Goal: Task Accomplishment & Management: Use online tool/utility

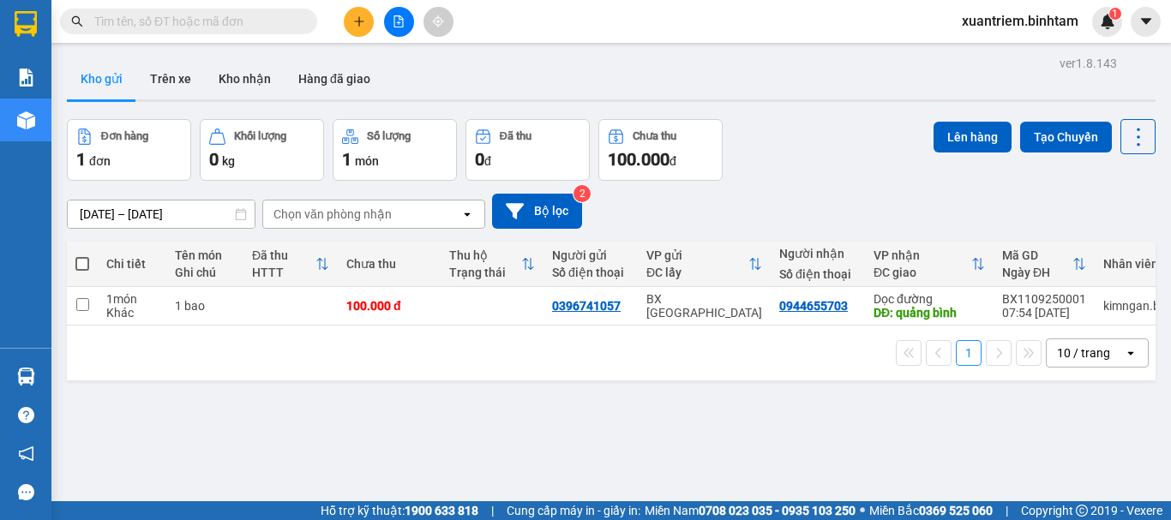
click at [363, 21] on icon "plus" at bounding box center [358, 21] width 9 height 1
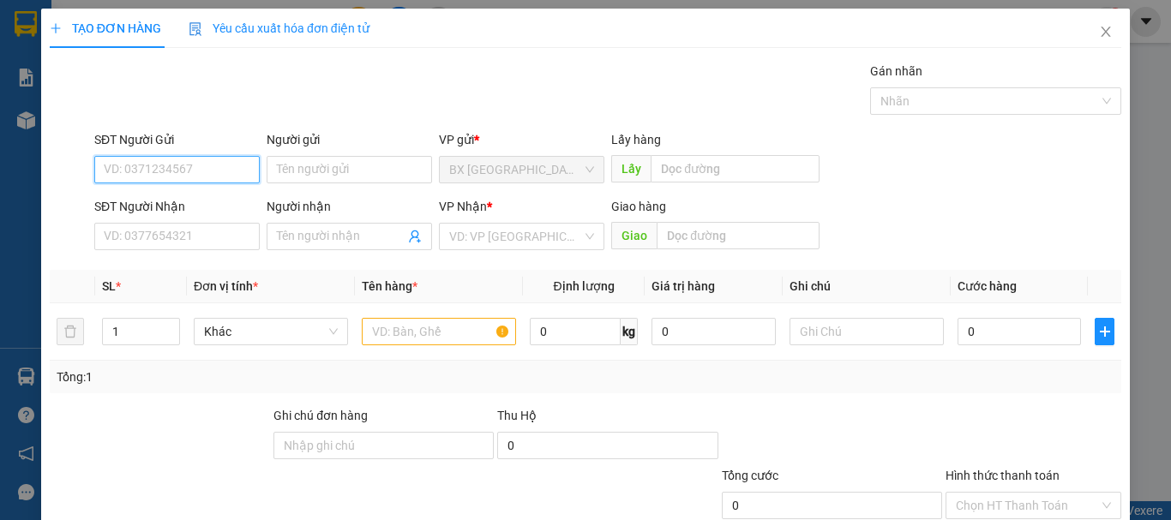
click at [220, 160] on input "SĐT Người Gửi" at bounding box center [176, 169] width 165 height 27
click at [211, 170] on input "0779844630" at bounding box center [176, 169] width 165 height 27
type input "0779844630"
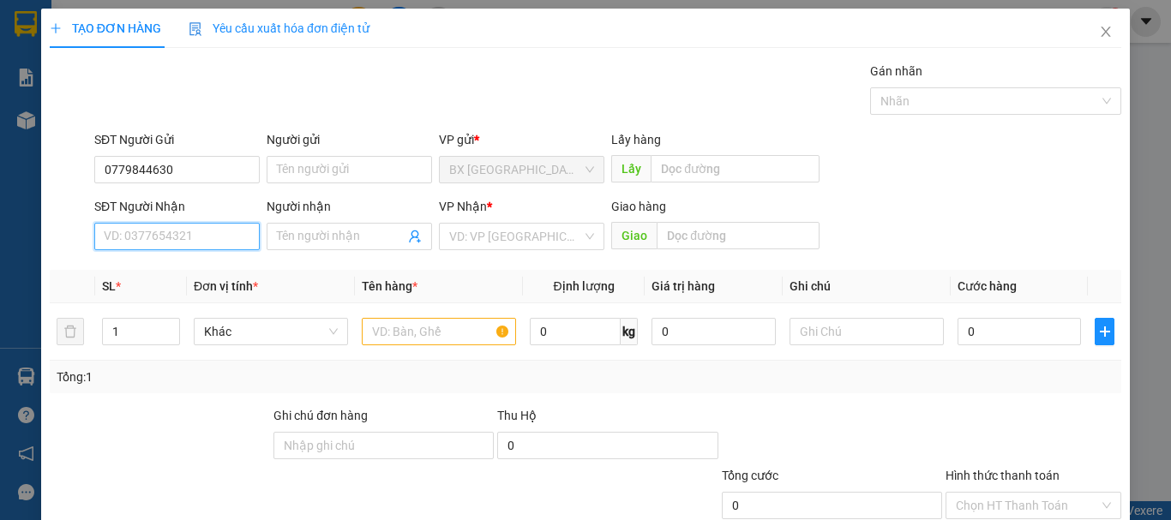
click at [195, 233] on input "SĐT Người Nhận" at bounding box center [176, 236] width 165 height 27
type input "0978007004"
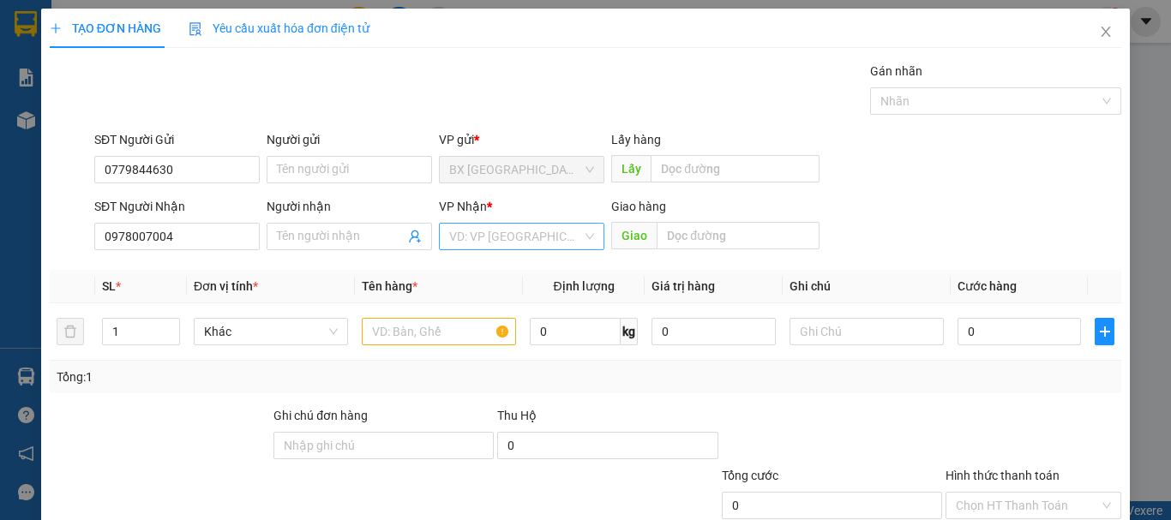
click at [525, 231] on input "search" at bounding box center [515, 237] width 133 height 26
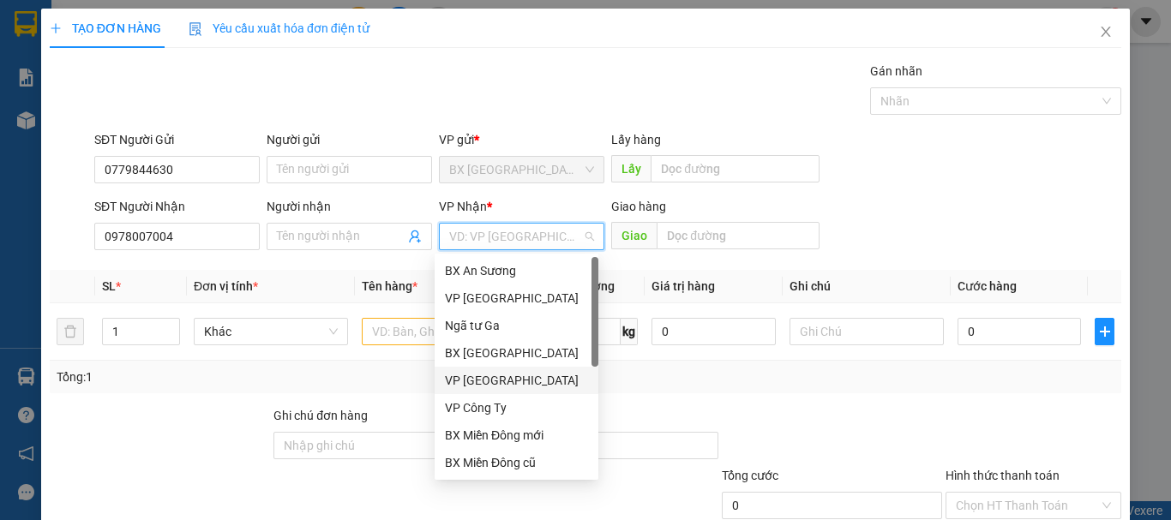
drag, startPoint x: 511, startPoint y: 387, endPoint x: 513, endPoint y: 378, distance: 8.7
click at [512, 387] on div "VP [GEOGRAPHIC_DATA]" at bounding box center [516, 380] width 143 height 19
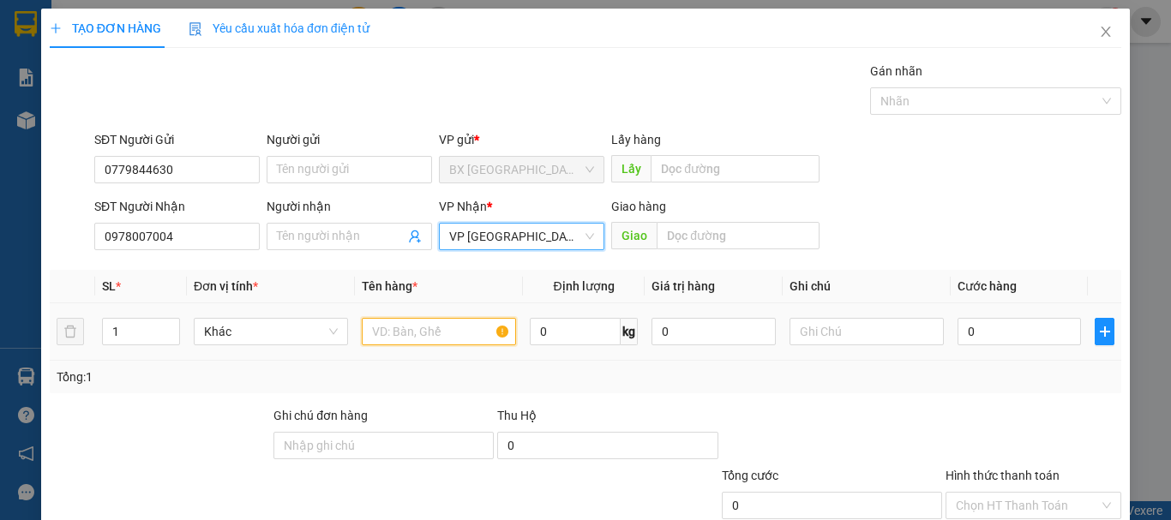
click at [439, 328] on input "text" at bounding box center [439, 331] width 154 height 27
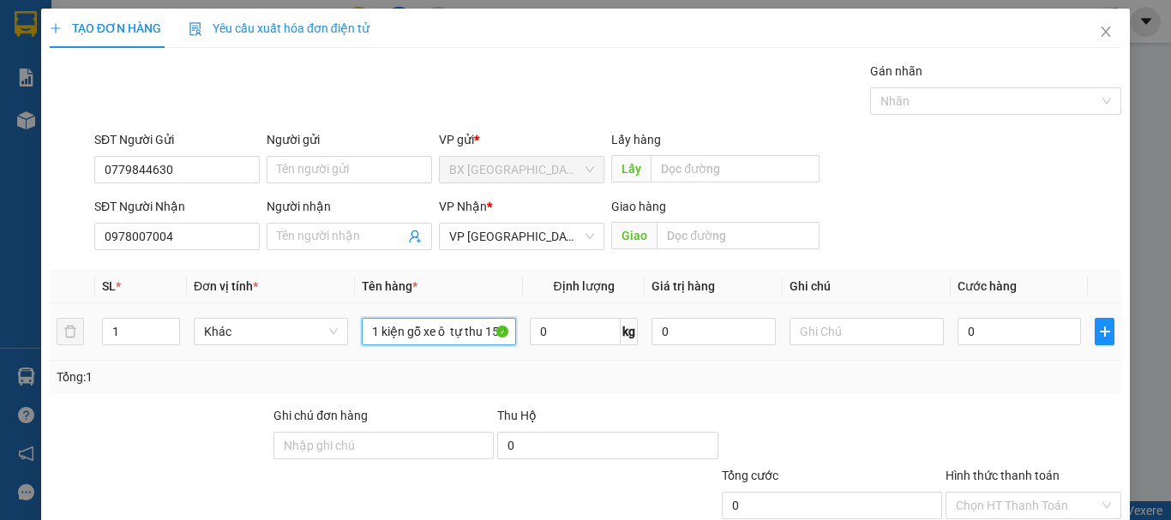
scroll to position [0, 3]
type input "1 kiện gỗ xe ô tự thu 150"
click at [963, 335] on input "0" at bounding box center [1018, 331] width 123 height 27
type input "2"
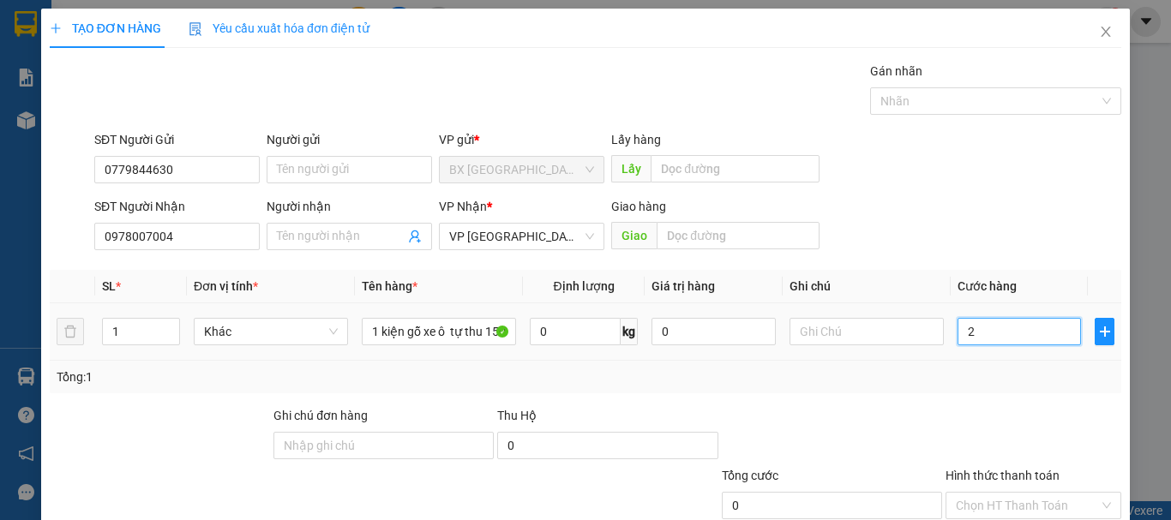
type input "2"
type input "20"
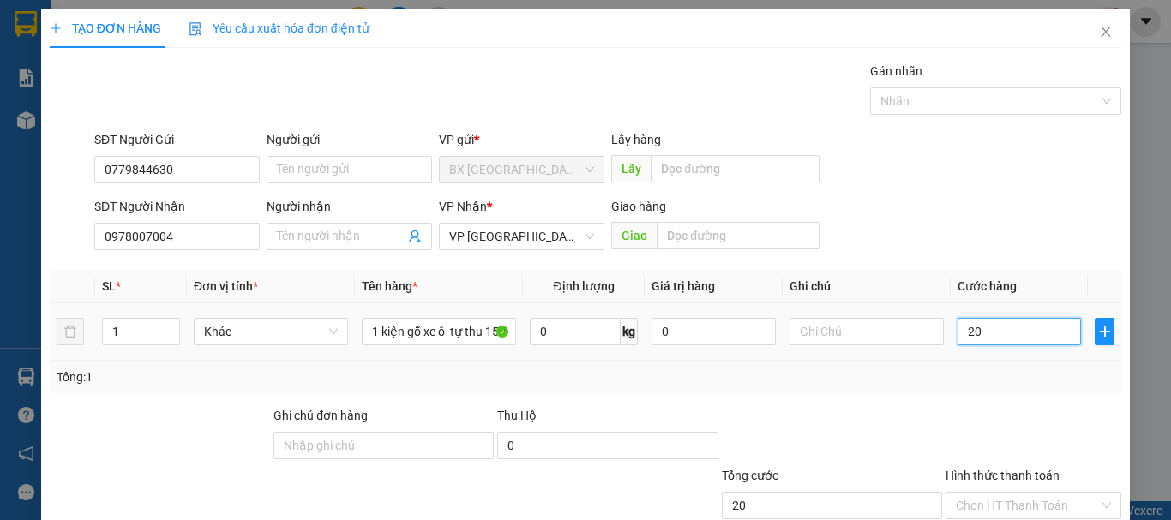
type input "200"
type input "2.000"
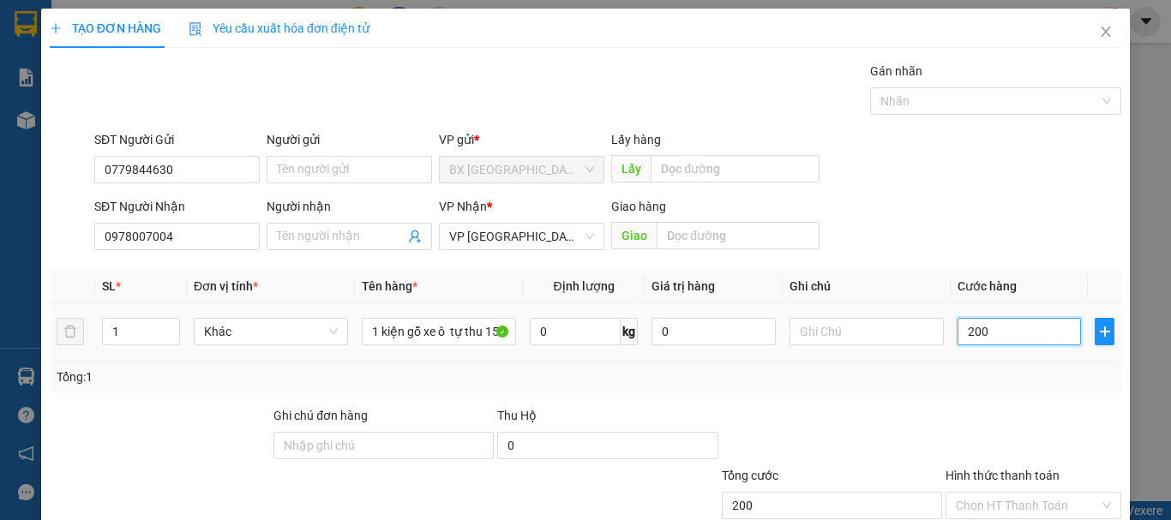
type input "2.000"
type input "20.000"
type input "200.000"
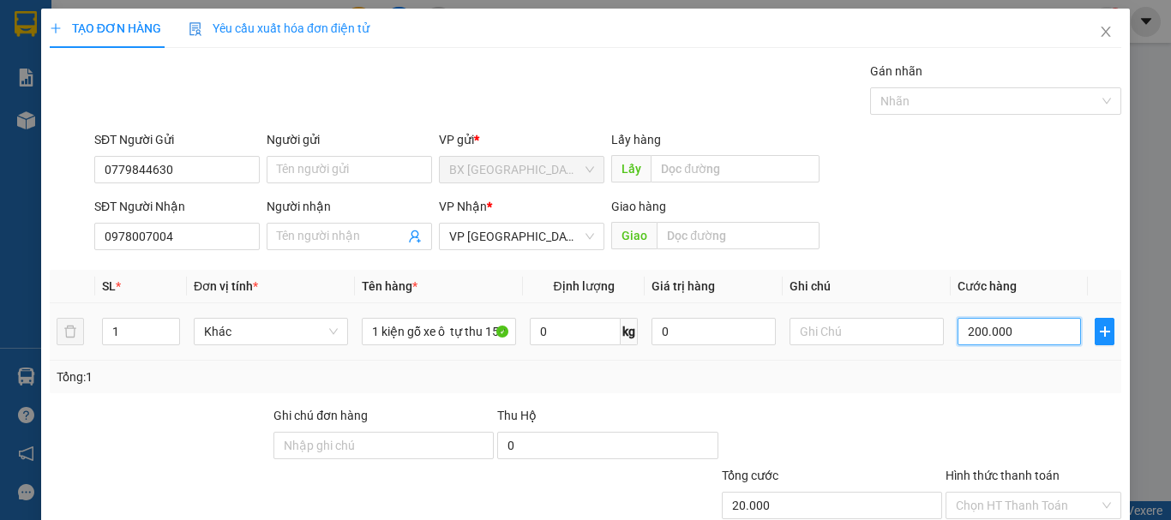
type input "200.000"
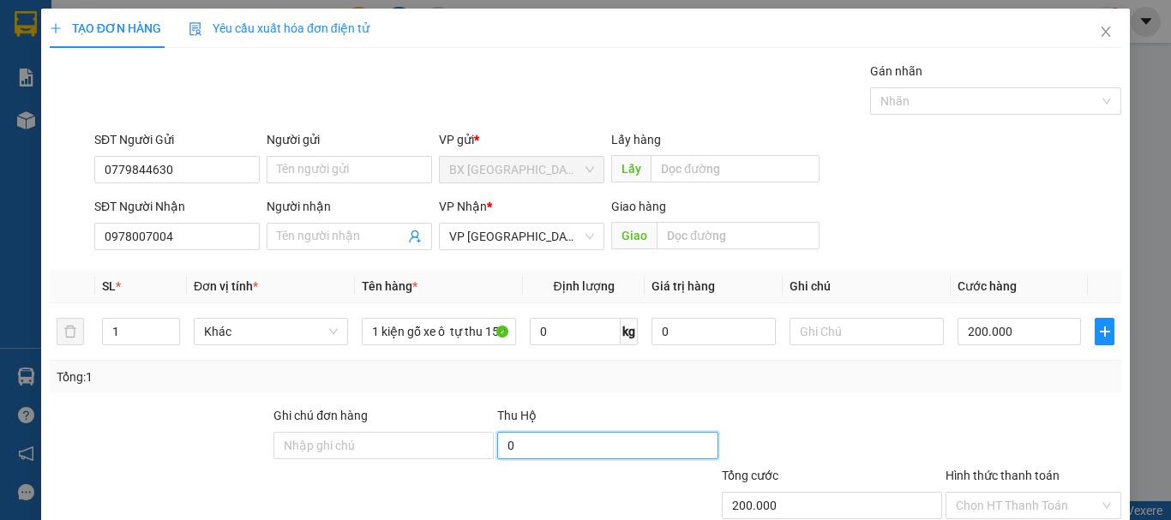
click at [637, 440] on input "0" at bounding box center [607, 445] width 220 height 27
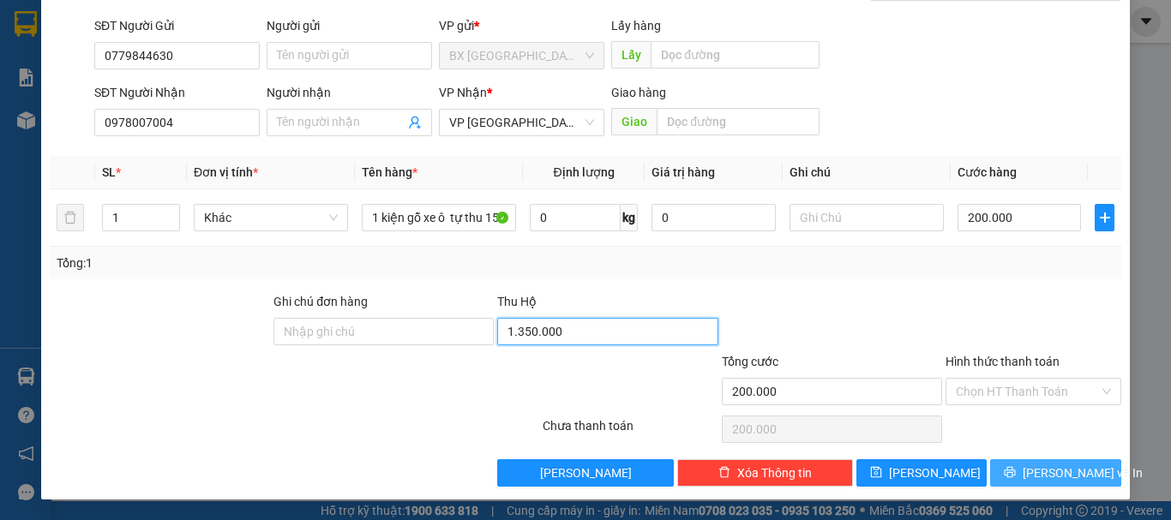
type input "1.350.000"
click at [1011, 473] on icon "printer" at bounding box center [1010, 472] width 12 height 12
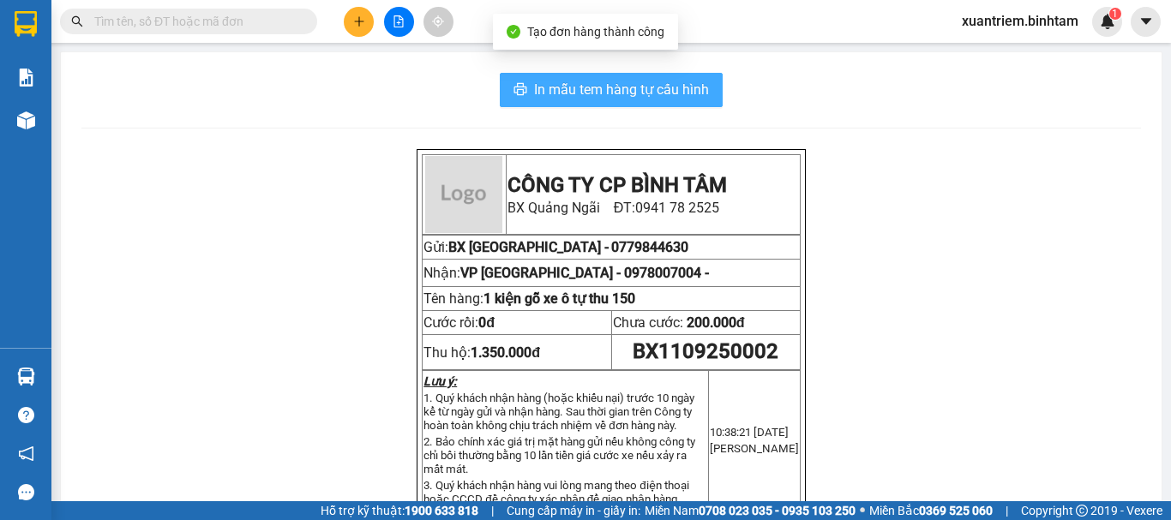
click at [667, 79] on span "In mẫu tem hàng tự cấu hình" at bounding box center [621, 89] width 175 height 21
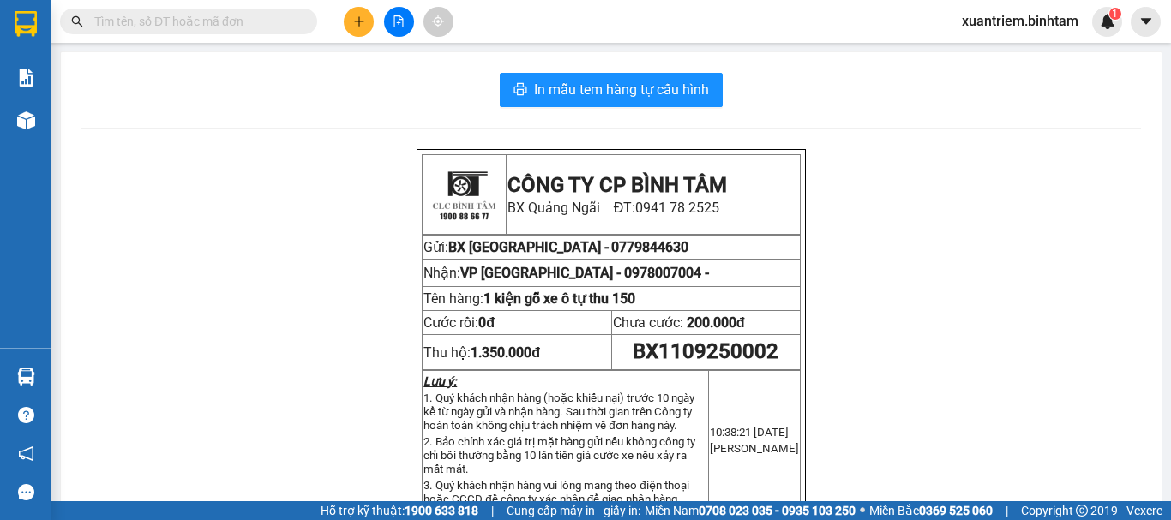
click at [348, 21] on button at bounding box center [359, 22] width 30 height 30
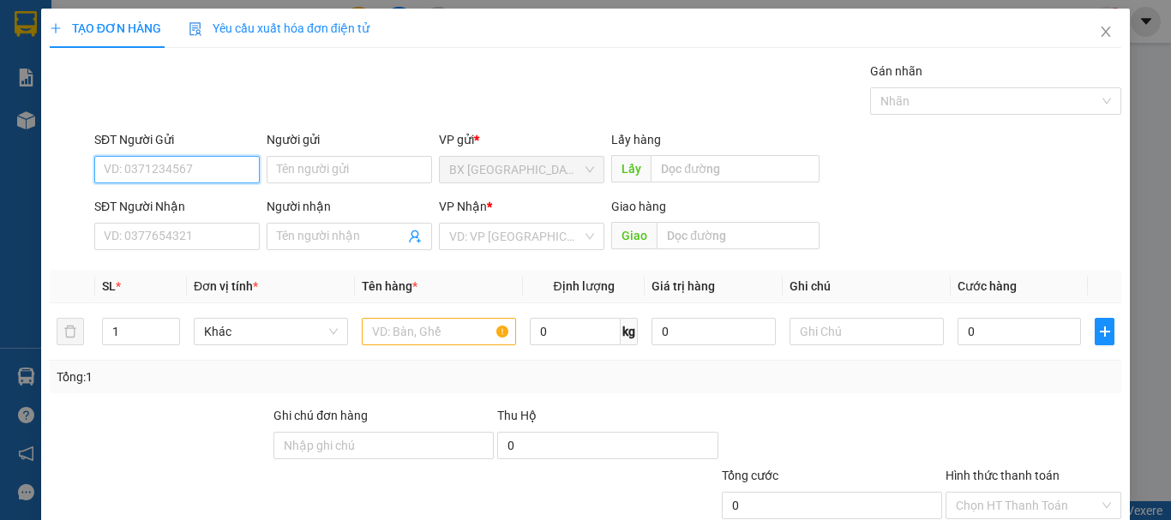
click at [225, 181] on input "SĐT Người Gửi" at bounding box center [176, 169] width 165 height 27
type input "0364982151"
click at [201, 182] on input "0364982151" at bounding box center [176, 169] width 165 height 27
click at [195, 213] on div "0364982151" at bounding box center [175, 204] width 143 height 19
type input "0384449563"
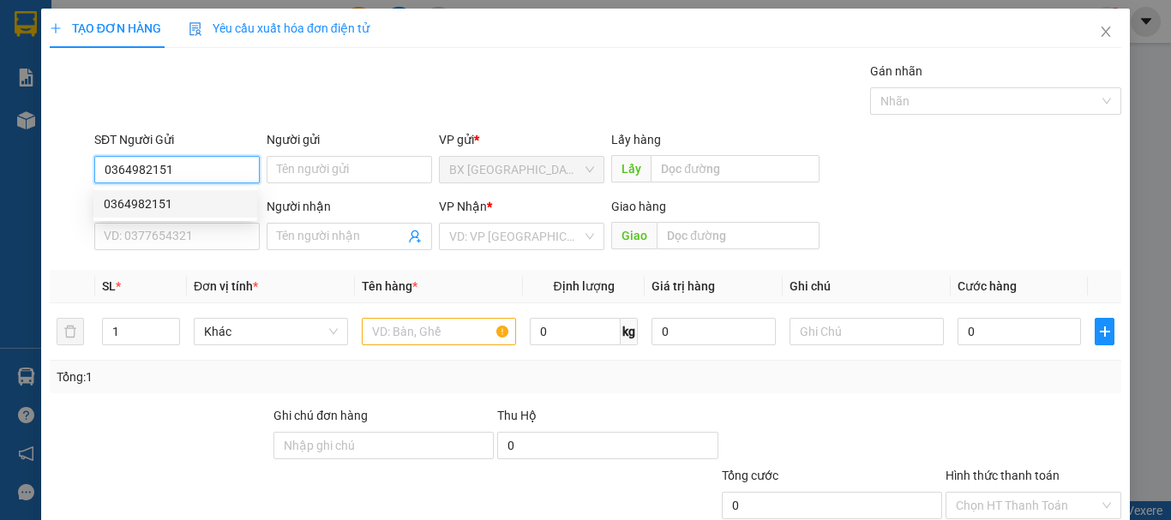
type input "cúc"
type input "50.000"
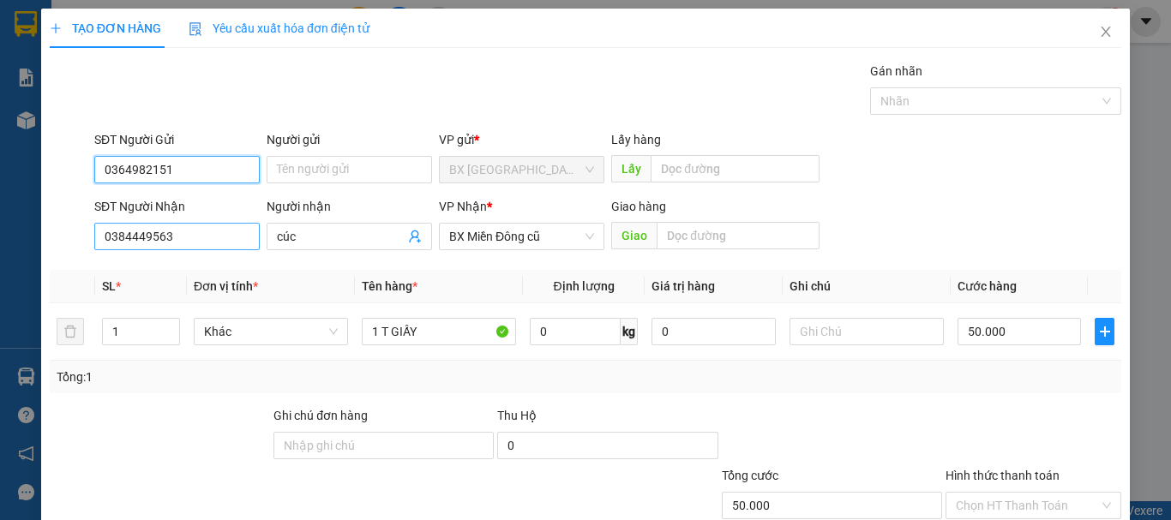
type input "0364982151"
click at [185, 237] on input "0384449563" at bounding box center [176, 236] width 165 height 27
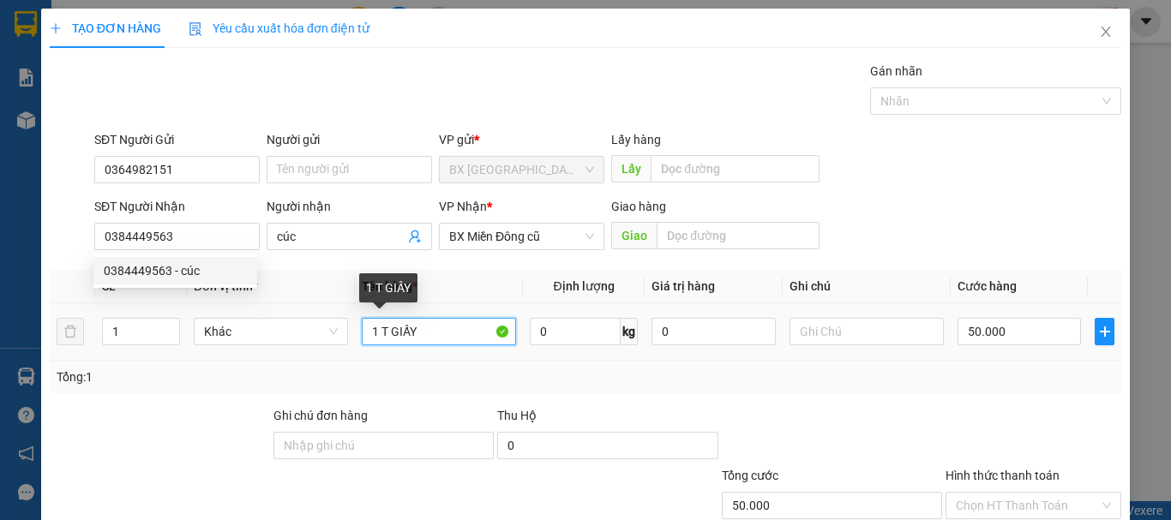
click at [437, 331] on input "1 T GIẤY" at bounding box center [439, 331] width 154 height 27
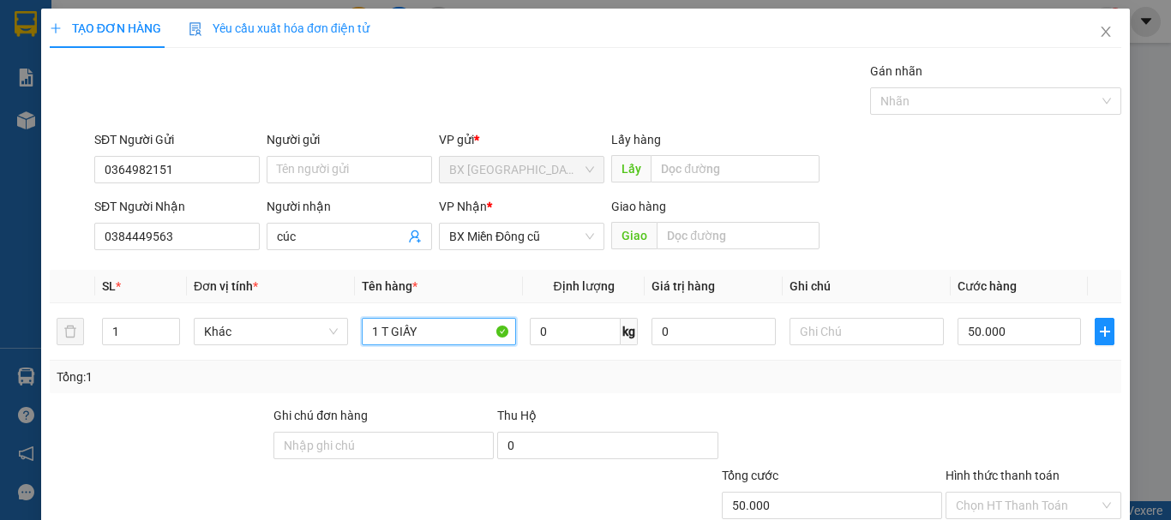
scroll to position [114, 0]
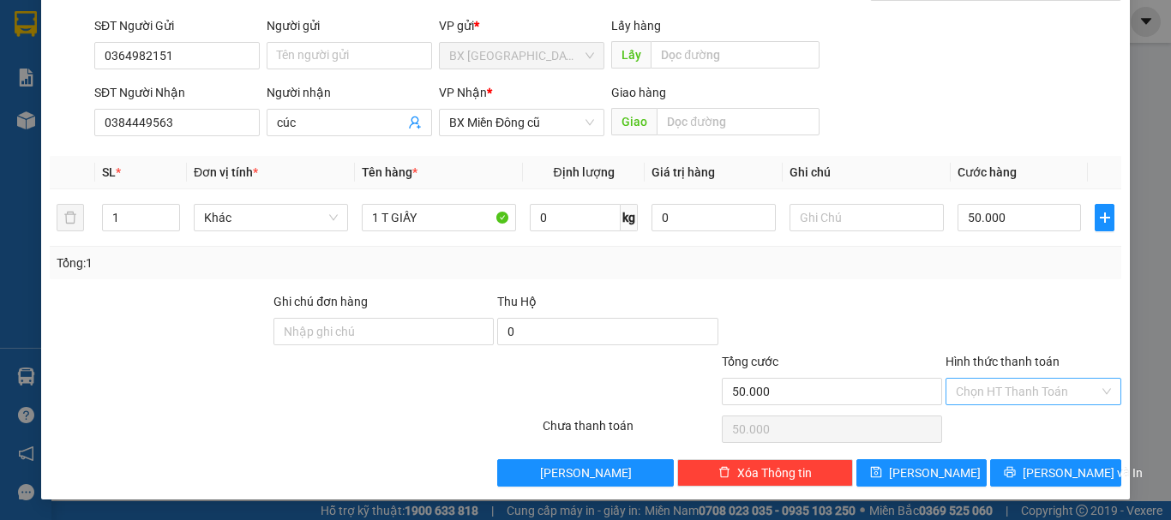
click at [1023, 396] on input "Hình thức thanh toán" at bounding box center [1027, 392] width 143 height 26
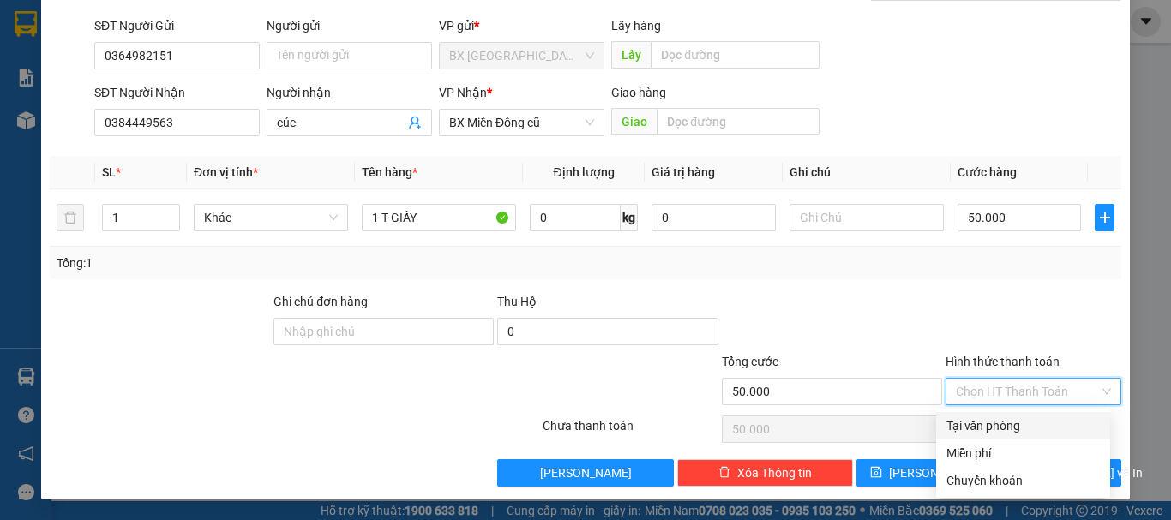
click at [1029, 424] on div "Tại văn phòng" at bounding box center [1022, 426] width 153 height 19
type input "0"
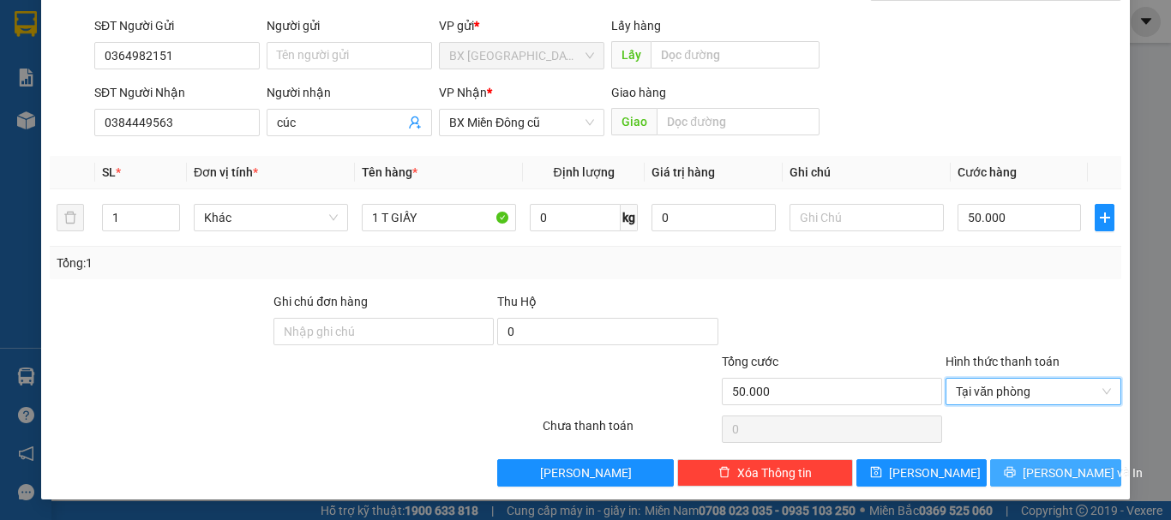
click at [1083, 476] on button "[PERSON_NAME] và In" at bounding box center [1055, 472] width 131 height 27
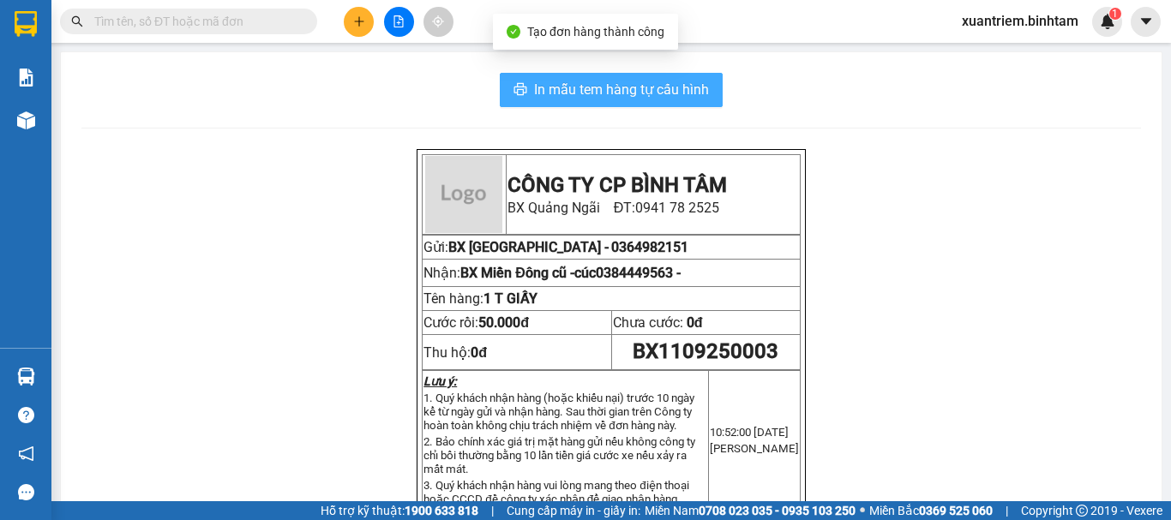
click at [697, 91] on span "In mẫu tem hàng tự cấu hình" at bounding box center [621, 89] width 175 height 21
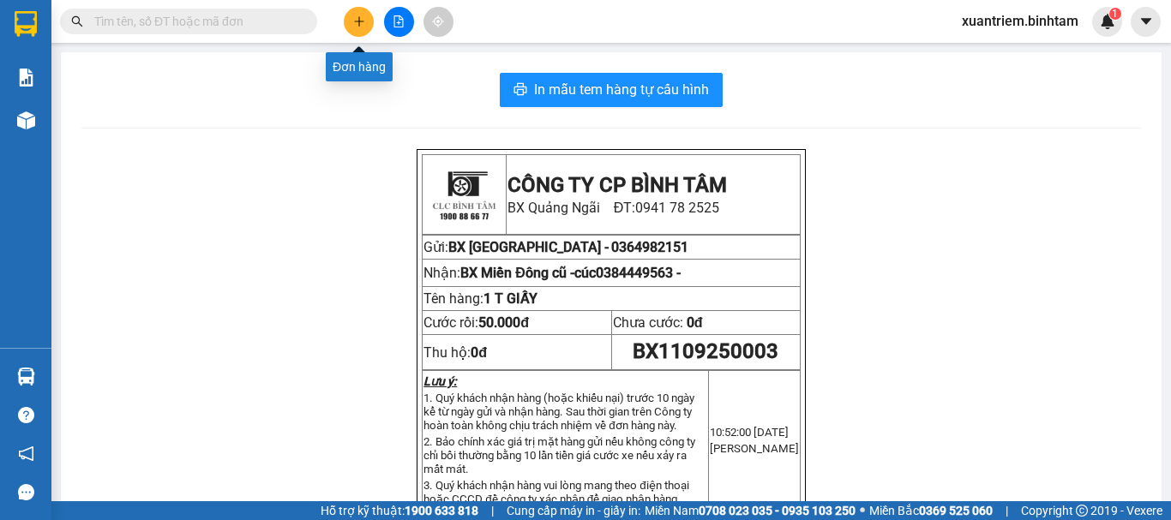
click at [361, 18] on icon "plus" at bounding box center [359, 21] width 12 height 12
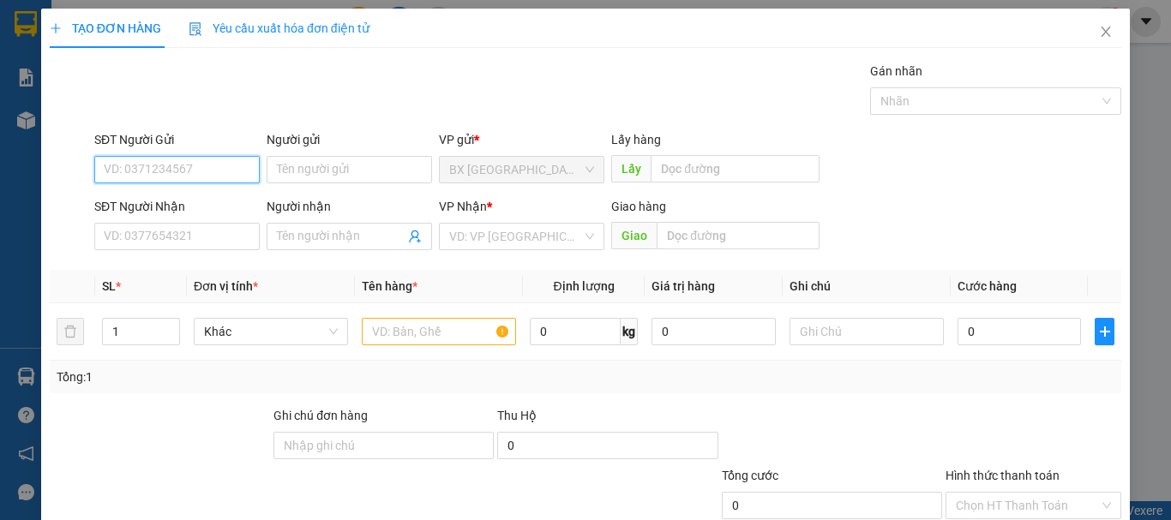
click at [200, 175] on input "SĐT Người Gửi" at bounding box center [176, 169] width 165 height 27
click at [200, 174] on input "0905603803" at bounding box center [176, 169] width 165 height 27
type input "0905603803"
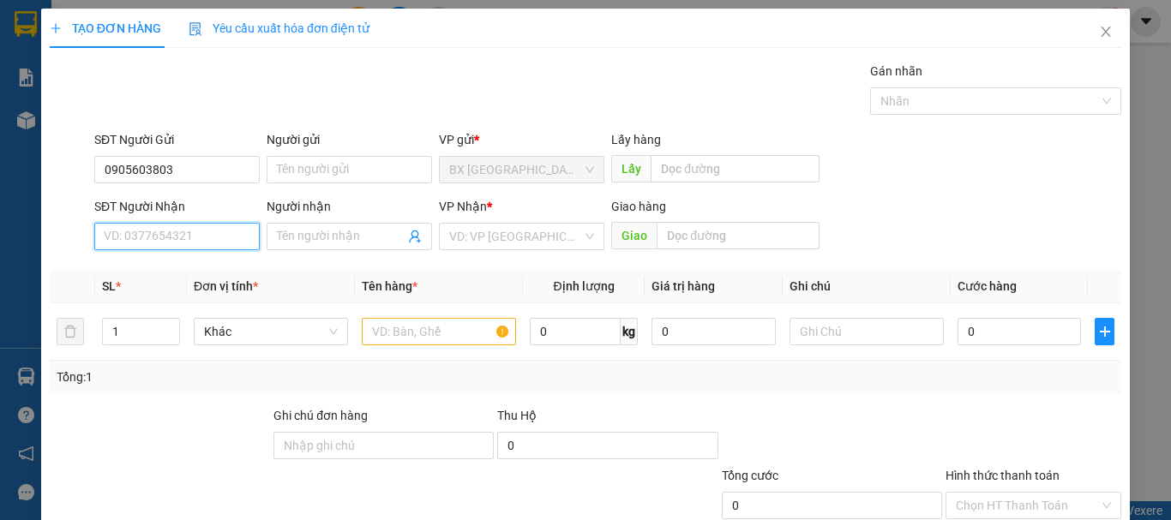
click at [182, 243] on input "SĐT Người Nhận" at bounding box center [176, 236] width 165 height 27
drag, startPoint x: 188, startPoint y: 234, endPoint x: 237, endPoint y: 265, distance: 57.8
click at [188, 233] on input "0386989925" at bounding box center [176, 236] width 165 height 27
type input "0386989925"
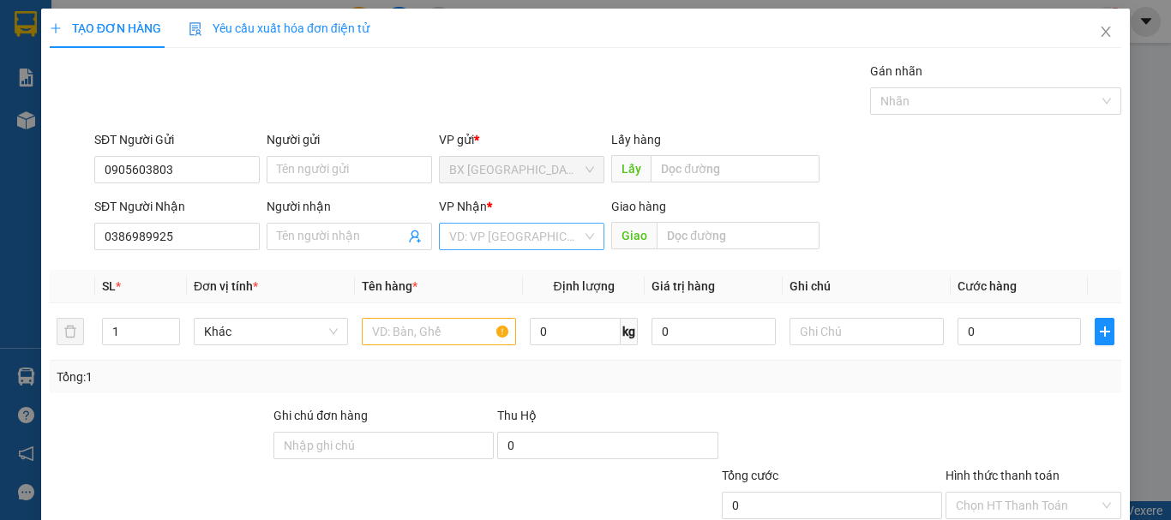
click at [473, 236] on input "search" at bounding box center [515, 237] width 133 height 26
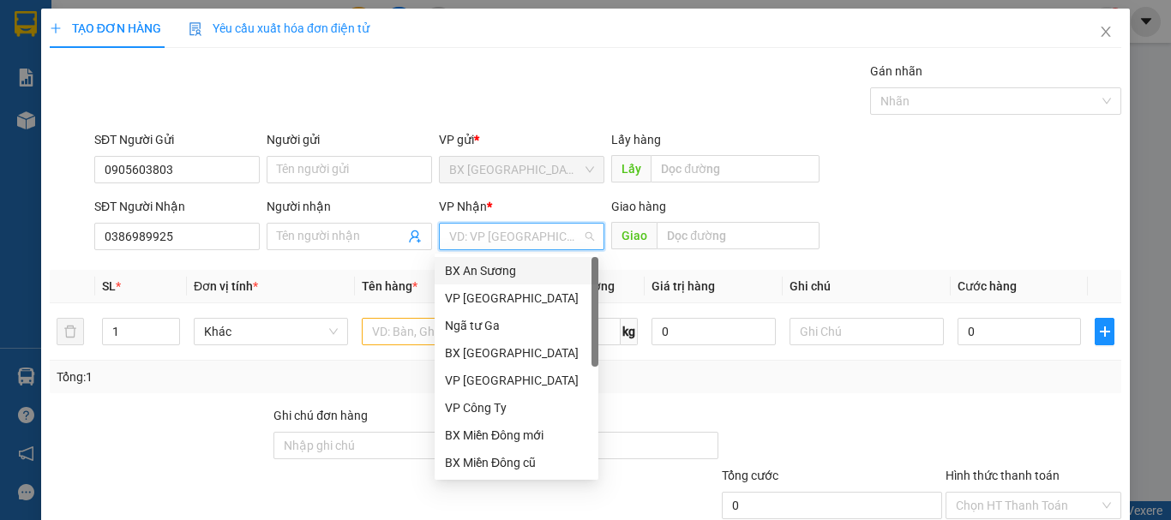
scroll to position [55, 0]
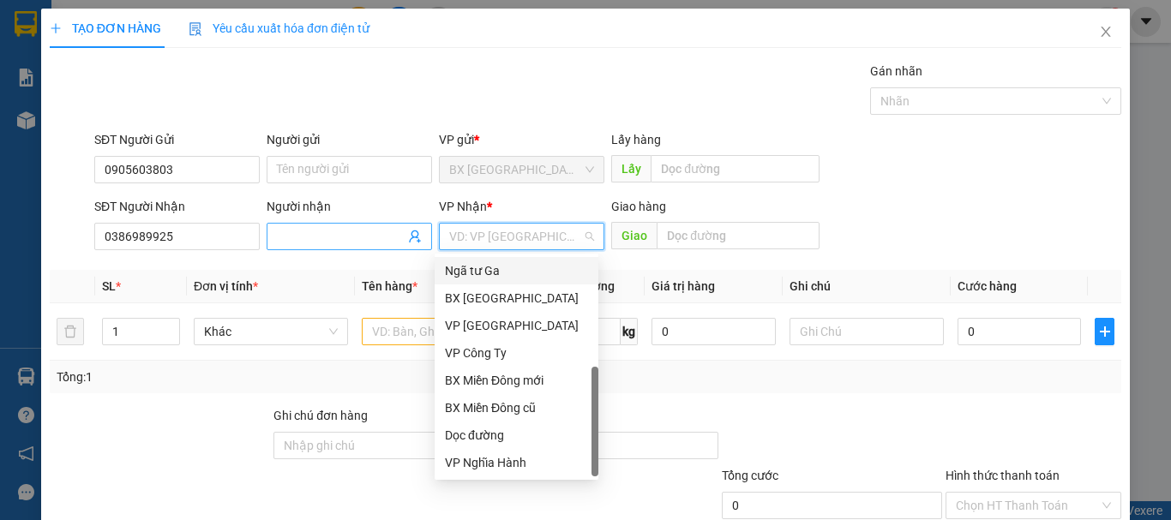
click at [401, 235] on span at bounding box center [349, 236] width 165 height 27
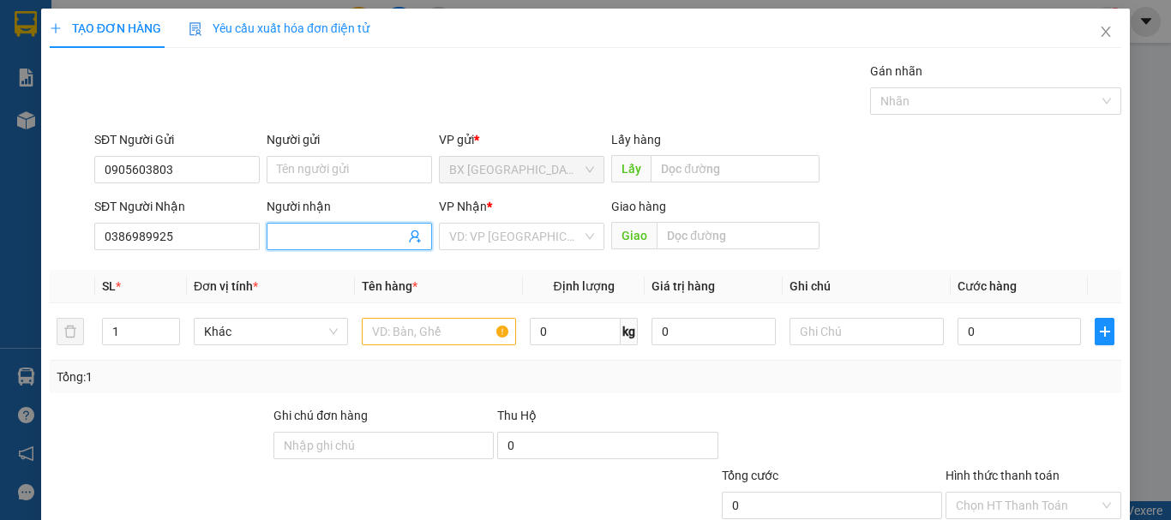
click at [382, 234] on input "Người nhận" at bounding box center [341, 236] width 128 height 19
type input "thạch"
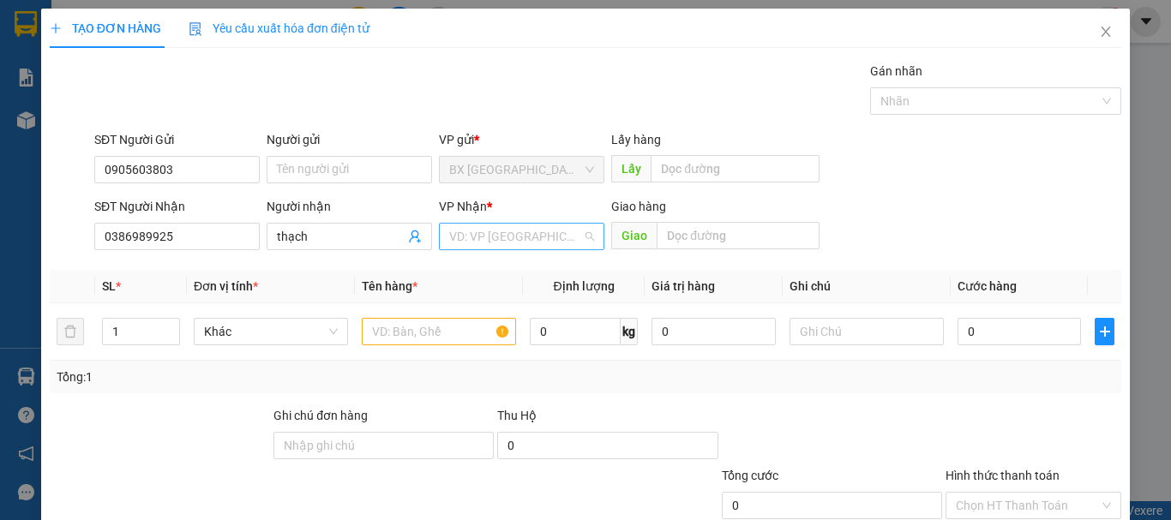
click at [523, 224] on input "search" at bounding box center [515, 237] width 133 height 26
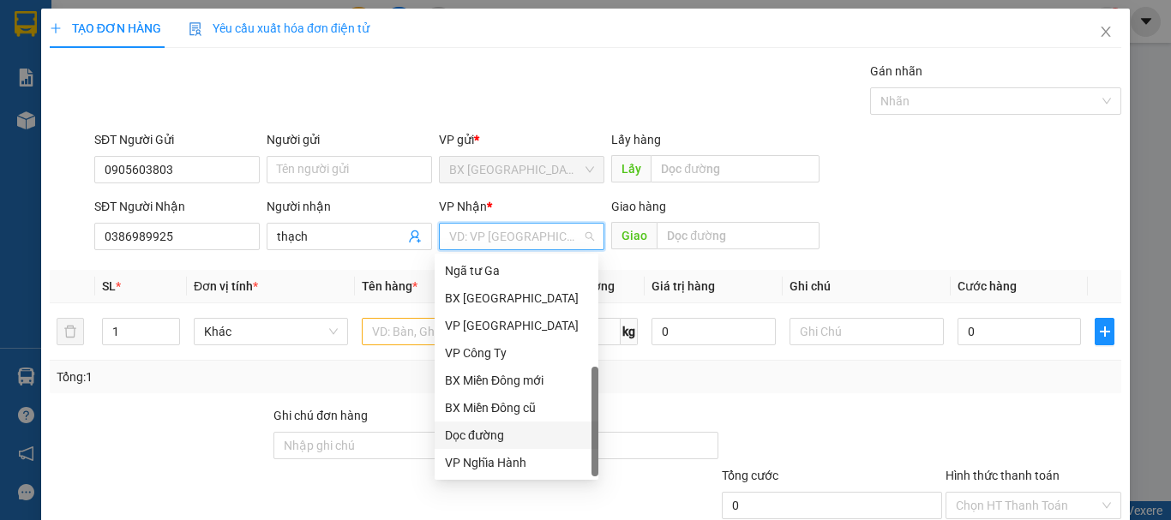
click at [518, 437] on div "Dọc đường" at bounding box center [516, 435] width 143 height 19
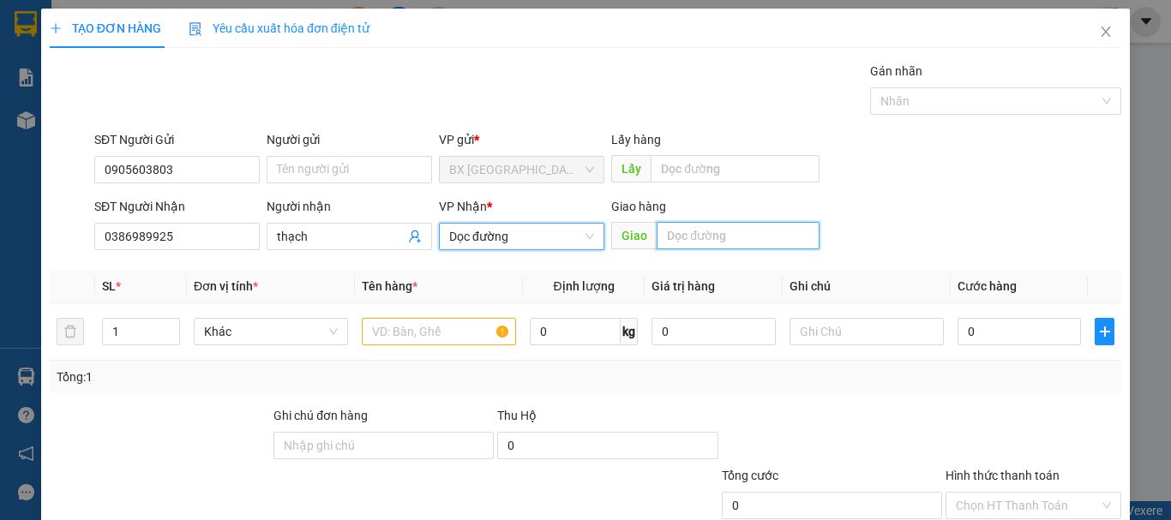
click at [664, 232] on input "text" at bounding box center [738, 235] width 163 height 27
type input "an sương"
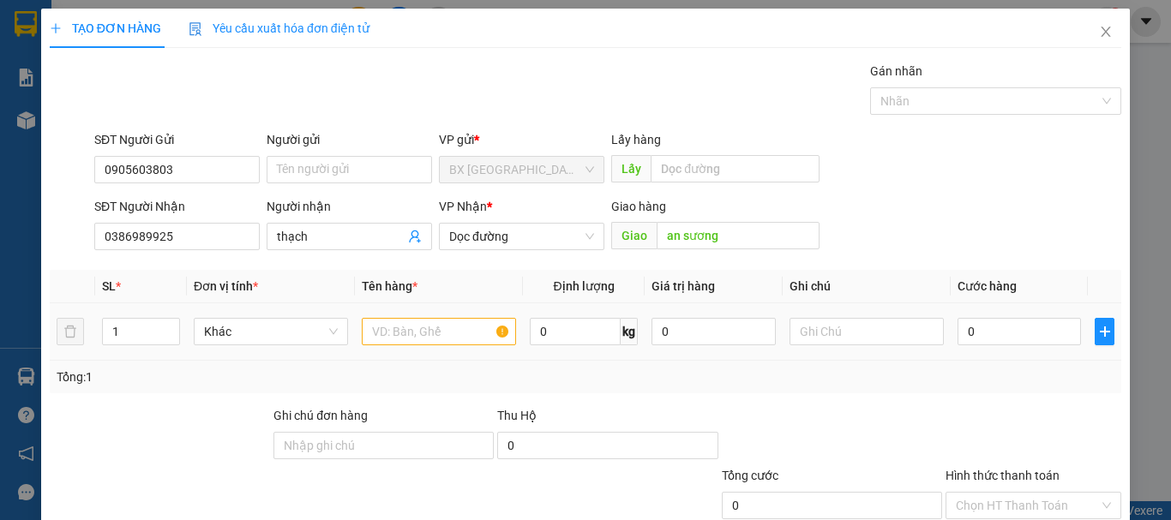
click at [410, 313] on td at bounding box center [439, 331] width 168 height 57
click at [411, 324] on input "text" at bounding box center [439, 331] width 154 height 27
type input "1 xốp"
click at [1053, 329] on input "0" at bounding box center [1018, 331] width 123 height 27
type input "1"
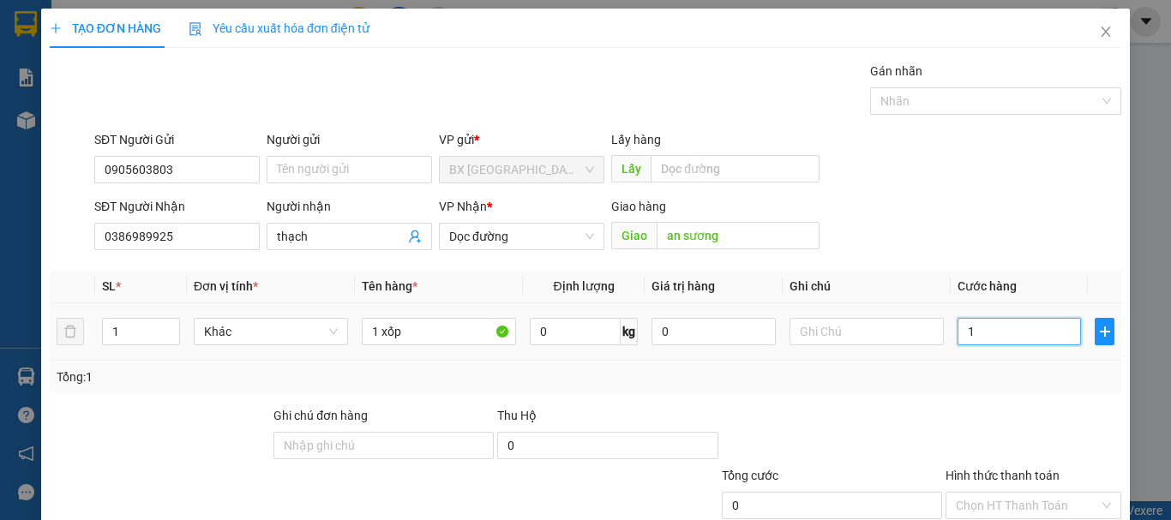
type input "1"
type input "10"
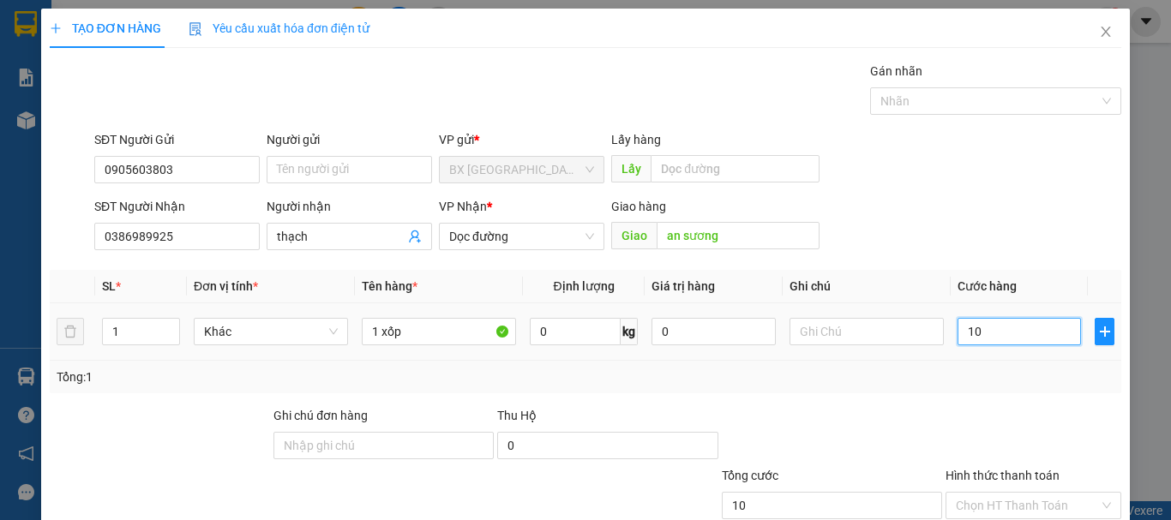
type input "100"
type input "1.000"
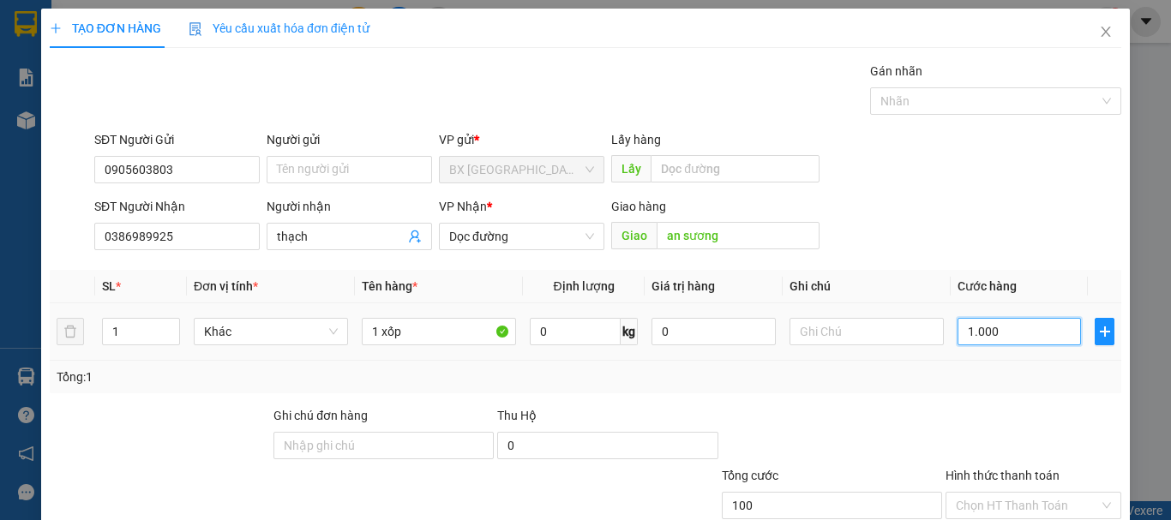
type input "1.000"
type input "10.000"
type input "100.000"
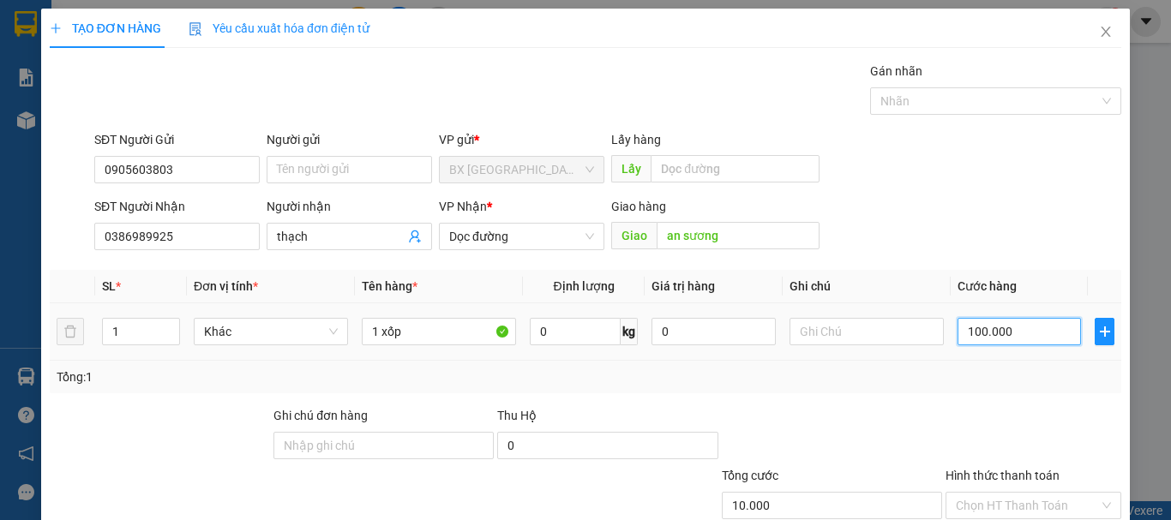
type input "100.000"
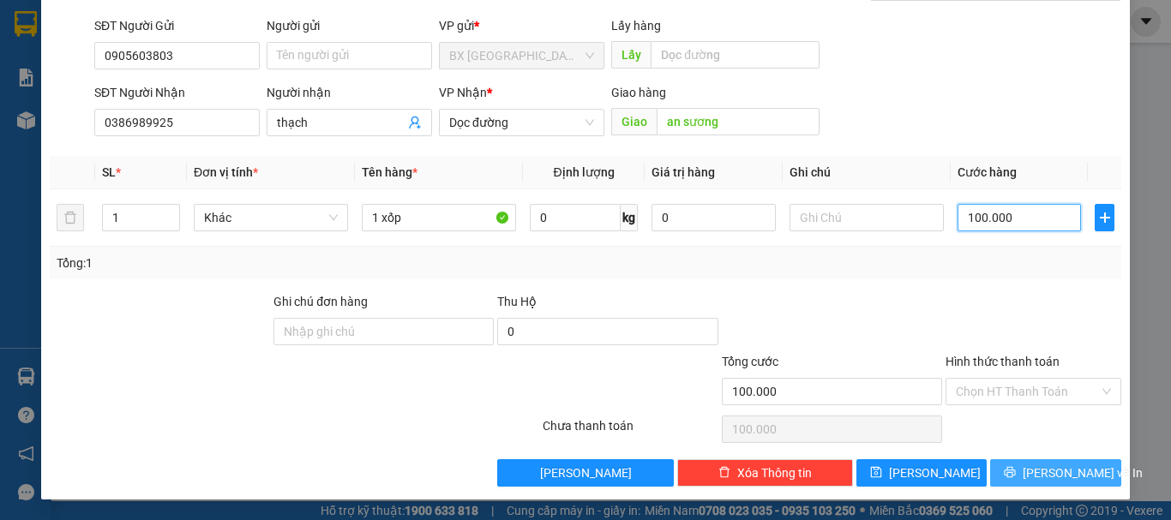
type input "100.000"
click at [1055, 480] on span "[PERSON_NAME] và In" at bounding box center [1083, 473] width 120 height 19
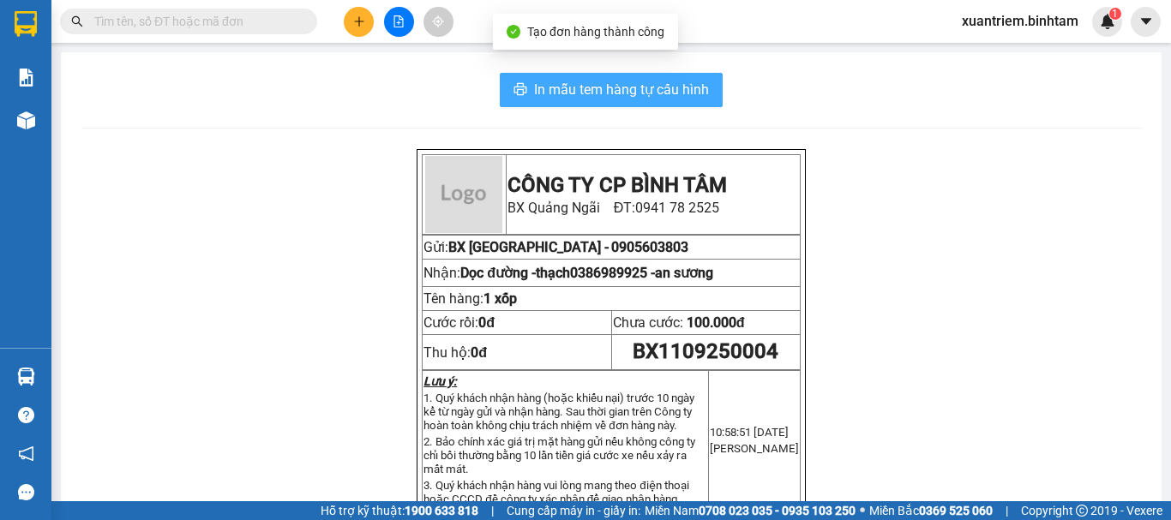
click at [651, 91] on span "In mẫu tem hàng tự cấu hình" at bounding box center [621, 89] width 175 height 21
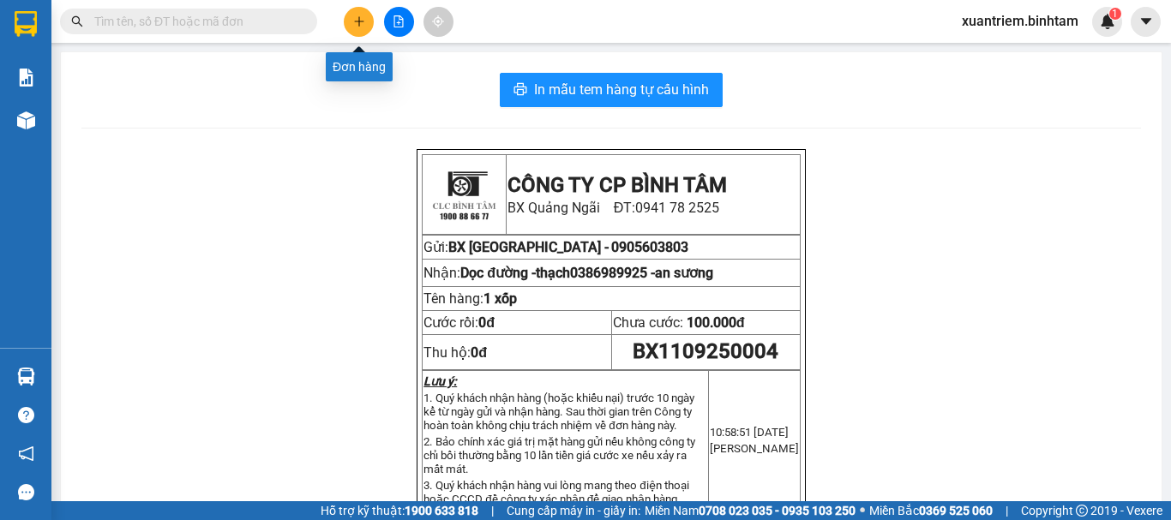
click at [363, 24] on icon "plus" at bounding box center [359, 21] width 12 height 12
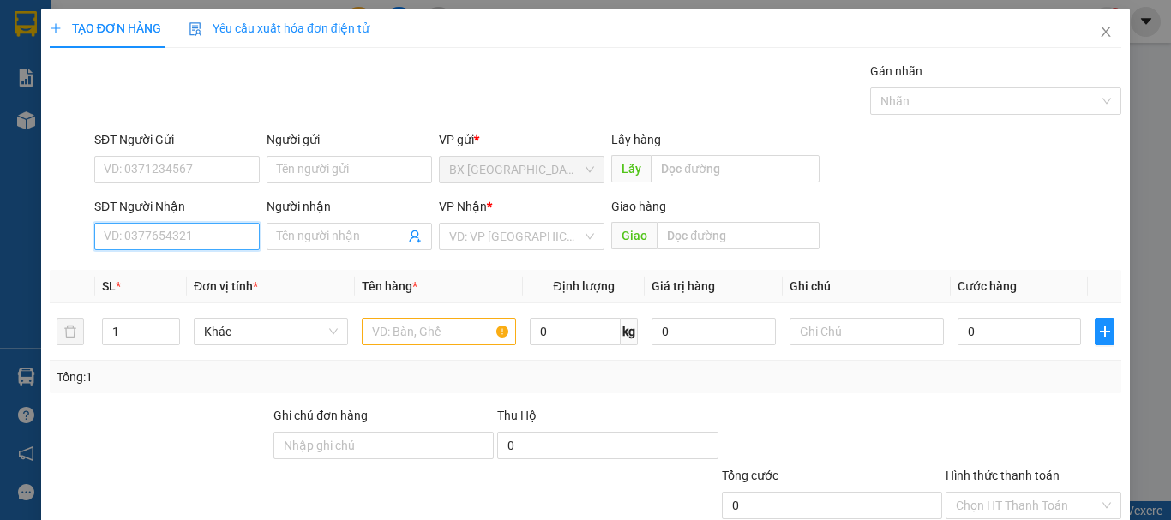
click at [219, 240] on input "SĐT Người Nhận" at bounding box center [176, 236] width 165 height 27
type input "0348318640"
drag, startPoint x: 221, startPoint y: 239, endPoint x: 250, endPoint y: 251, distance: 31.5
click at [223, 229] on input "0348318640" at bounding box center [176, 236] width 165 height 27
click at [213, 272] on div "0348318640" at bounding box center [175, 270] width 143 height 19
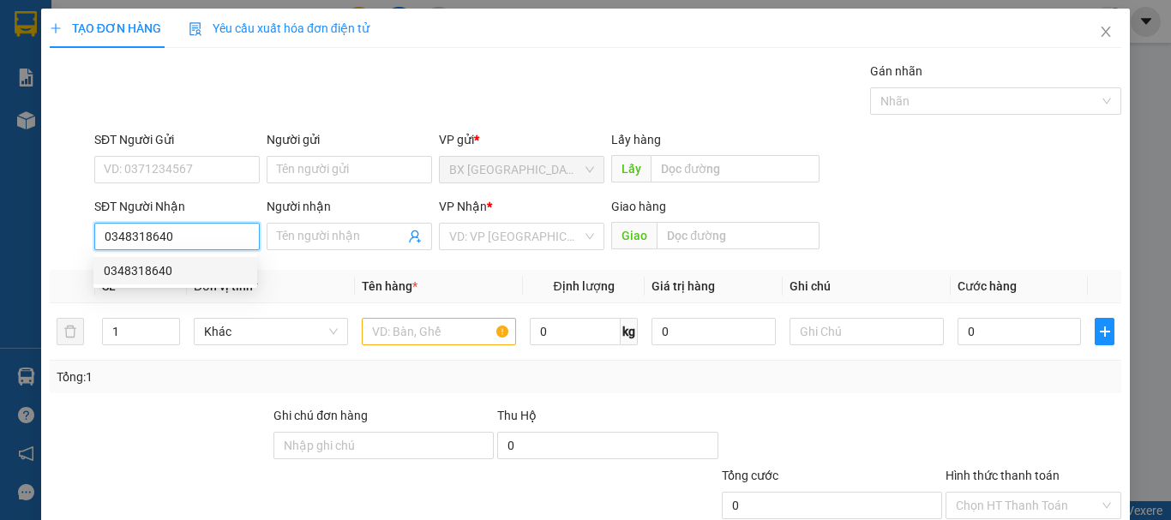
type input "HUẾ"
type input "70.000"
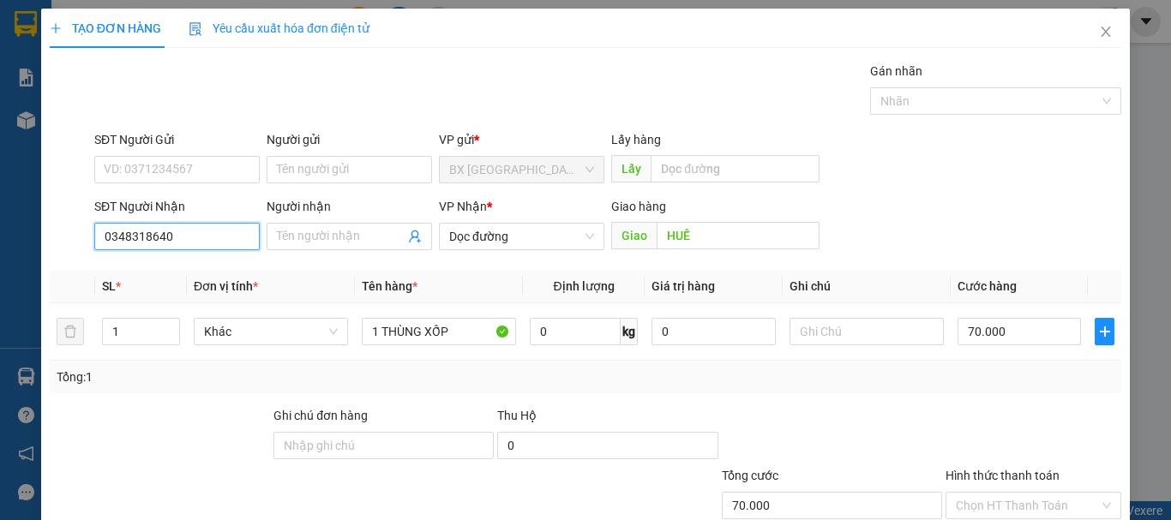
scroll to position [114, 0]
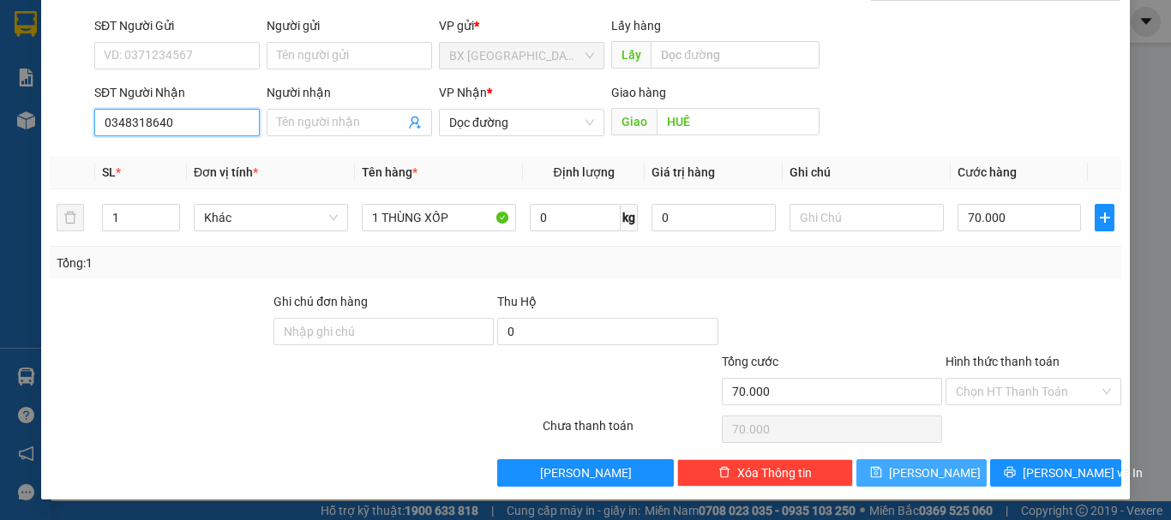
type input "0348318640"
click at [880, 476] on button "[PERSON_NAME]" at bounding box center [921, 472] width 131 height 27
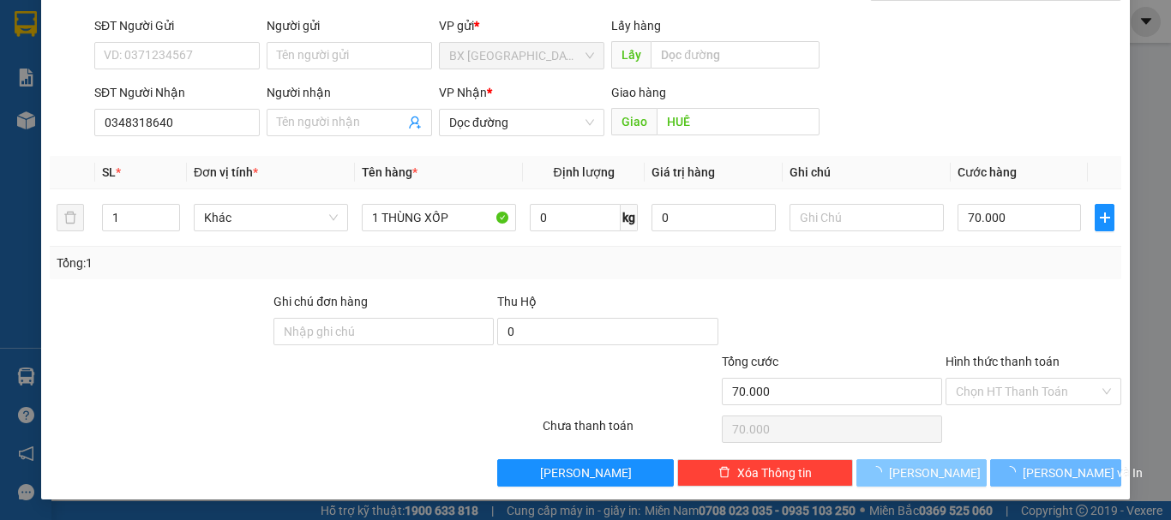
type input "0"
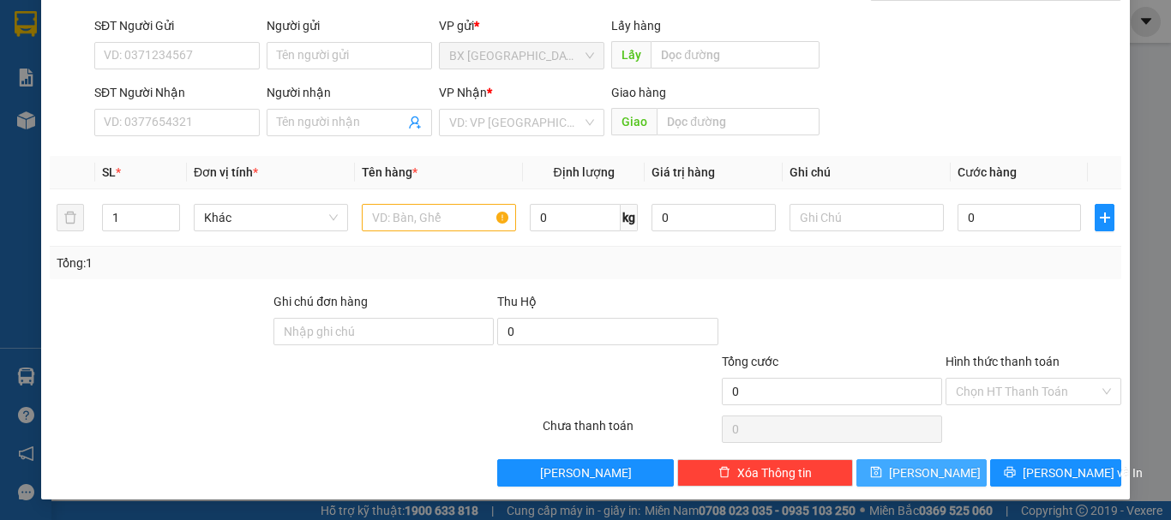
scroll to position [0, 0]
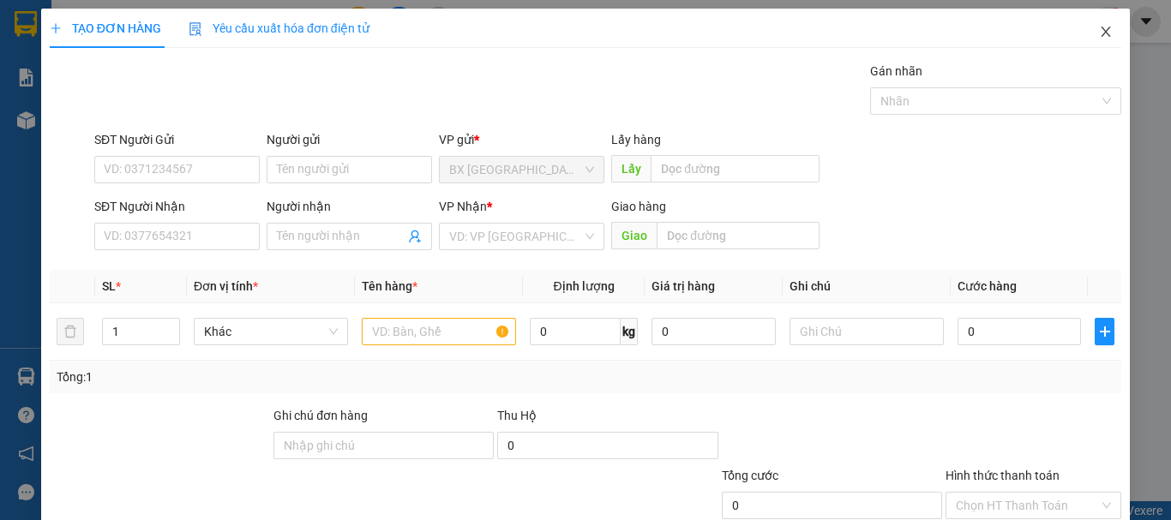
click at [1085, 33] on span "Close" at bounding box center [1106, 33] width 48 height 48
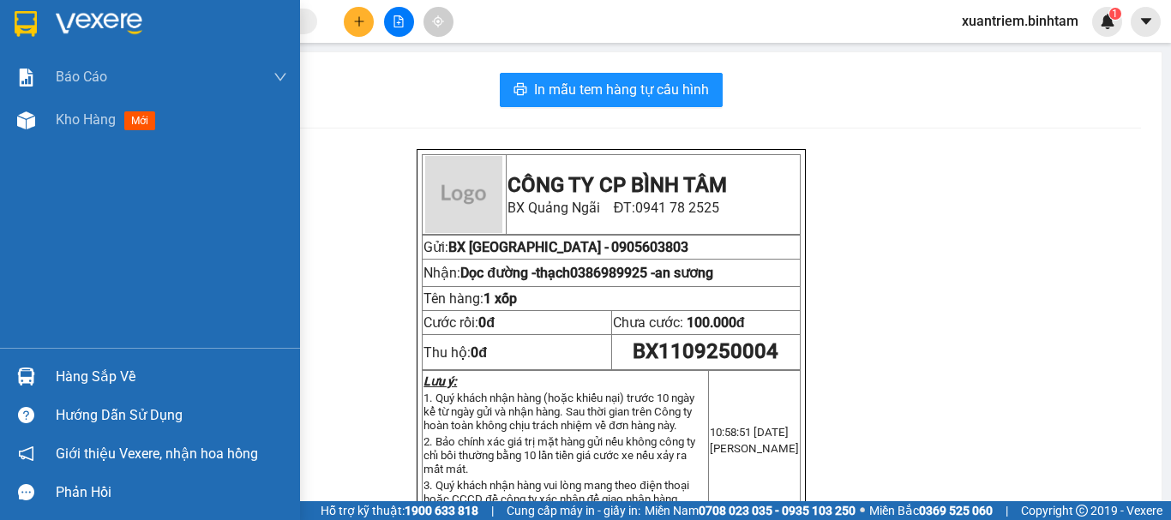
click at [58, 123] on span "Kho hàng" at bounding box center [86, 119] width 60 height 16
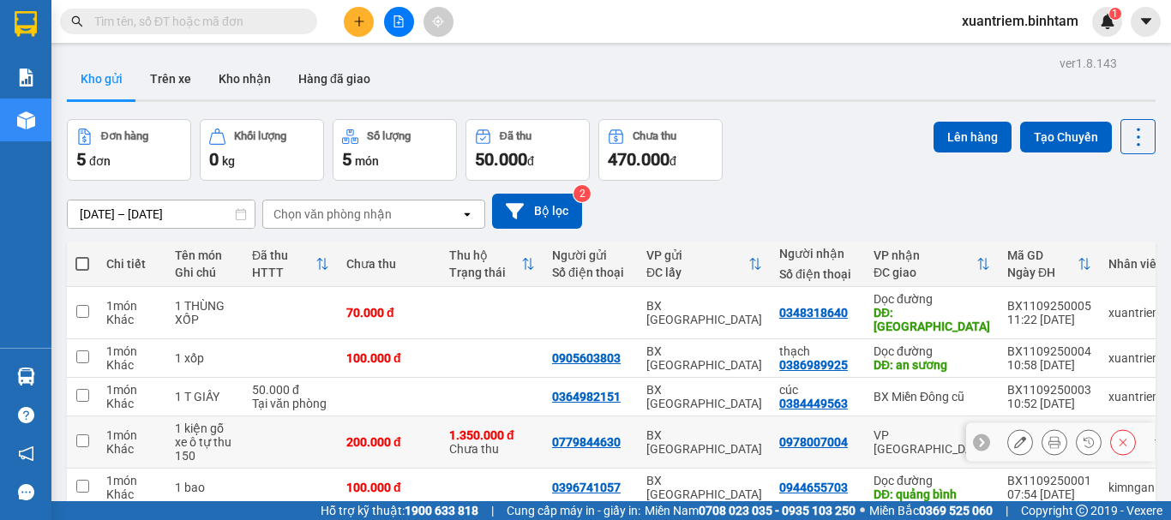
scroll to position [79, 0]
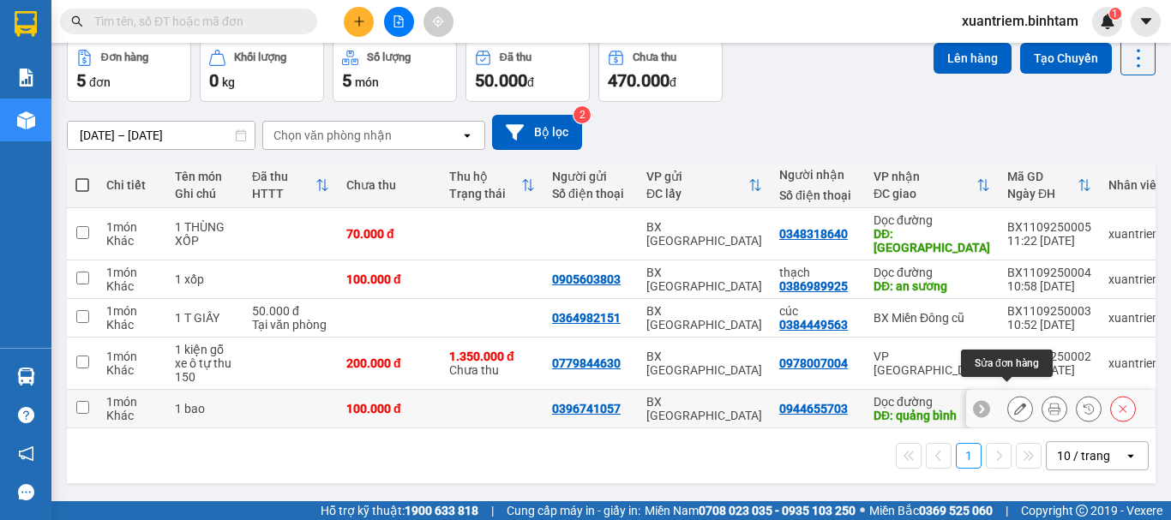
click at [1014, 403] on icon at bounding box center [1020, 409] width 12 height 12
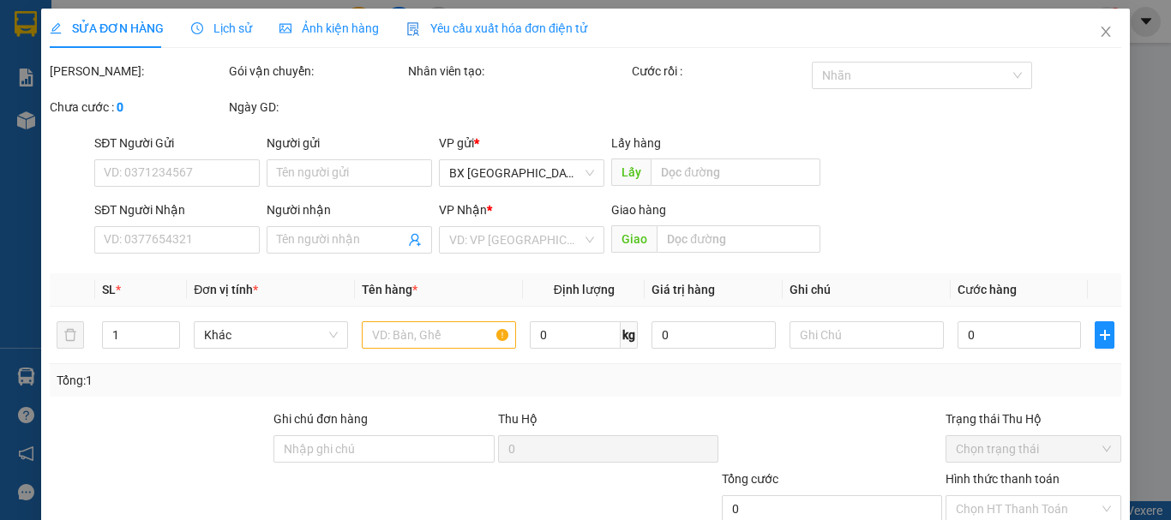
type input "0396741057"
type input "0944655703"
type input "quảng bình"
type input "100.000"
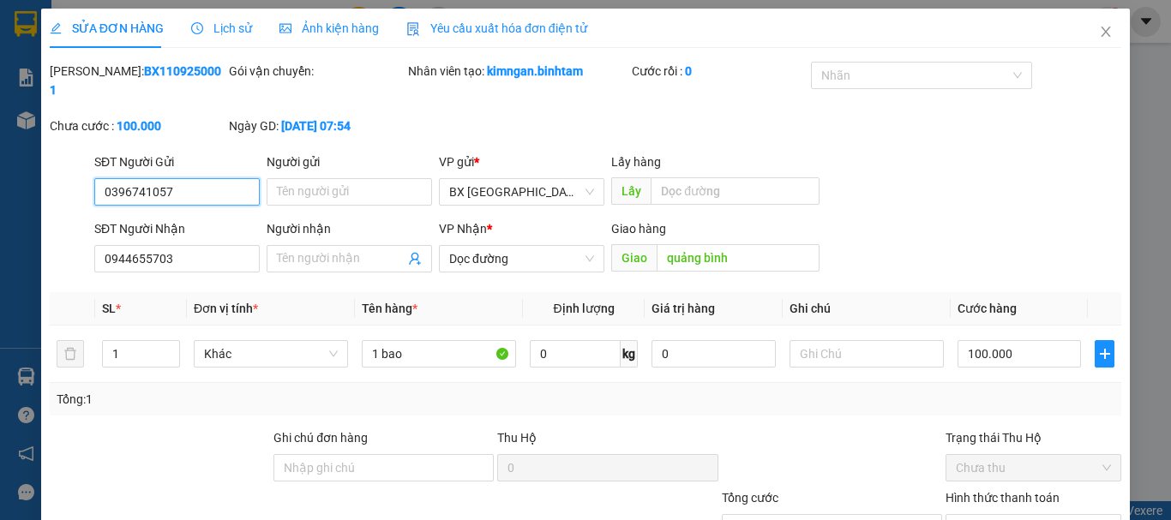
scroll to position [117, 0]
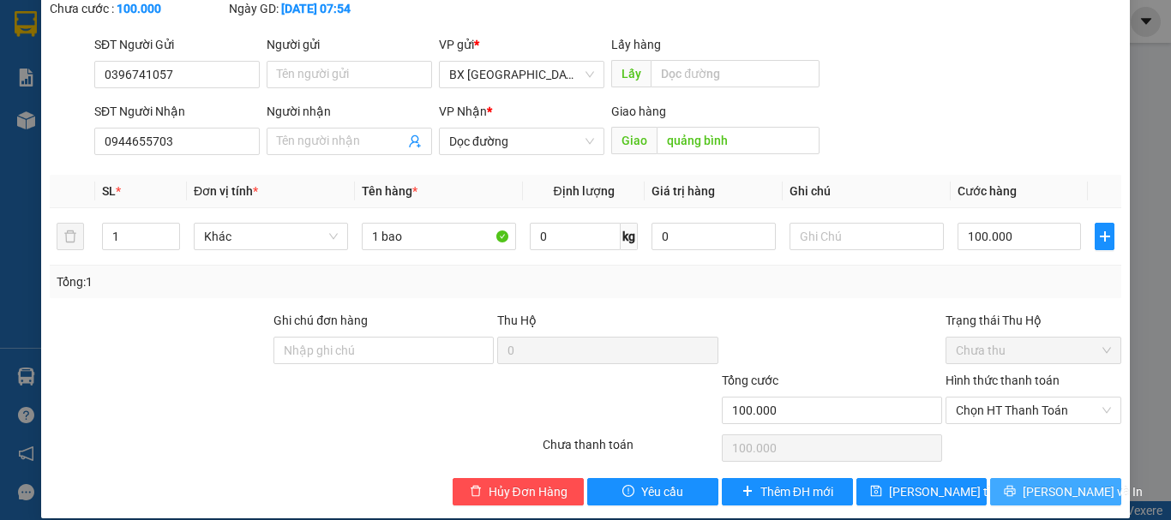
click at [1049, 483] on span "[PERSON_NAME] và In" at bounding box center [1083, 492] width 120 height 19
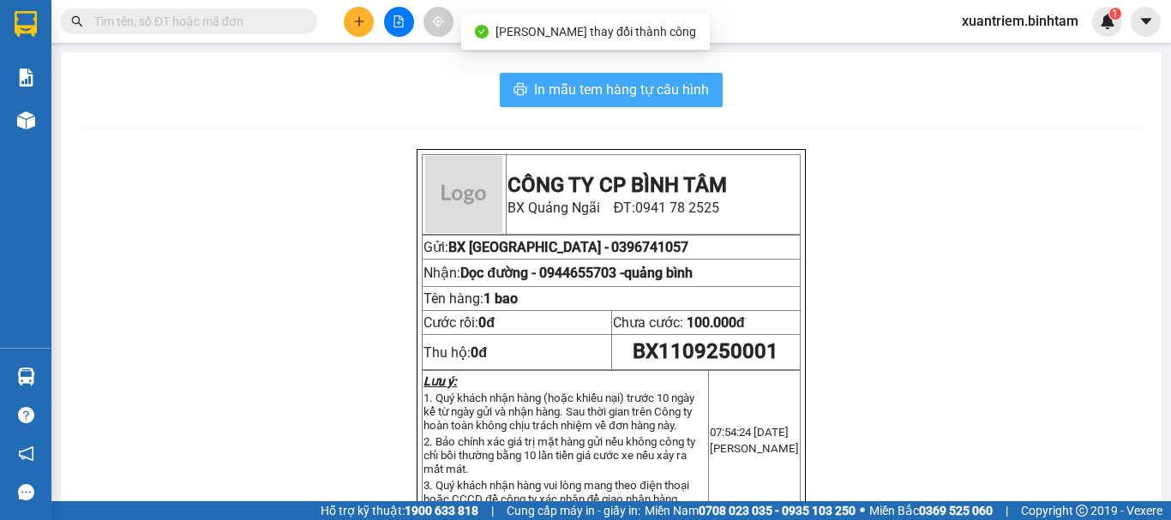
click at [587, 105] on button "In mẫu tem hàng tự cấu hình" at bounding box center [611, 90] width 223 height 34
click at [603, 98] on span "In mẫu tem hàng tự cấu hình" at bounding box center [621, 89] width 175 height 21
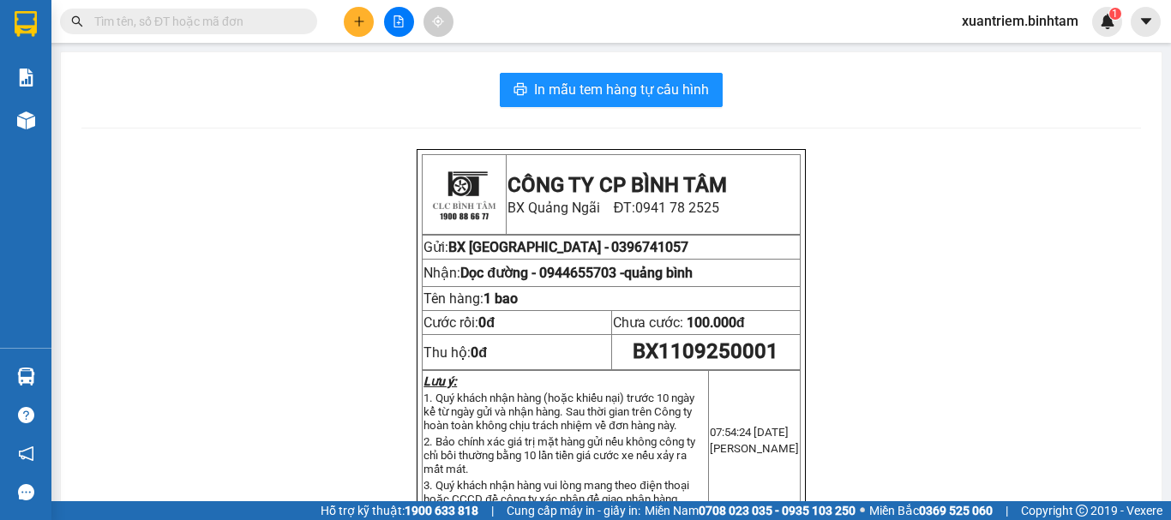
click at [363, 25] on icon "plus" at bounding box center [359, 21] width 12 height 12
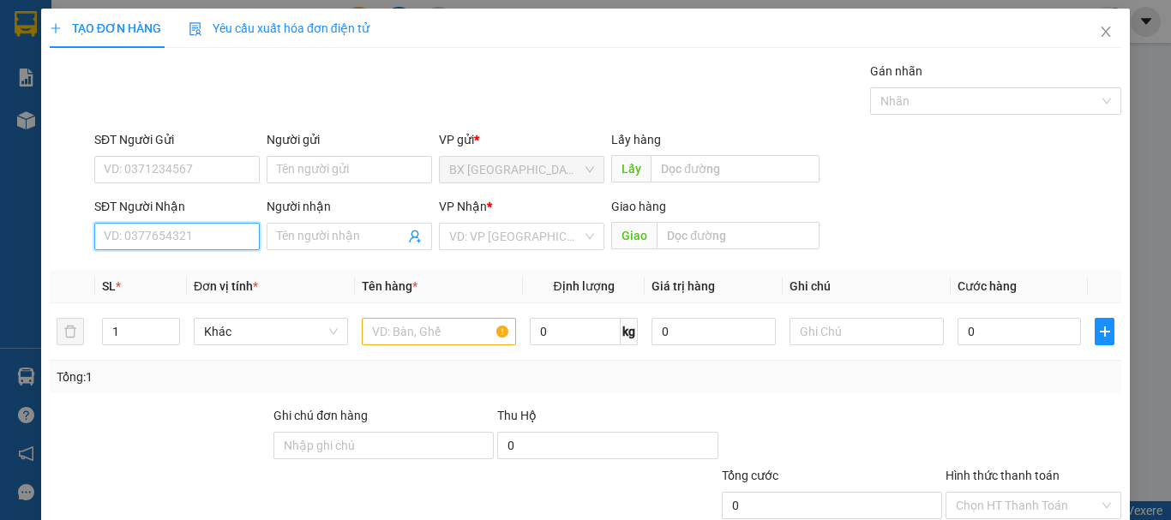
click at [170, 237] on input "SĐT Người Nhận" at bounding box center [176, 236] width 165 height 27
click at [203, 241] on input "SĐT Người Nhận" at bounding box center [176, 236] width 165 height 27
drag, startPoint x: 203, startPoint y: 241, endPoint x: 346, endPoint y: 410, distance: 221.4
click at [346, 410] on div "Transit Pickup Surcharge Ids Transit Deliver Surcharge Ids Transit Deliver Surc…" at bounding box center [585, 331] width 1071 height 539
type input "0336595145"
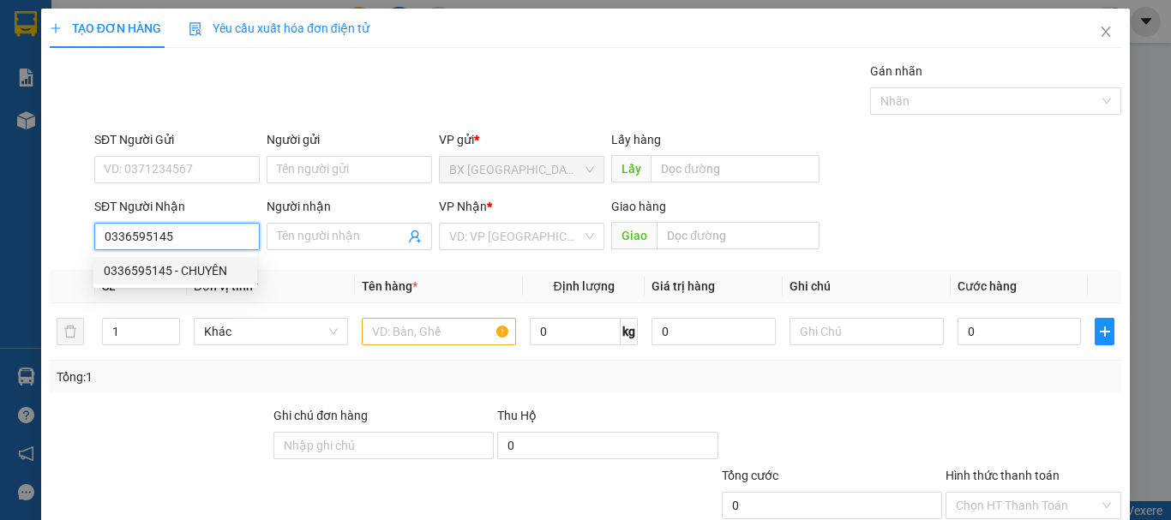
click at [164, 277] on div "0336595145 - CHUYÊN" at bounding box center [175, 270] width 143 height 19
type input "CHUYÊN"
type input "THANH HOÁ"
type input "200.000"
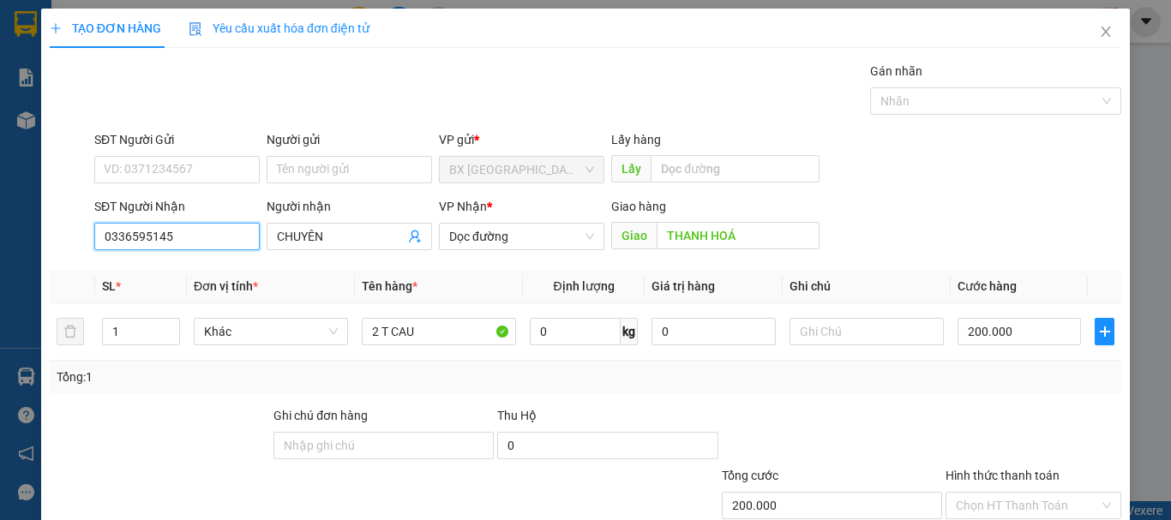
scroll to position [114, 0]
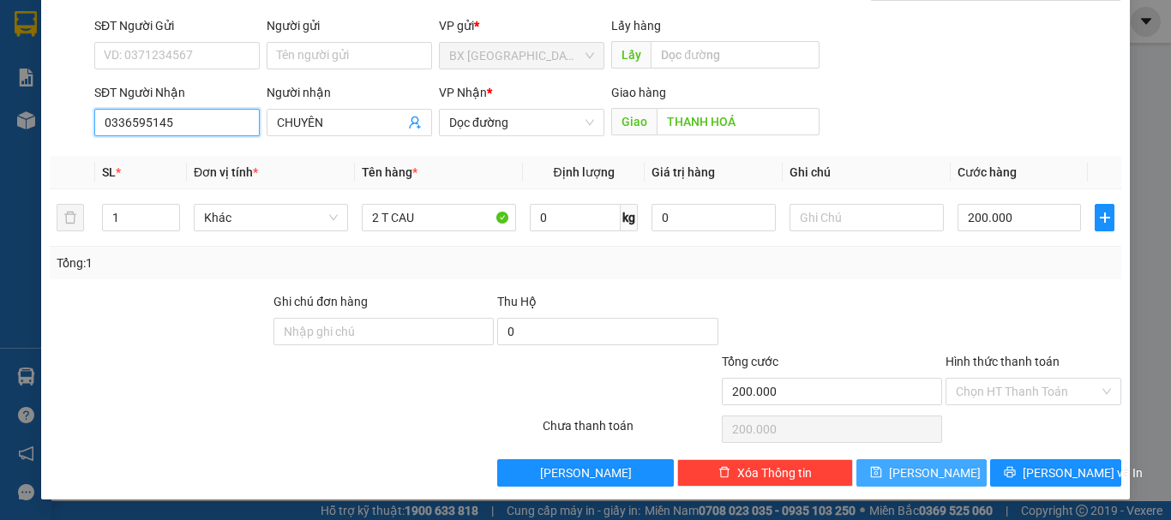
type input "0336595145"
click at [918, 466] on span "[PERSON_NAME]" at bounding box center [935, 473] width 92 height 19
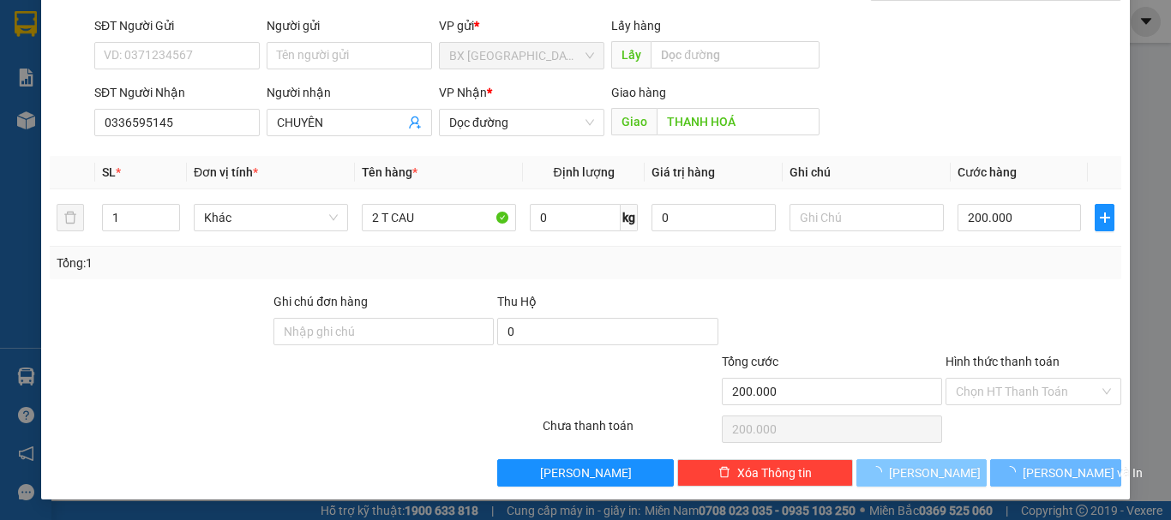
type input "0"
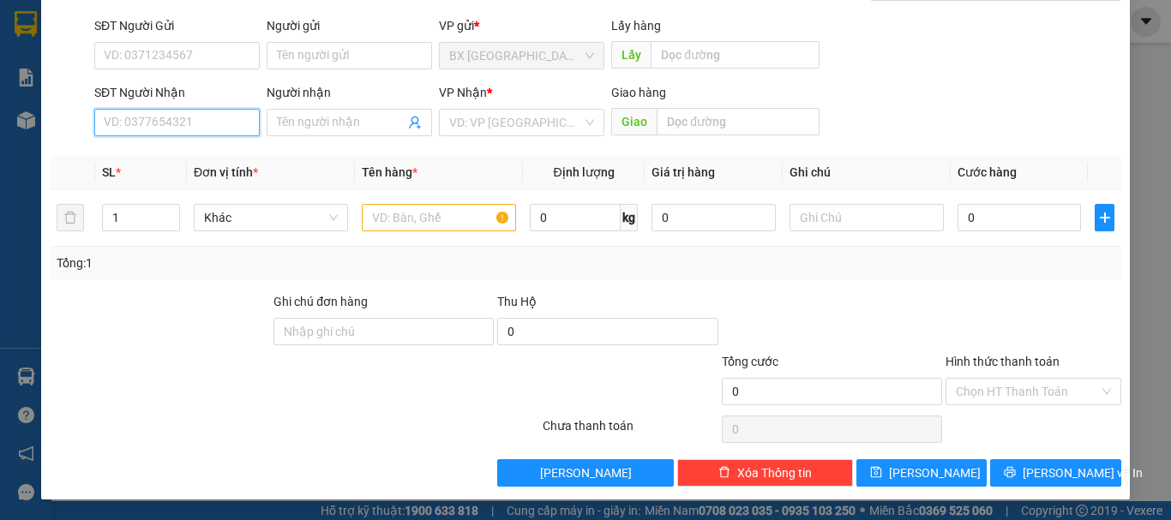
click at [224, 126] on input "SĐT Người Nhận" at bounding box center [176, 122] width 165 height 27
type input "0968653314"
click at [213, 94] on div "SĐT Người Nhận" at bounding box center [176, 92] width 165 height 19
click at [213, 109] on input "0968653314" at bounding box center [176, 122] width 165 height 27
drag, startPoint x: 196, startPoint y: 137, endPoint x: 194, endPoint y: 153, distance: 15.6
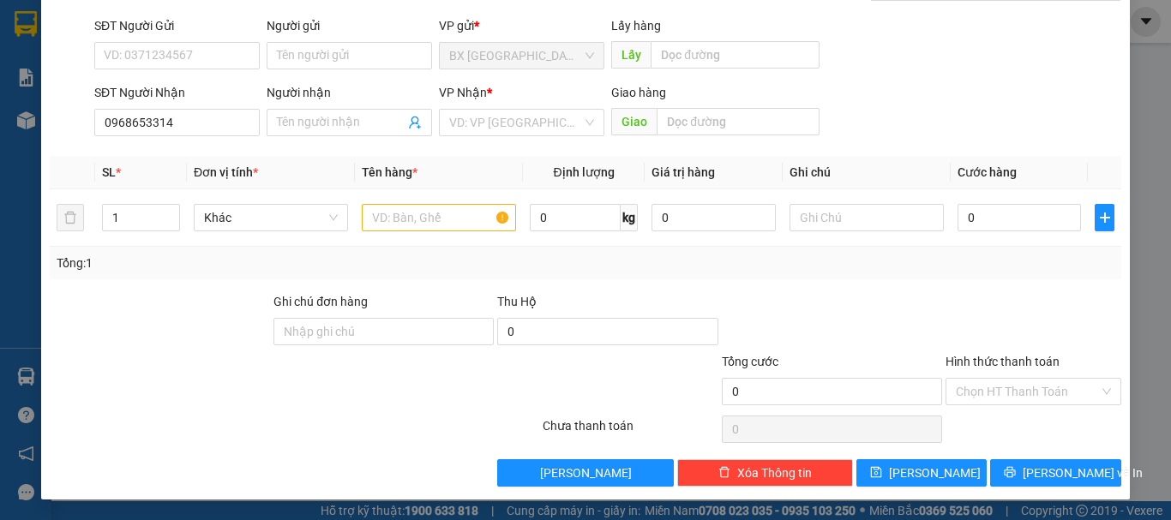
click at [195, 142] on div "SĐT Người Nhận 0968653314 0968653314" at bounding box center [176, 113] width 165 height 60
click at [206, 119] on input "0968653314" at bounding box center [176, 122] width 165 height 27
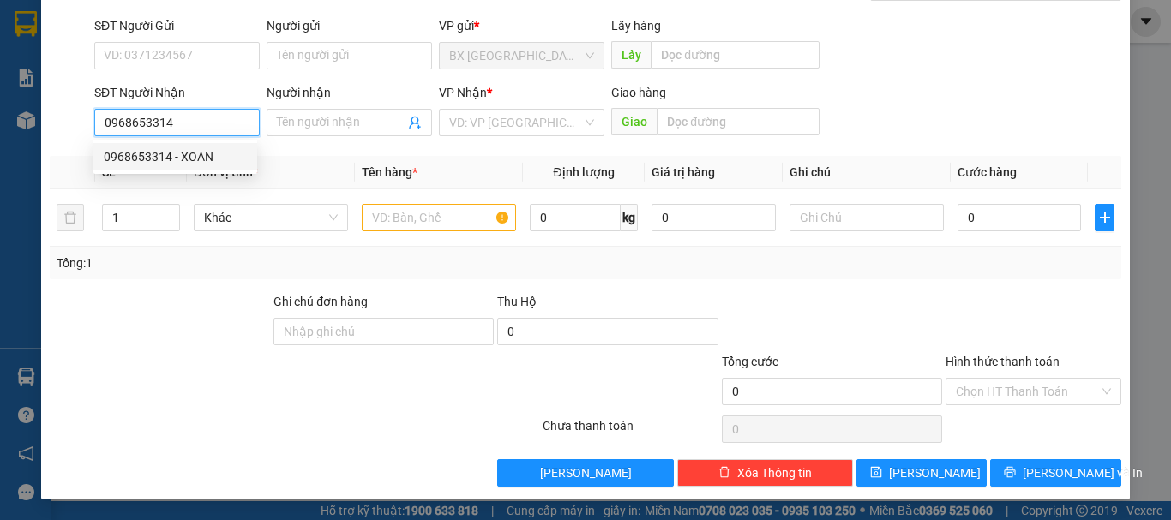
click at [190, 154] on div "0968653314 - XOAN" at bounding box center [175, 156] width 143 height 19
type input "XOAN"
type input "THANH HOÁ"
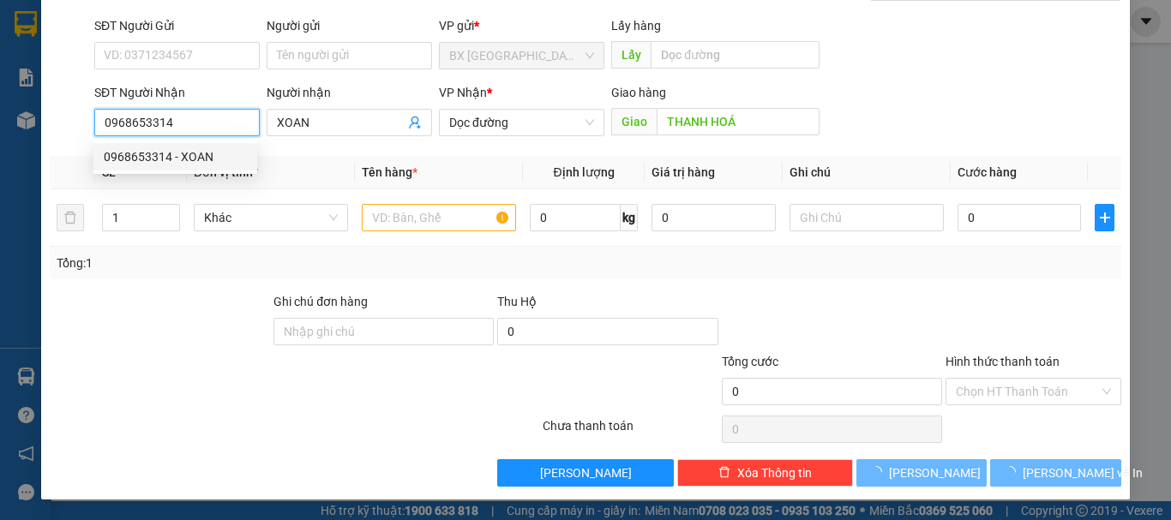
type input "300.000"
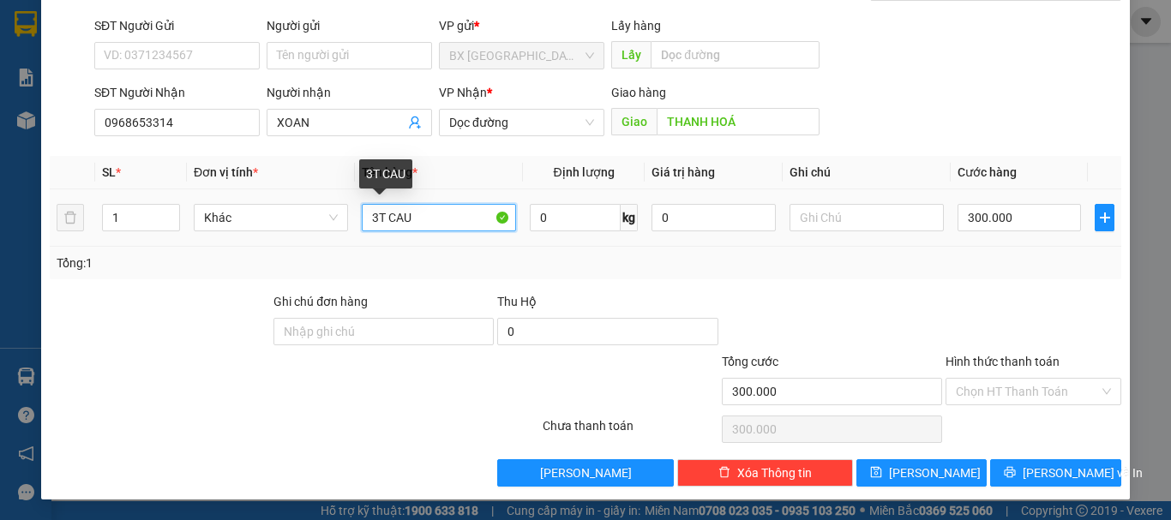
click at [376, 213] on input "3T CAU" at bounding box center [439, 217] width 154 height 27
type input "6T CAU"
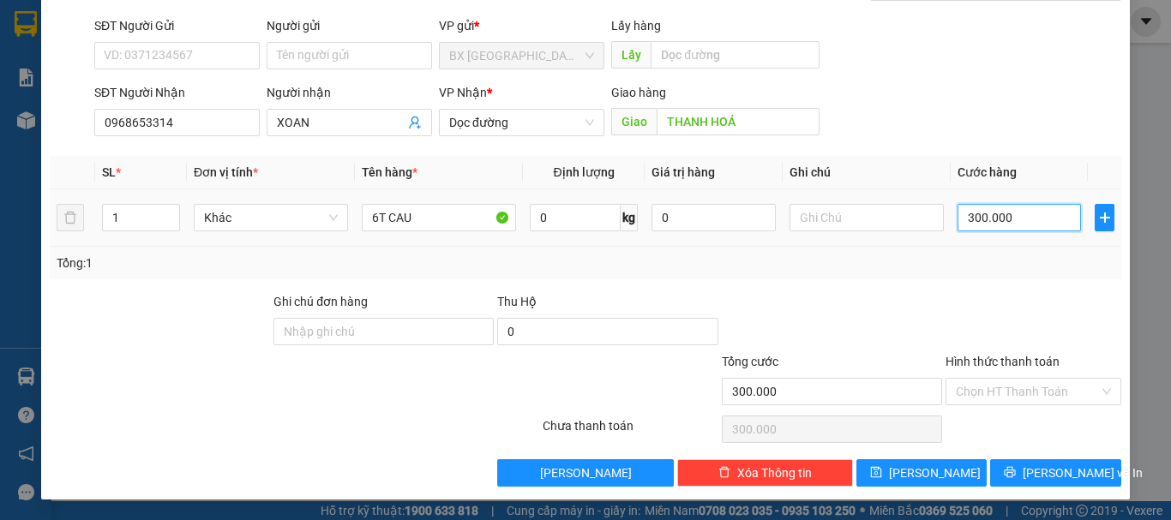
click at [1037, 214] on input "300.000" at bounding box center [1018, 217] width 123 height 27
type input "6"
type input "60"
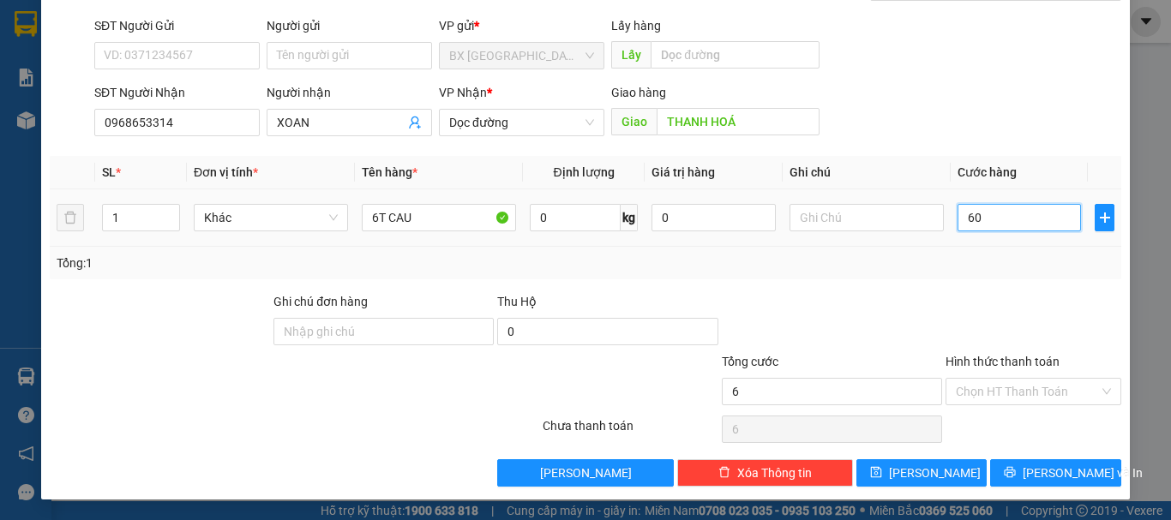
type input "60"
type input "600"
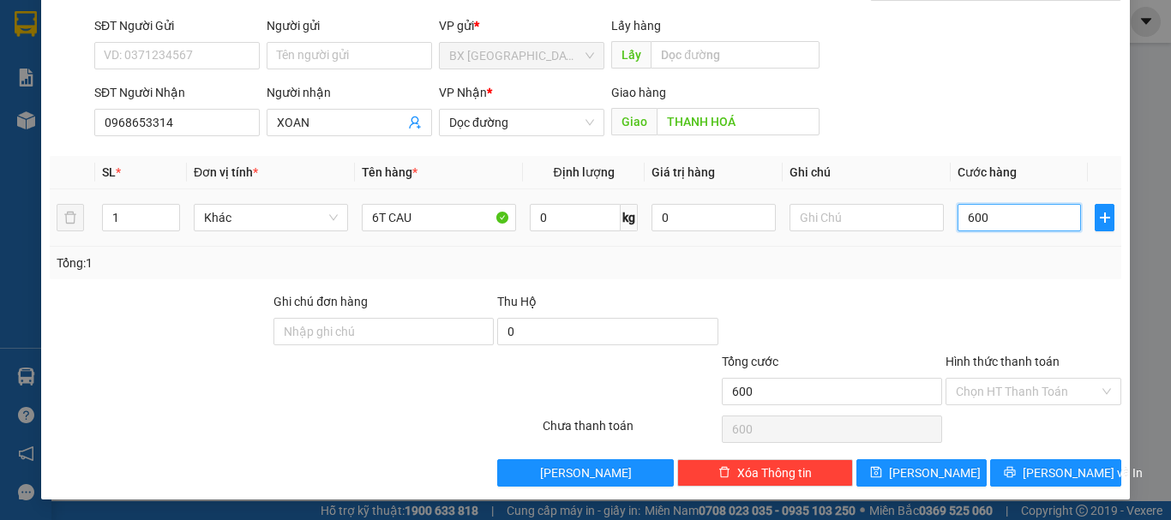
type input "6.000"
type input "60.000"
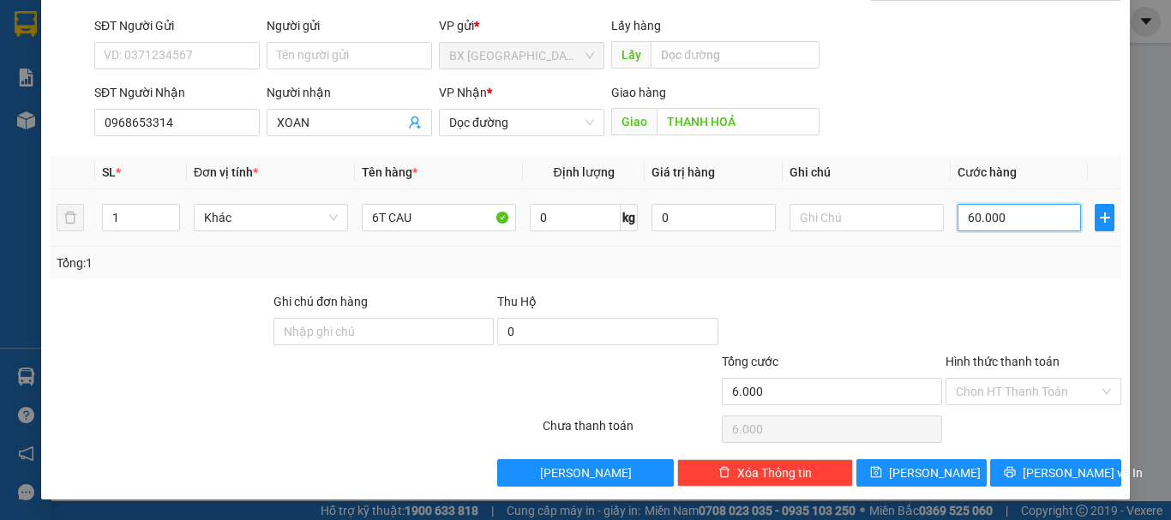
type input "60.000"
type input "600.000"
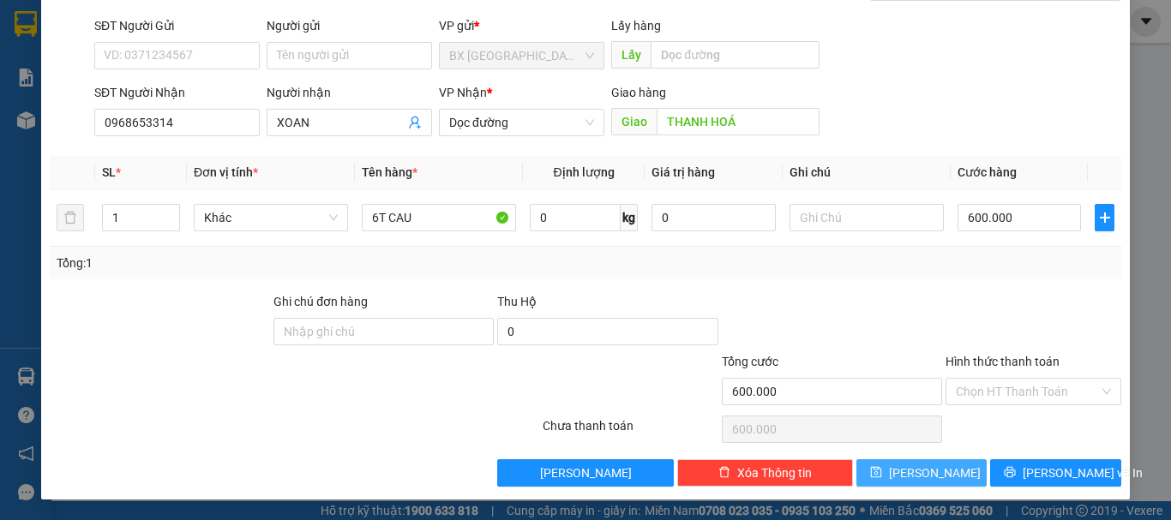
click at [933, 472] on button "[PERSON_NAME]" at bounding box center [921, 472] width 131 height 27
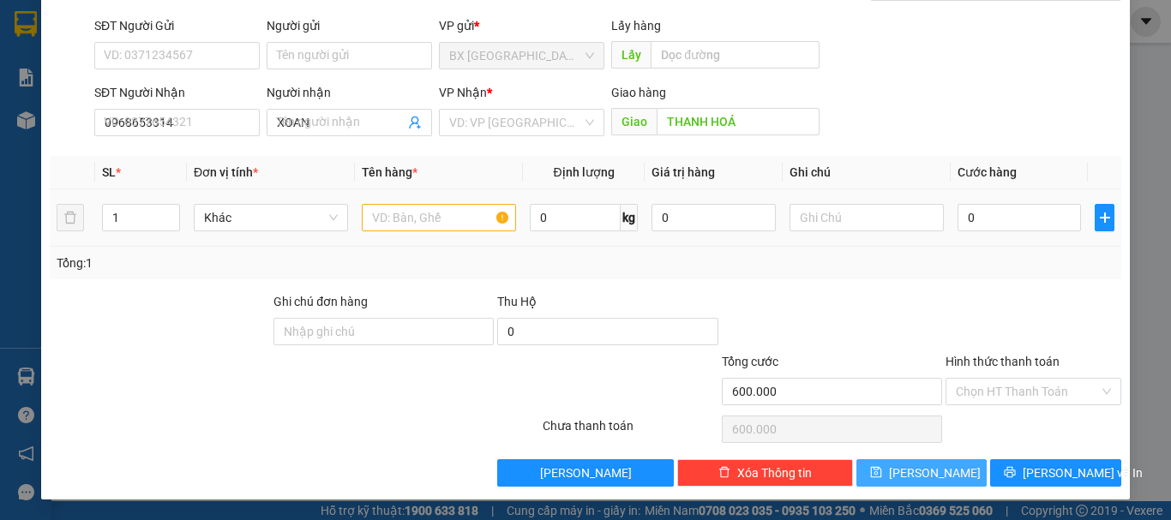
type input "0"
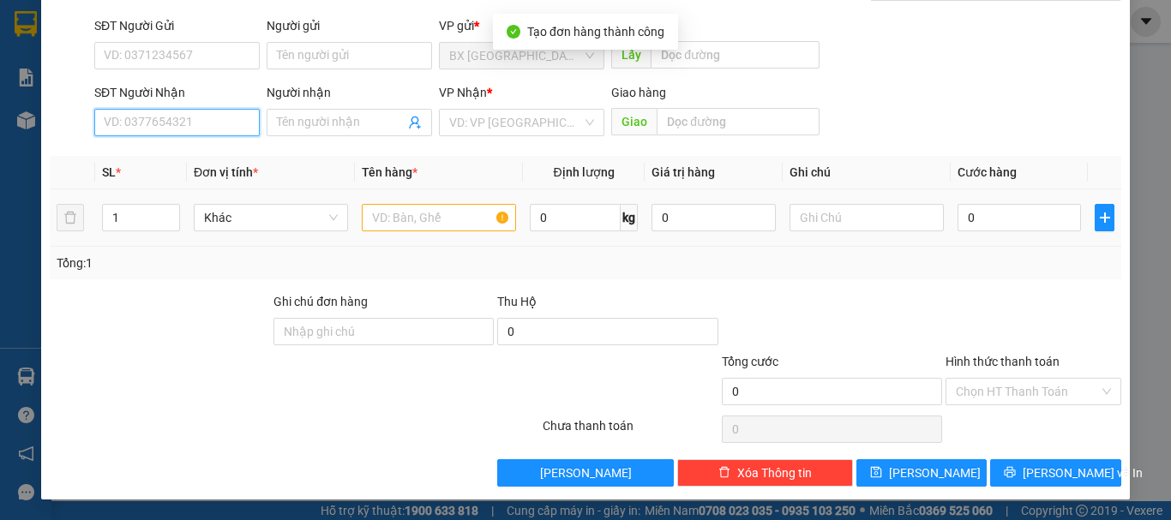
click at [150, 123] on input "SĐT Người Nhận" at bounding box center [176, 122] width 165 height 27
type input "0978893525"
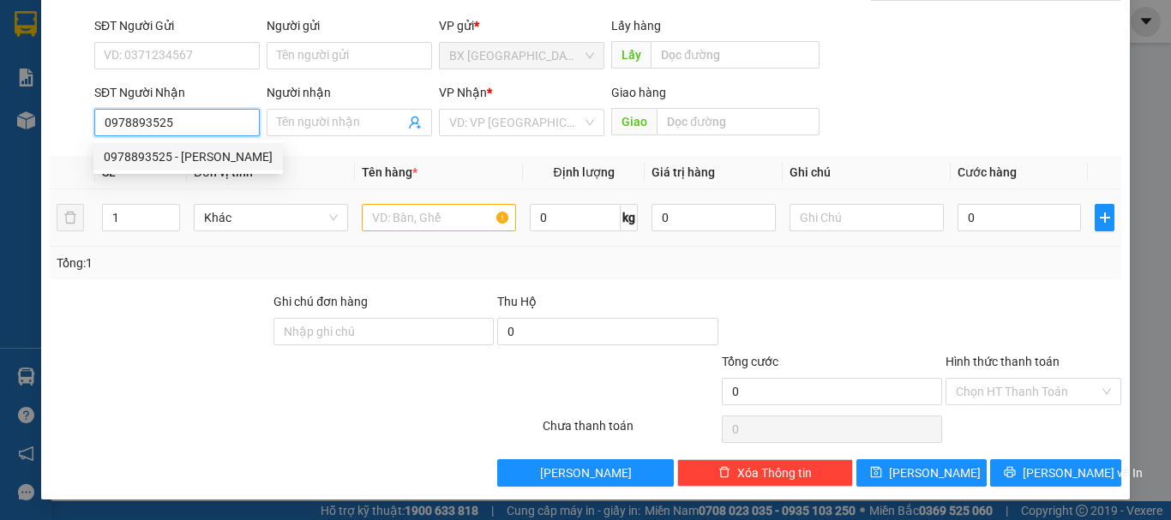
click at [238, 147] on div "0978893525 - [PERSON_NAME]" at bounding box center [187, 156] width 189 height 27
type input "LINH HƯƠNG"
type input "ĐỒNG VĂN"
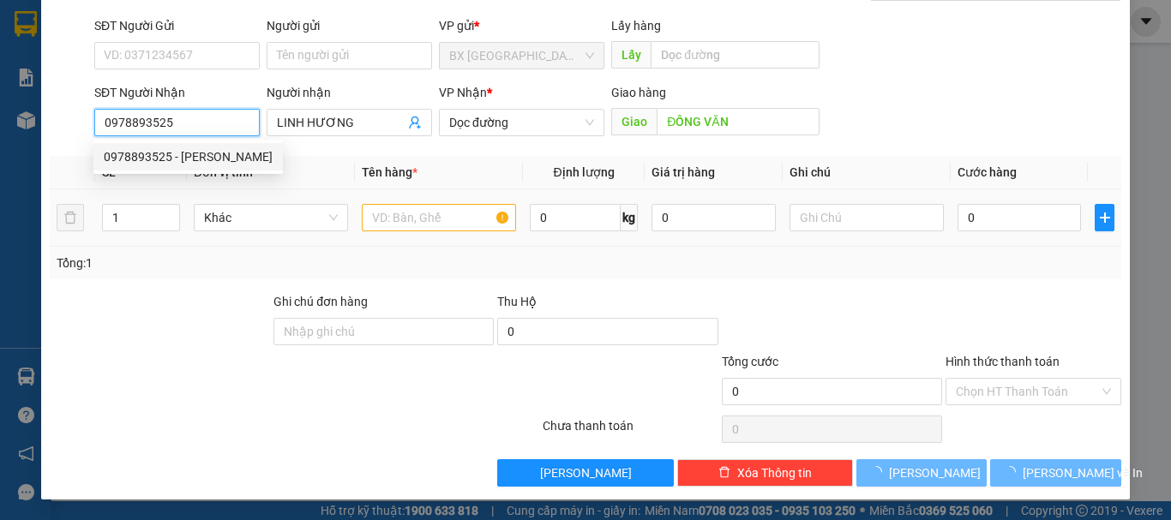
type input "100.000"
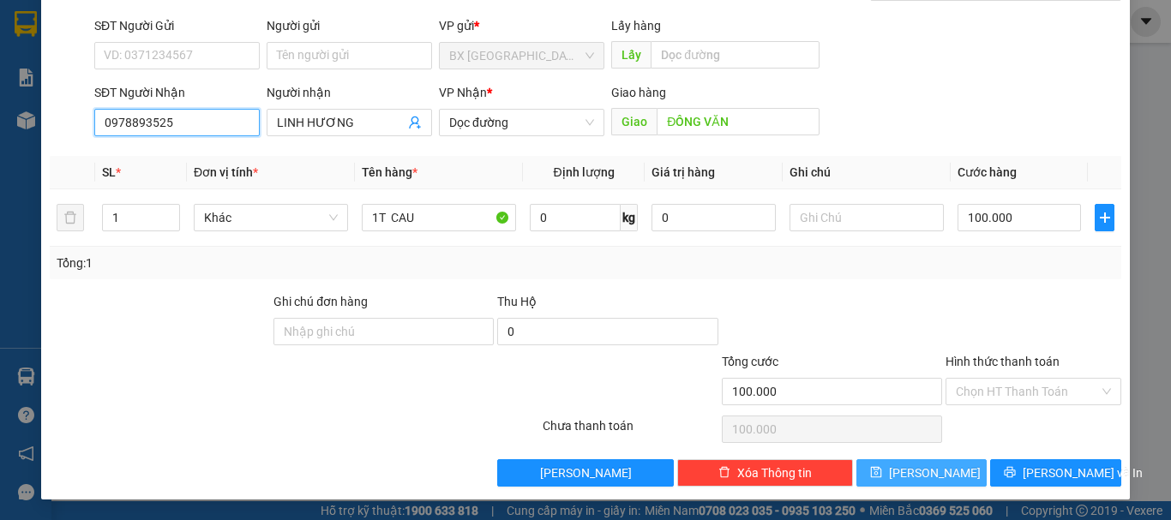
type input "0978893525"
click at [856, 465] on button "[PERSON_NAME]" at bounding box center [921, 472] width 131 height 27
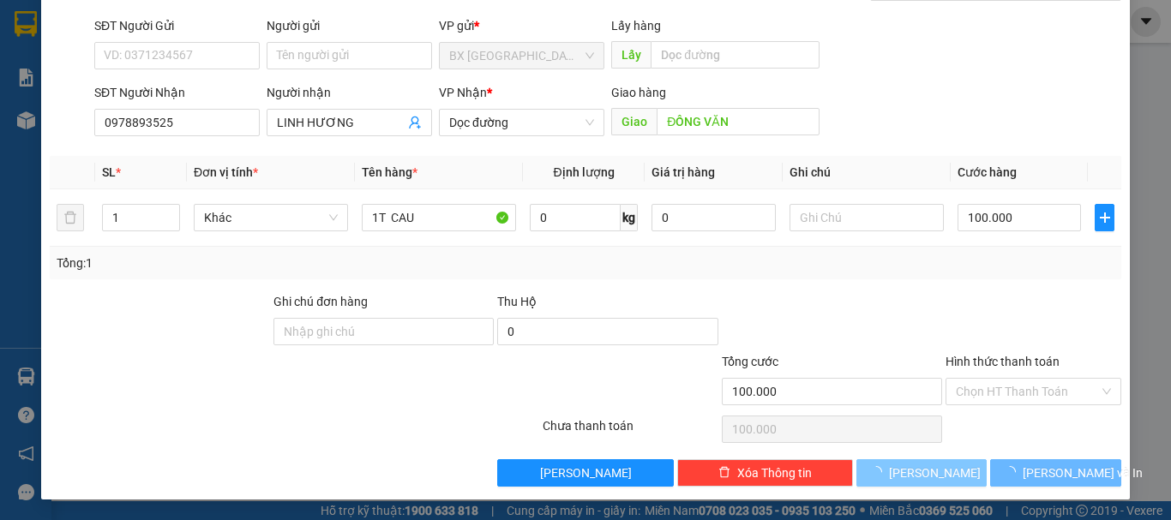
type input "0"
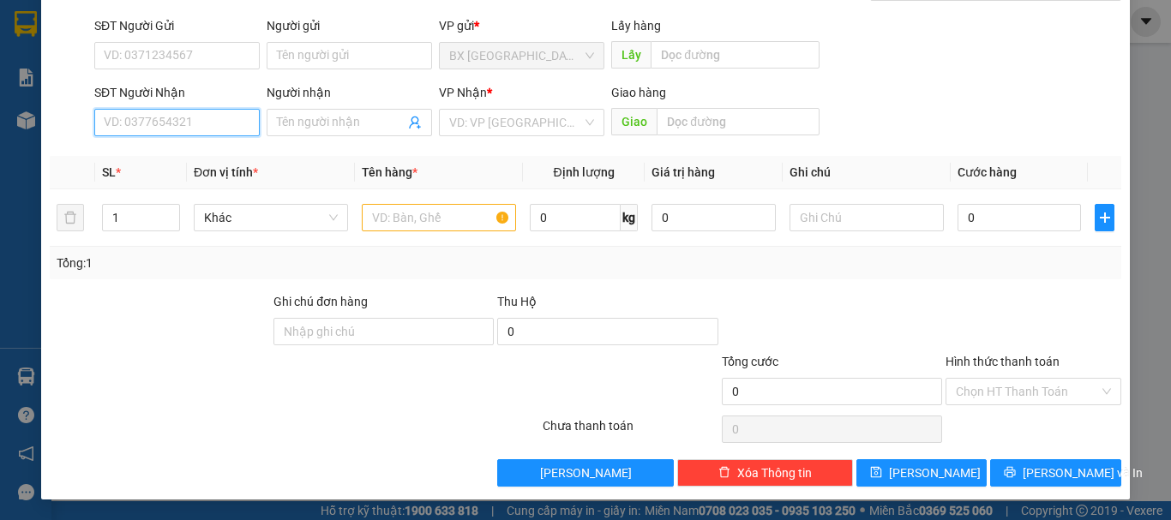
click at [198, 119] on input "SĐT Người Nhận" at bounding box center [176, 122] width 165 height 27
type input "0975084191"
click at [205, 157] on div "0975084191 - TRỌNG" at bounding box center [175, 156] width 143 height 19
type input "TRỌNG"
type input "ĐỒNG VĂN"
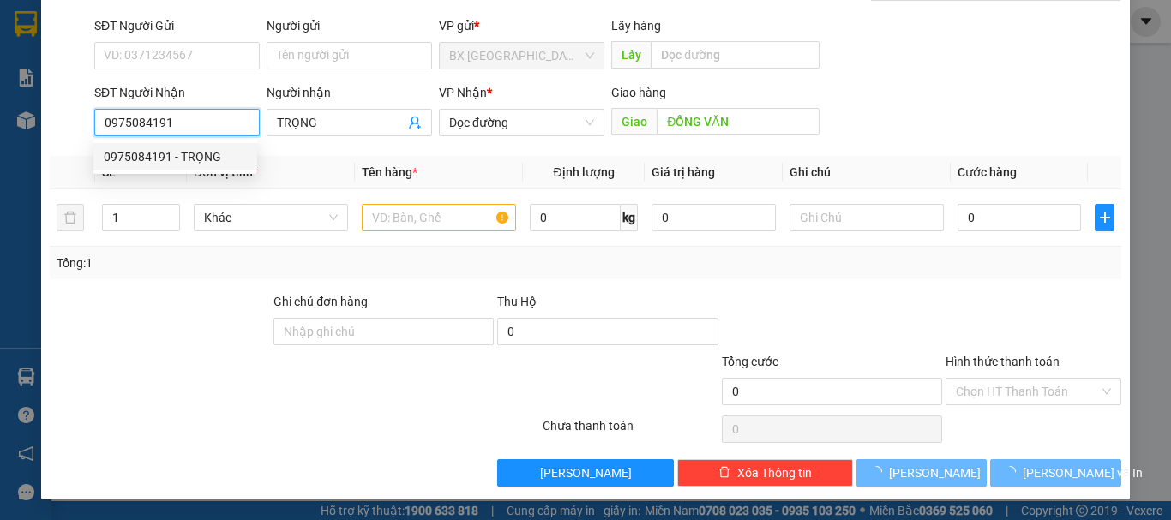
type input "300.000"
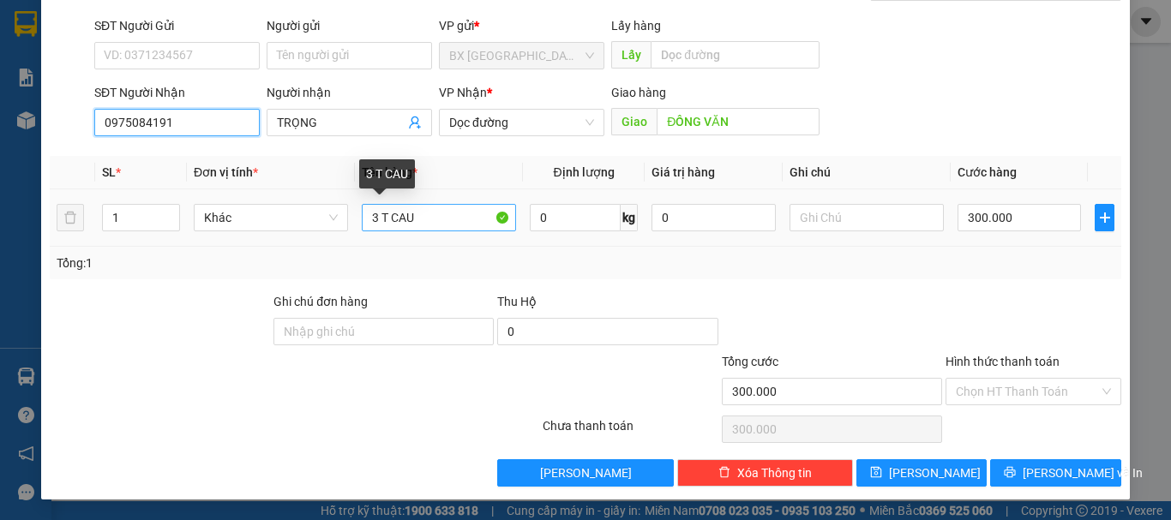
type input "0975084191"
click at [380, 213] on input "3 T CAU" at bounding box center [439, 217] width 154 height 27
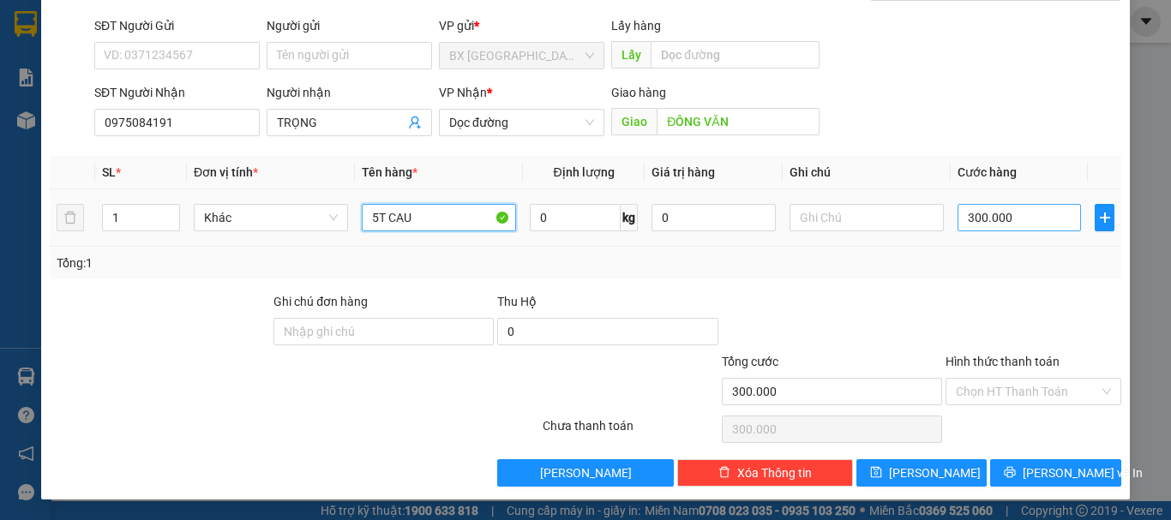
type input "5T CAU"
click at [1015, 224] on input "300.000" at bounding box center [1018, 217] width 123 height 27
type input "5"
type input "50"
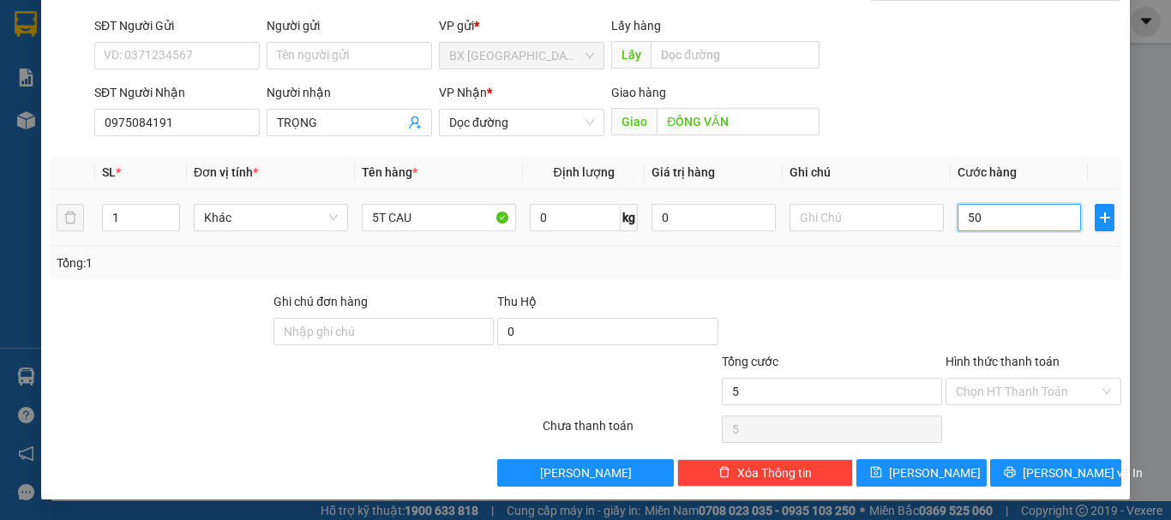
type input "50"
type input "500"
type input "5.000"
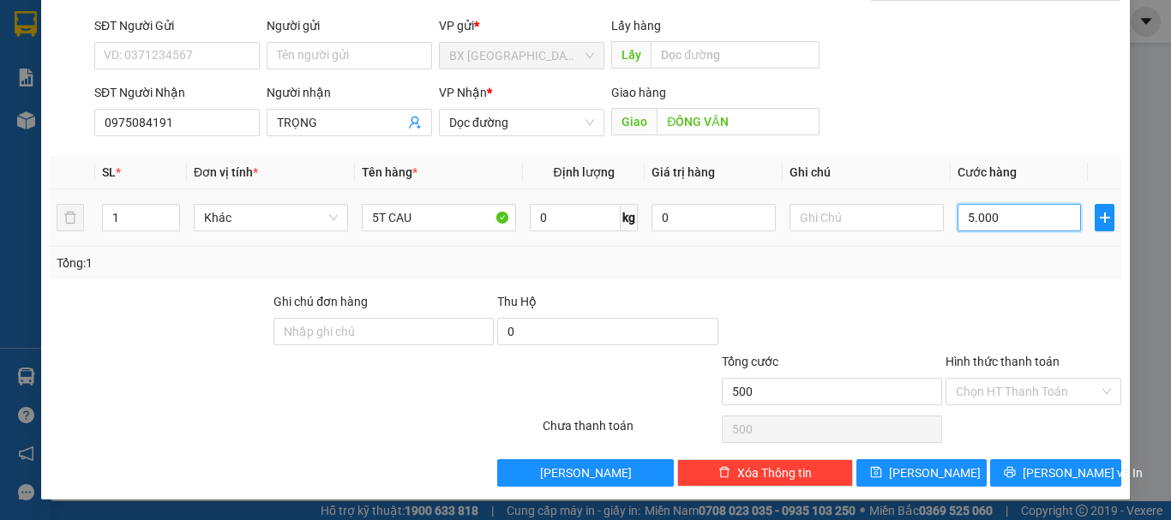
type input "5.000"
type input "50.000"
type input "500.000"
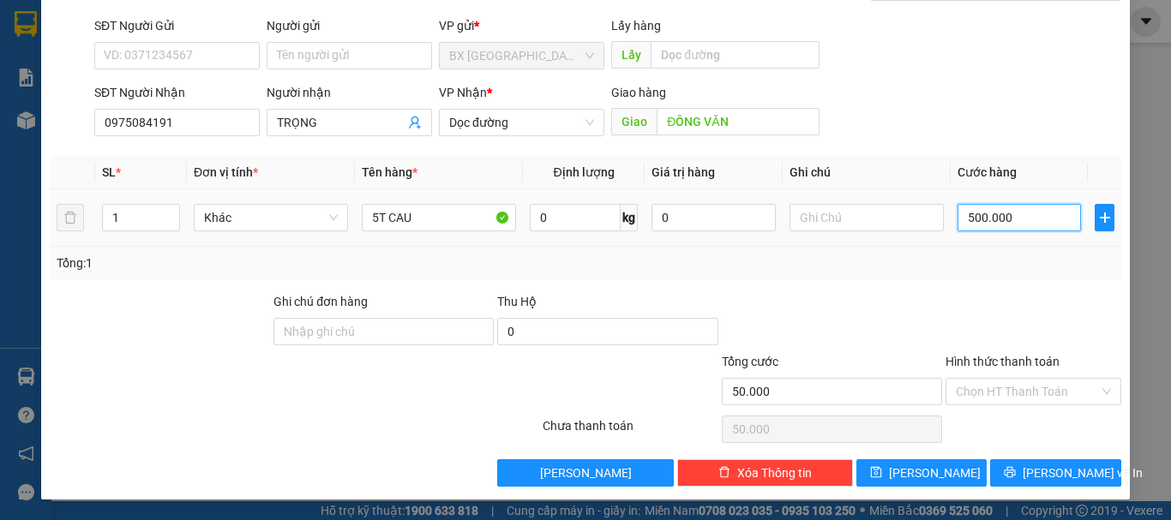
type input "500.000"
click at [910, 469] on span "[PERSON_NAME]" at bounding box center [935, 473] width 92 height 19
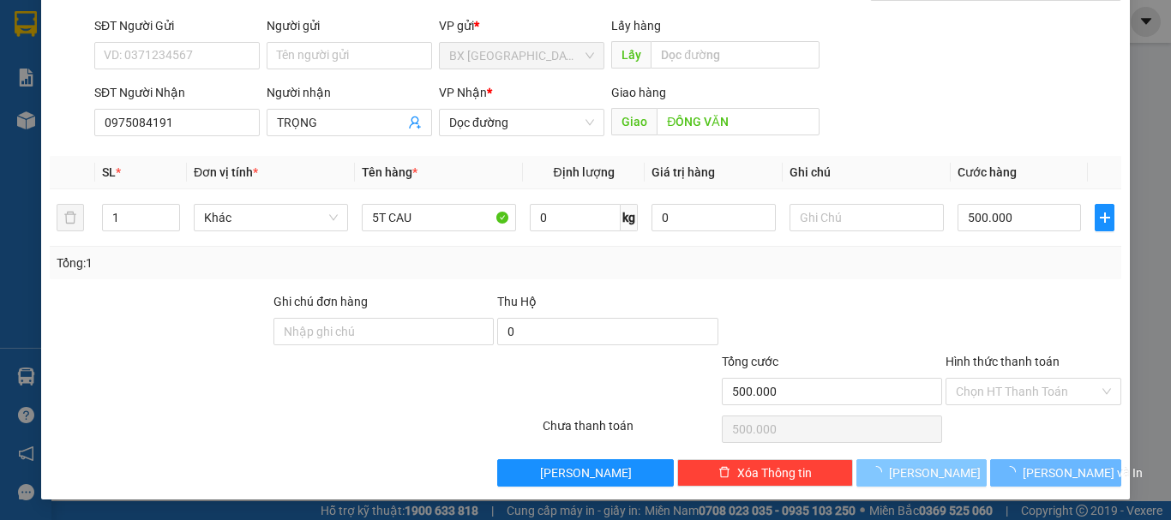
type input "0"
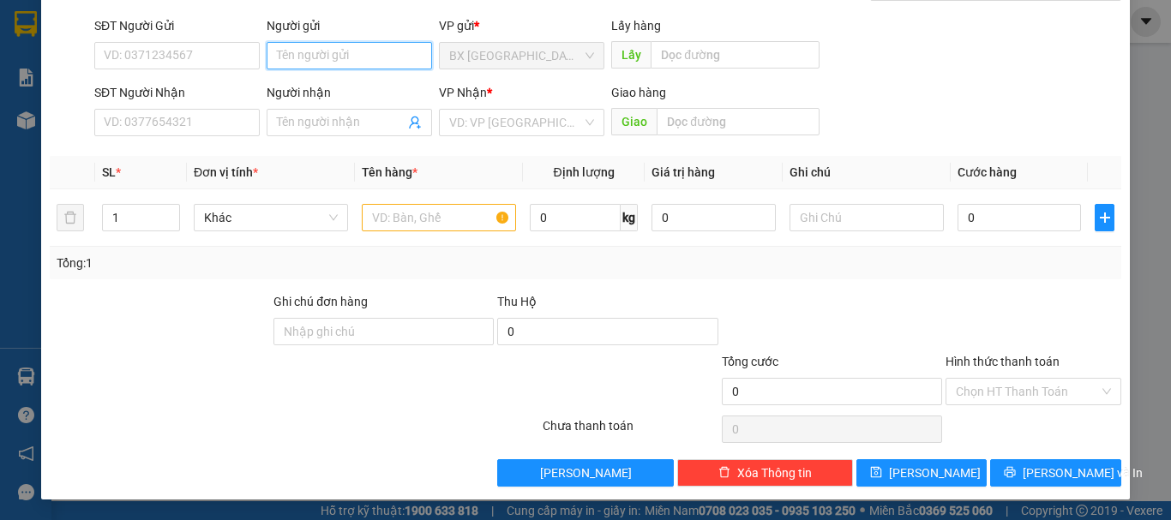
click at [324, 63] on input "Người gửi" at bounding box center [349, 55] width 165 height 27
type input "TL"
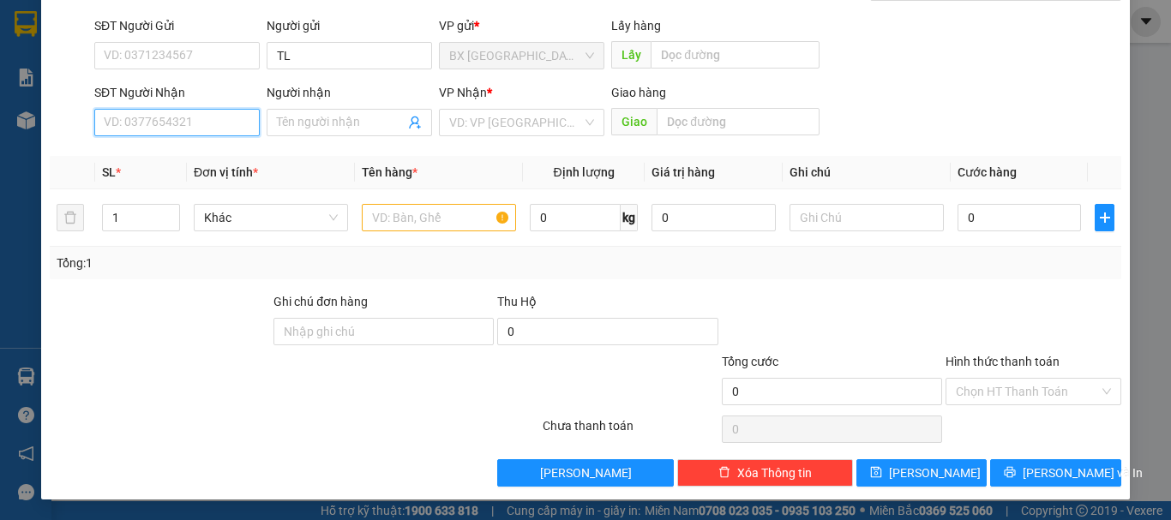
click at [205, 127] on input "SĐT Người Nhận" at bounding box center [176, 122] width 165 height 27
click at [186, 117] on input "0902157369" at bounding box center [176, 122] width 165 height 27
type input "0902157369"
click at [472, 123] on input "search" at bounding box center [515, 123] width 133 height 26
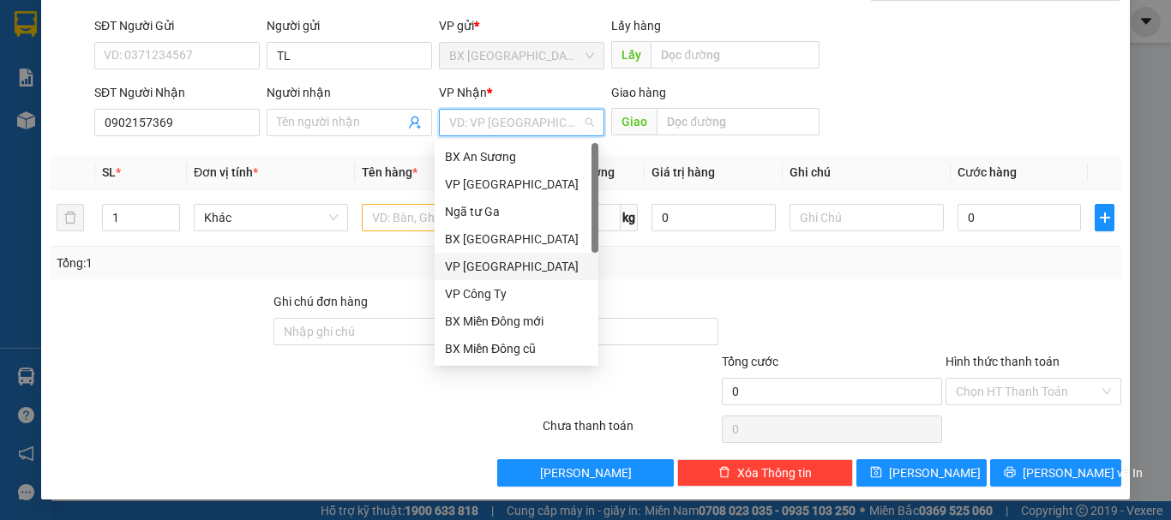
click at [505, 267] on div "VP [GEOGRAPHIC_DATA]" at bounding box center [516, 266] width 143 height 19
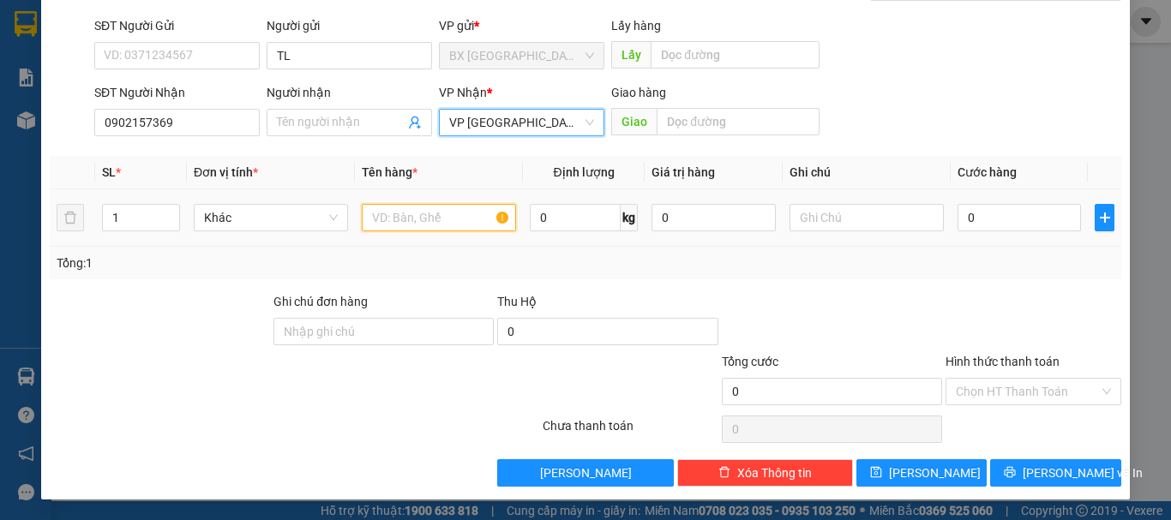
click at [414, 228] on input "text" at bounding box center [439, 217] width 154 height 27
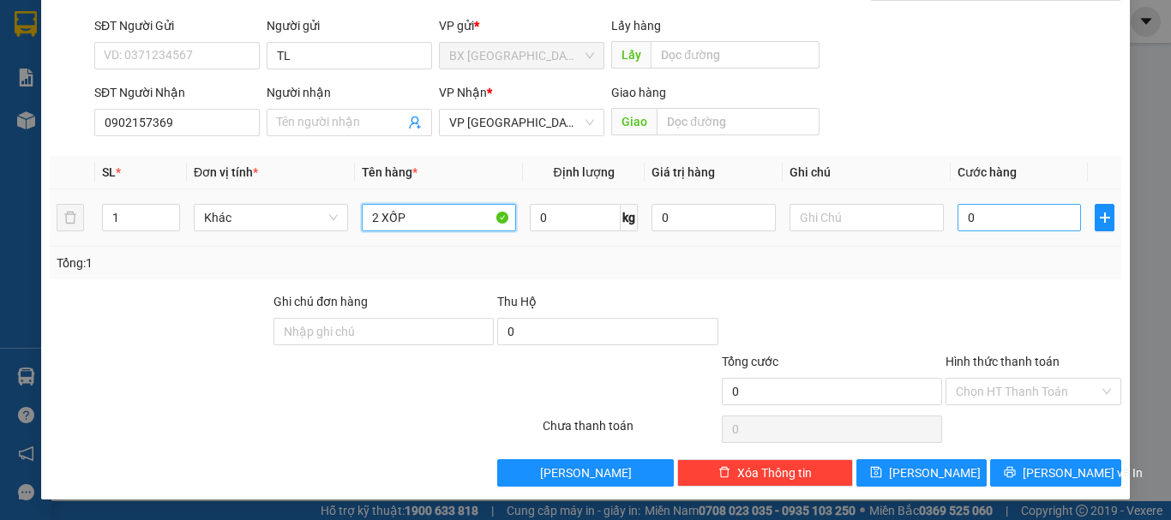
type input "2 XỐP"
click at [1017, 219] on input "0" at bounding box center [1018, 217] width 123 height 27
type input "2"
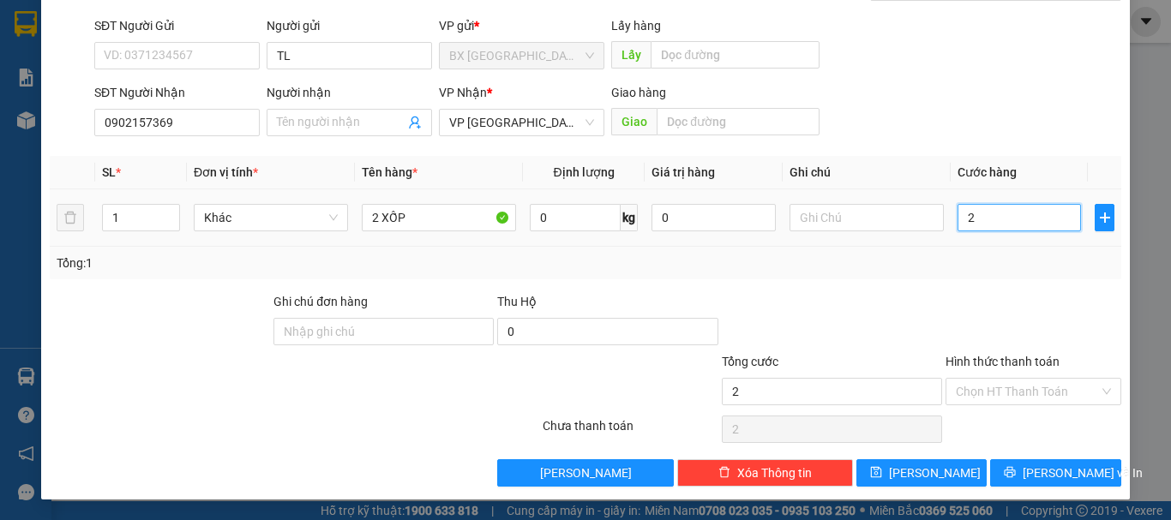
type input "22"
type input "220"
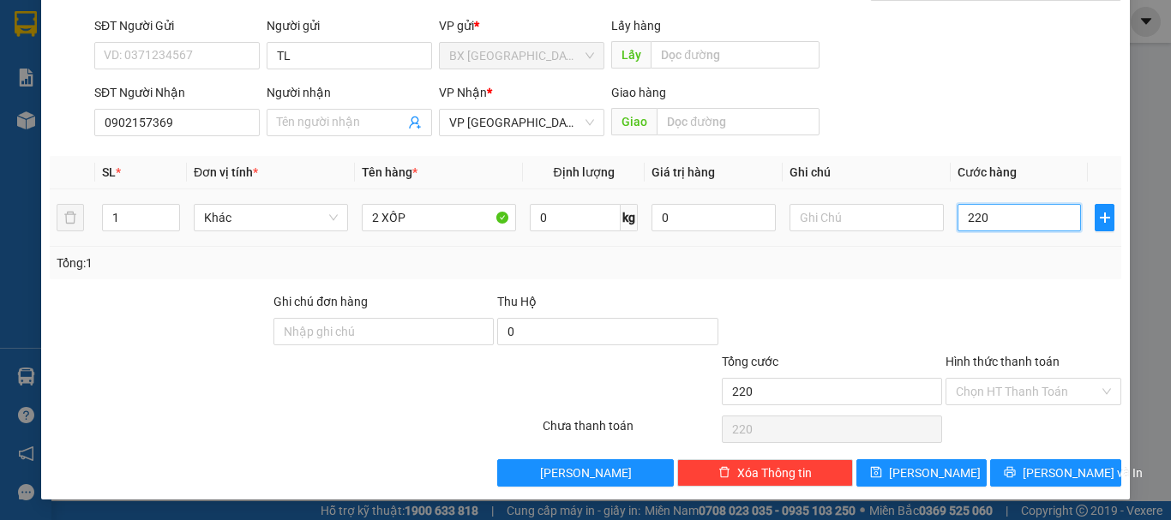
type input "2.200"
type input "22.000"
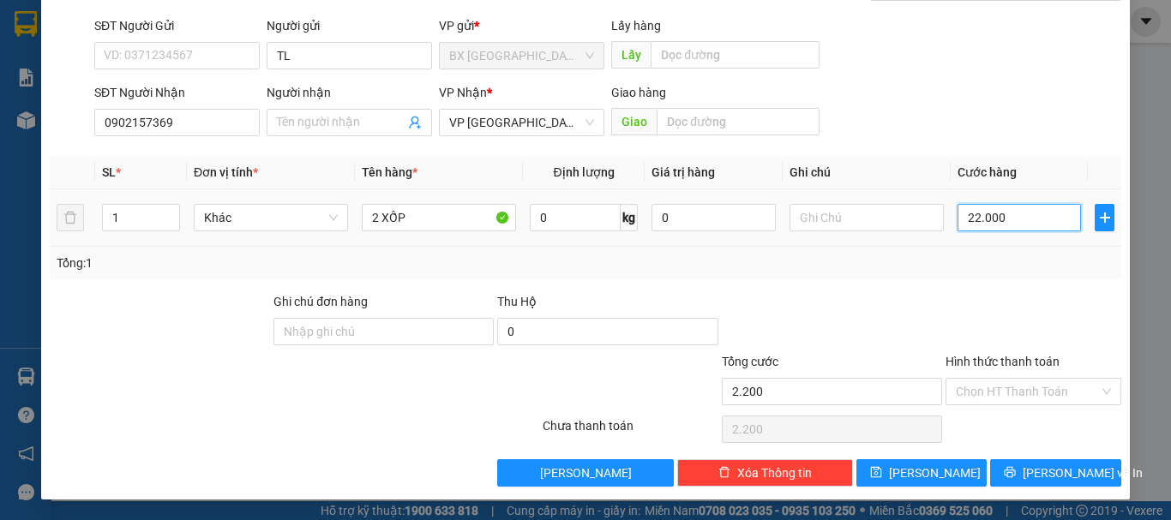
type input "22.000"
type input "220.000"
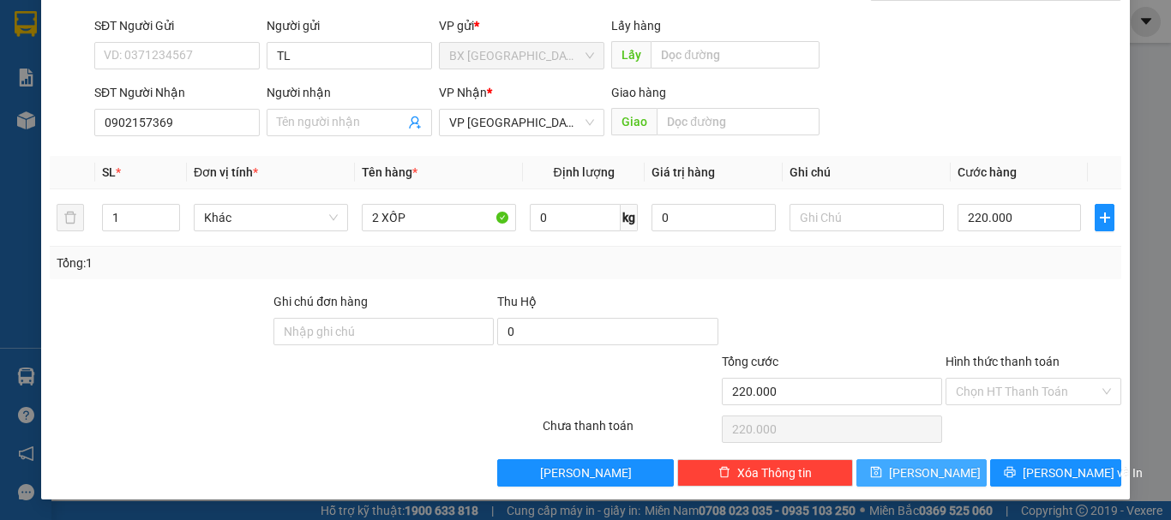
click at [917, 480] on span "[PERSON_NAME]" at bounding box center [935, 473] width 92 height 19
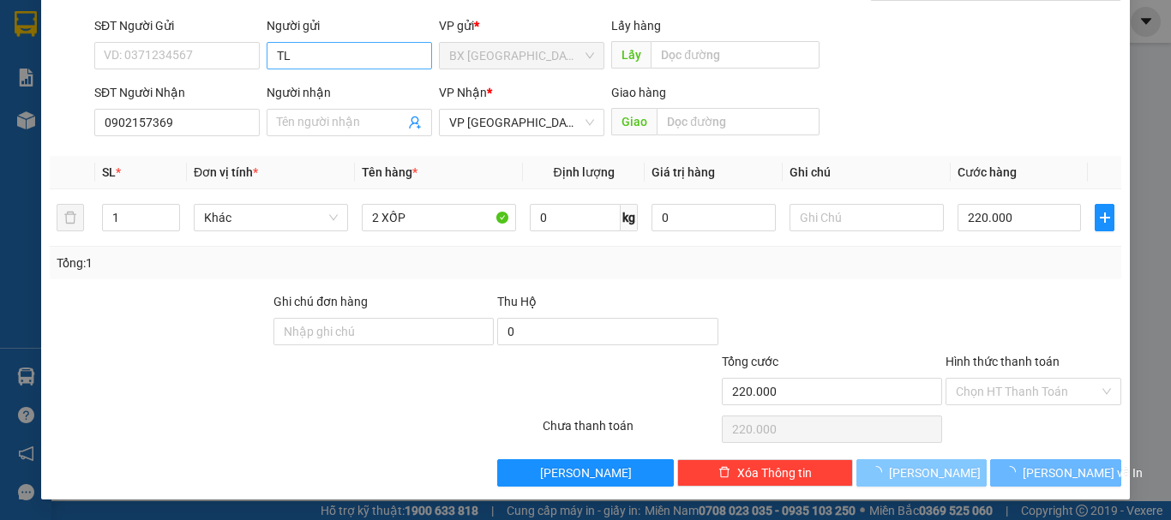
type input "0"
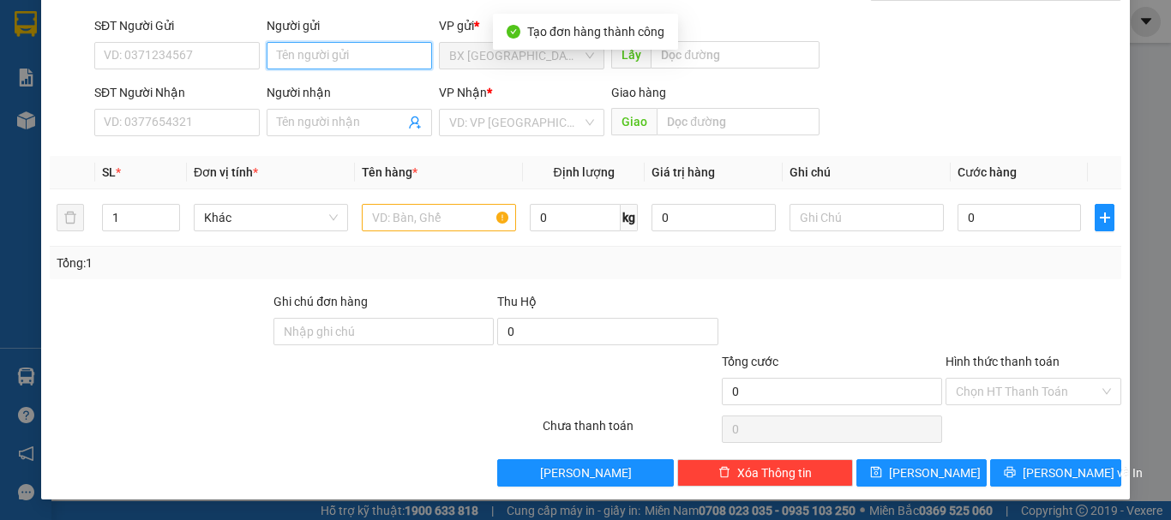
click at [330, 48] on input "Người gửi" at bounding box center [349, 55] width 165 height 27
type input "TL"
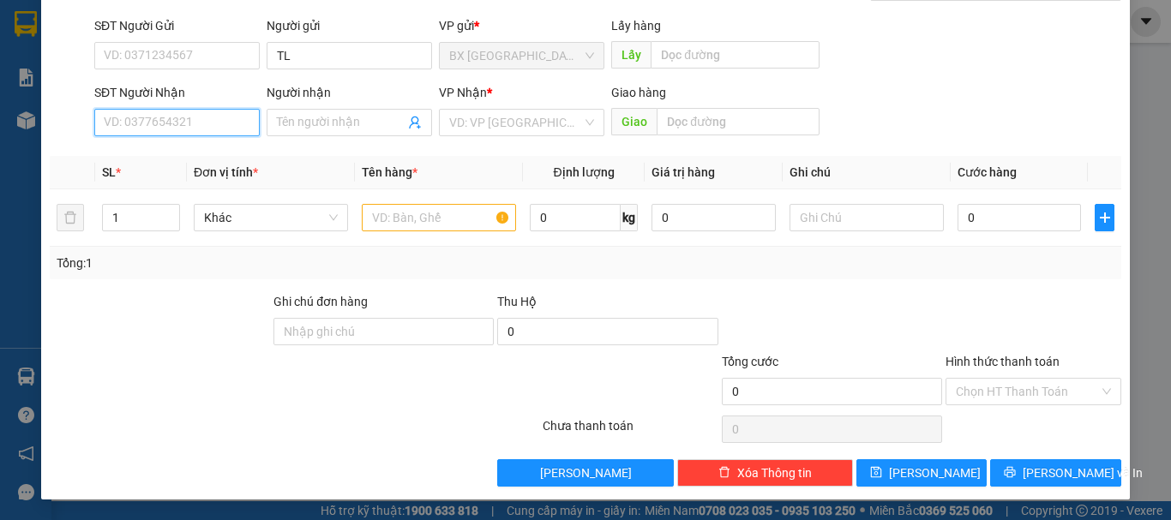
click at [156, 115] on input "SĐT Người Nhận" at bounding box center [176, 122] width 165 height 27
type input "0865780156"
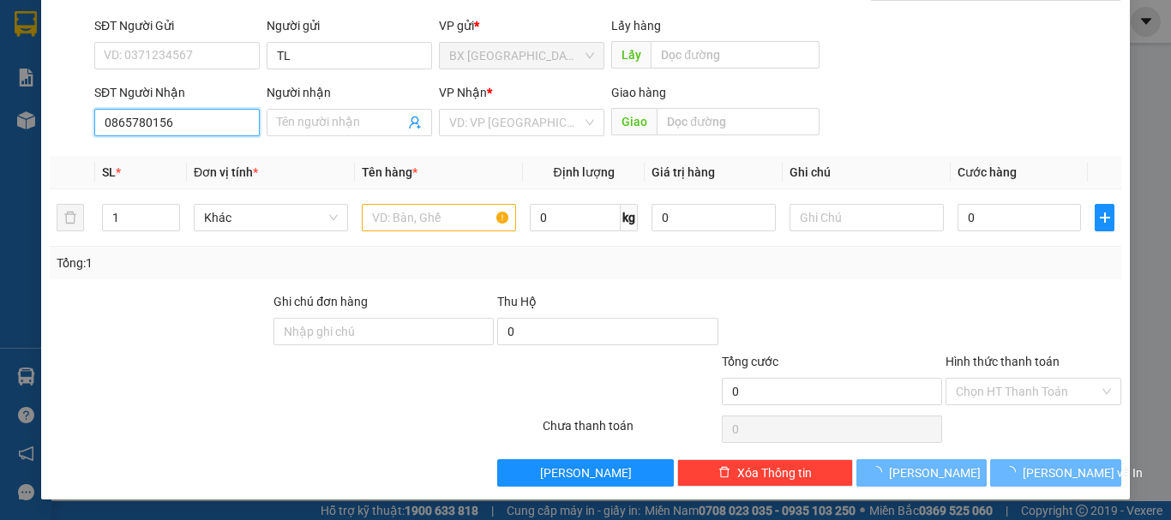
click at [196, 117] on input "0865780156" at bounding box center [176, 122] width 165 height 27
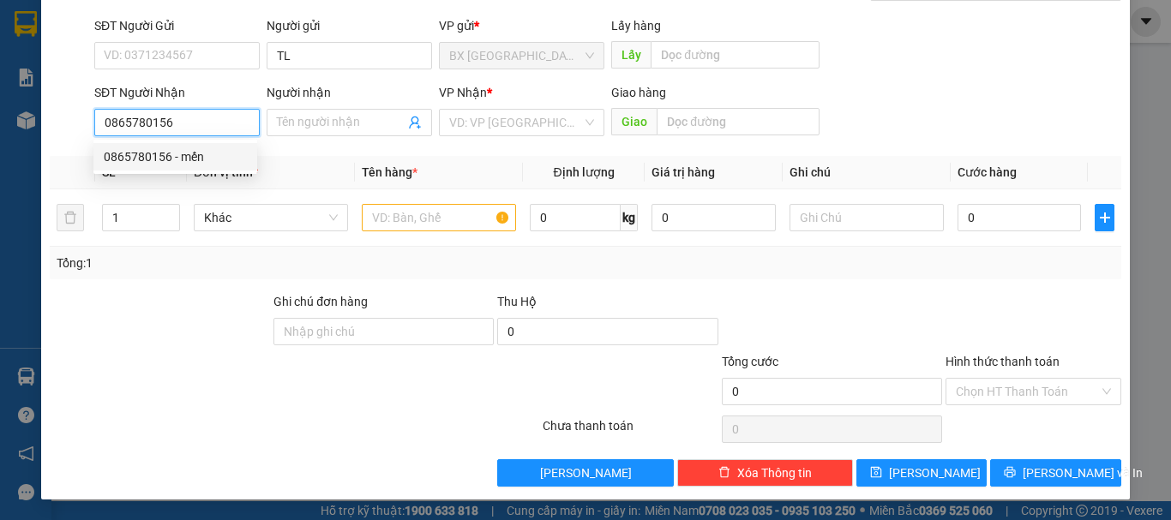
click at [203, 159] on div "0865780156 - mến" at bounding box center [175, 156] width 143 height 19
type input "mến"
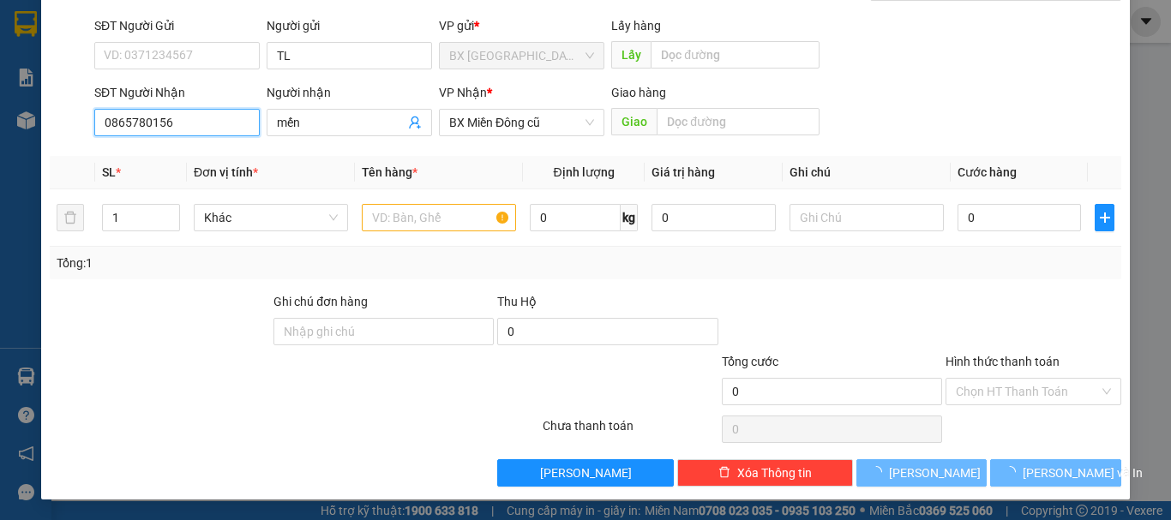
type input "140.000"
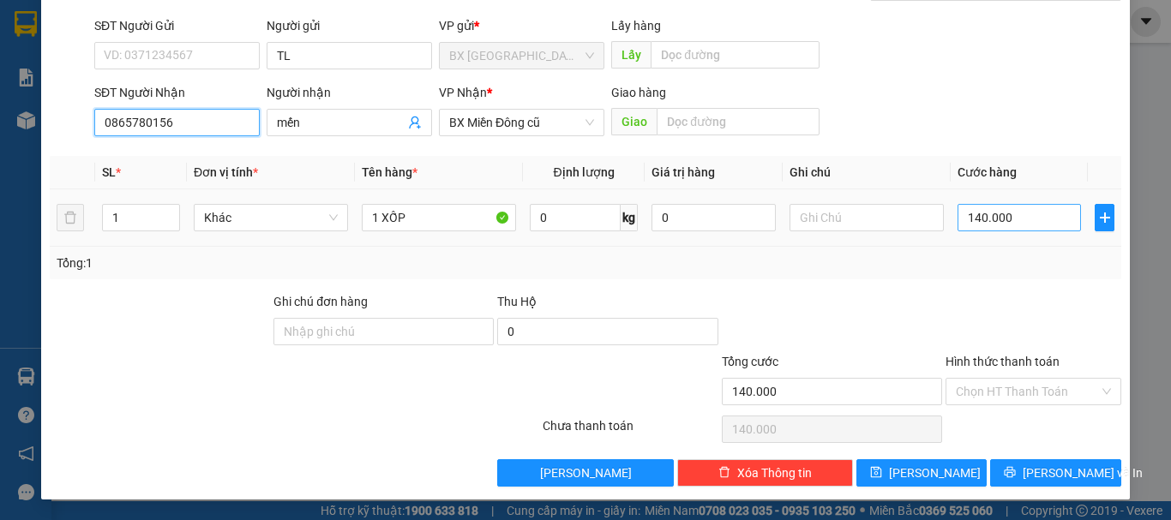
type input "0865780156"
click at [1023, 230] on input "140.000" at bounding box center [1018, 217] width 123 height 27
type input "1"
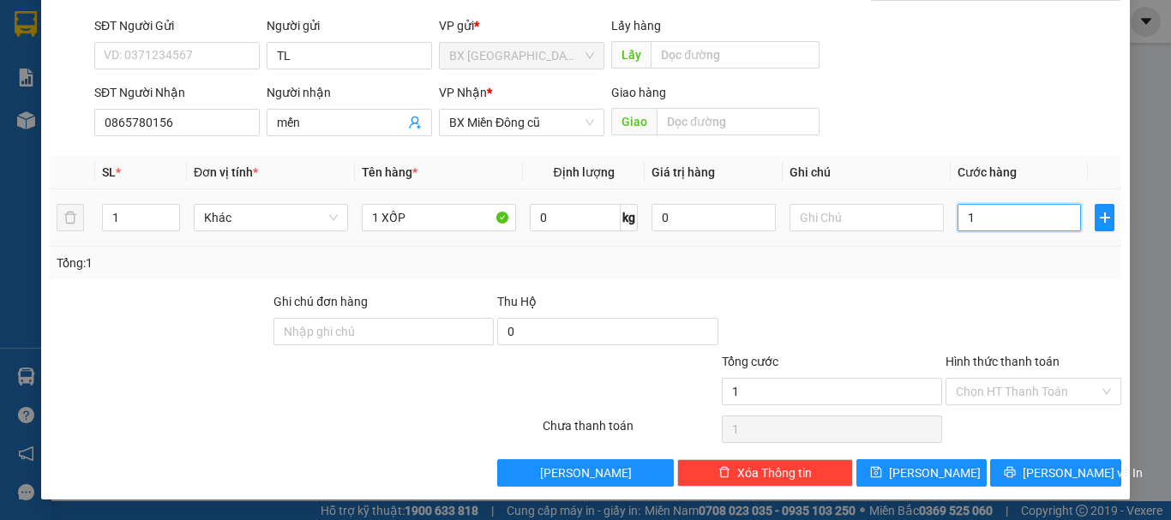
type input "13"
type input "130"
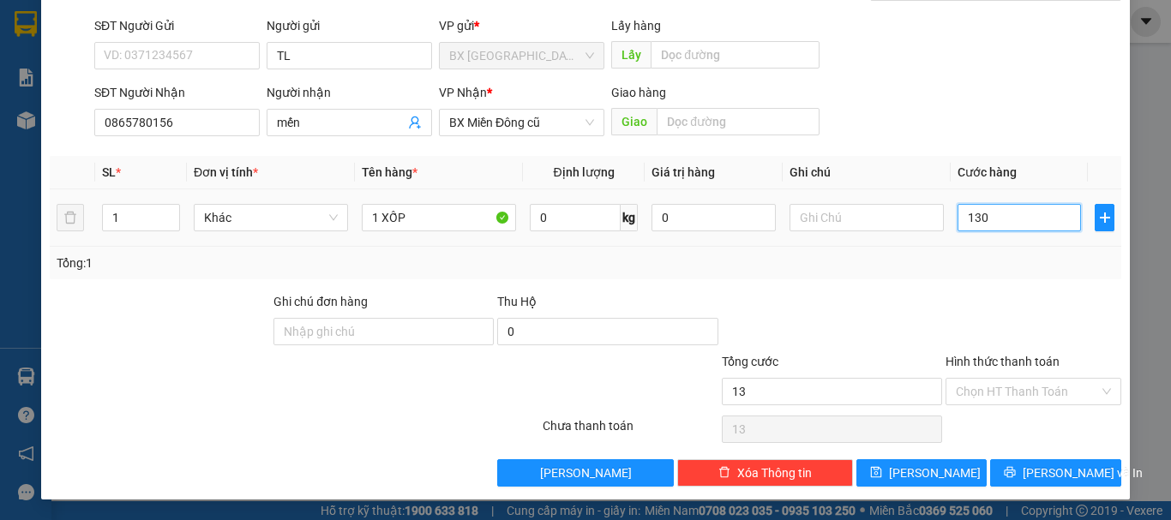
type input "130"
type input "1.300"
type input "13.000"
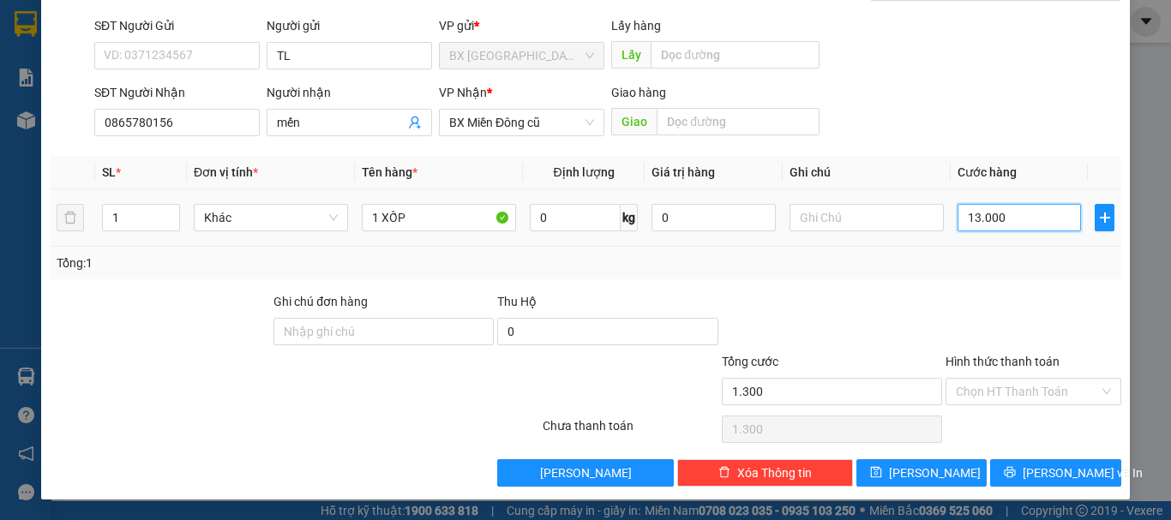
type input "13.000"
type input "130.000"
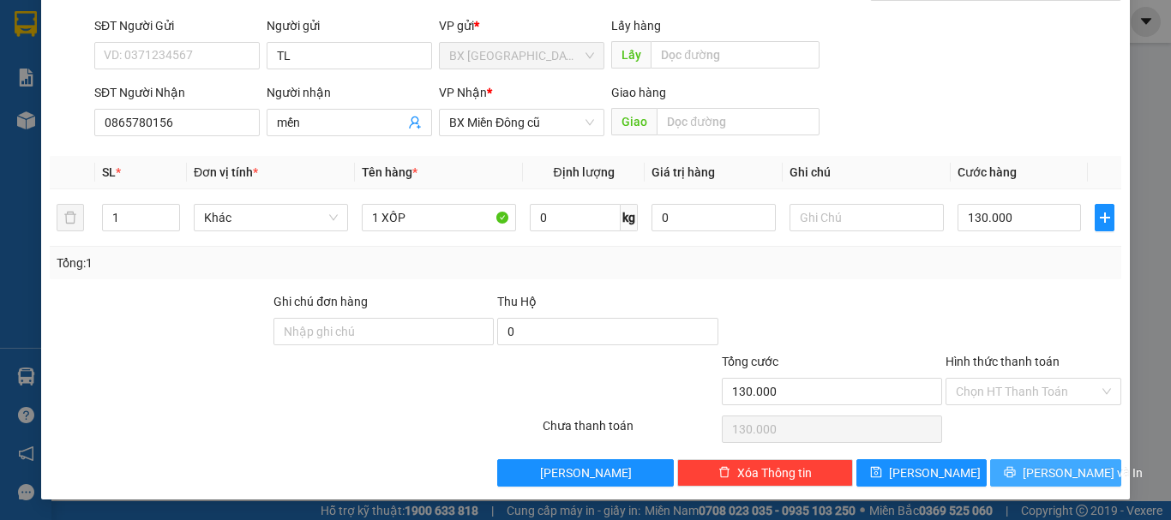
click at [1034, 472] on span "[PERSON_NAME] và In" at bounding box center [1083, 473] width 120 height 19
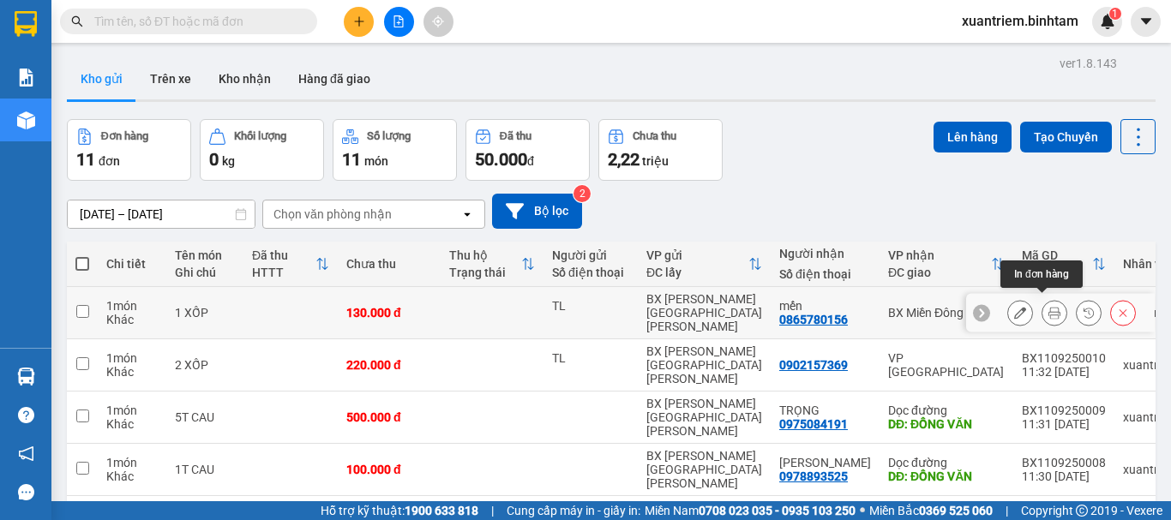
click at [1042, 305] on button at bounding box center [1054, 313] width 24 height 30
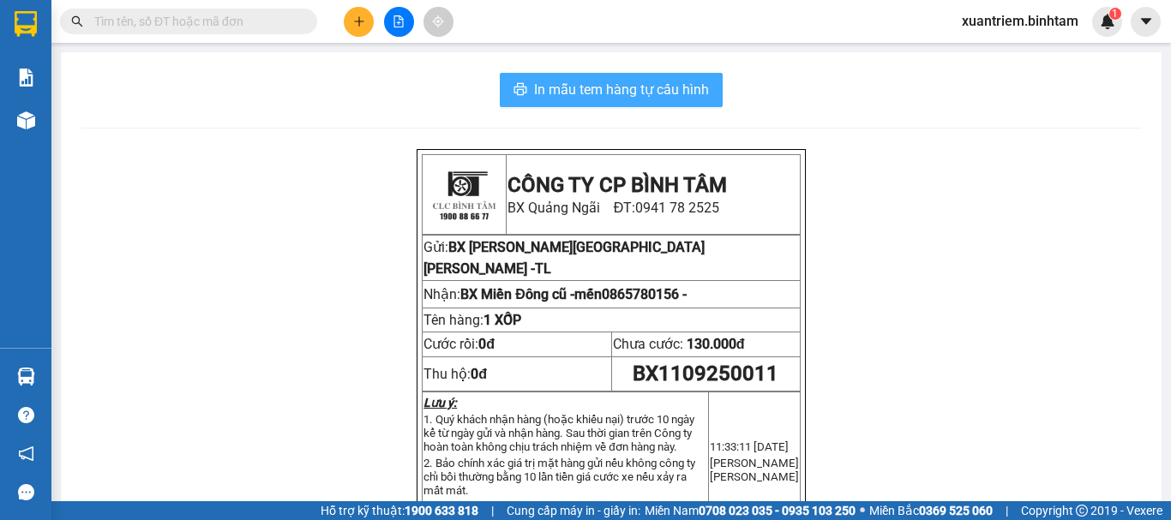
click at [658, 92] on span "In mẫu tem hàng tự cấu hình" at bounding box center [621, 89] width 175 height 21
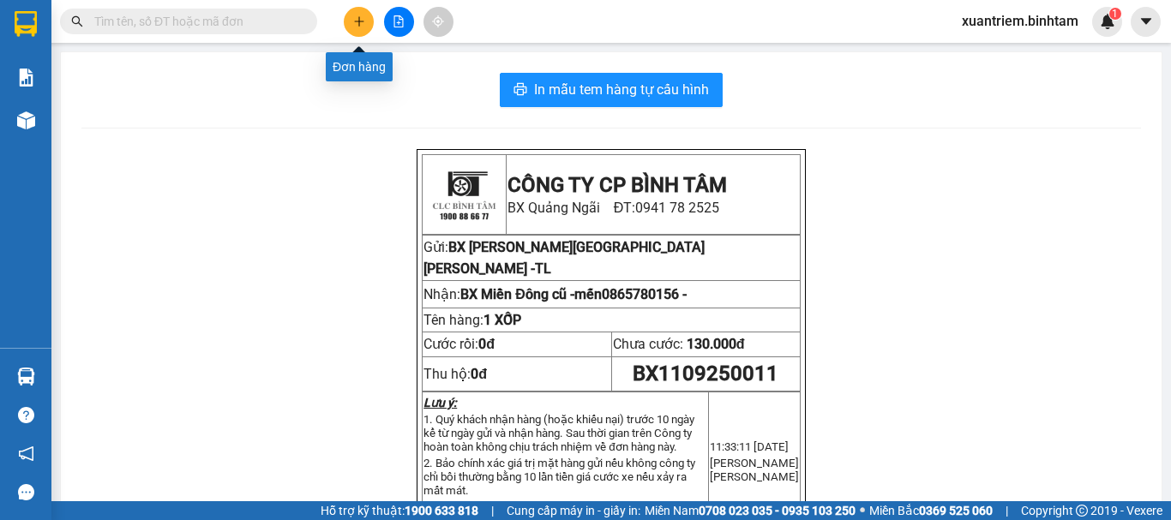
click at [356, 17] on icon "plus" at bounding box center [359, 21] width 12 height 12
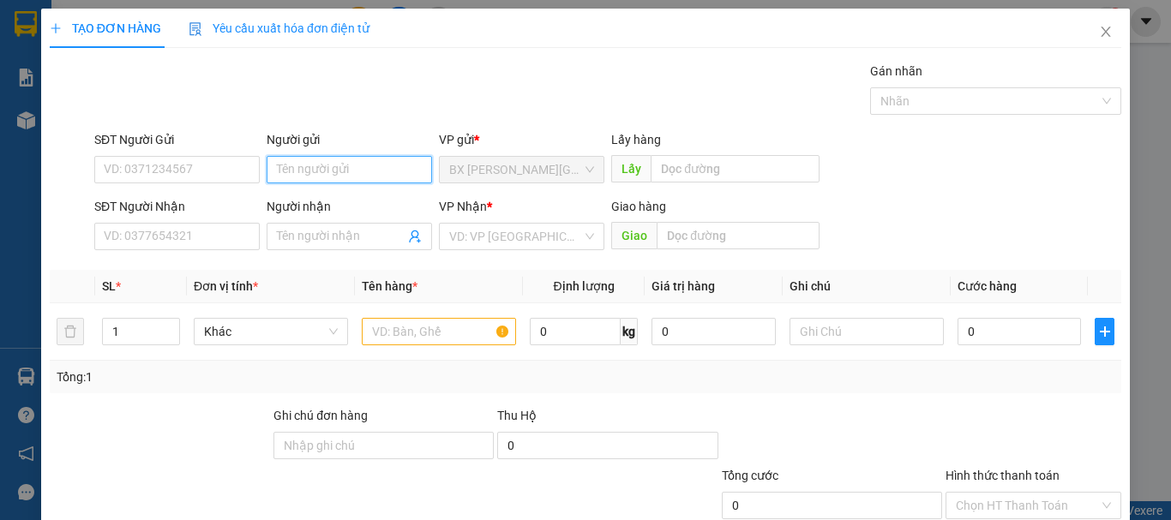
click at [364, 159] on input "Người gửi" at bounding box center [349, 169] width 165 height 27
type input "TL"
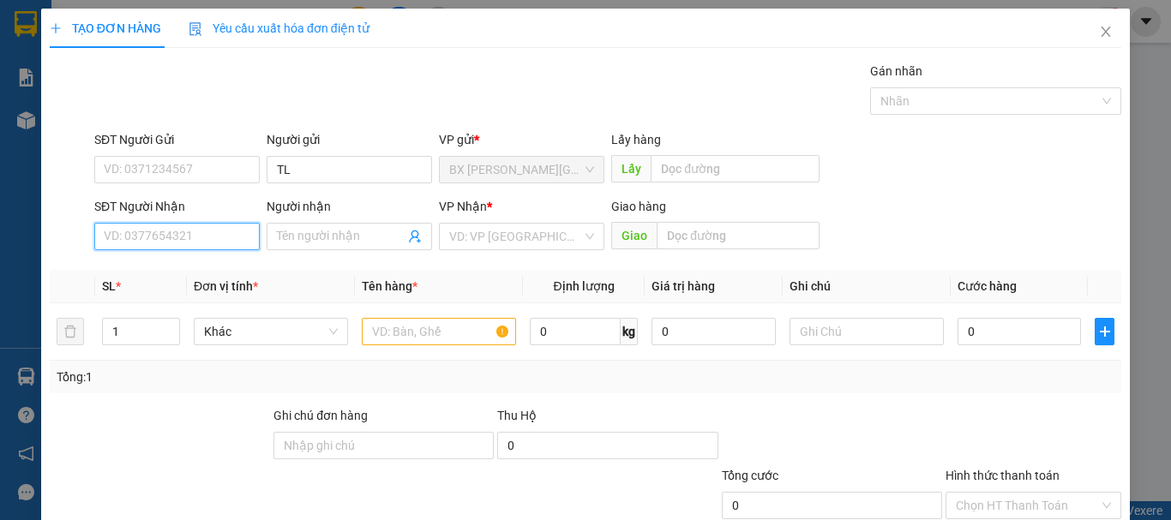
click at [231, 235] on input "SĐT Người Nhận" at bounding box center [176, 236] width 165 height 27
type input "0963863813"
click at [167, 267] on div "0963863813" at bounding box center [175, 270] width 143 height 19
type input "110.000"
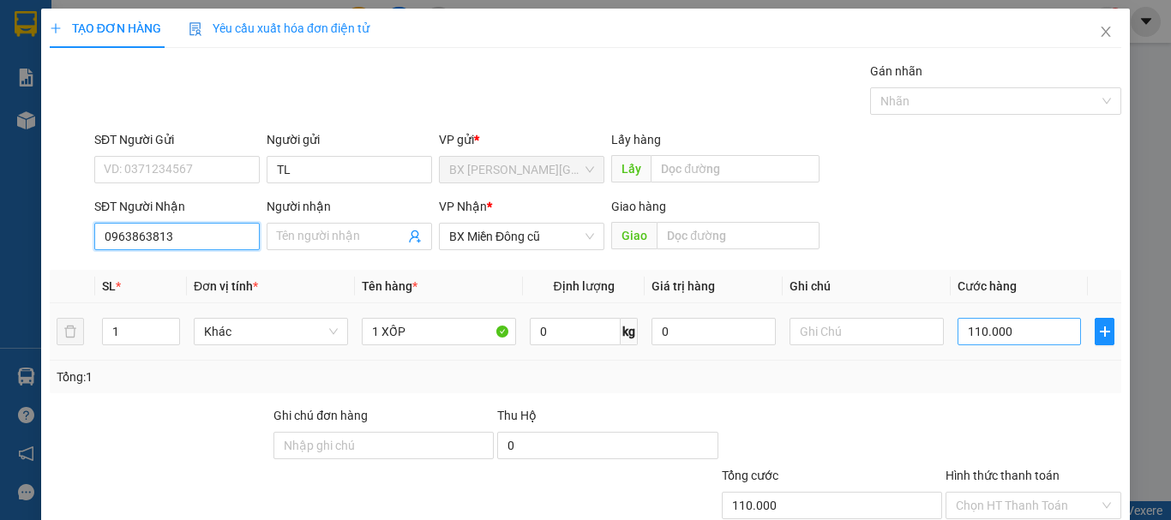
type input "0963863813"
click at [1011, 330] on input "110.000" at bounding box center [1018, 331] width 123 height 27
type input "7"
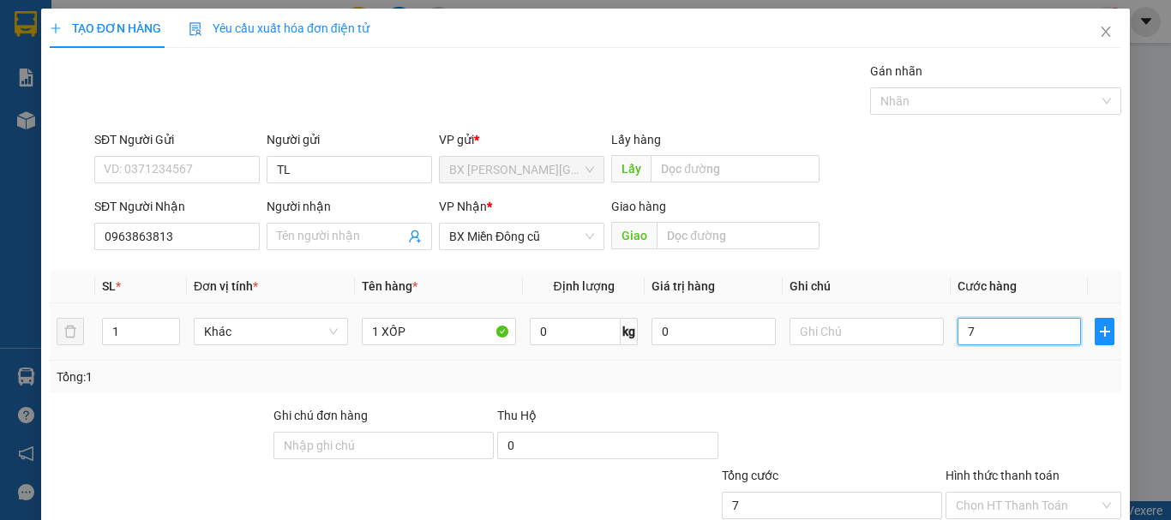
type input "70"
type input "700"
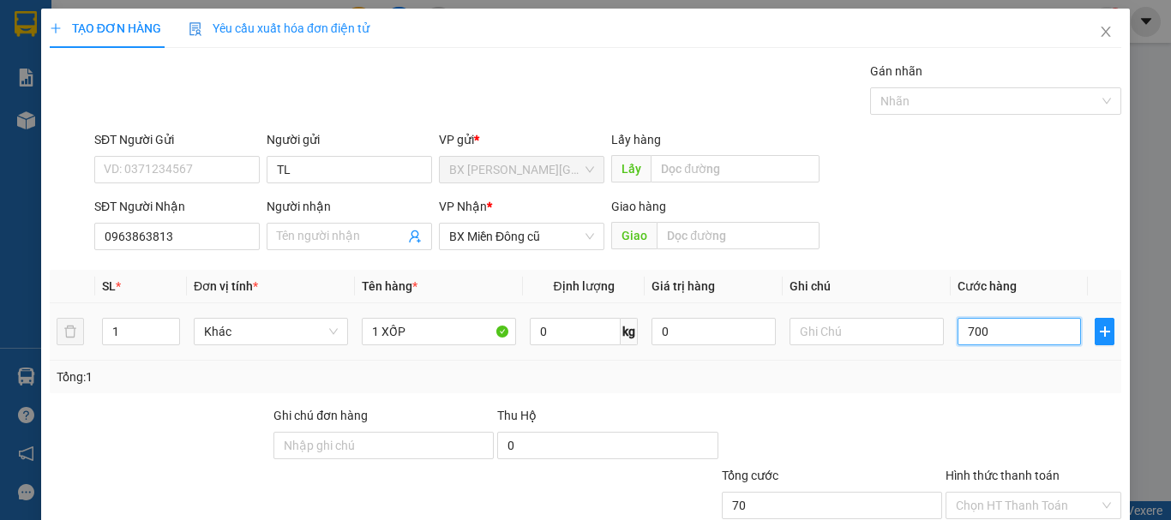
type input "700"
type input "7.000"
type input "70.000"
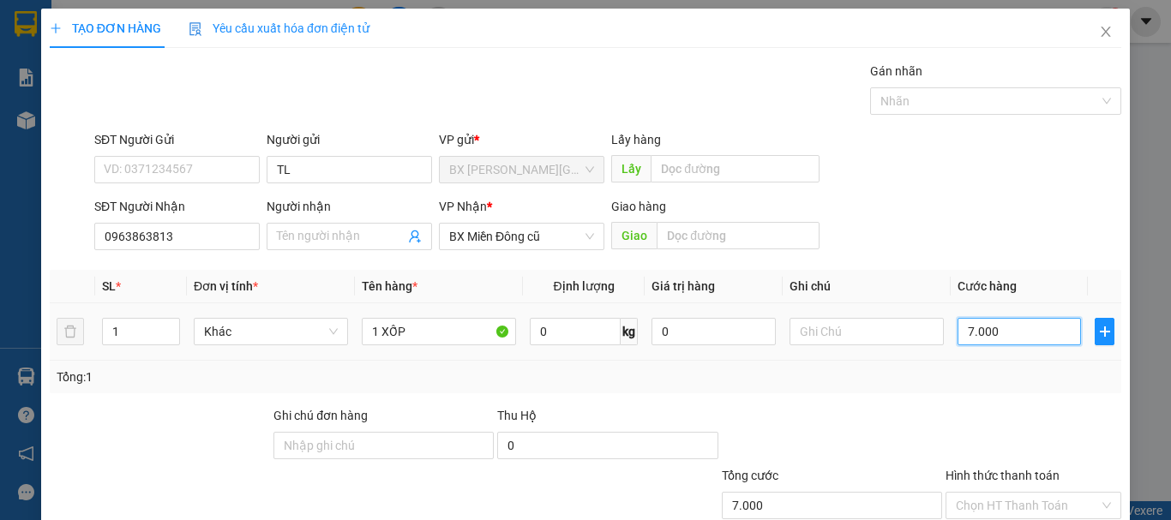
type input "70.000"
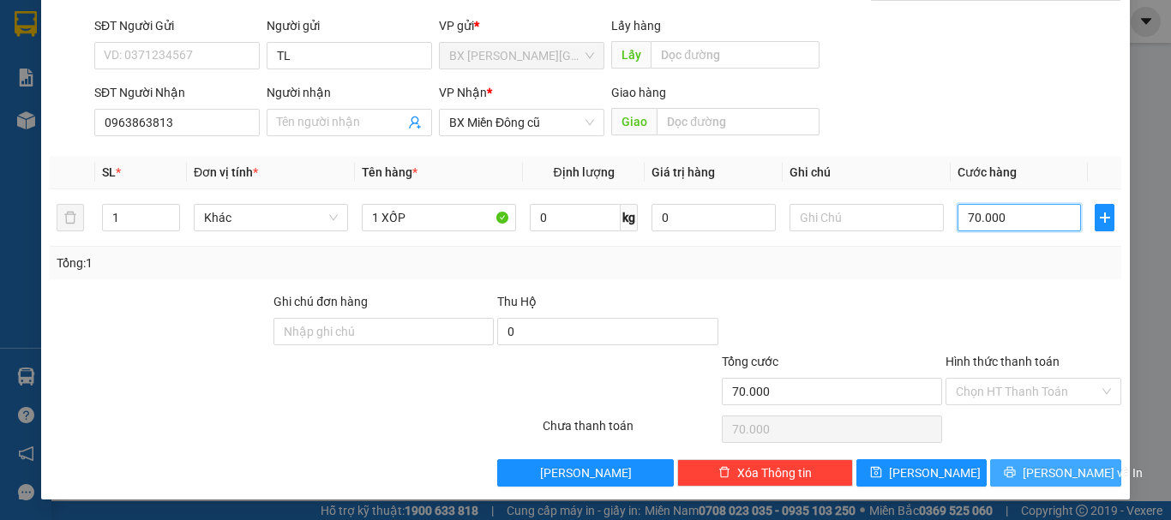
type input "70.000"
click at [1015, 465] on button "[PERSON_NAME] và In" at bounding box center [1055, 472] width 131 height 27
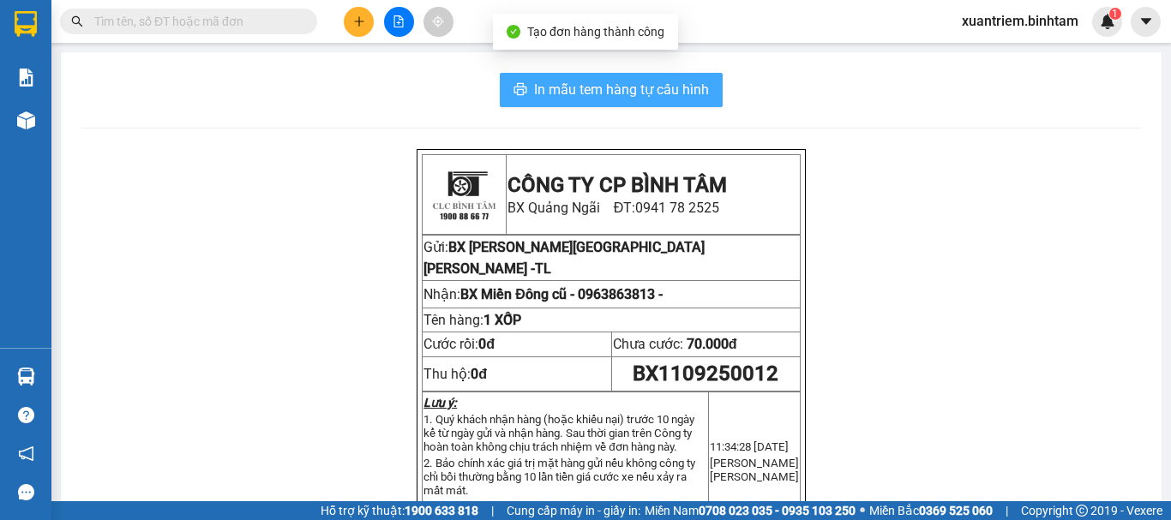
click at [669, 101] on button "In mẫu tem hàng tự cấu hình" at bounding box center [611, 90] width 223 height 34
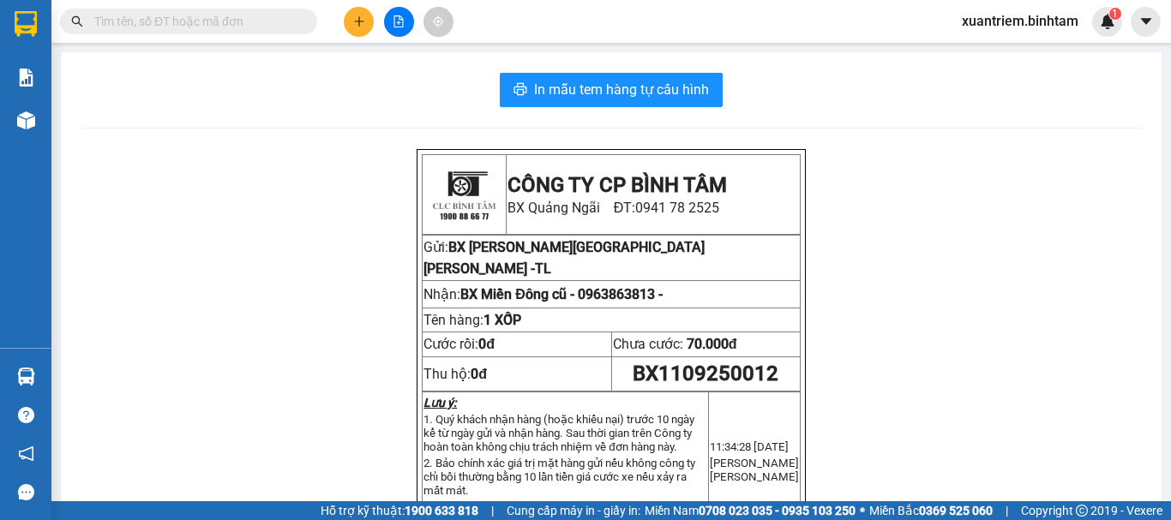
click at [354, 23] on icon "plus" at bounding box center [359, 21] width 12 height 12
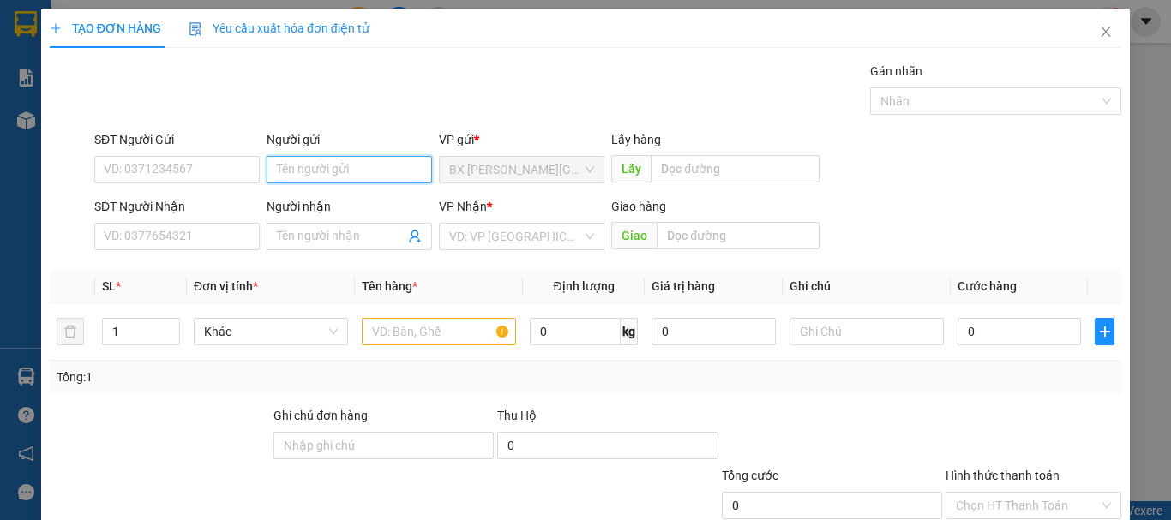
click at [333, 162] on input "Người gửi" at bounding box center [349, 169] width 165 height 27
type input "TL"
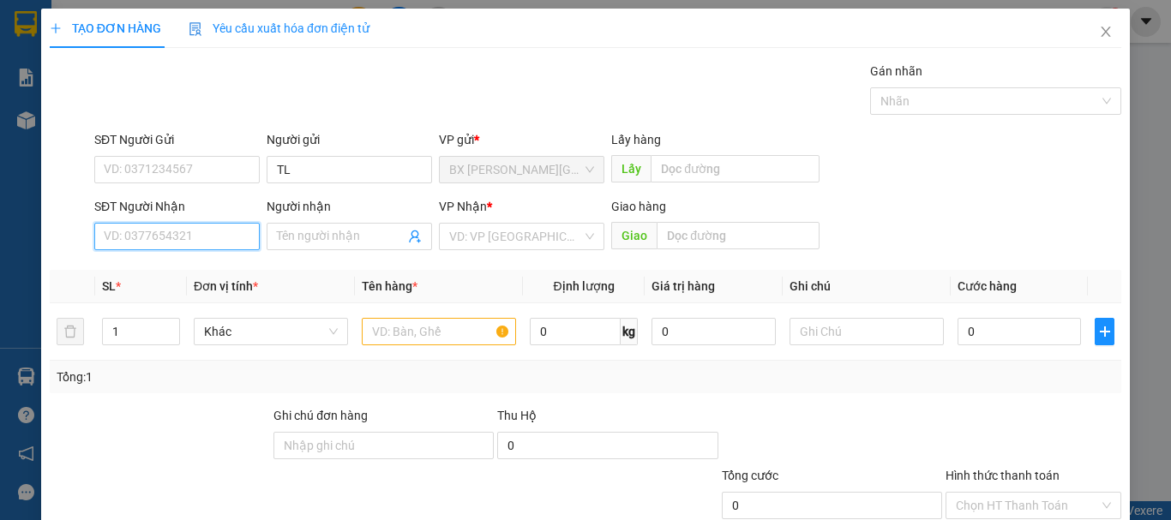
click at [230, 232] on input "SĐT Người Nhận" at bounding box center [176, 236] width 165 height 27
click at [230, 232] on input "0972846021" at bounding box center [176, 236] width 165 height 27
type input "0972846021"
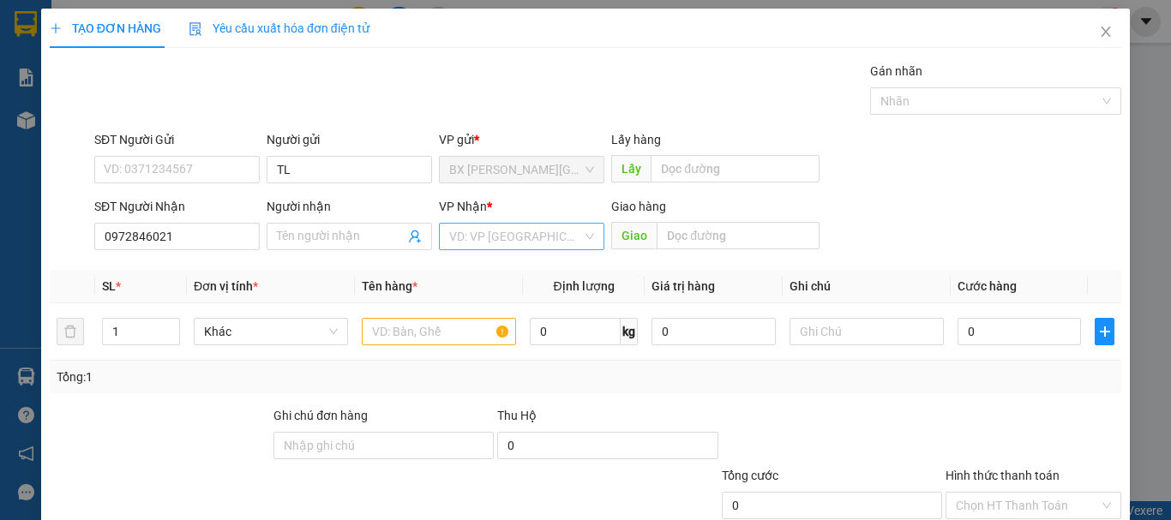
click at [449, 243] on input "search" at bounding box center [515, 237] width 133 height 26
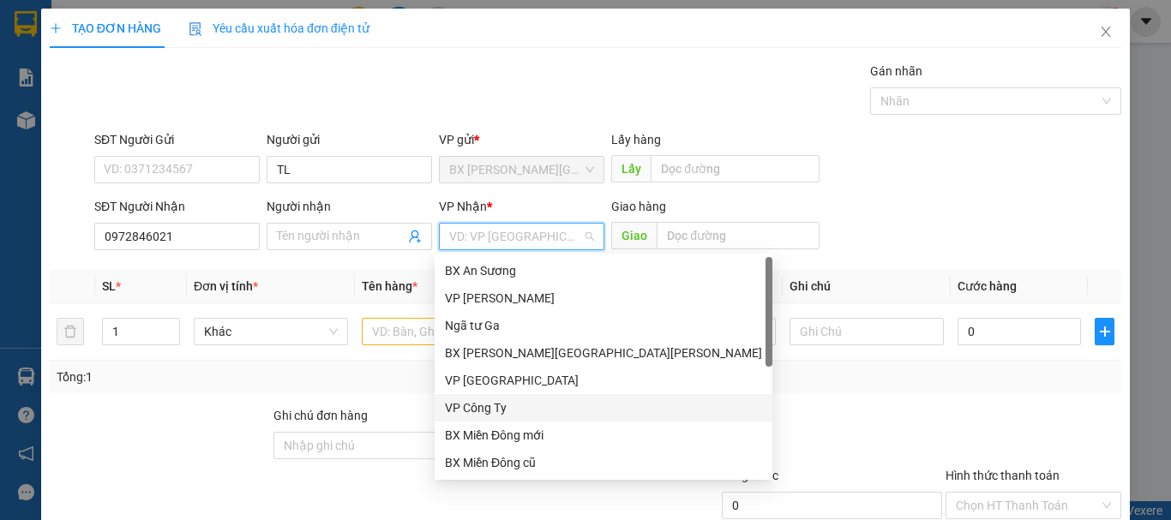
scroll to position [55, 0]
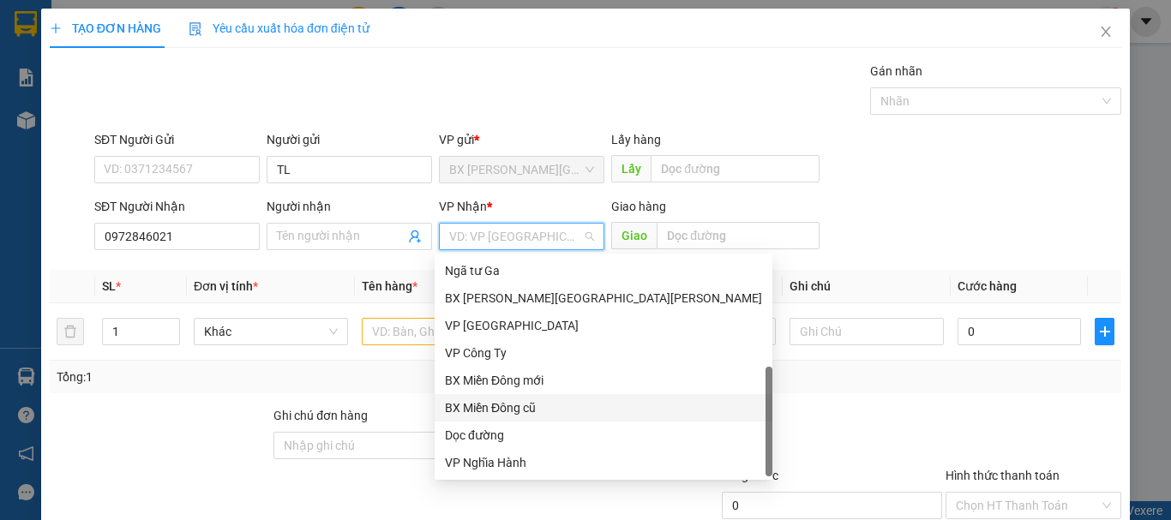
click at [513, 436] on div "Dọc đường" at bounding box center [603, 435] width 317 height 19
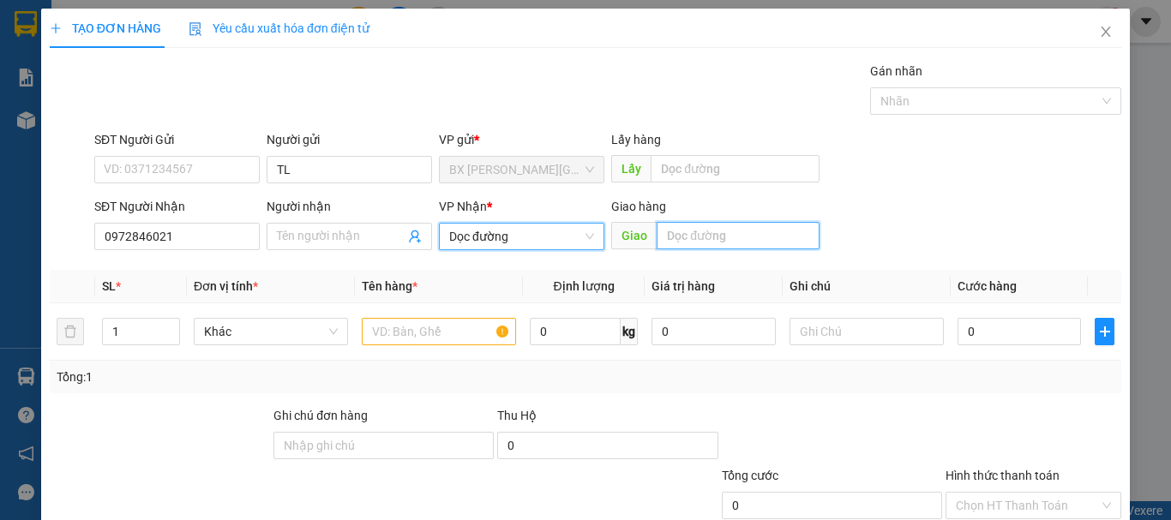
click at [710, 233] on input "text" at bounding box center [738, 235] width 163 height 27
type input "HÀ TĨNH"
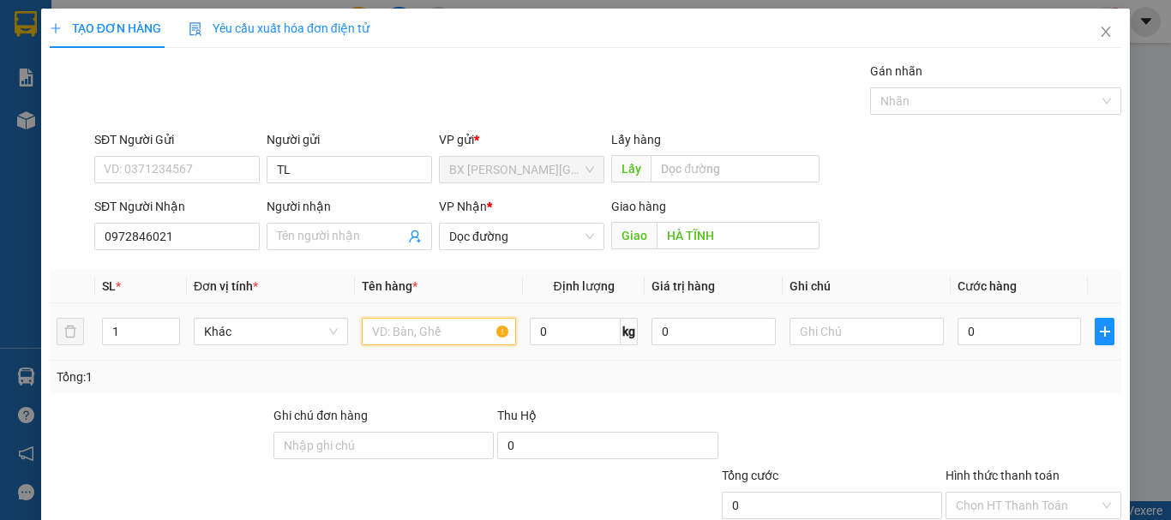
drag, startPoint x: 475, startPoint y: 333, endPoint x: 486, endPoint y: 315, distance: 21.2
click at [477, 332] on input "text" at bounding box center [439, 331] width 154 height 27
type input "1 XỐP"
click at [1035, 322] on input "0" at bounding box center [1018, 331] width 123 height 27
type input "9"
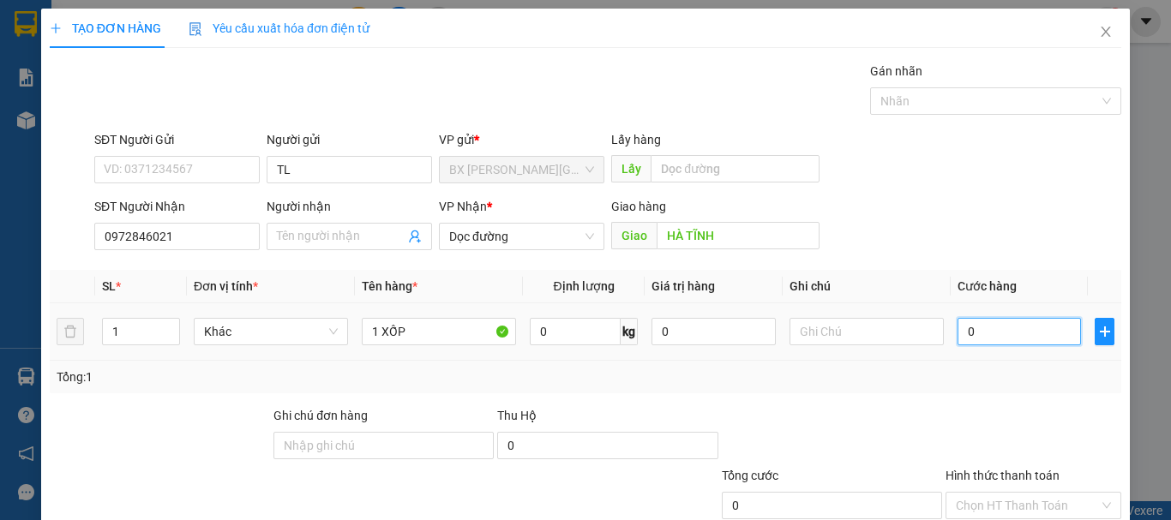
type input "9"
type input "90"
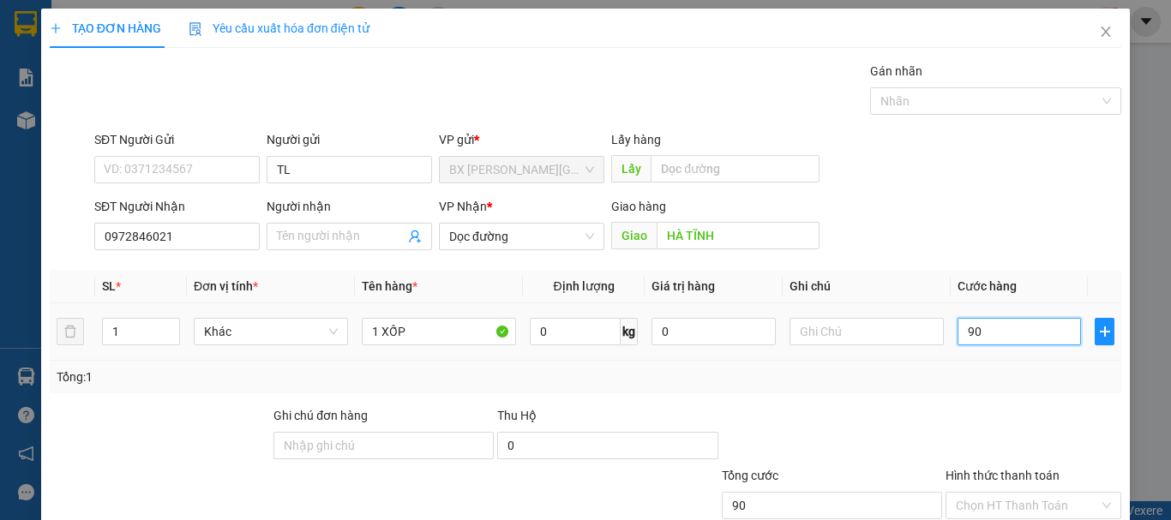
type input "900"
type input "9.000"
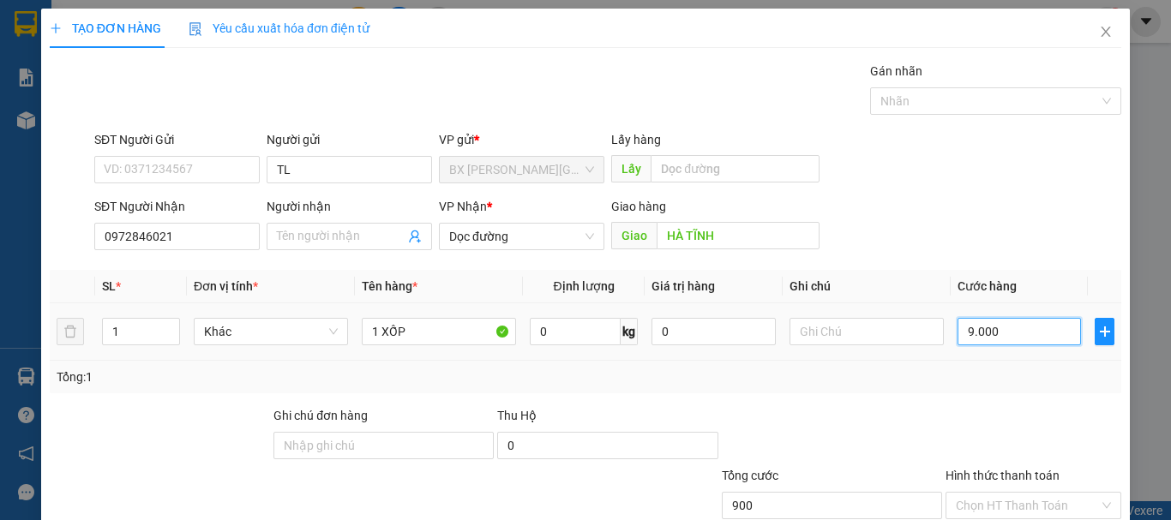
type input "9.000"
type input "90.000"
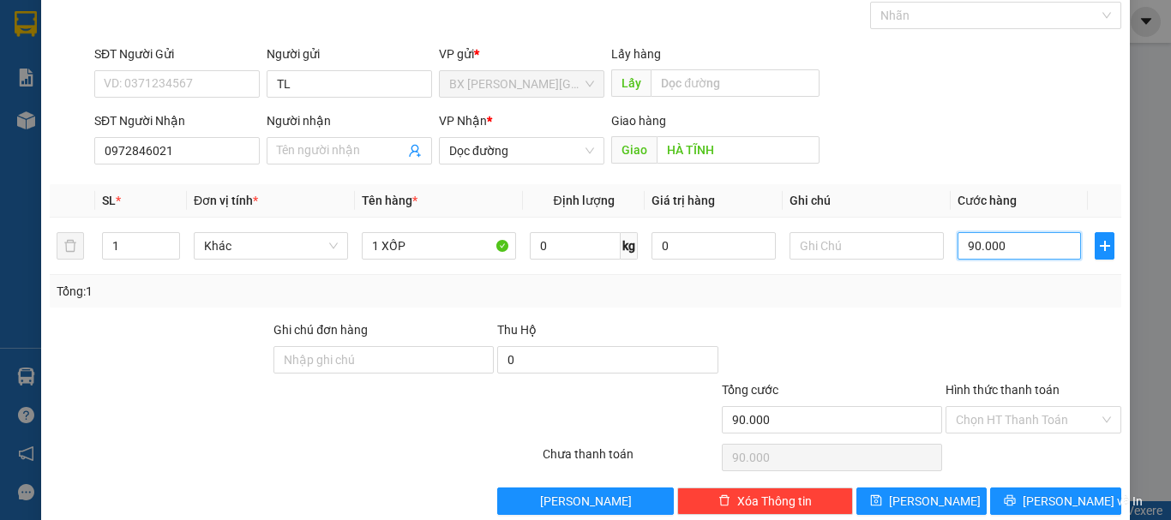
scroll to position [114, 0]
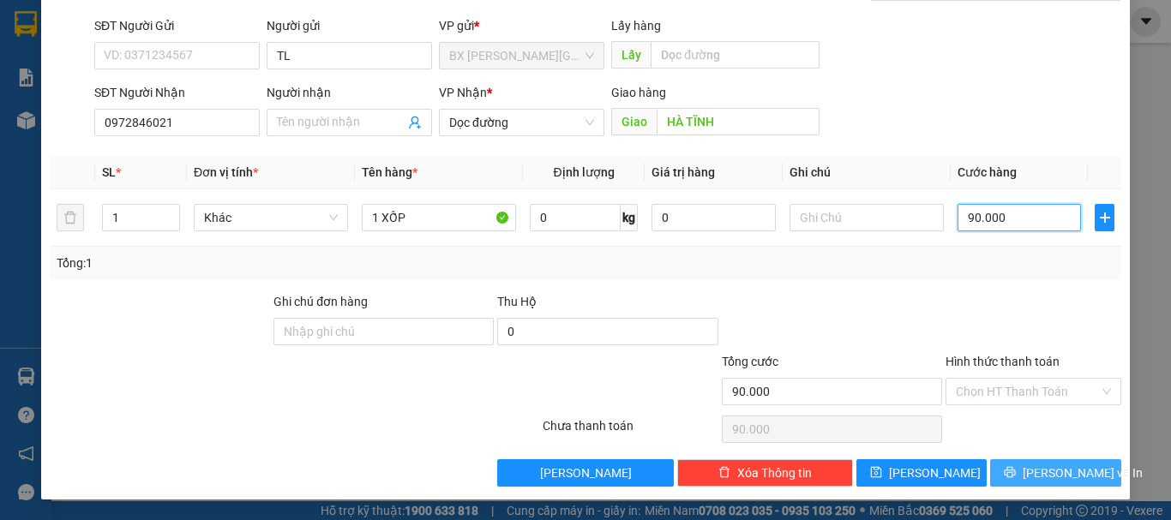
type input "90.000"
click at [1049, 474] on span "[PERSON_NAME] và In" at bounding box center [1083, 473] width 120 height 19
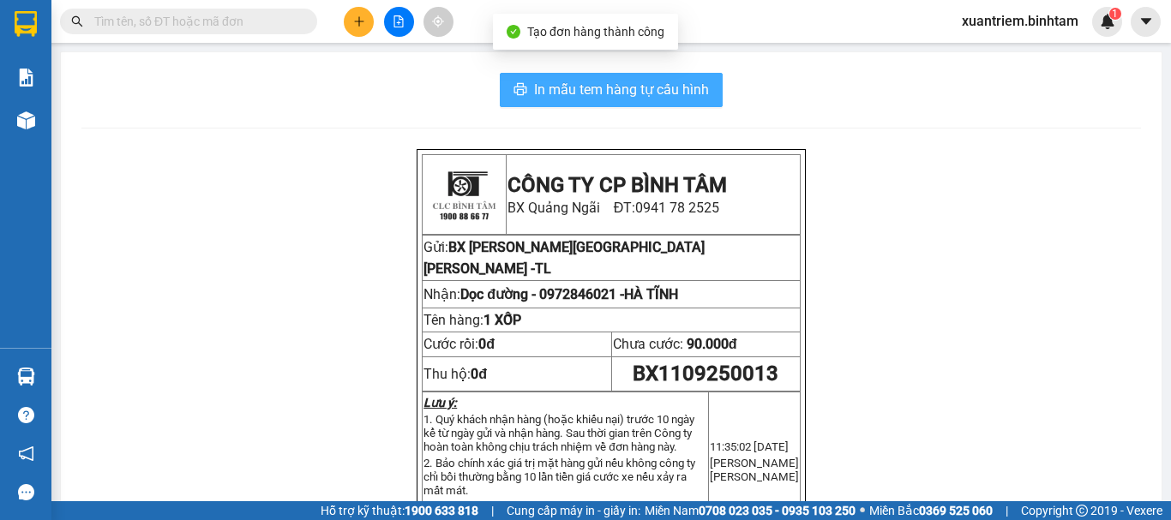
click at [624, 81] on span "In mẫu tem hàng tự cấu hình" at bounding box center [621, 89] width 175 height 21
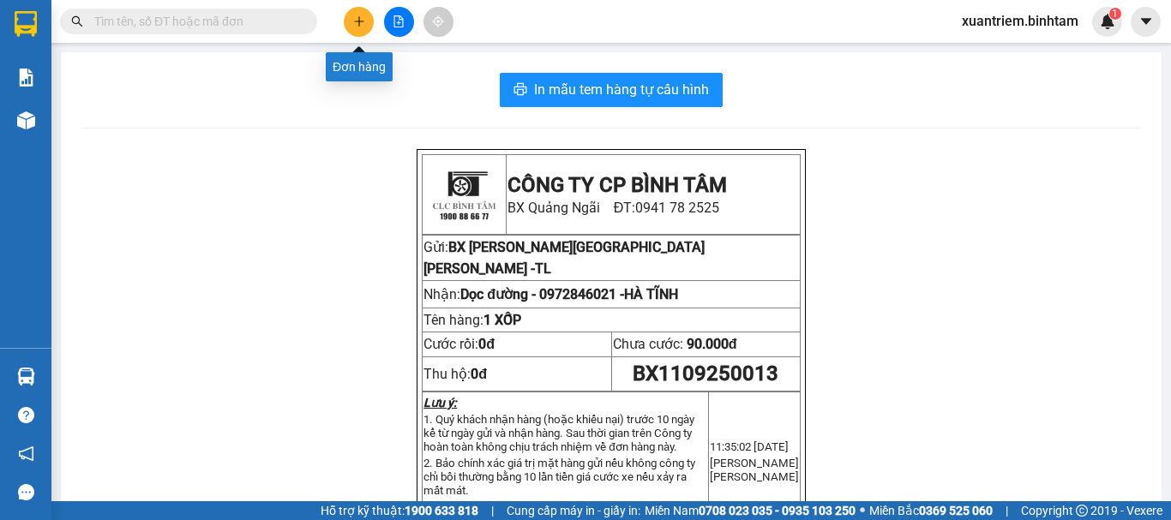
click at [364, 8] on button at bounding box center [359, 22] width 30 height 30
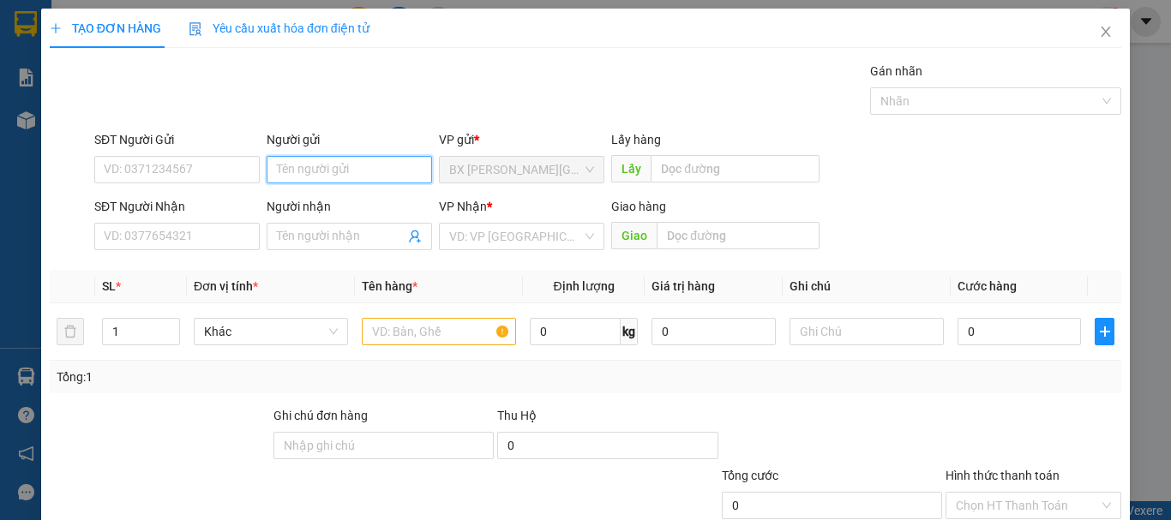
click at [304, 176] on input "Người gửi" at bounding box center [349, 169] width 165 height 27
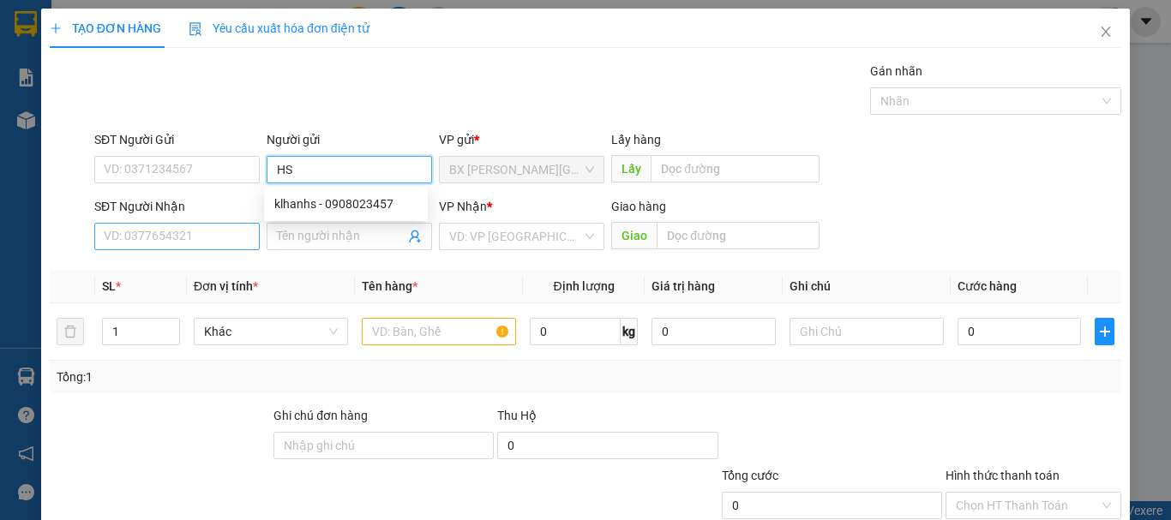
type input "HS"
click at [209, 235] on input "SĐT Người Nhận" at bounding box center [176, 236] width 165 height 27
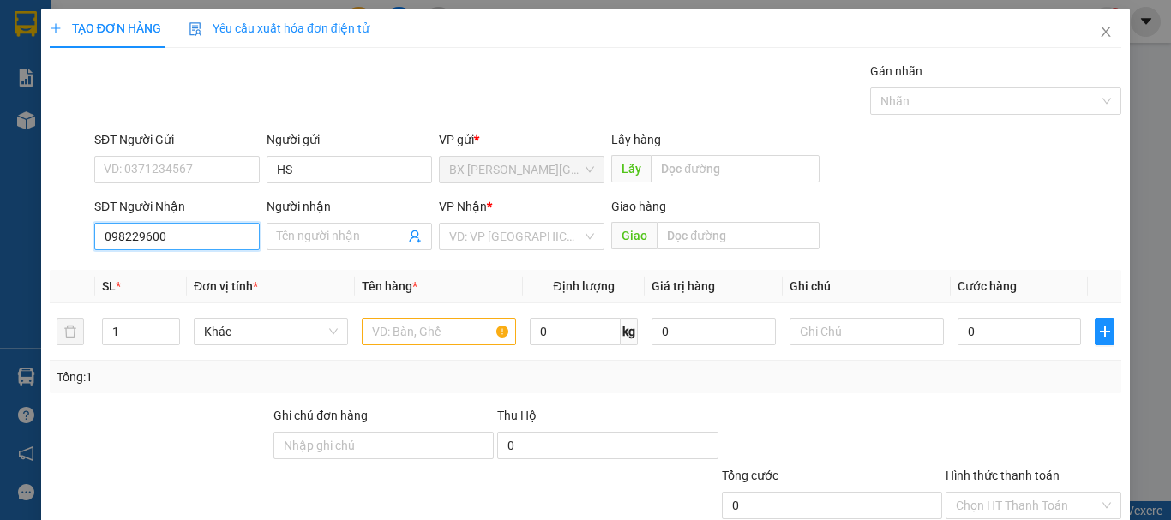
type input "0982296003"
click at [209, 235] on input "0982296003" at bounding box center [176, 236] width 165 height 27
click at [186, 269] on div "0982296003" at bounding box center [175, 270] width 143 height 19
type input "AN SƯƠNG"
type input "90.000"
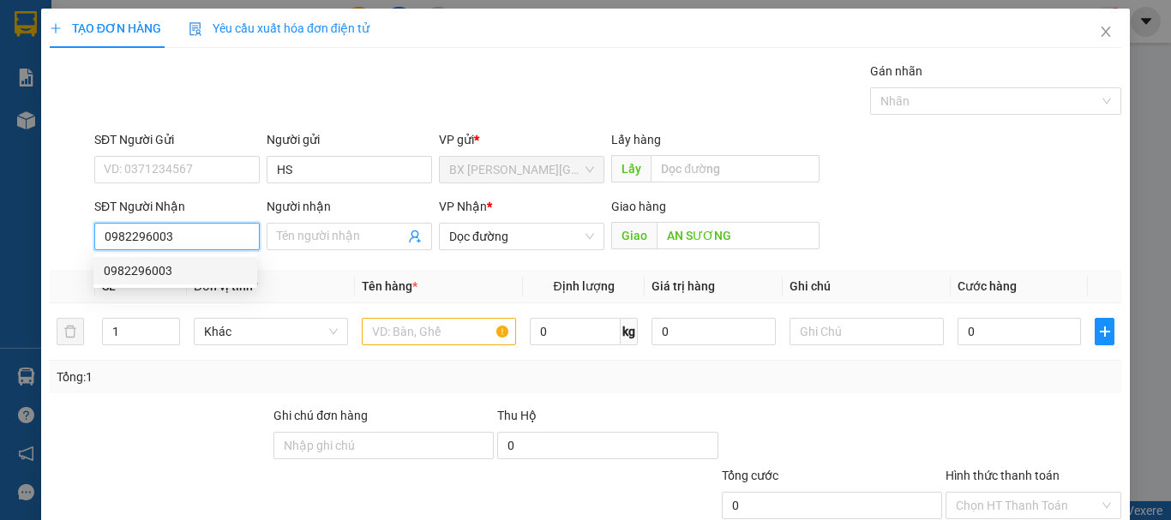
type input "90.000"
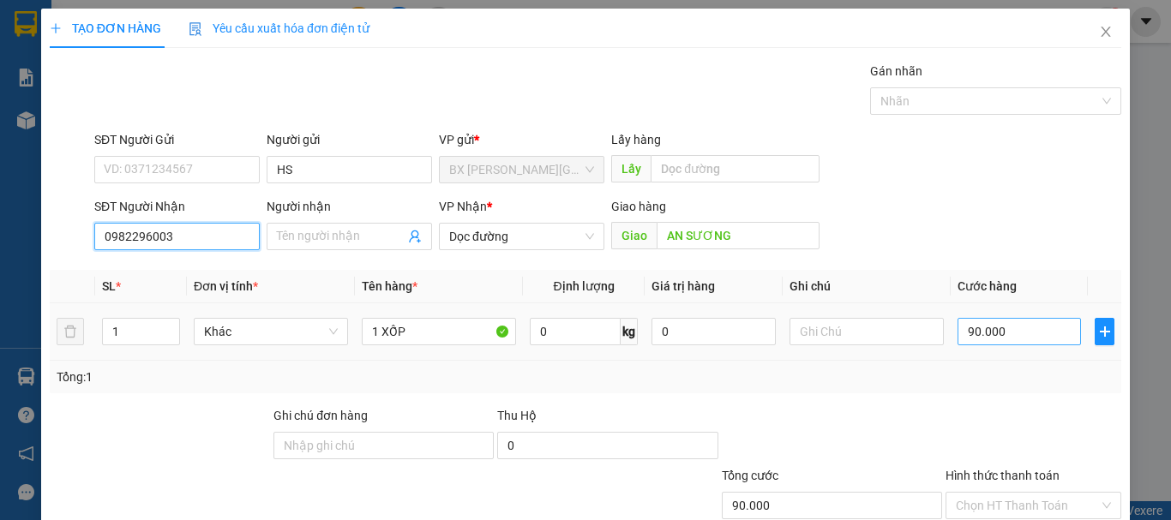
type input "0982296003"
click at [1010, 335] on input "90.000" at bounding box center [1018, 331] width 123 height 27
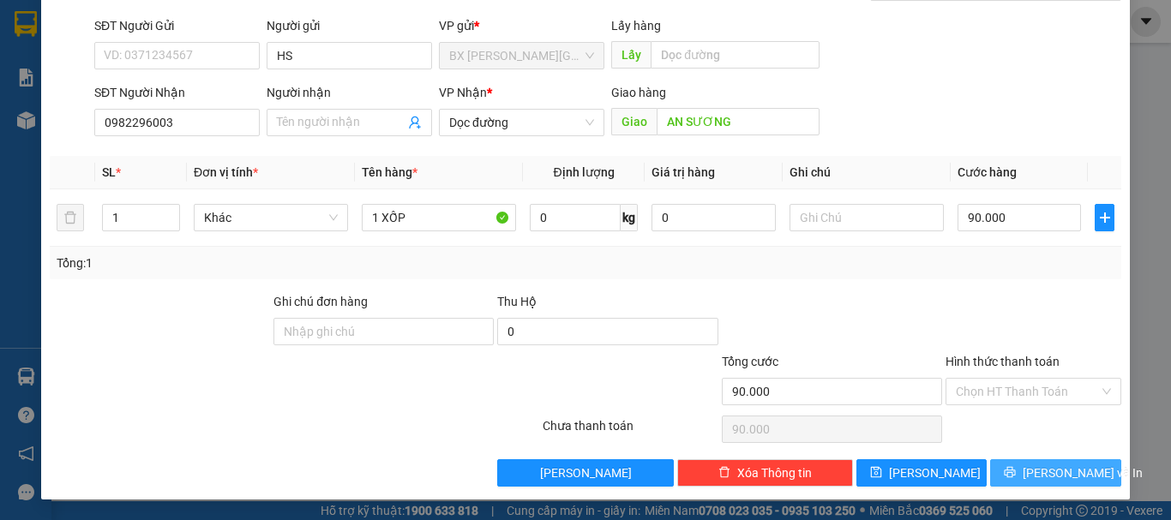
click at [1066, 475] on span "[PERSON_NAME] và In" at bounding box center [1083, 473] width 120 height 19
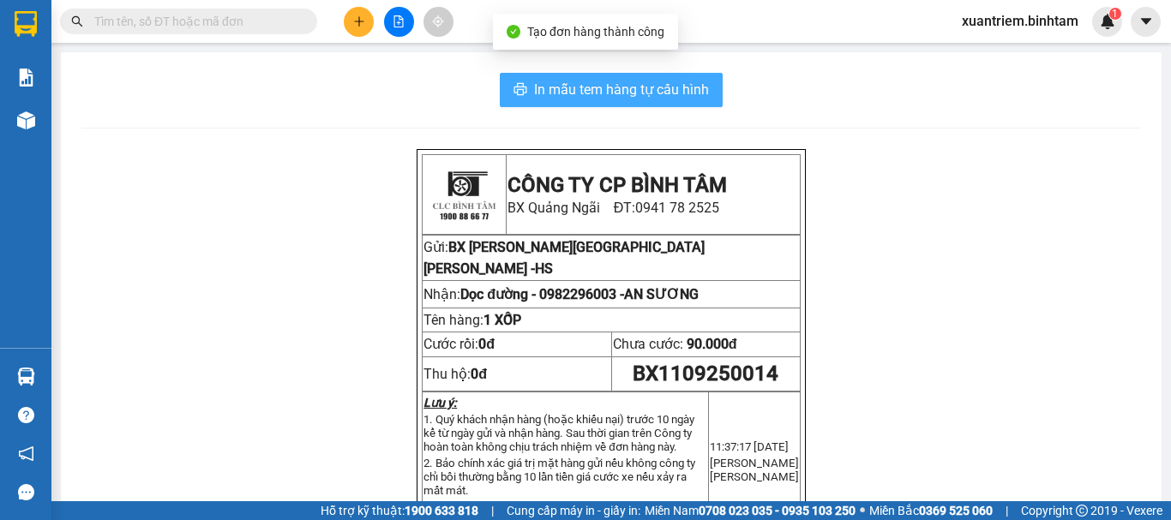
click at [568, 90] on span "In mẫu tem hàng tự cấu hình" at bounding box center [621, 89] width 175 height 21
drag, startPoint x: 544, startPoint y: 87, endPoint x: 711, endPoint y: 169, distance: 185.9
click at [547, 87] on span "In mẫu tem hàng tự cấu hình" at bounding box center [621, 89] width 175 height 21
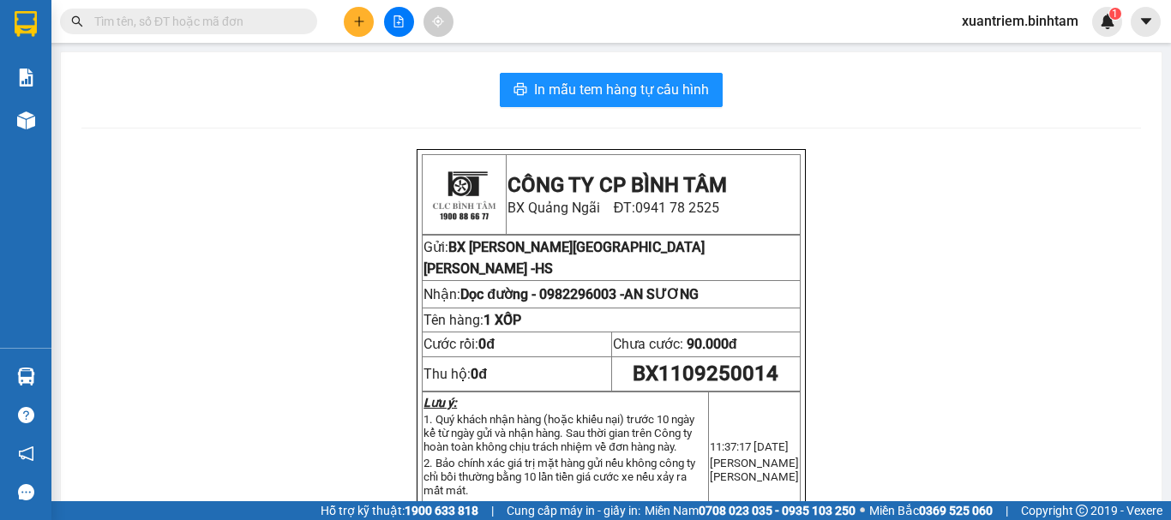
click at [355, 20] on icon "plus" at bounding box center [359, 21] width 12 height 12
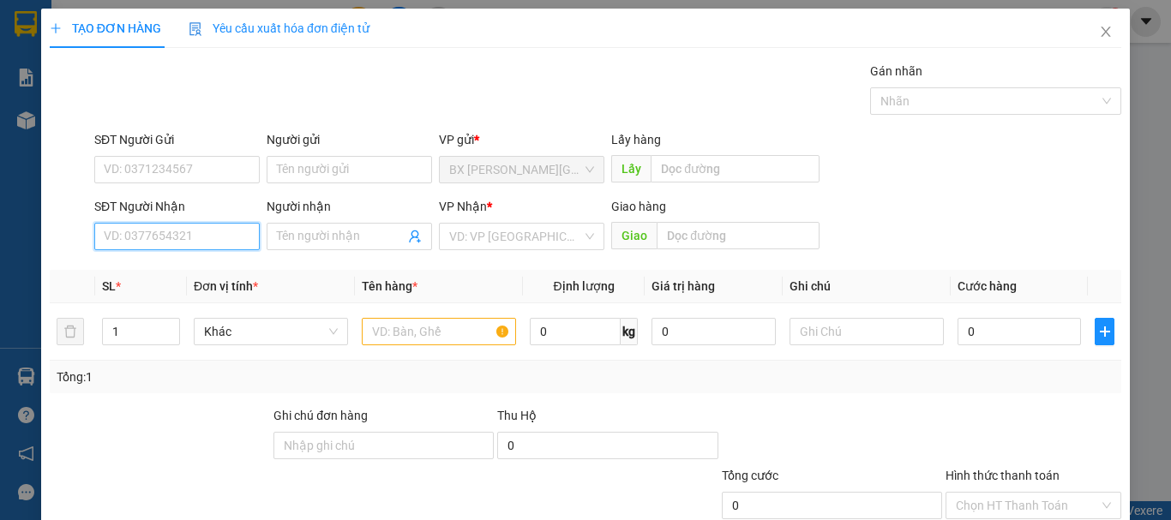
click at [176, 241] on input "SĐT Người Nhận" at bounding box center [176, 236] width 165 height 27
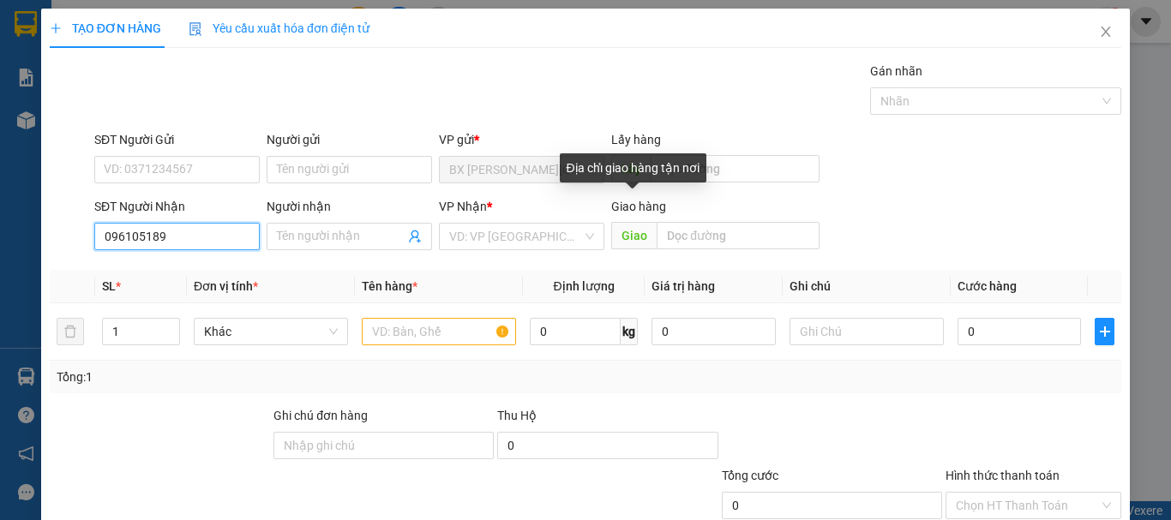
type input "0961051898"
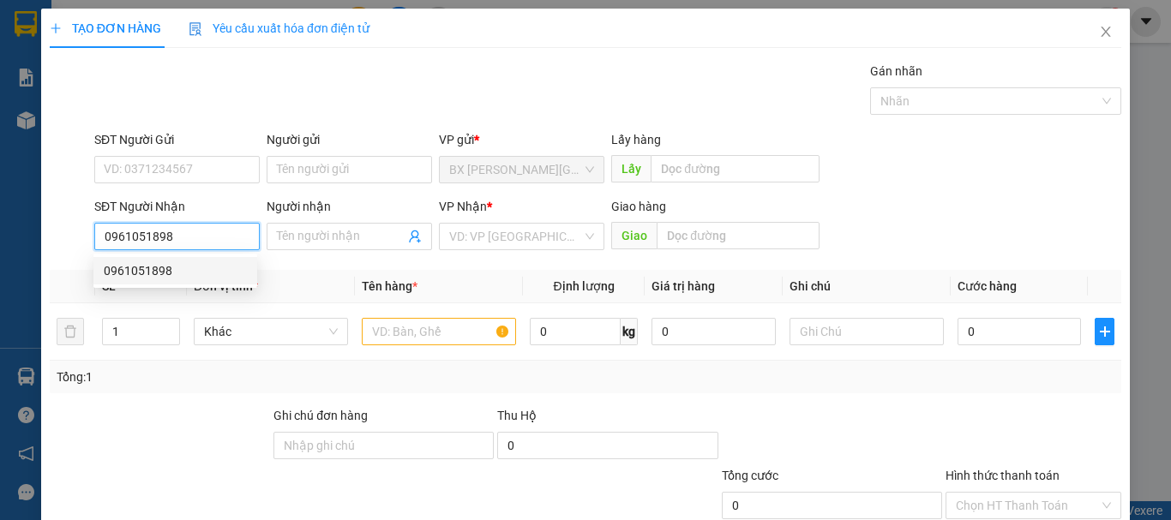
click at [166, 273] on div "0961051898" at bounding box center [175, 270] width 143 height 19
type input "BIG C"
type input "500.000"
type input "200.000"
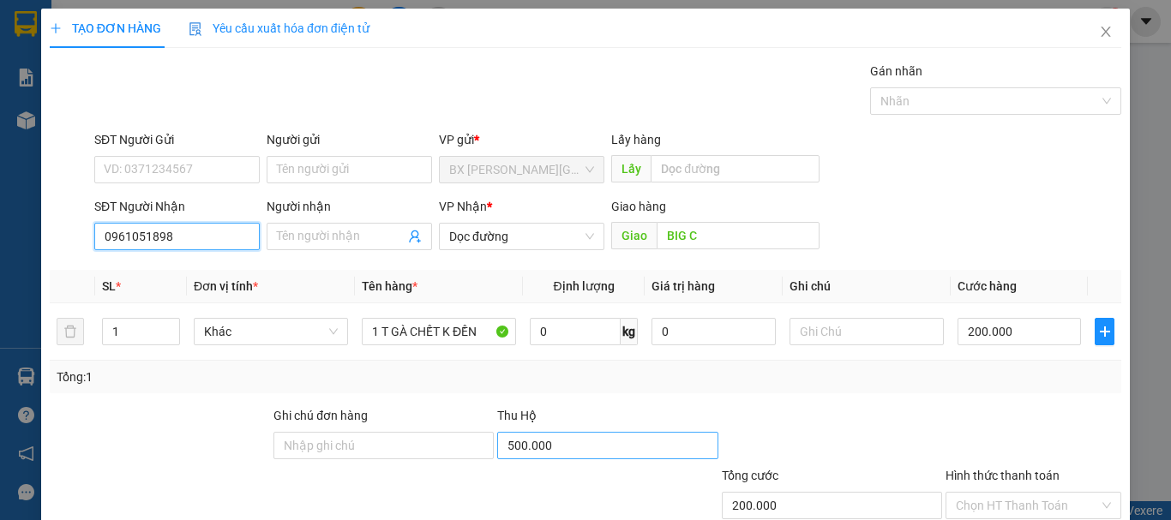
type input "0961051898"
click at [641, 441] on input "500.000" at bounding box center [607, 445] width 220 height 27
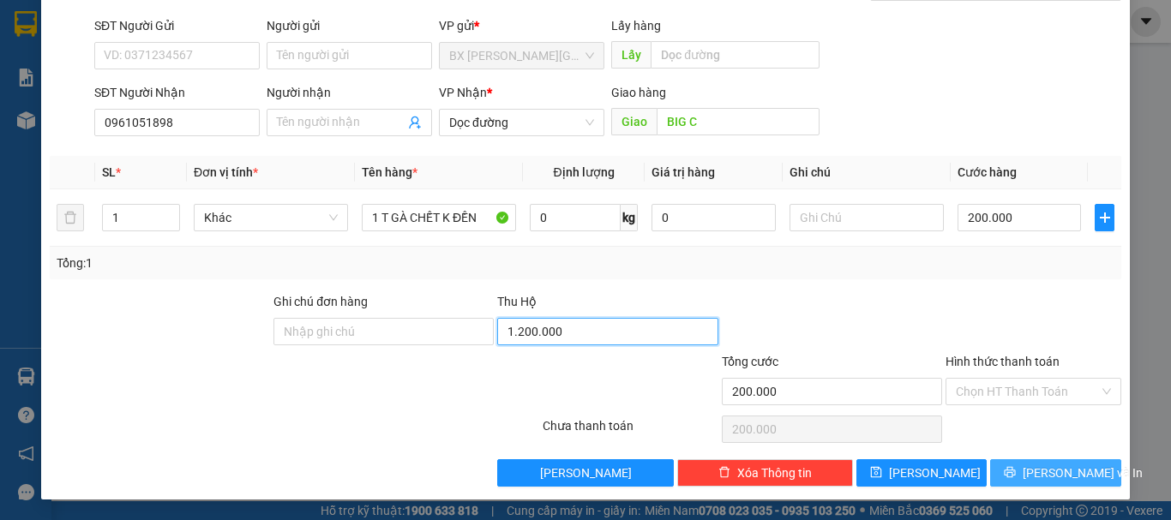
type input "1.200.000"
click at [1043, 472] on span "[PERSON_NAME] và In" at bounding box center [1083, 473] width 120 height 19
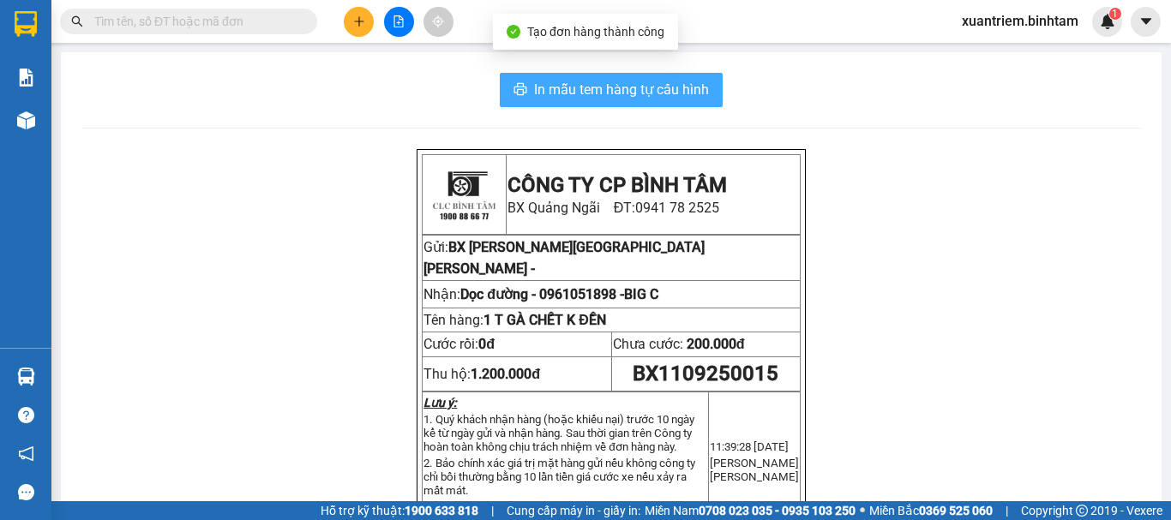
click at [588, 75] on button "In mẫu tem hàng tự cấu hình" at bounding box center [611, 90] width 223 height 34
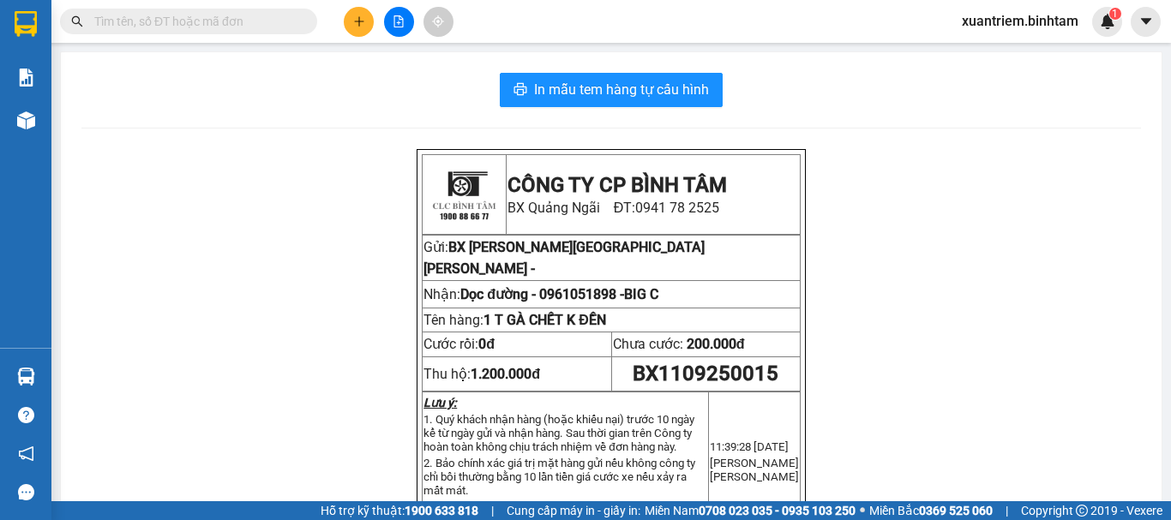
click at [350, 22] on button at bounding box center [359, 22] width 30 height 30
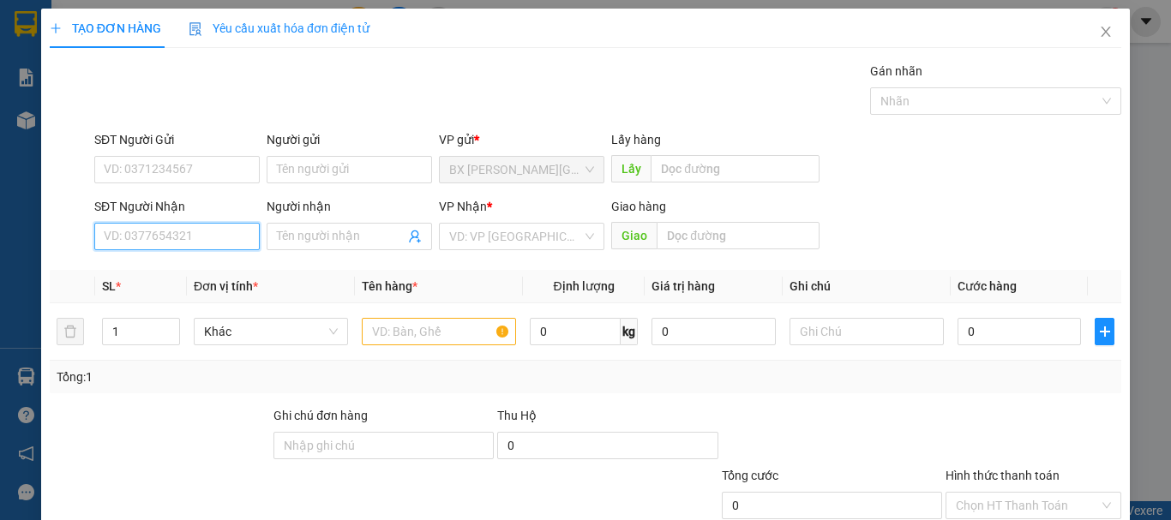
click at [237, 236] on input "SĐT Người Nhận" at bounding box center [176, 236] width 165 height 27
type input "0862503426"
click at [179, 279] on div "0862503426" at bounding box center [175, 270] width 143 height 19
type input "SƠN LA"
type input "2.300.000"
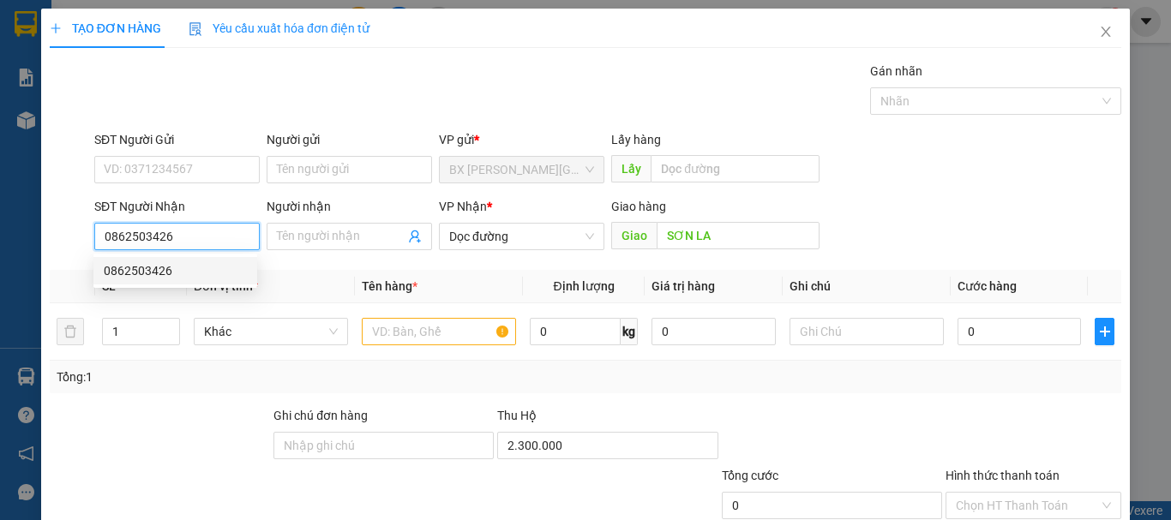
type input "200.000"
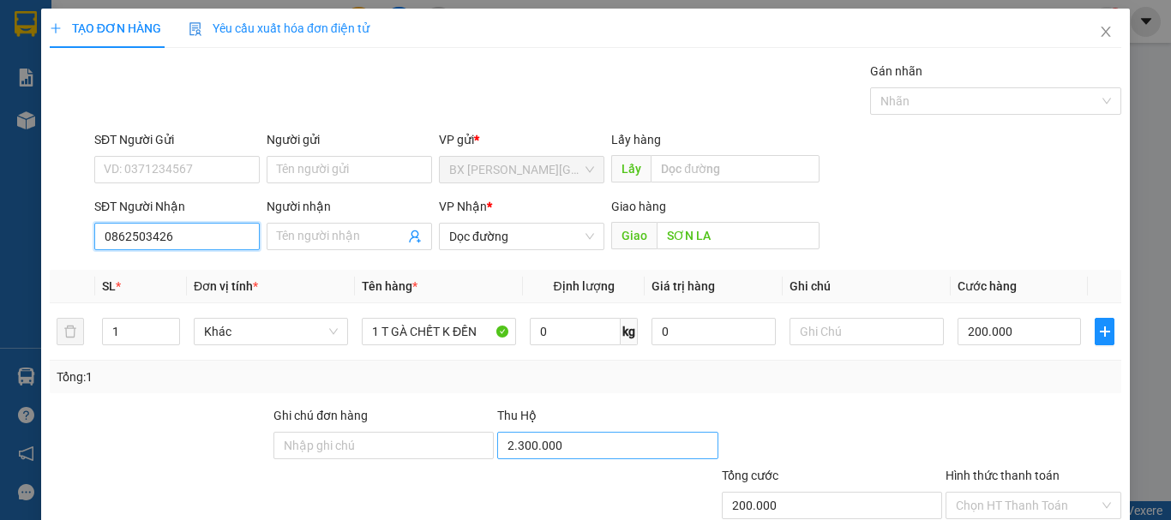
type input "0862503426"
click at [656, 453] on input "2.300.000" at bounding box center [607, 445] width 220 height 27
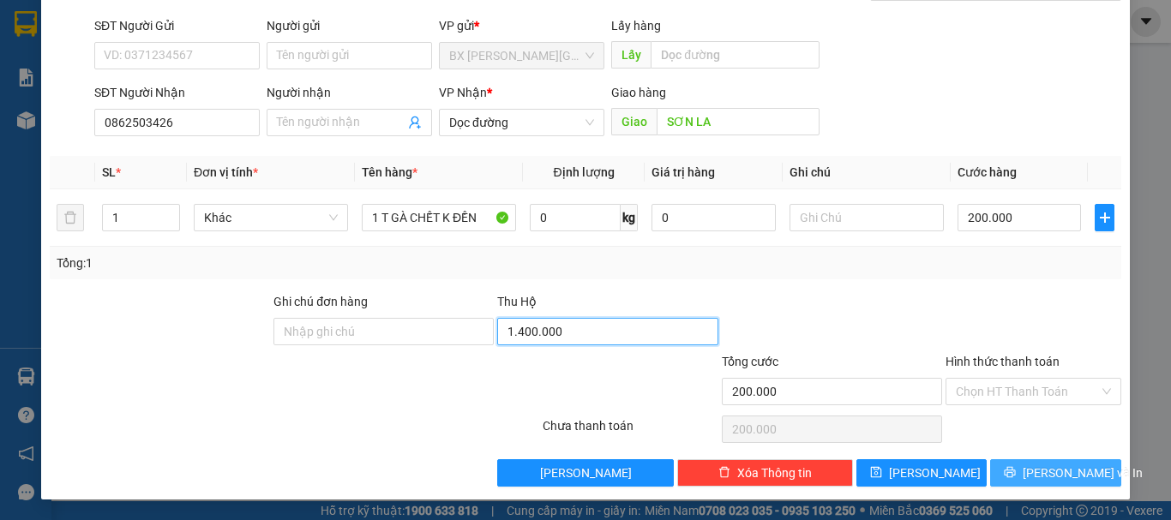
type input "1.400.000"
click at [1075, 471] on span "[PERSON_NAME] và In" at bounding box center [1083, 473] width 120 height 19
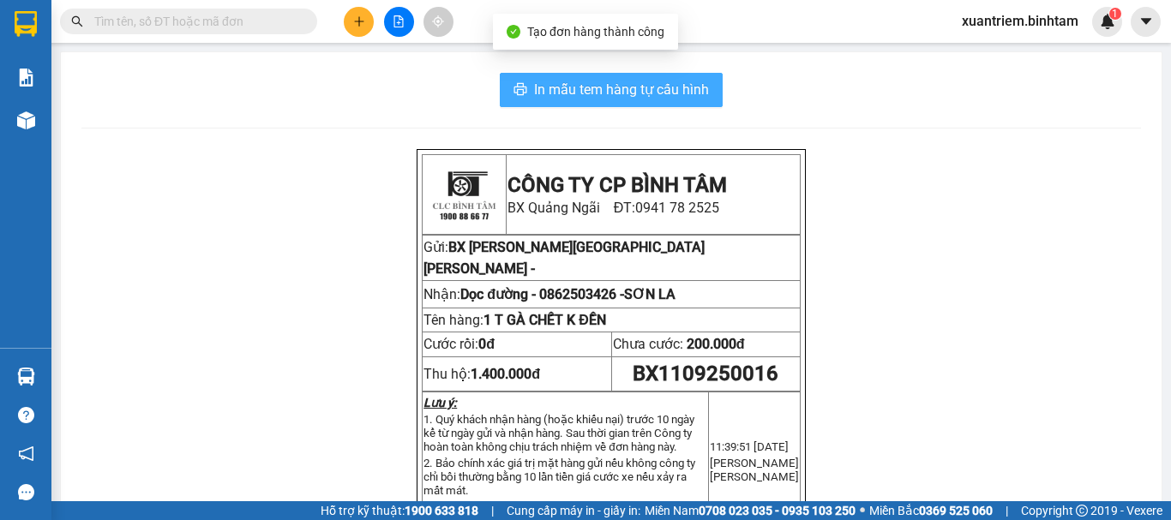
click at [655, 94] on span "In mẫu tem hàng tự cấu hình" at bounding box center [621, 89] width 175 height 21
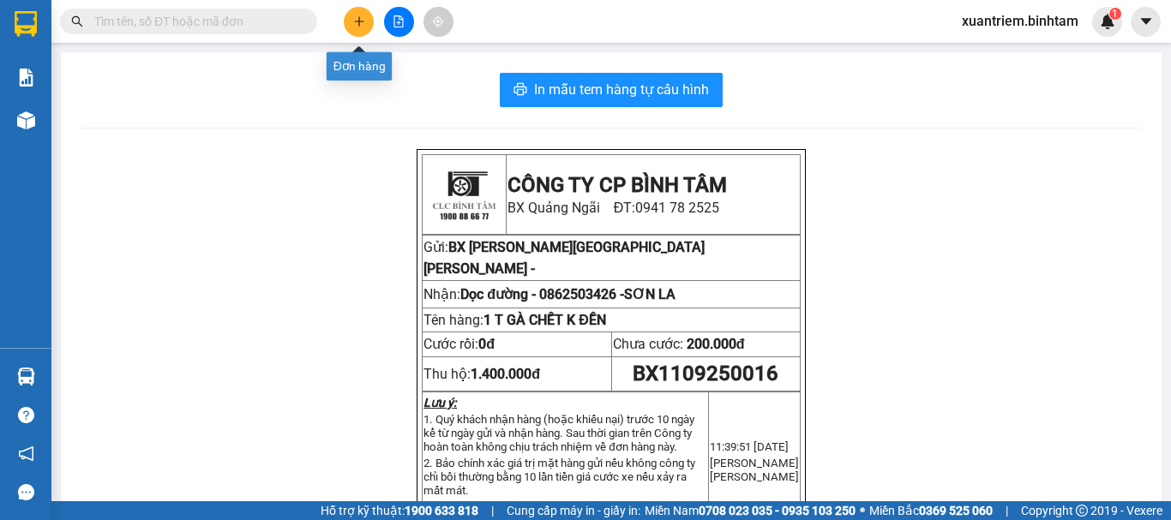
click at [357, 26] on icon "plus" at bounding box center [359, 21] width 12 height 12
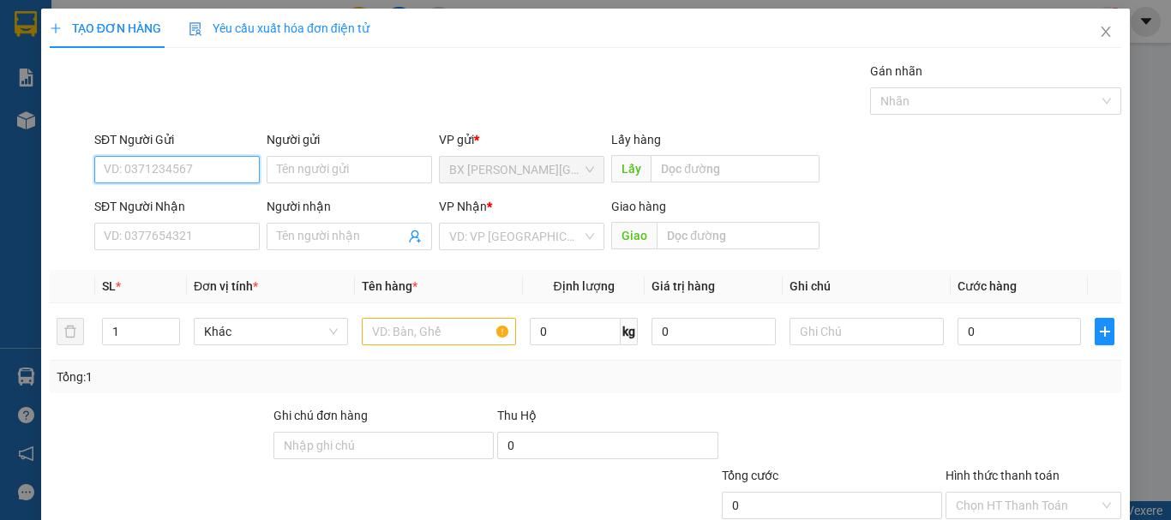
click at [214, 166] on input "SĐT Người Gửi" at bounding box center [176, 169] width 165 height 27
click at [205, 168] on input "035285972" at bounding box center [176, 169] width 165 height 27
click at [111, 171] on input "035285972" at bounding box center [176, 169] width 165 height 27
click at [212, 156] on input "0935285972" at bounding box center [176, 169] width 165 height 27
type input "0935285972"
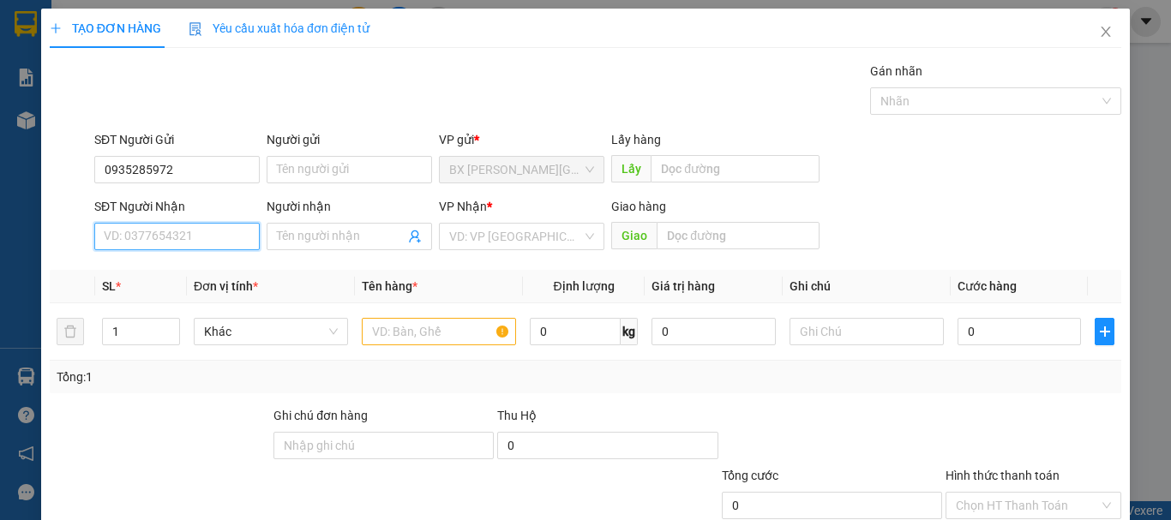
click at [177, 239] on input "SĐT Người Nhận" at bounding box center [176, 236] width 165 height 27
click at [177, 239] on input "0332440886" at bounding box center [176, 236] width 165 height 27
type input "0332440886"
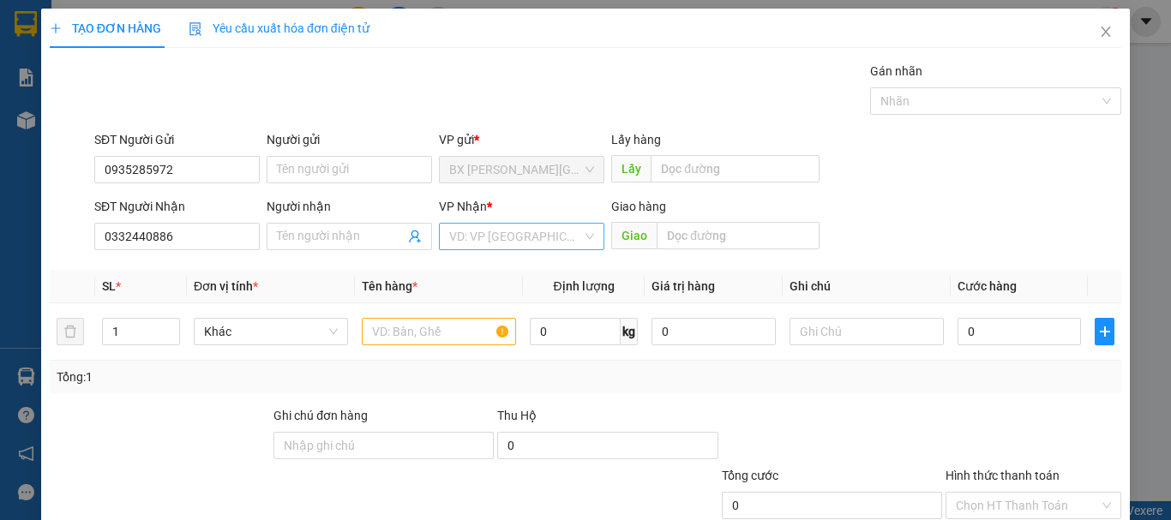
click at [488, 236] on input "search" at bounding box center [515, 237] width 133 height 26
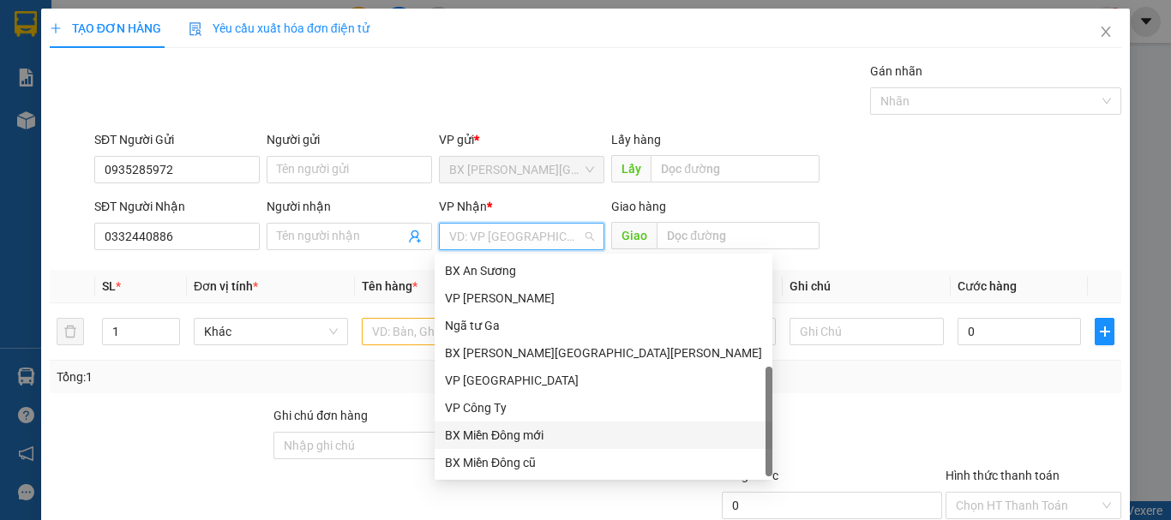
scroll to position [55, 0]
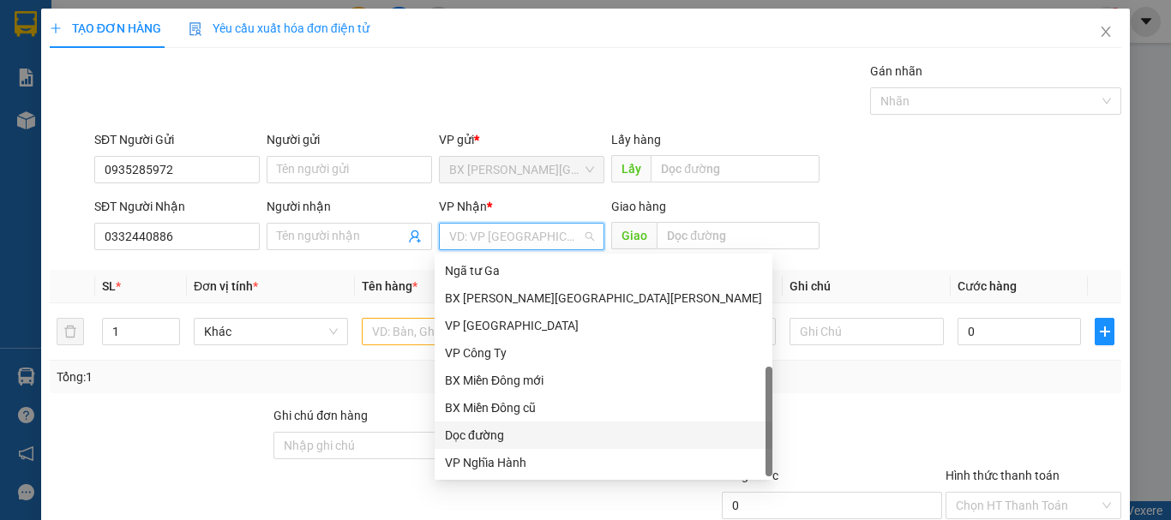
click at [507, 429] on div "Dọc đường" at bounding box center [603, 435] width 317 height 19
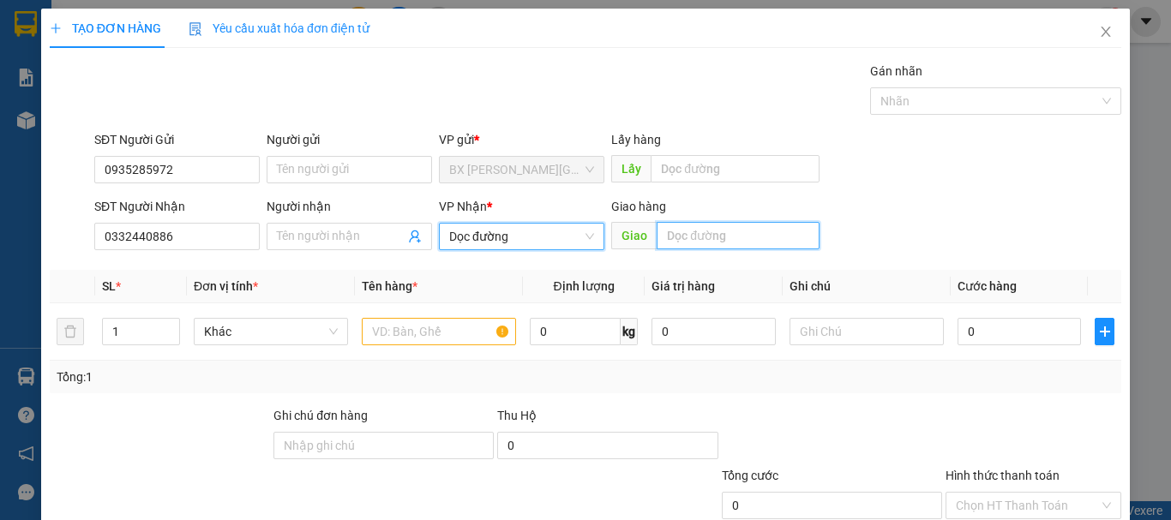
click at [691, 237] on input "text" at bounding box center [738, 235] width 163 height 27
type input "HÀ TĨNH"
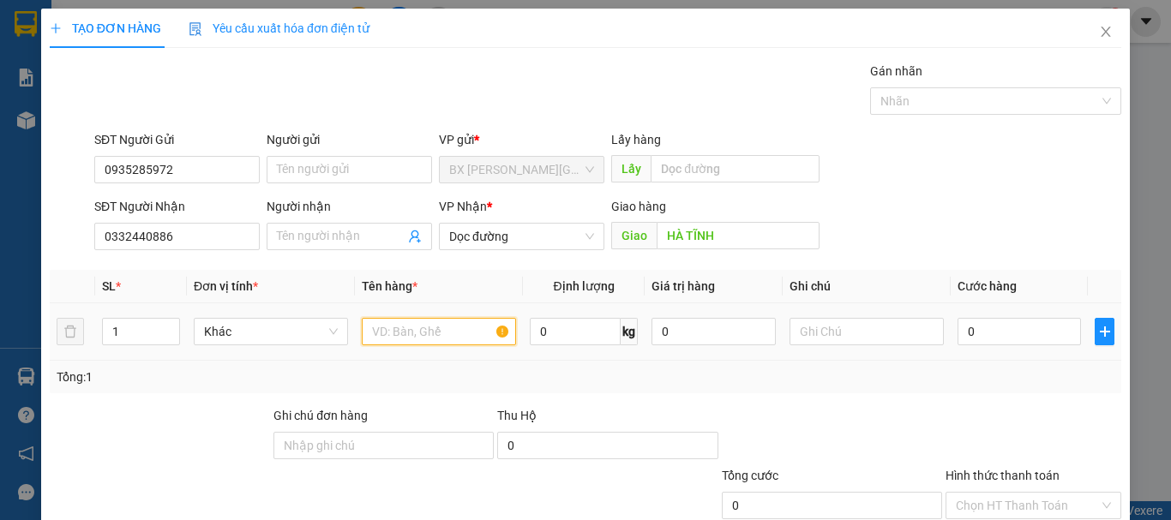
click at [470, 344] on input "text" at bounding box center [439, 331] width 154 height 27
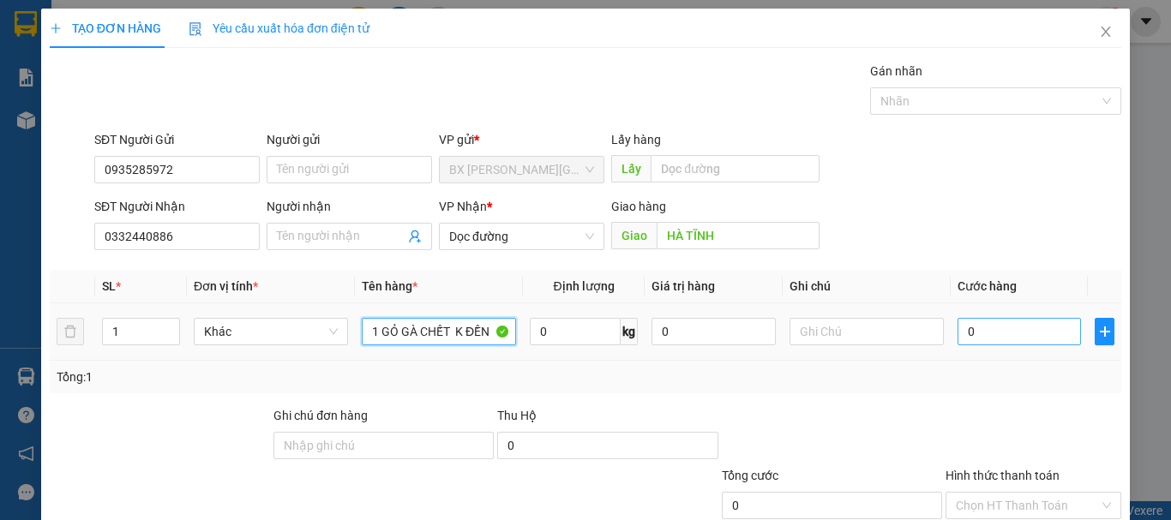
type input "1 GỎ GÀ CHẾT K ĐỀN"
click at [1011, 329] on input "0" at bounding box center [1018, 331] width 123 height 27
type input "2"
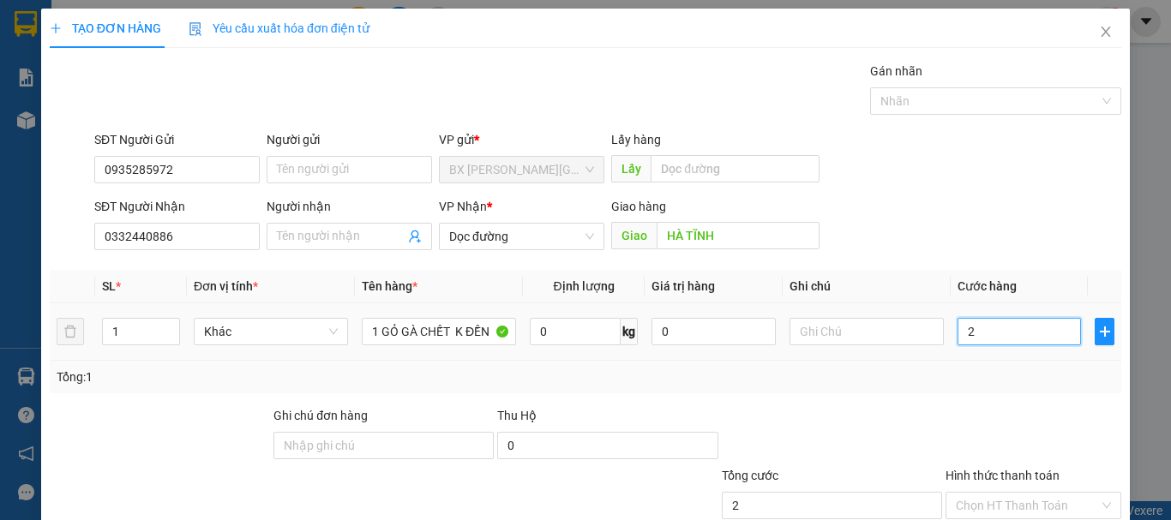
type input "20"
type input "200"
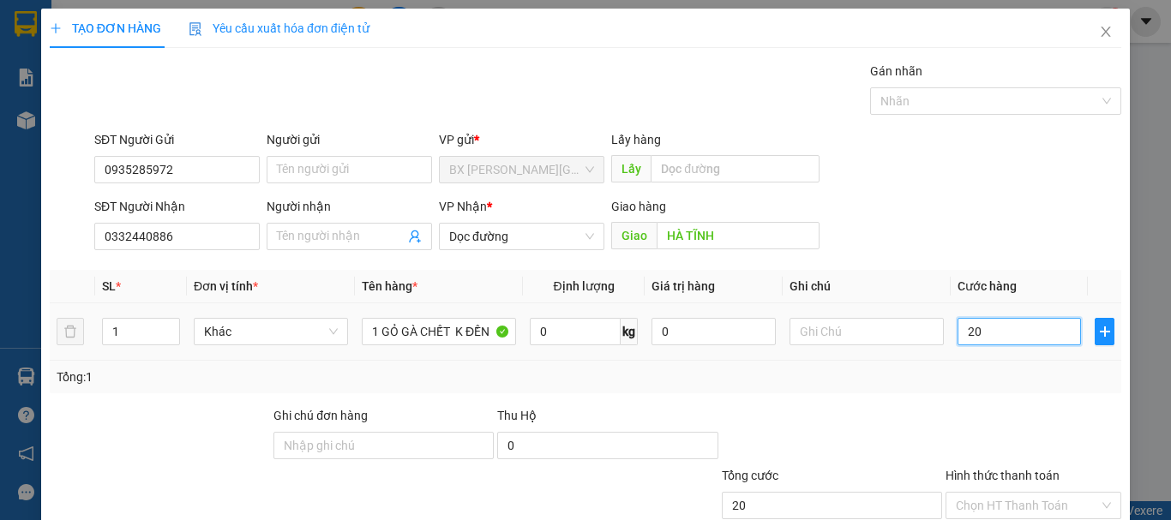
type input "200"
type input "2.000"
type input "20.000"
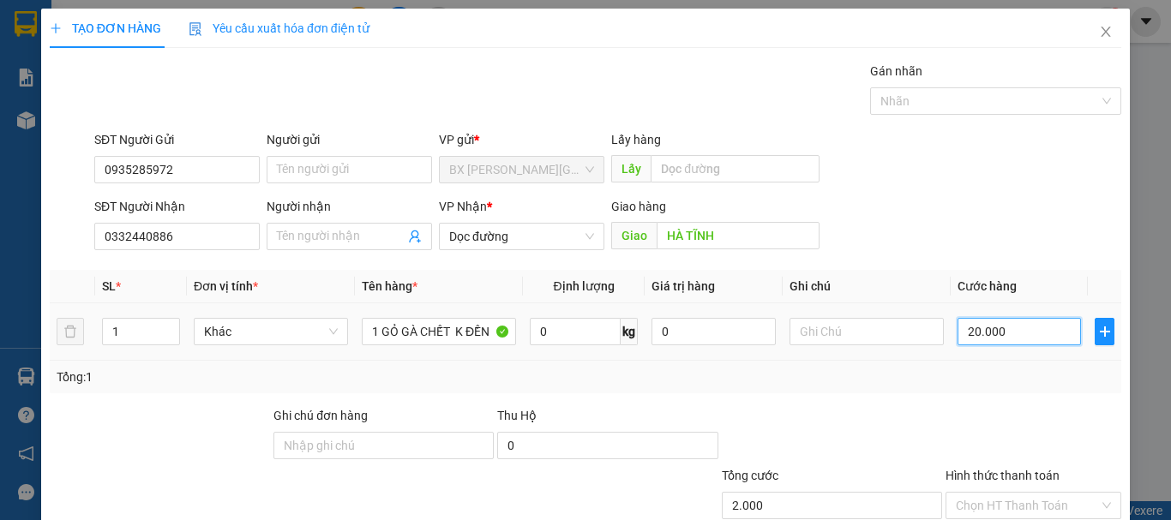
type input "20.000"
type input "200.000"
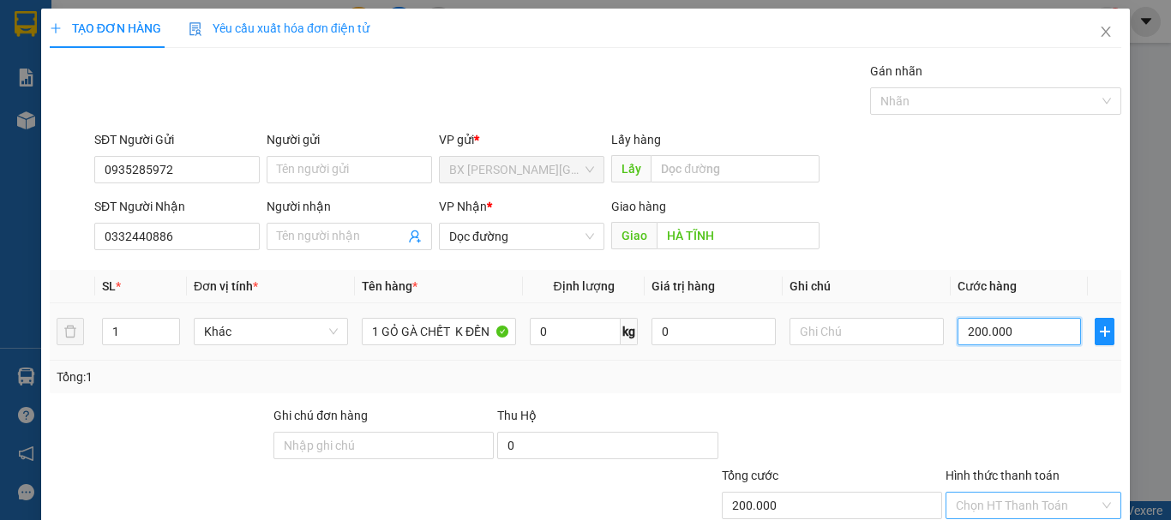
scroll to position [114, 0]
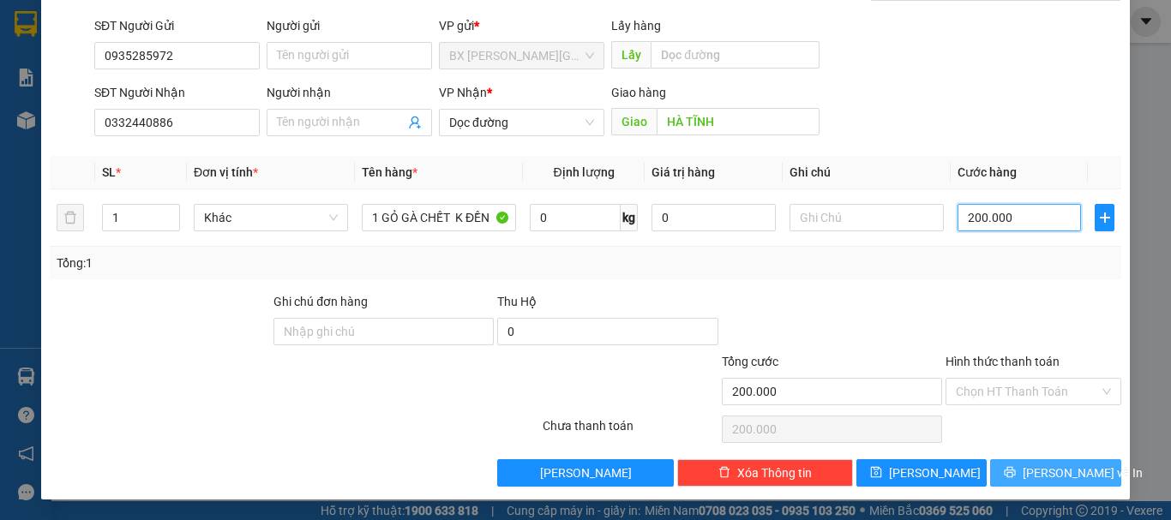
type input "200.000"
click at [1051, 468] on span "[PERSON_NAME] và In" at bounding box center [1083, 473] width 120 height 19
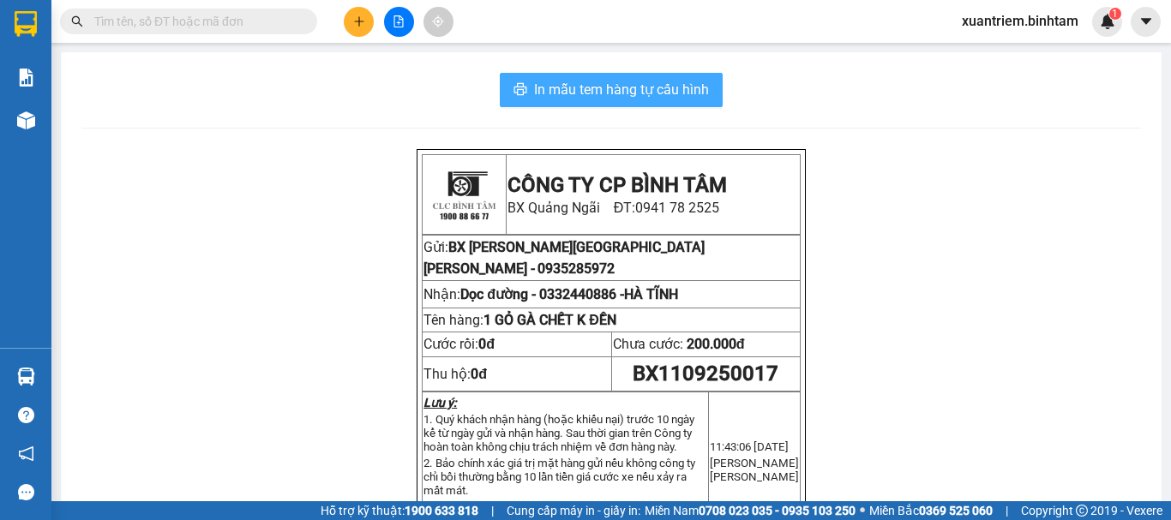
click at [638, 81] on span "In mẫu tem hàng tự cấu hình" at bounding box center [621, 89] width 175 height 21
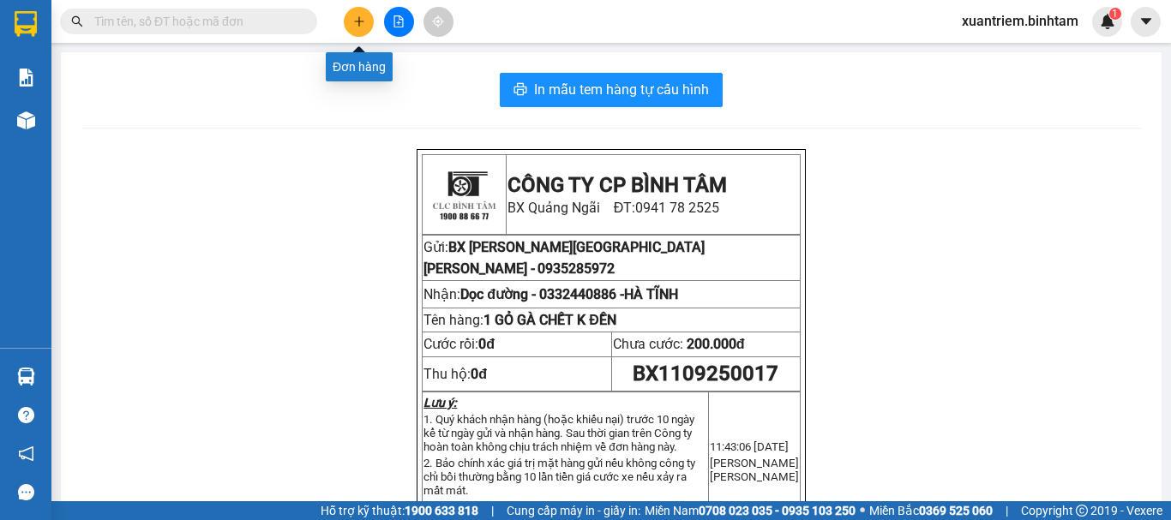
click at [353, 26] on icon "plus" at bounding box center [359, 21] width 12 height 12
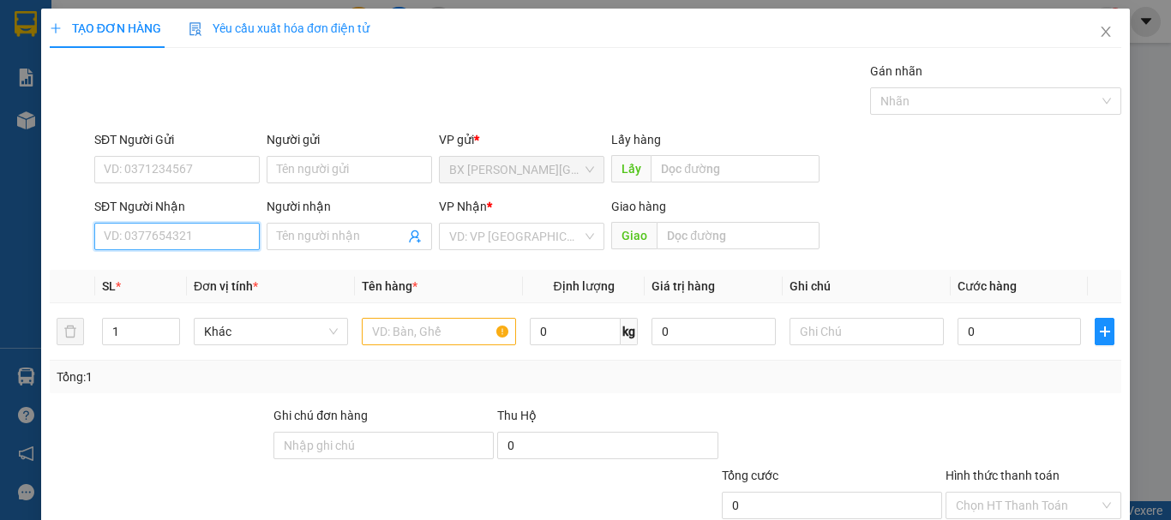
click at [217, 235] on input "SĐT Người Nhận" at bounding box center [176, 236] width 165 height 27
type input "0889998886"
click at [243, 235] on input "0889998886" at bounding box center [176, 236] width 165 height 27
click at [189, 241] on input "0889998886" at bounding box center [176, 236] width 165 height 27
click at [160, 276] on div "0889998886" at bounding box center [175, 270] width 143 height 19
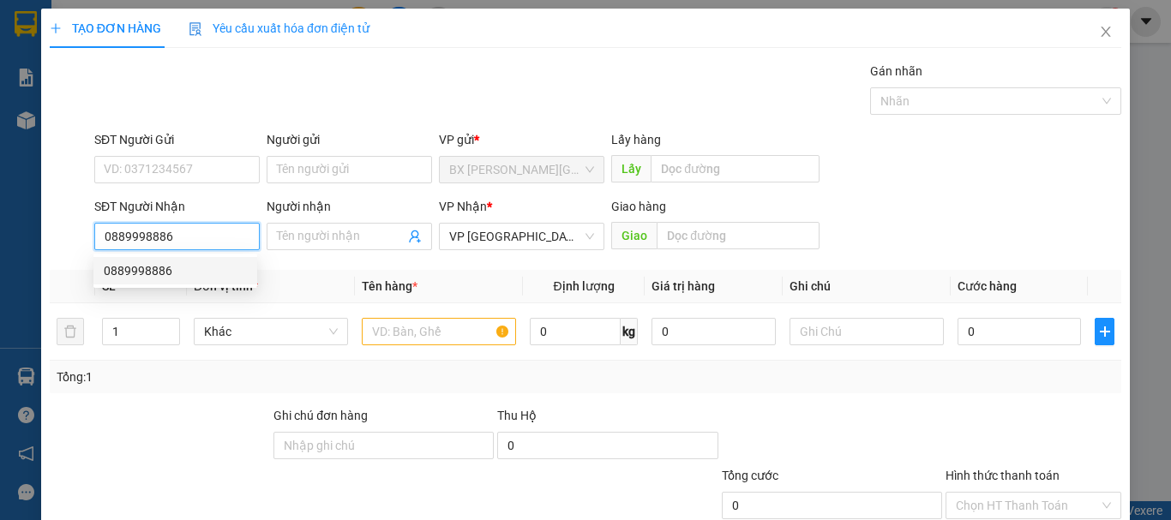
type input "2.000.000"
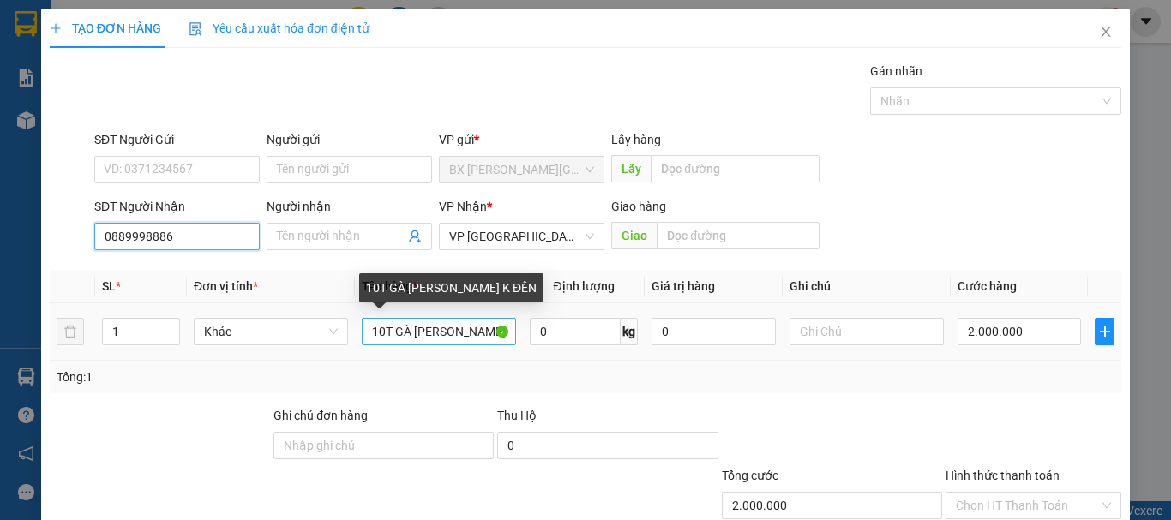
type input "0889998886"
click at [383, 333] on input "10T GÀ CHẾT K ĐỀN" at bounding box center [439, 331] width 154 height 27
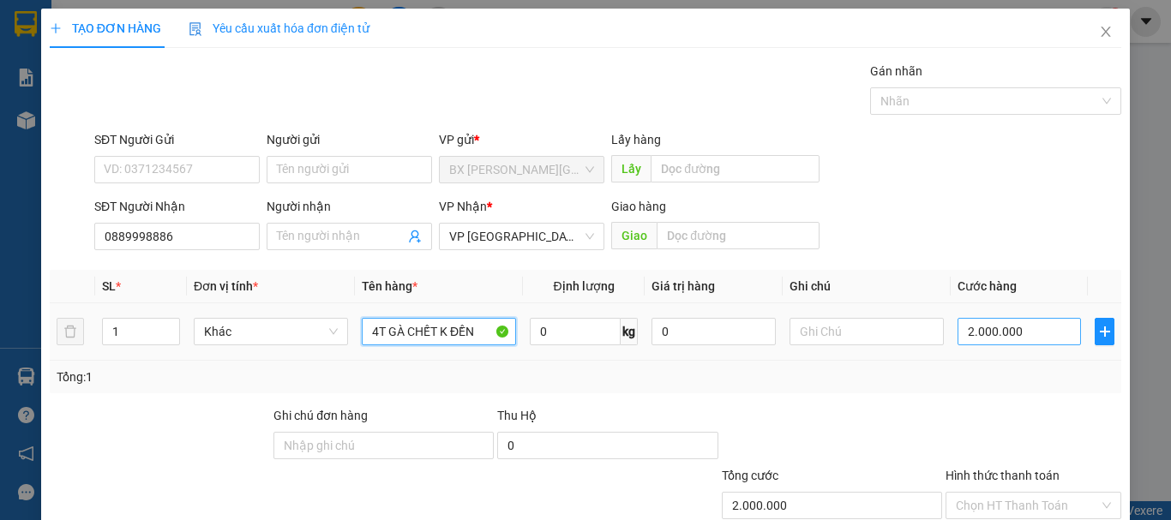
type input "4T GÀ CHẾT K ĐỀN"
click at [1051, 328] on input "2.000.000" at bounding box center [1018, 331] width 123 height 27
type input "8"
type input "80"
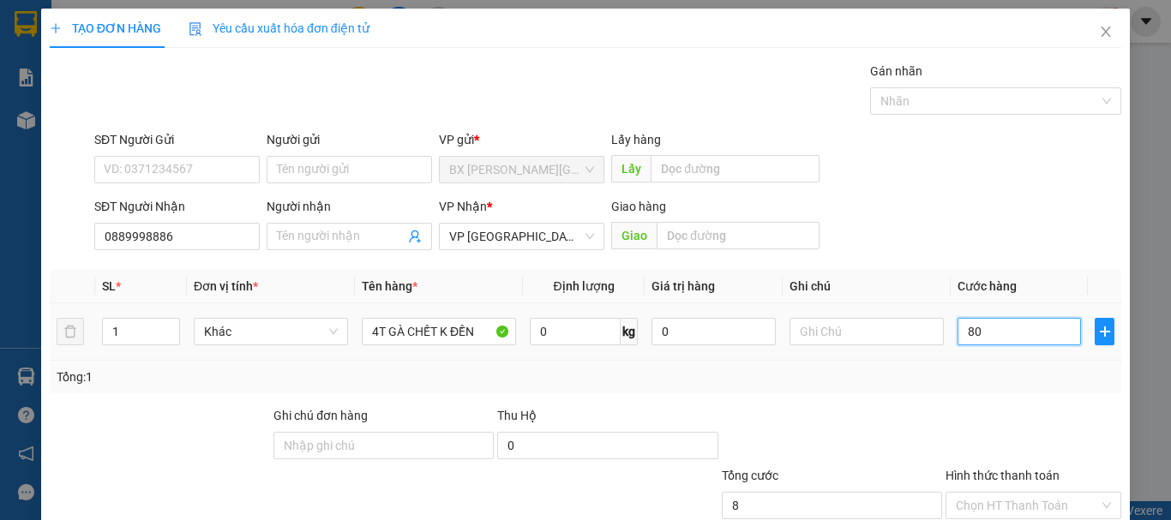
type input "80"
type input "800"
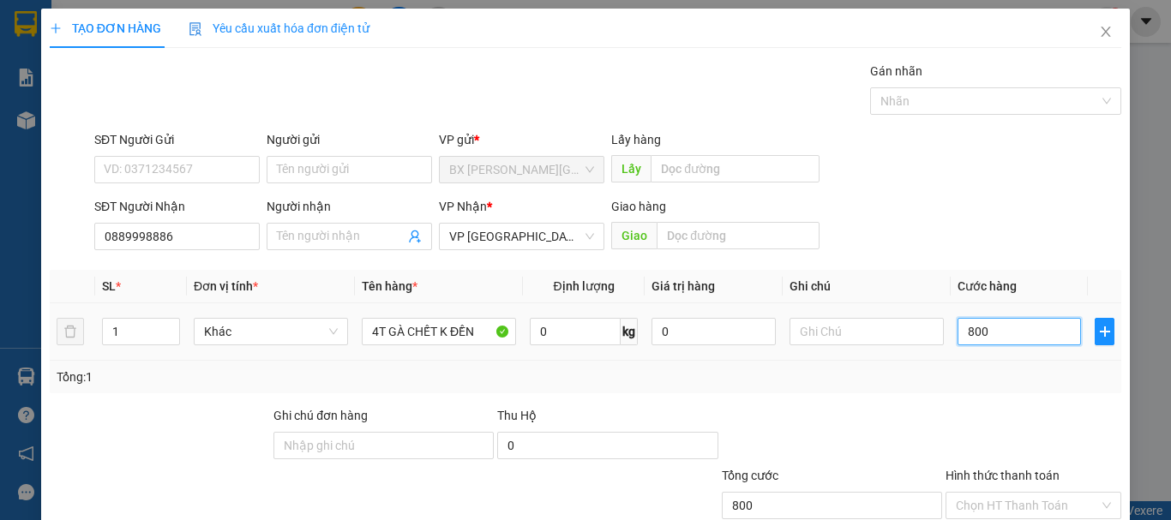
type input "8.000"
type input "80.000"
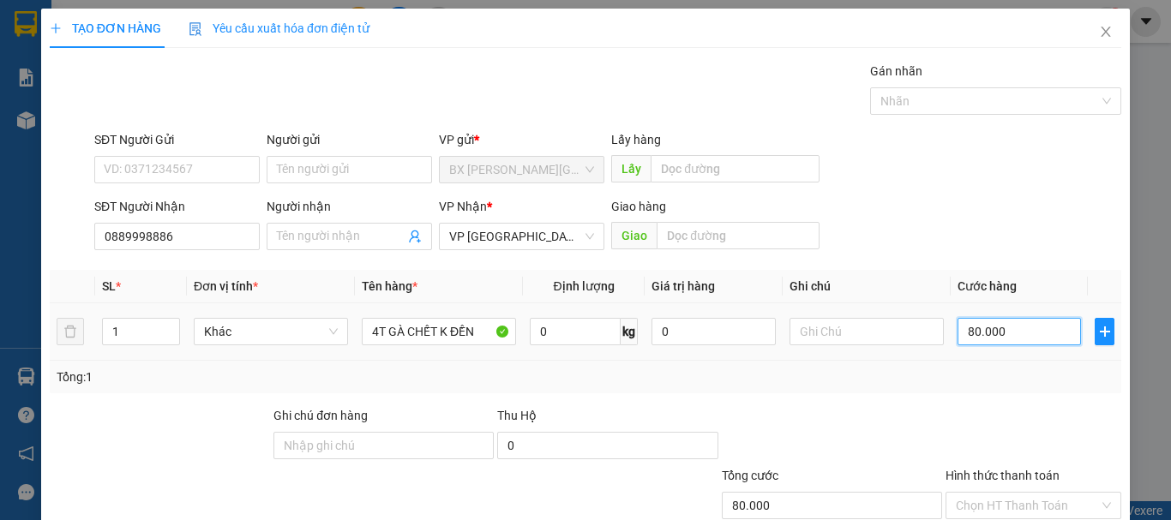
type input "800.000"
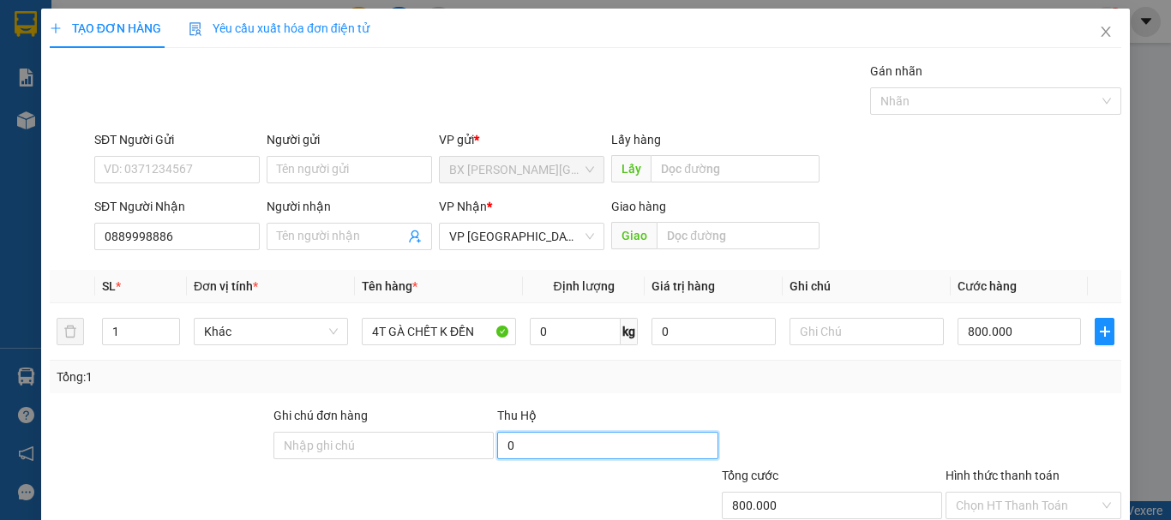
click at [537, 456] on input "0" at bounding box center [607, 445] width 220 height 27
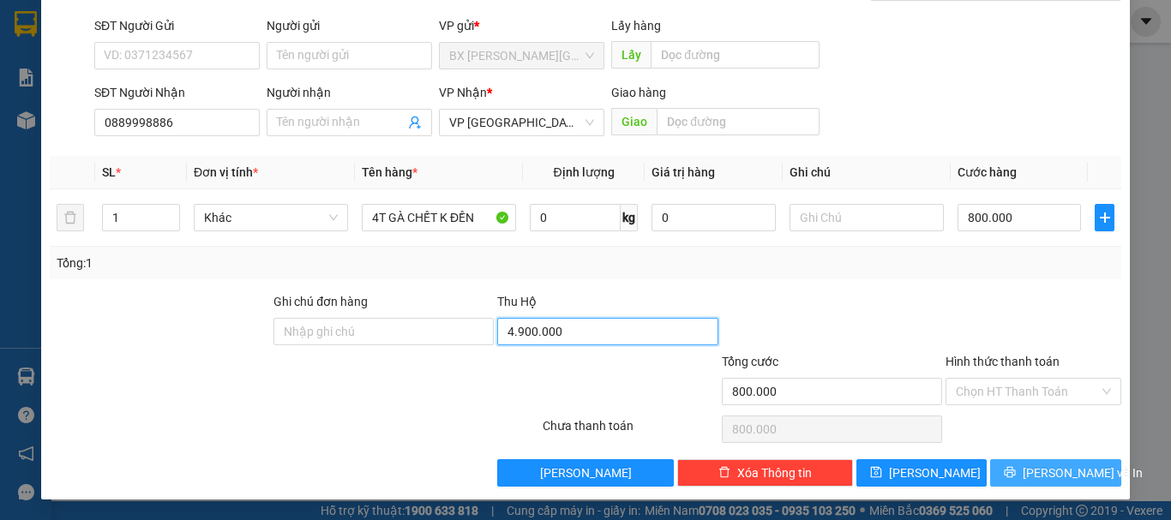
type input "4.900.000"
click at [1016, 471] on icon "printer" at bounding box center [1010, 472] width 11 height 11
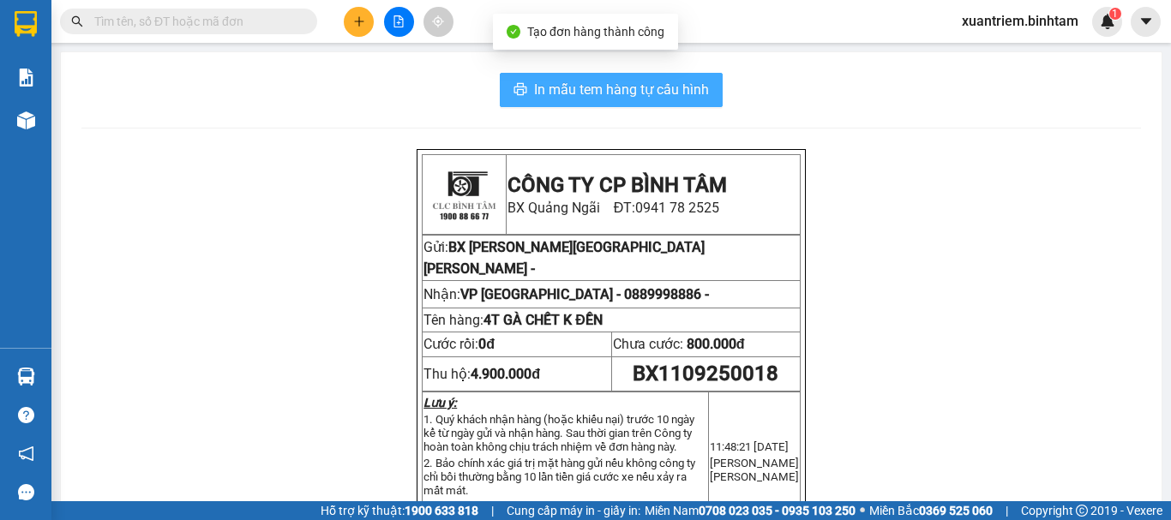
click at [667, 82] on span "In mẫu tem hàng tự cấu hình" at bounding box center [621, 89] width 175 height 21
click at [672, 86] on span "In mẫu tem hàng tự cấu hình" at bounding box center [621, 89] width 175 height 21
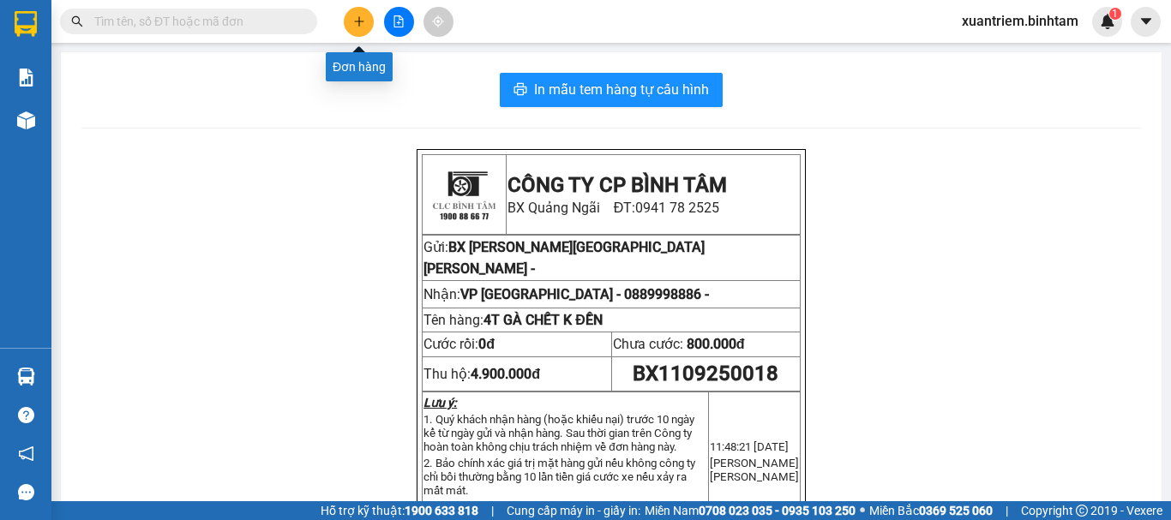
click at [353, 21] on icon "plus" at bounding box center [359, 21] width 12 height 12
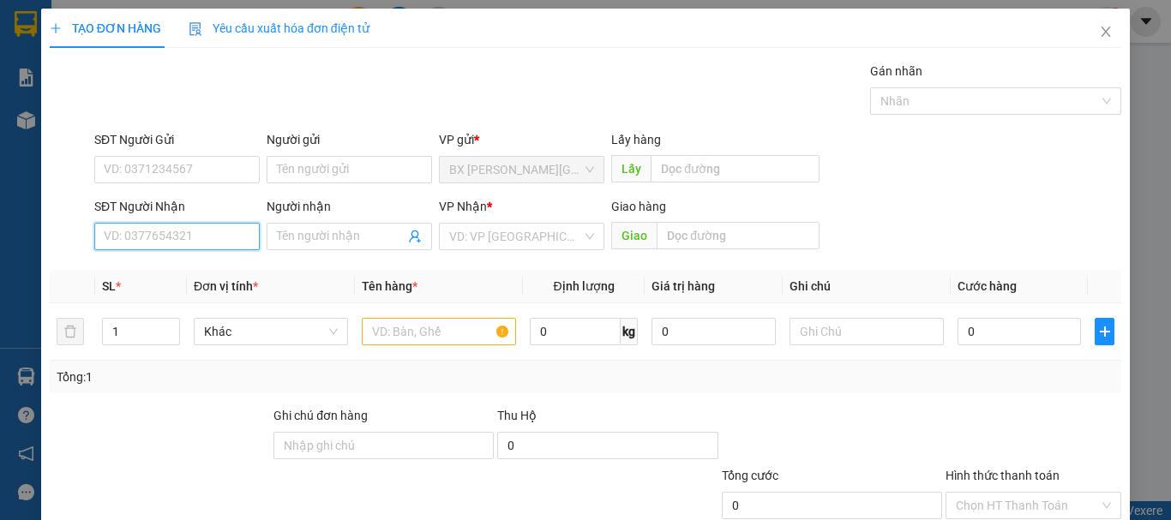
click at [204, 238] on input "SĐT Người Nhận" at bounding box center [176, 236] width 165 height 27
click at [223, 216] on div "SĐT Người Nhận" at bounding box center [176, 210] width 165 height 26
click at [218, 221] on div "SĐT Người Nhận" at bounding box center [176, 210] width 165 height 26
click at [213, 234] on input "09961567826" at bounding box center [176, 236] width 165 height 27
click at [210, 236] on input "09961567826" at bounding box center [176, 236] width 165 height 27
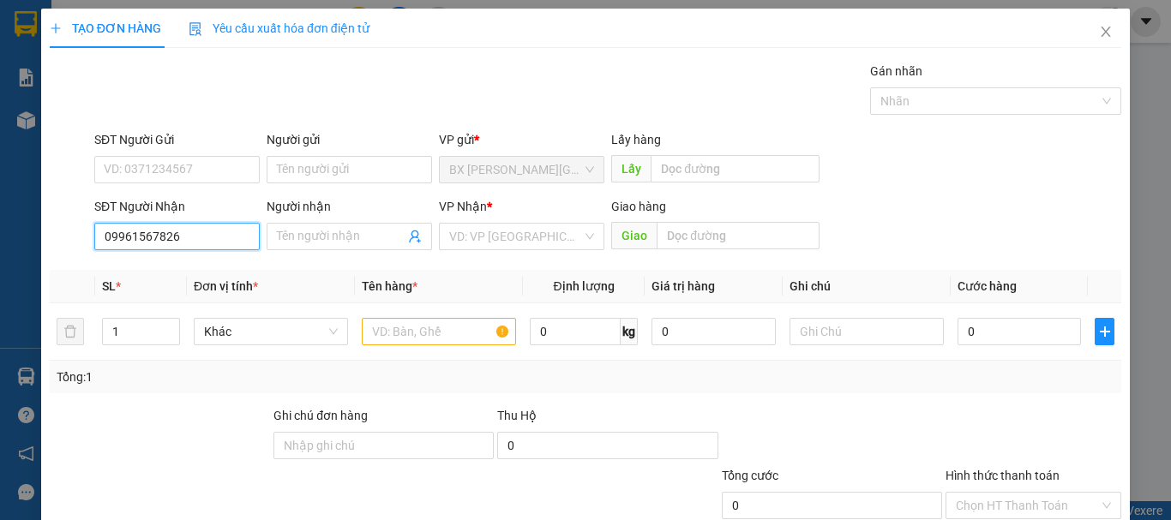
click at [197, 248] on input "09961567826" at bounding box center [176, 236] width 165 height 27
click at [110, 235] on input "09961567826" at bounding box center [176, 236] width 165 height 27
click at [121, 231] on input "09961567826" at bounding box center [176, 236] width 165 height 27
type input "0961567826"
click at [192, 233] on input "0961567826" at bounding box center [176, 236] width 165 height 27
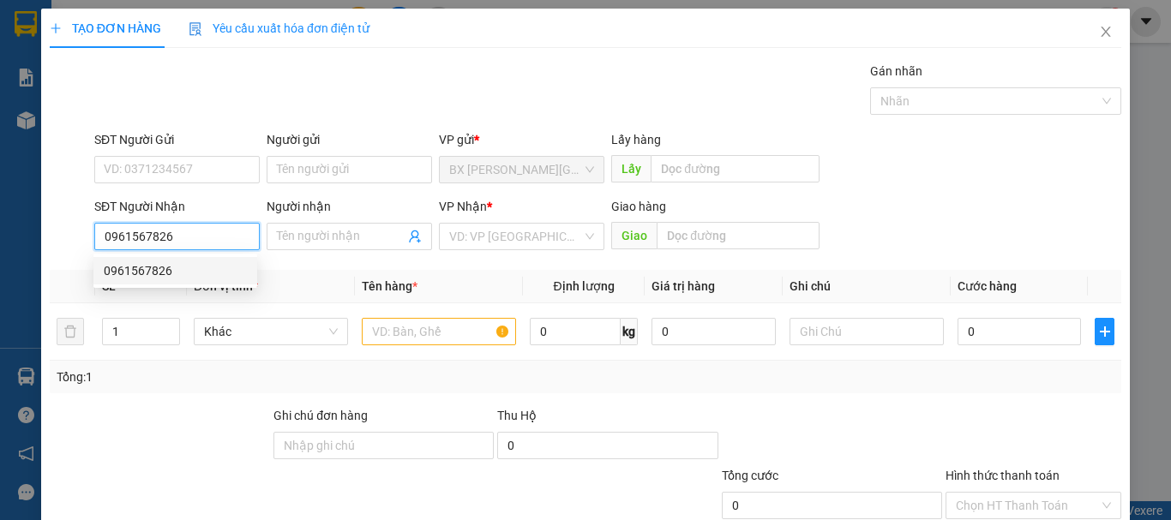
click at [182, 278] on div "0961567826" at bounding box center [175, 270] width 143 height 19
type input "NGHỆ AN"
type input "3.000.000"
type input "200.000"
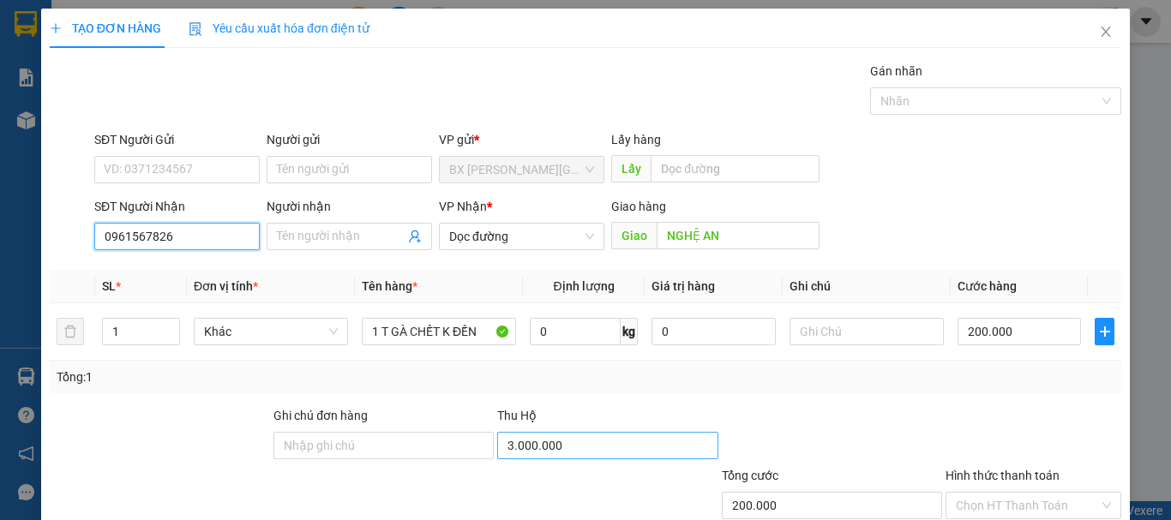
type input "0961567826"
click at [538, 447] on input "3.000.000" at bounding box center [607, 445] width 220 height 27
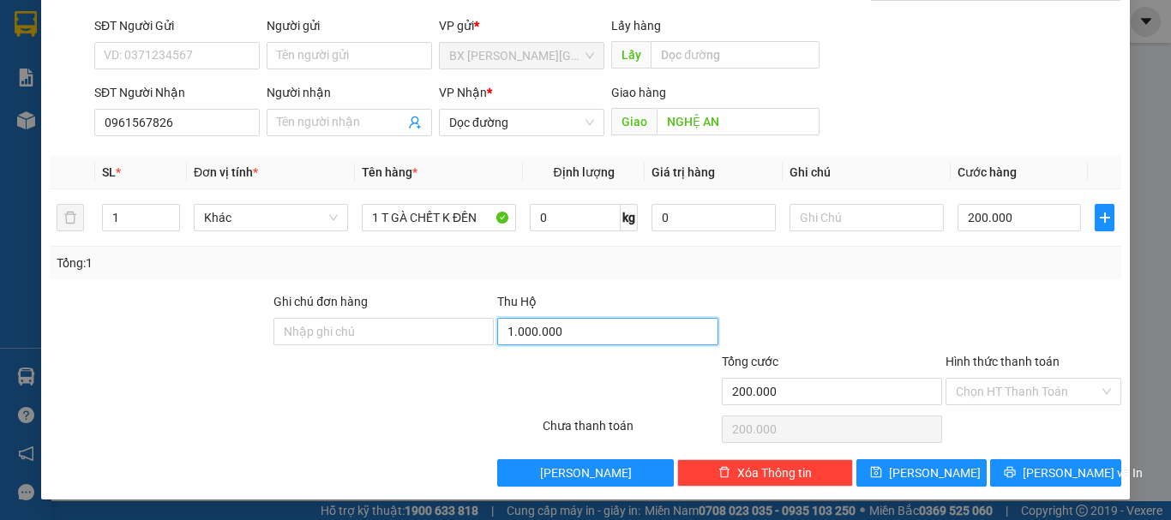
type input "1.000.000"
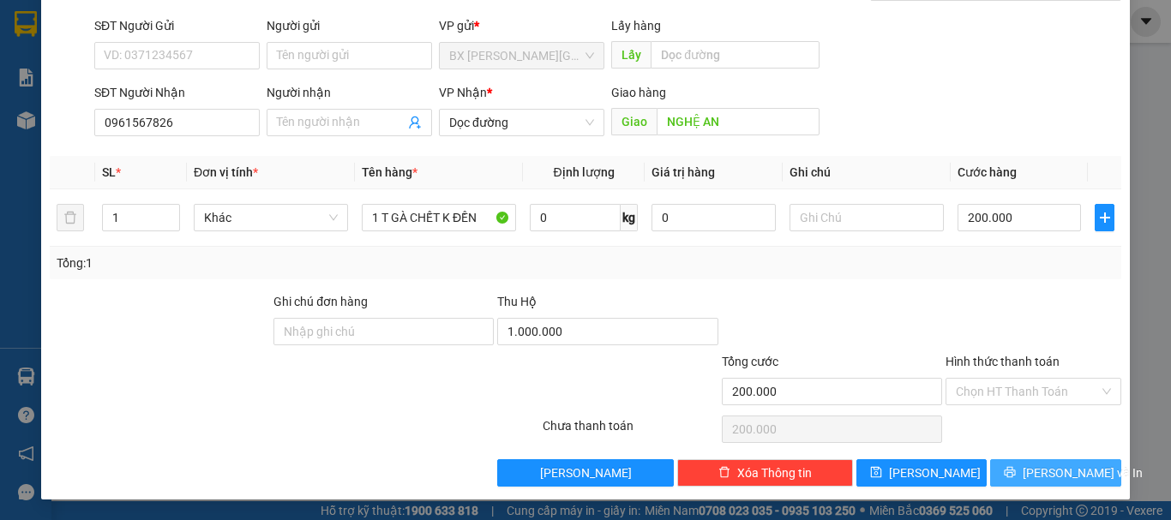
drag, startPoint x: 1041, startPoint y: 454, endPoint x: 1035, endPoint y: 466, distance: 13.4
click at [1041, 457] on div "Transit Pickup Surcharge Ids Transit Deliver Surcharge Ids Transit Deliver Surc…" at bounding box center [585, 217] width 1071 height 539
click at [1036, 477] on span "[PERSON_NAME] và In" at bounding box center [1083, 473] width 120 height 19
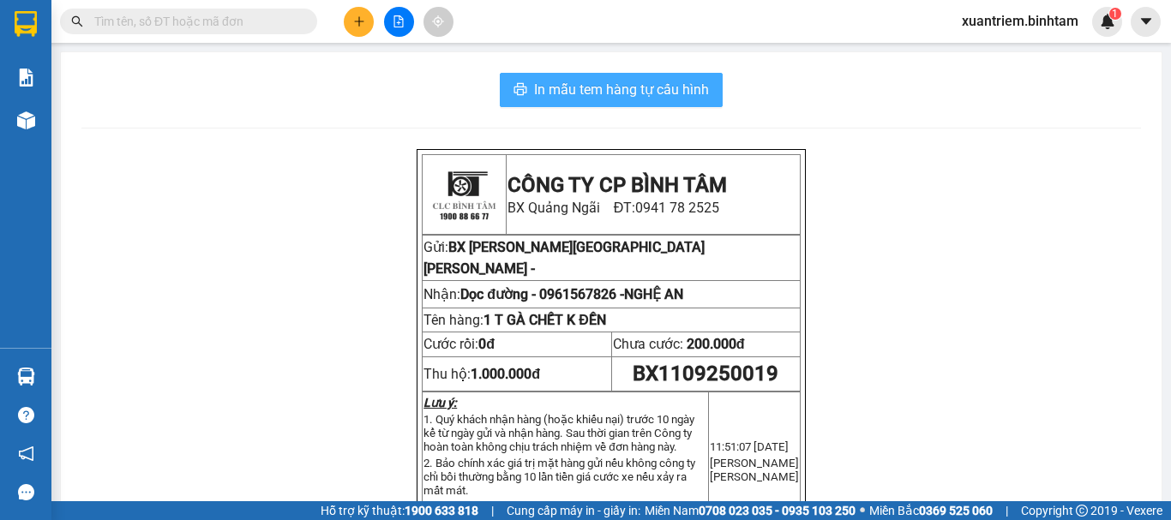
click at [585, 88] on span "In mẫu tem hàng tự cấu hình" at bounding box center [621, 89] width 175 height 21
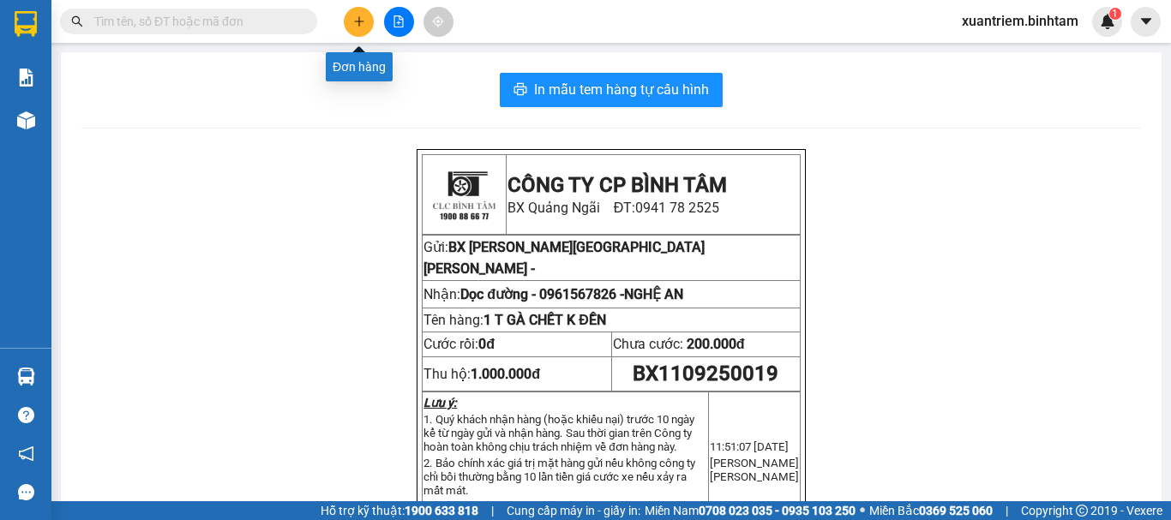
click at [366, 17] on button at bounding box center [359, 22] width 30 height 30
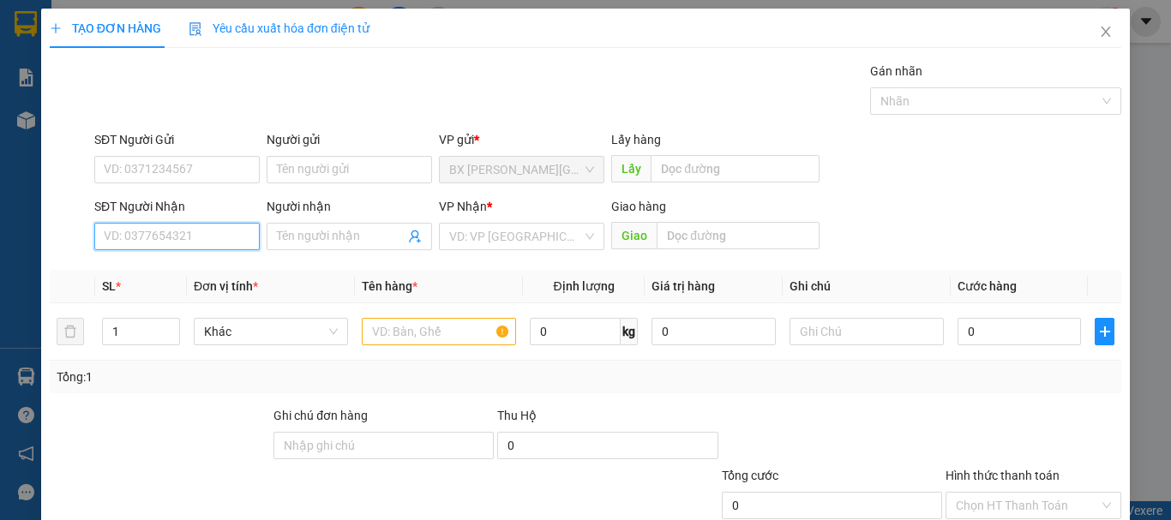
click at [195, 237] on input "SĐT Người Nhận" at bounding box center [176, 236] width 165 height 27
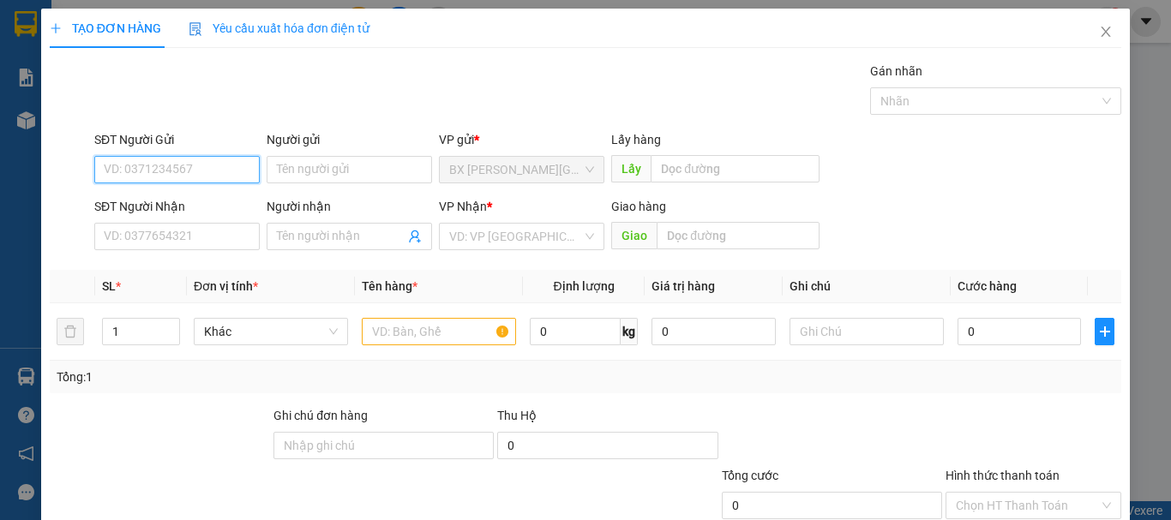
click at [240, 165] on input "SĐT Người Gửi" at bounding box center [176, 169] width 165 height 27
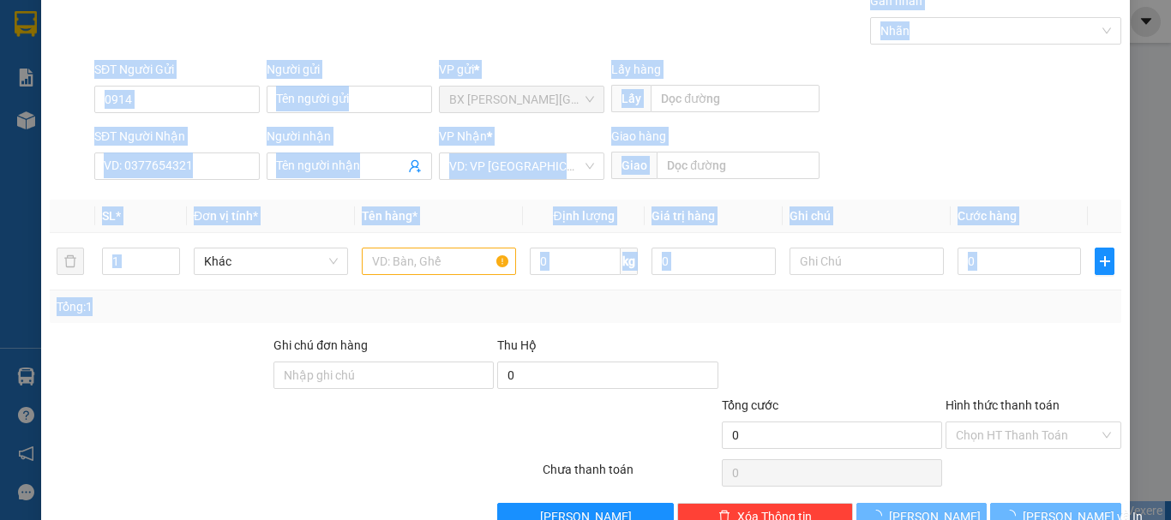
drag, startPoint x: 598, startPoint y: 407, endPoint x: 801, endPoint y: 525, distance: 234.3
click at [801, 519] on html "Kết quả tìm kiếm ( 0 ) Bộ lọc No Data xuantriem.binhtam 1 Báo cáo Báo cáo dòng …" at bounding box center [585, 260] width 1171 height 520
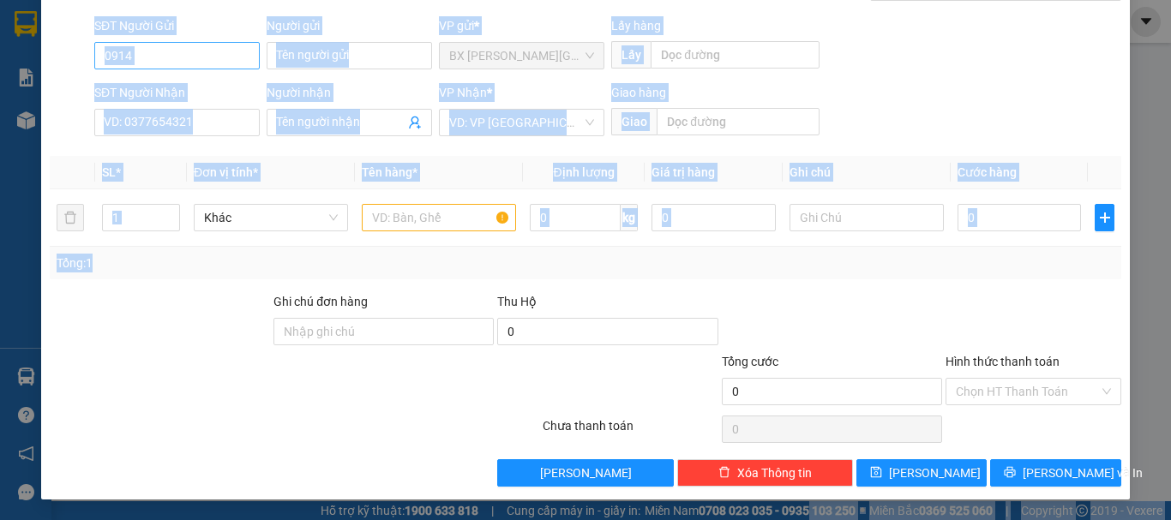
click at [205, 42] on input "0914" at bounding box center [176, 55] width 165 height 27
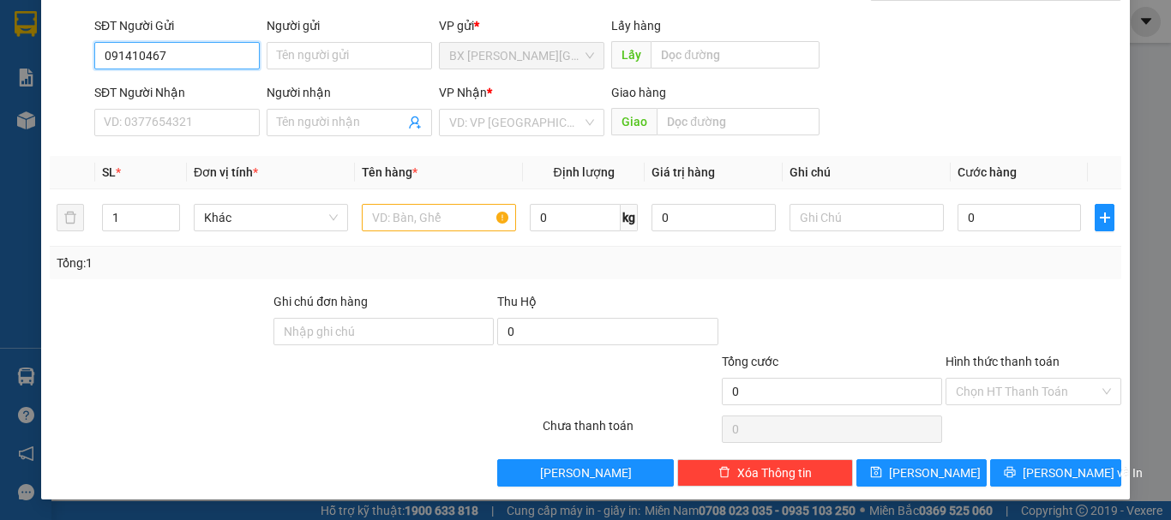
type input "0914104679"
click at [153, 96] on div "0914104679" at bounding box center [175, 90] width 143 height 19
type input "0833982777"
type input "Q TRỊ"
type input "150.000"
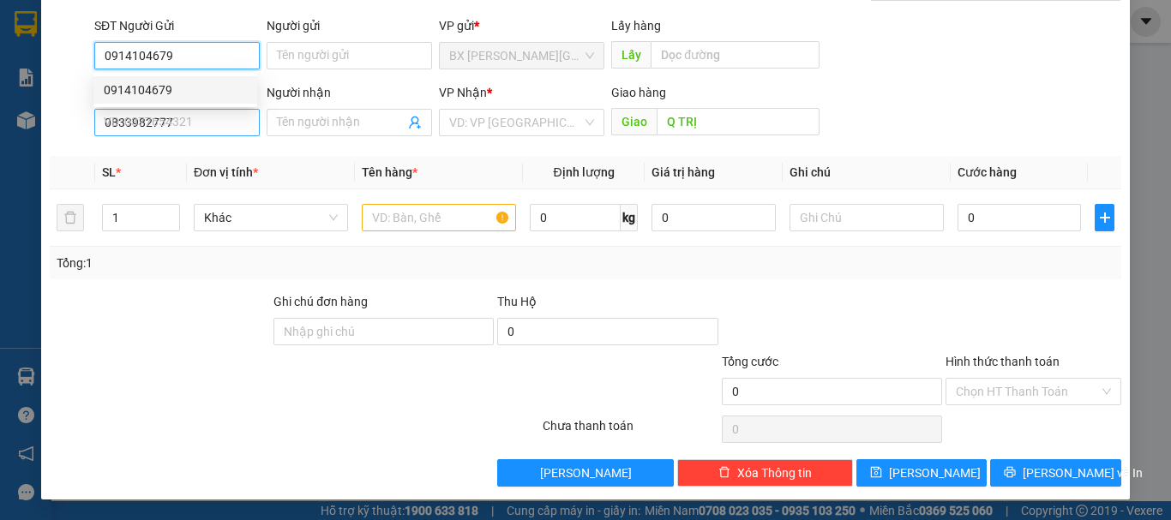
type input "150.000"
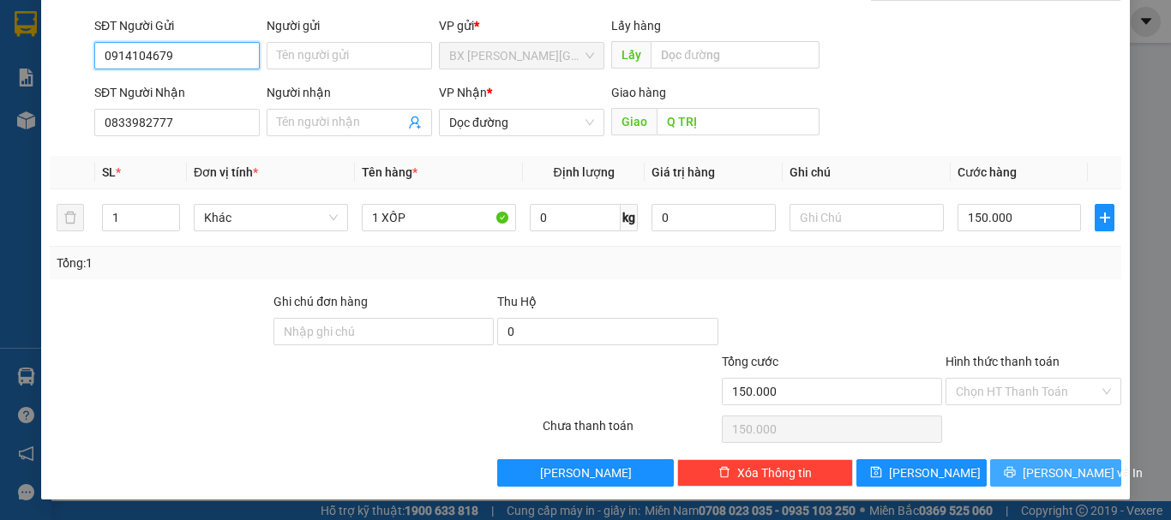
type input "0914104679"
click at [1065, 477] on span "[PERSON_NAME] và In" at bounding box center [1083, 473] width 120 height 19
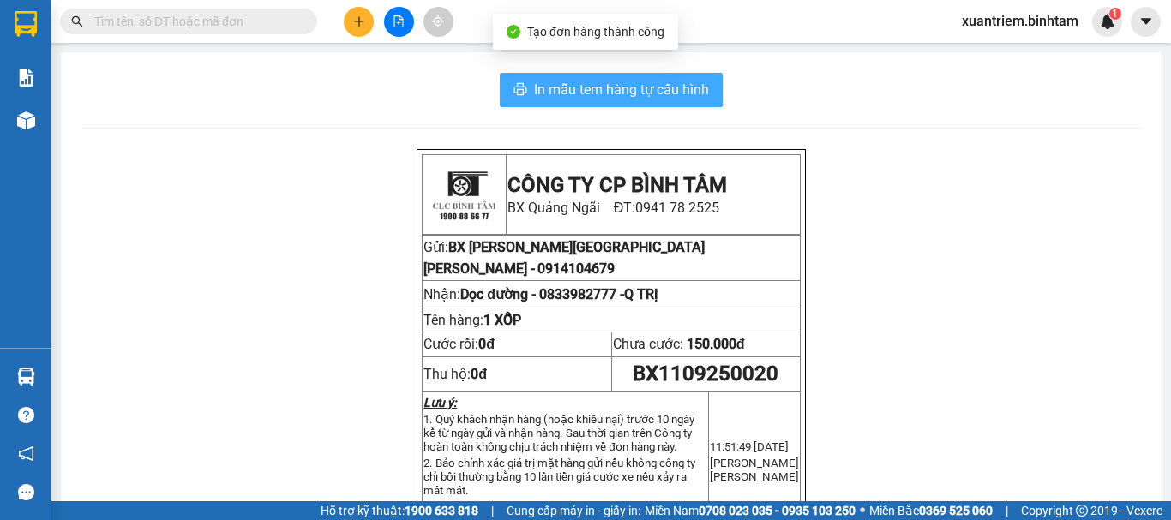
drag, startPoint x: 586, startPoint y: 90, endPoint x: 627, endPoint y: 102, distance: 42.9
click at [588, 90] on span "In mẫu tem hàng tự cấu hình" at bounding box center [621, 89] width 175 height 21
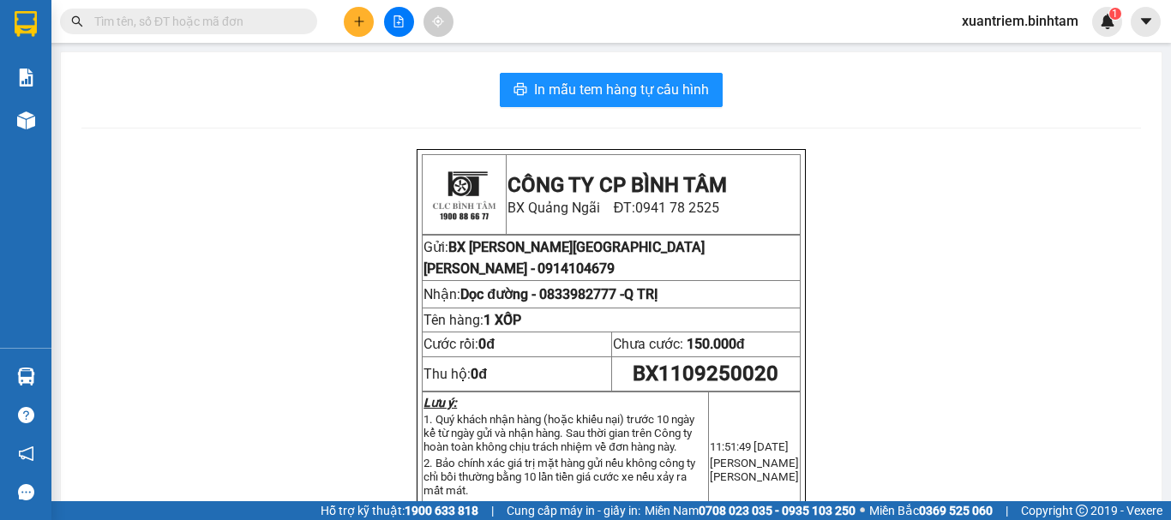
click at [357, 30] on button at bounding box center [359, 22] width 30 height 30
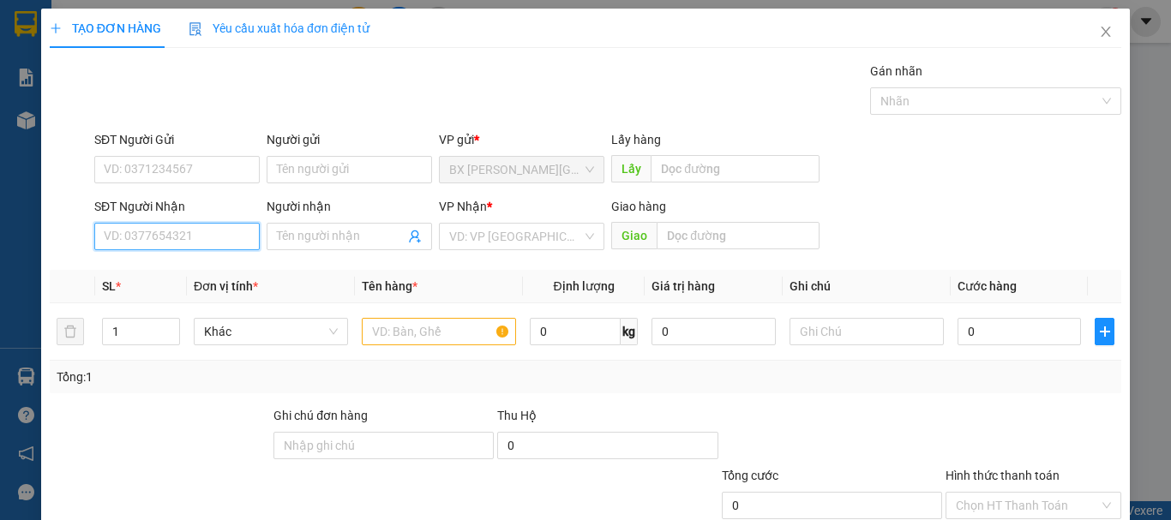
click at [225, 233] on input "SĐT Người Nhận" at bounding box center [176, 236] width 165 height 27
type input "0912236579"
click at [212, 241] on input "0912236579" at bounding box center [176, 236] width 165 height 27
click at [195, 275] on div "0912236579" at bounding box center [175, 270] width 143 height 19
type input "BẮC GIANG"
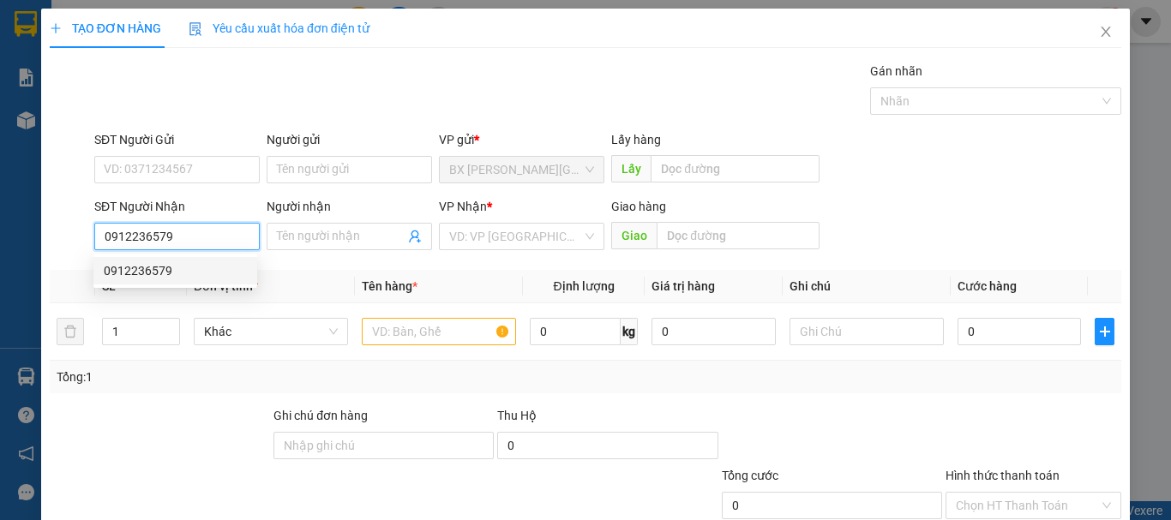
type input "7.000.000"
type input "400.000"
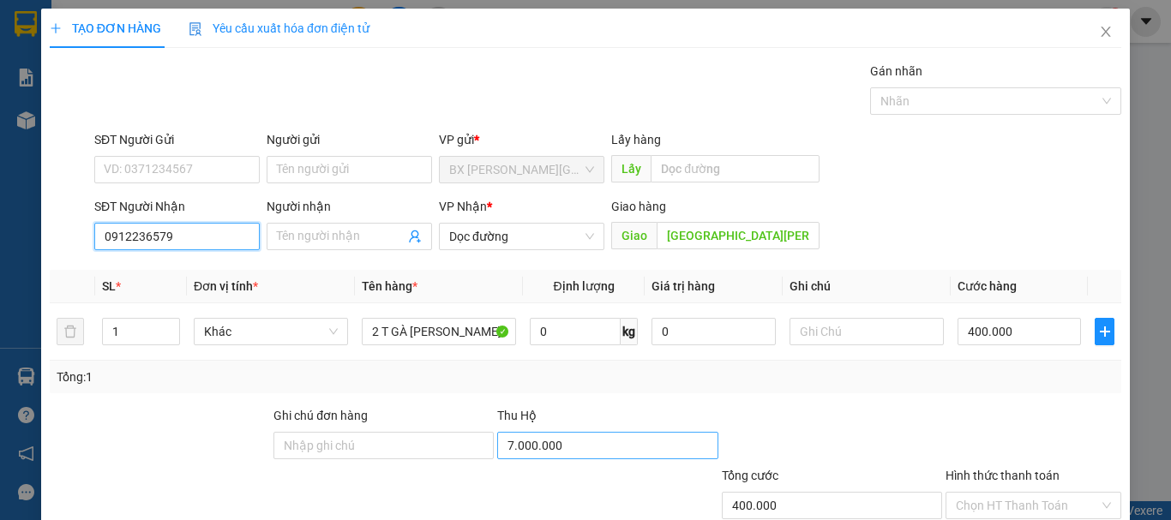
type input "0912236579"
click at [533, 446] on input "7.000.000" at bounding box center [607, 445] width 220 height 27
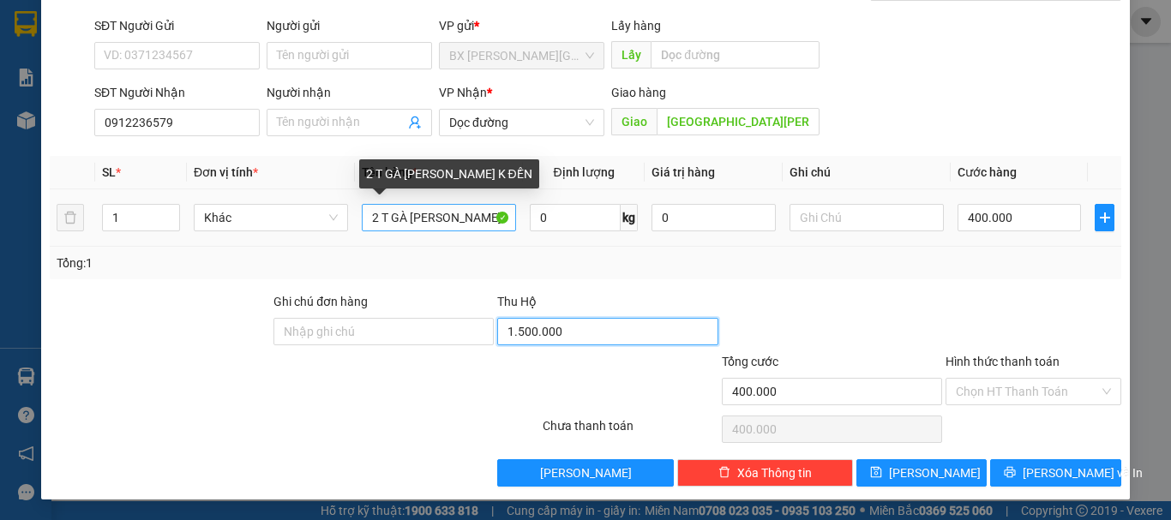
type input "1.500.000"
click at [376, 219] on input "2 T GÀ CHẾT K ĐỀN" at bounding box center [439, 217] width 154 height 27
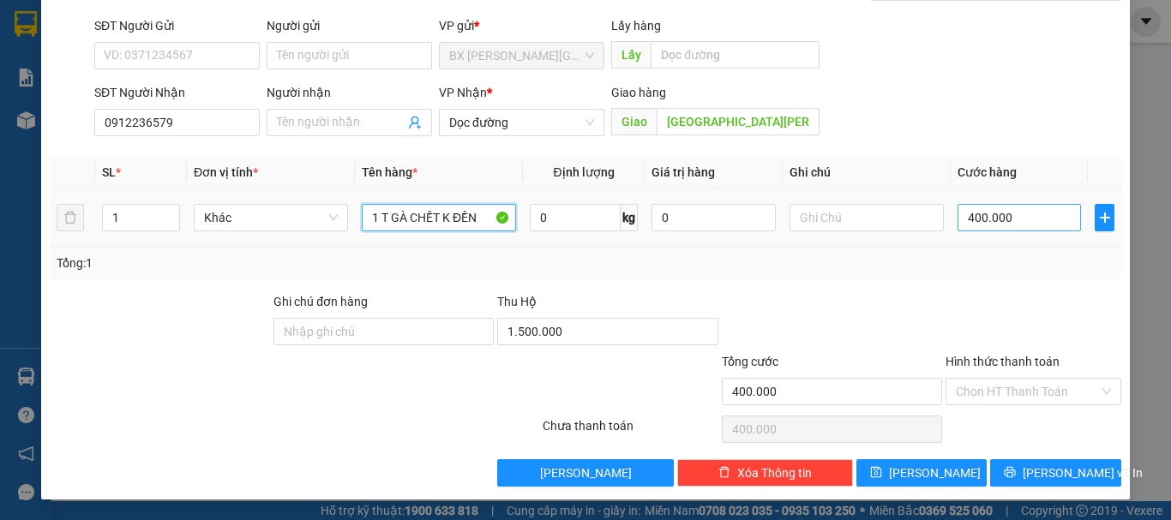
type input "1 T GÀ CHẾT K ĐỀN"
click at [1035, 214] on input "400.000" at bounding box center [1018, 217] width 123 height 27
type input "2"
type input "20"
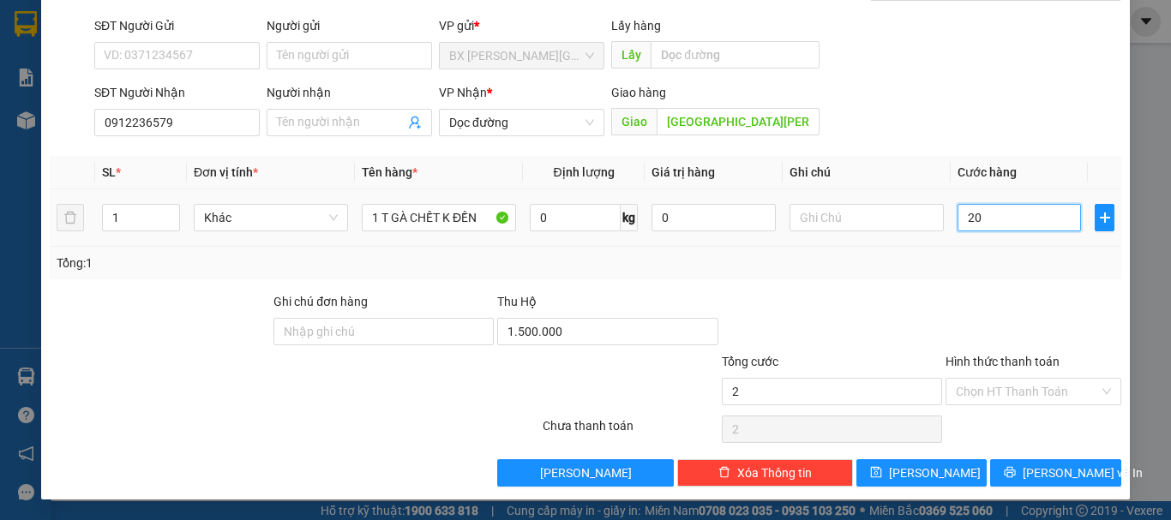
type input "20"
type input "200"
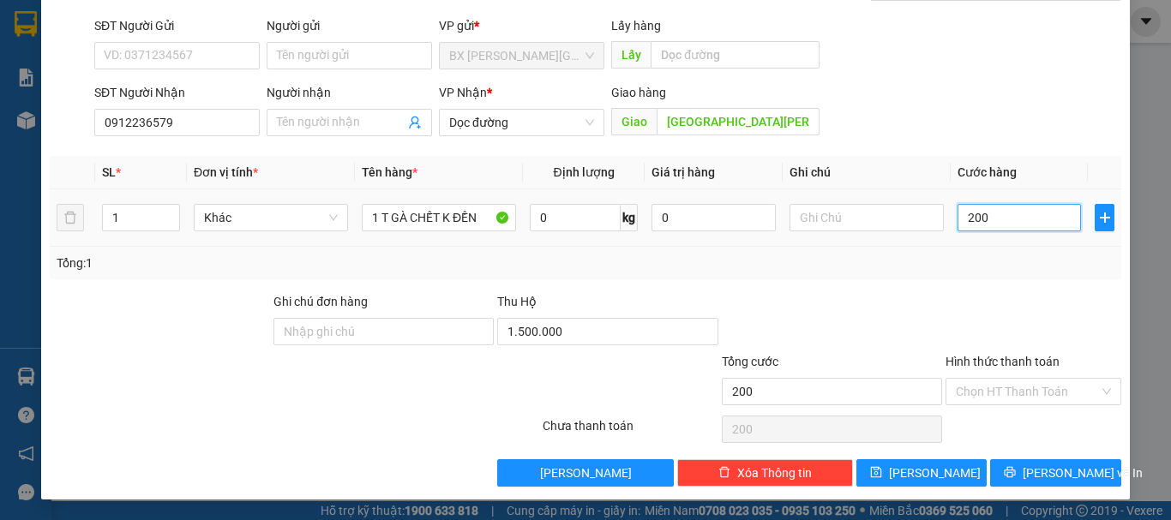
type input "2.000"
type input "20.000"
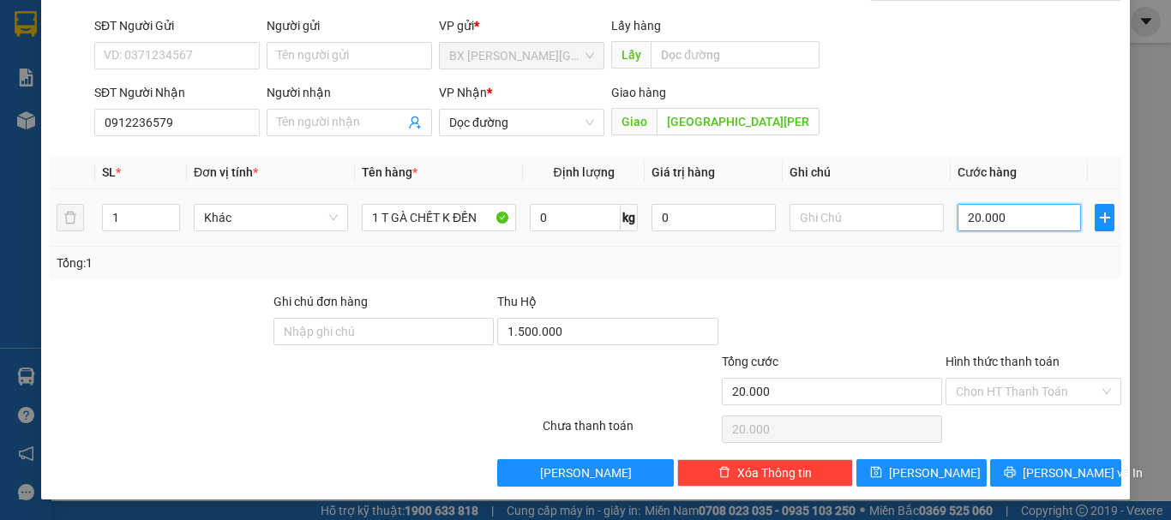
type input "200.000"
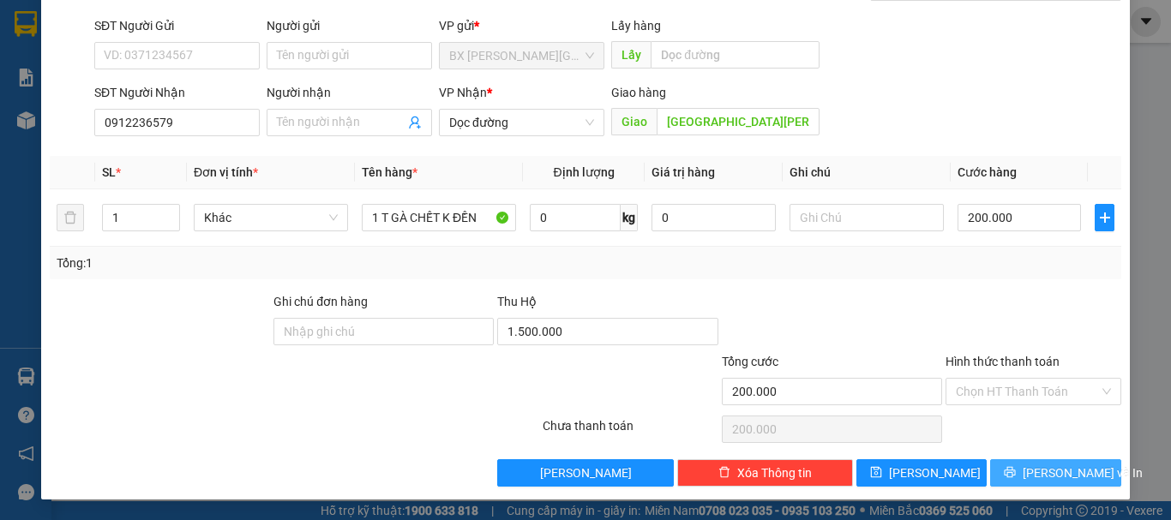
click at [1016, 473] on icon "printer" at bounding box center [1010, 472] width 12 height 12
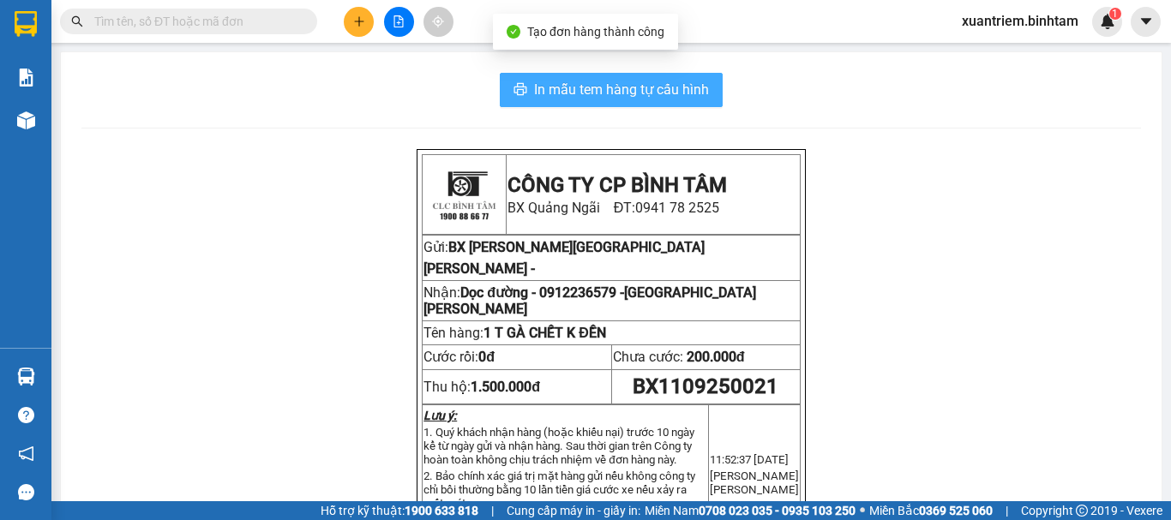
click at [654, 93] on span "In mẫu tem hàng tự cấu hình" at bounding box center [621, 89] width 175 height 21
click at [366, 21] on button at bounding box center [359, 22] width 30 height 30
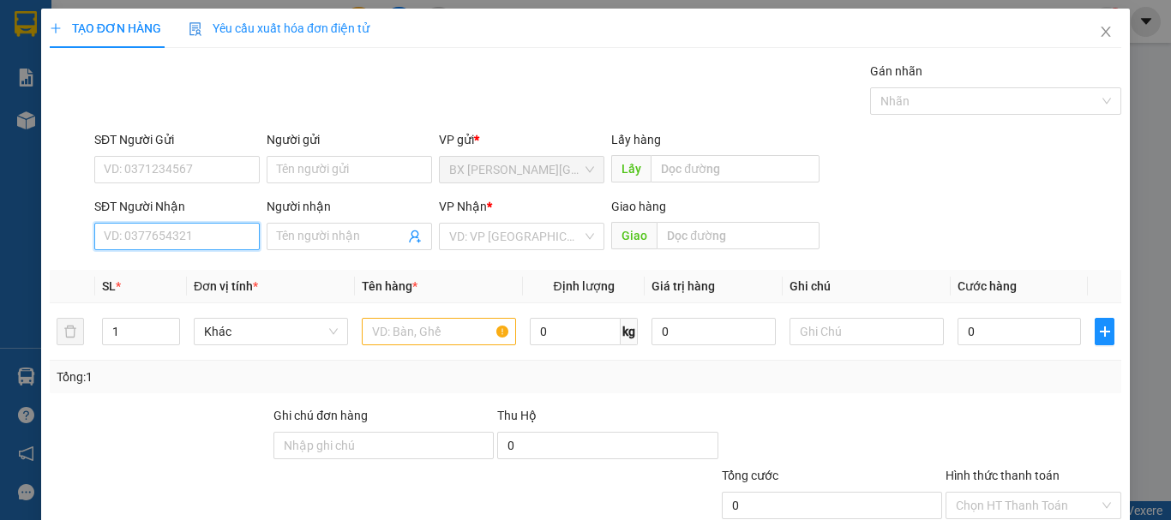
click at [190, 246] on input "SĐT Người Nhận" at bounding box center [176, 236] width 165 height 27
click at [108, 238] on input "064588988" at bounding box center [176, 236] width 165 height 27
click at [187, 226] on input "0964588988" at bounding box center [176, 236] width 165 height 27
click at [212, 235] on input "0964588988" at bounding box center [176, 236] width 165 height 27
type input "0964588988"
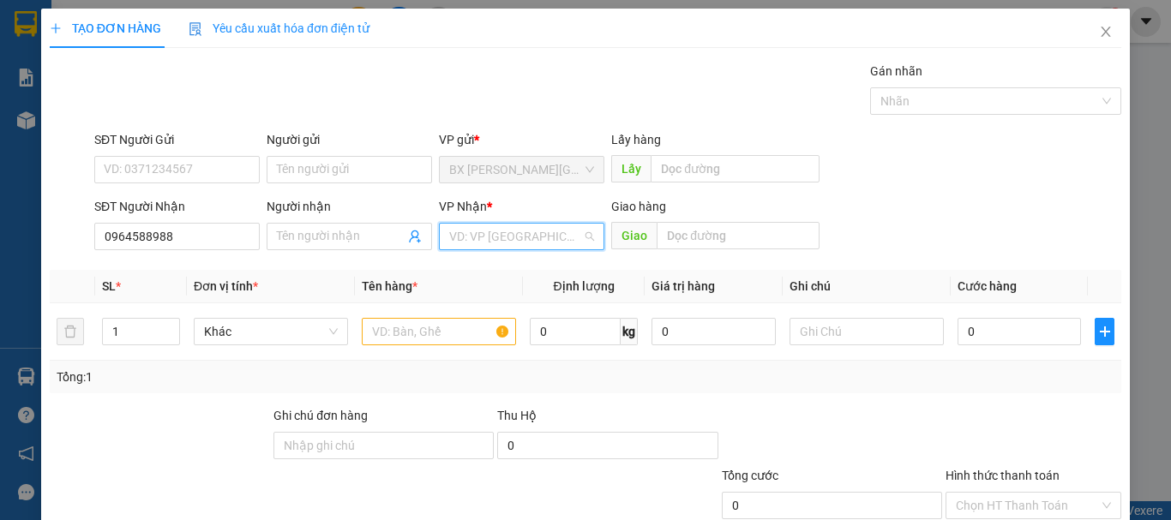
click at [463, 237] on input "search" at bounding box center [515, 237] width 133 height 26
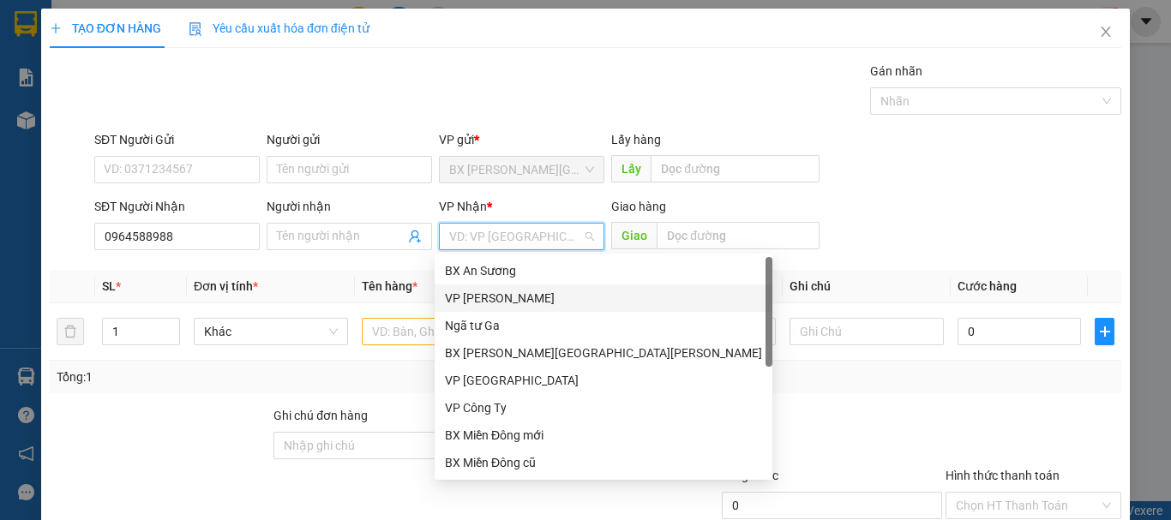
scroll to position [55, 0]
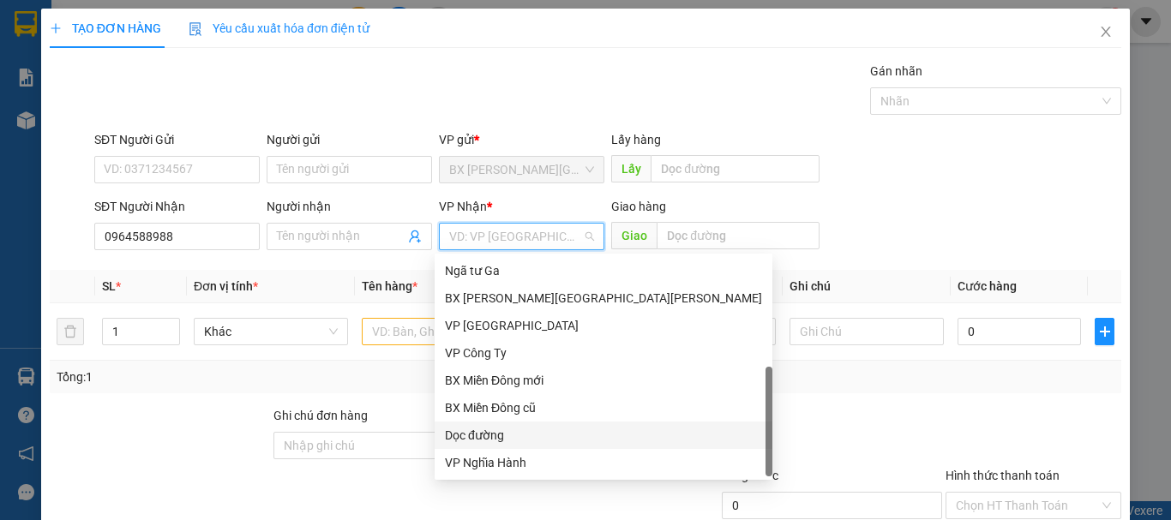
click at [515, 434] on div "Dọc đường" at bounding box center [603, 435] width 317 height 19
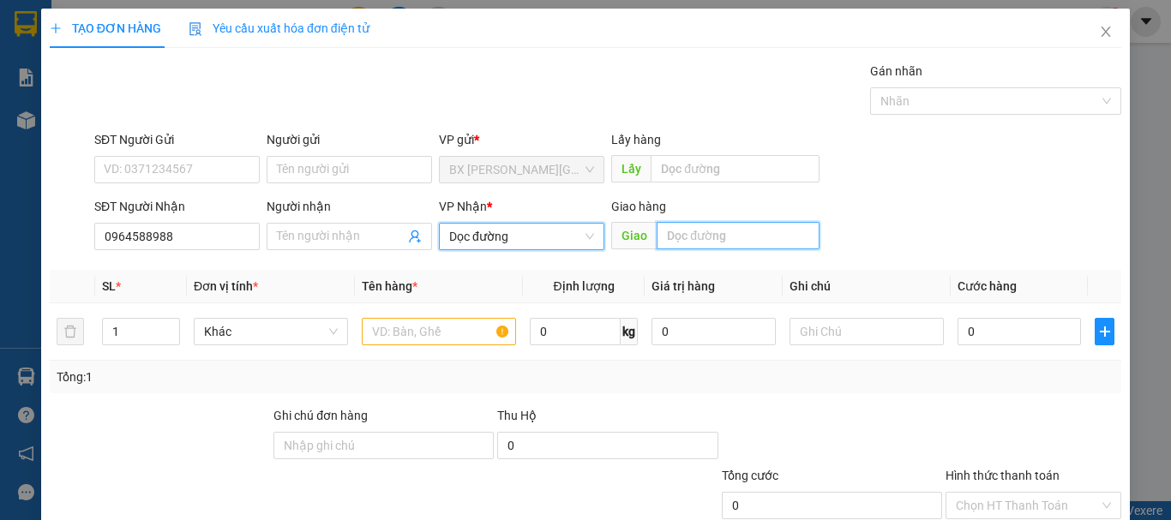
click at [707, 245] on input "text" at bounding box center [738, 235] width 163 height 27
type input "D"
type input "ĐIỆN BIÊN PHỦ"
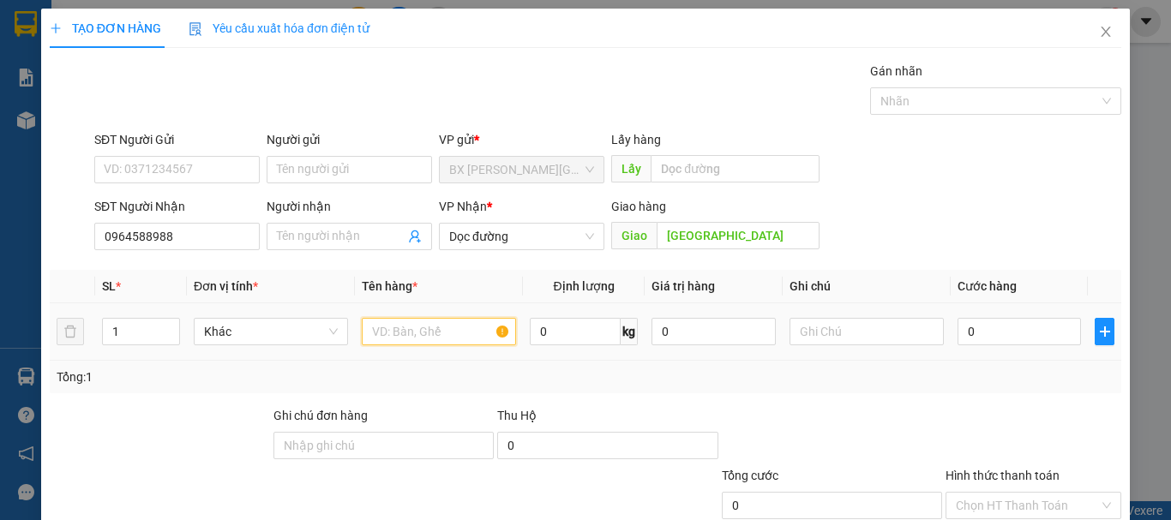
click at [411, 317] on div at bounding box center [439, 332] width 154 height 34
type input "1 T GÀ CHẾT K ĐỀN"
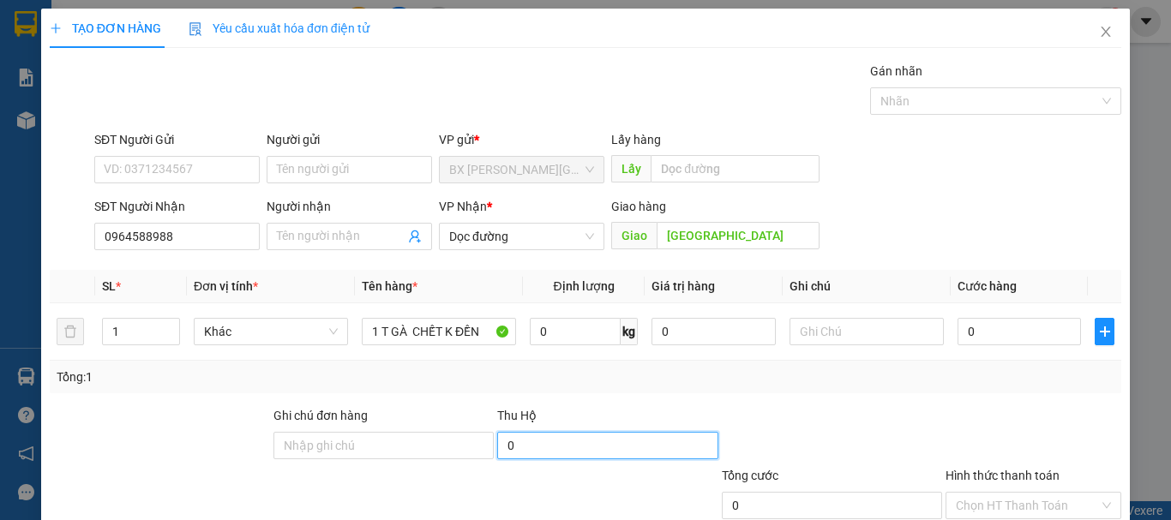
click at [516, 444] on input "0" at bounding box center [607, 445] width 220 height 27
type input "1.300.000"
click at [993, 310] on td "0" at bounding box center [1019, 331] width 137 height 57
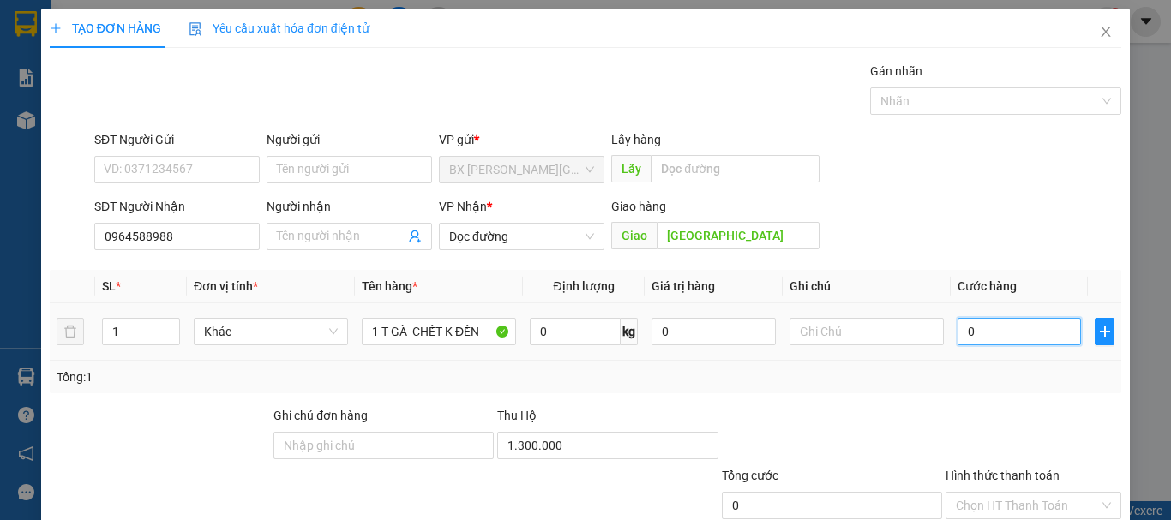
click at [1005, 327] on input "0" at bounding box center [1018, 331] width 123 height 27
type input "2"
type input "20"
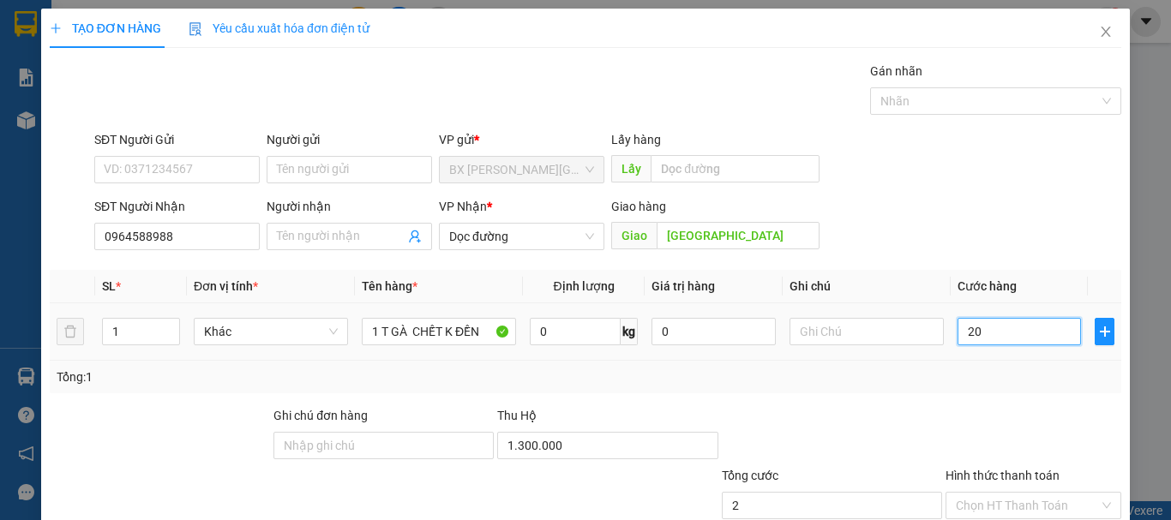
type input "20"
type input "200"
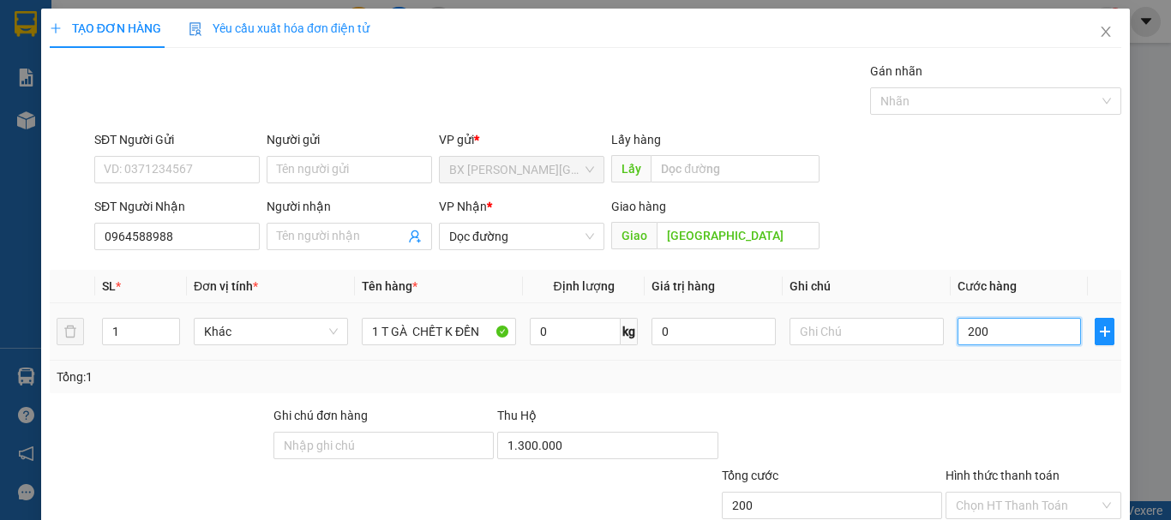
type input "2.000"
type input "20.000"
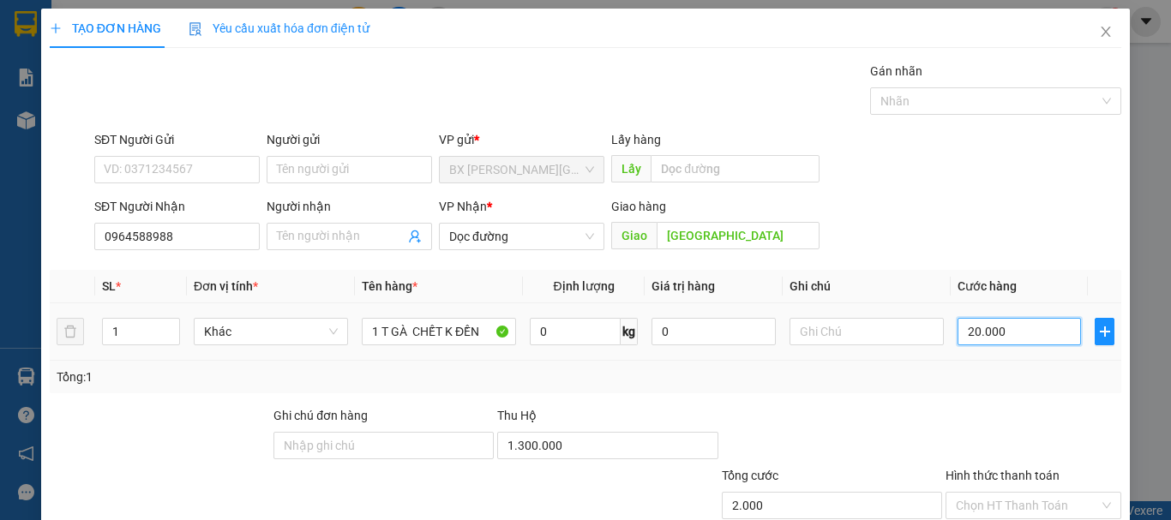
type input "20.000"
type input "200.000"
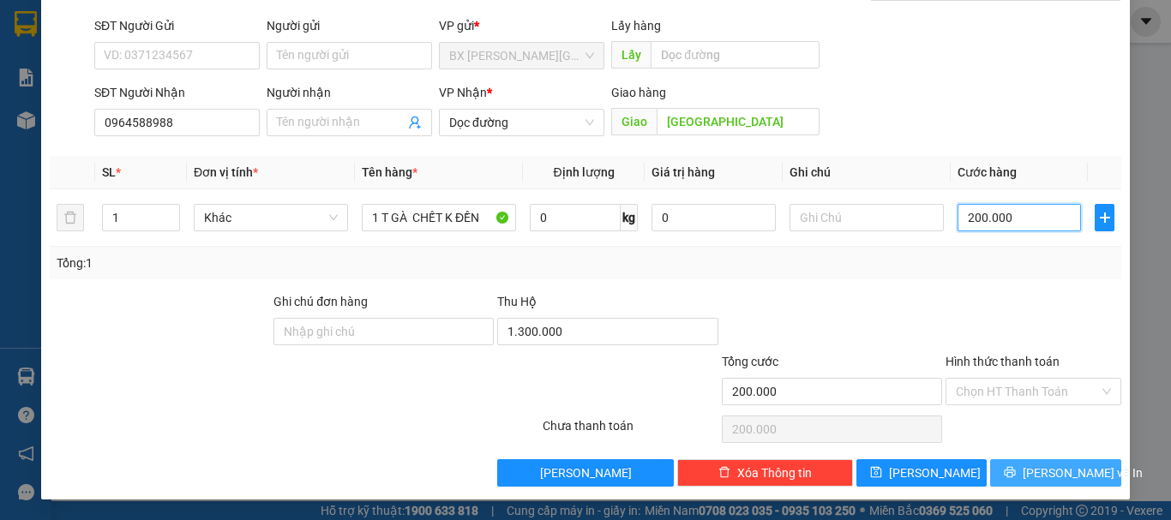
type input "200.000"
click at [1023, 469] on button "[PERSON_NAME] và In" at bounding box center [1055, 472] width 131 height 27
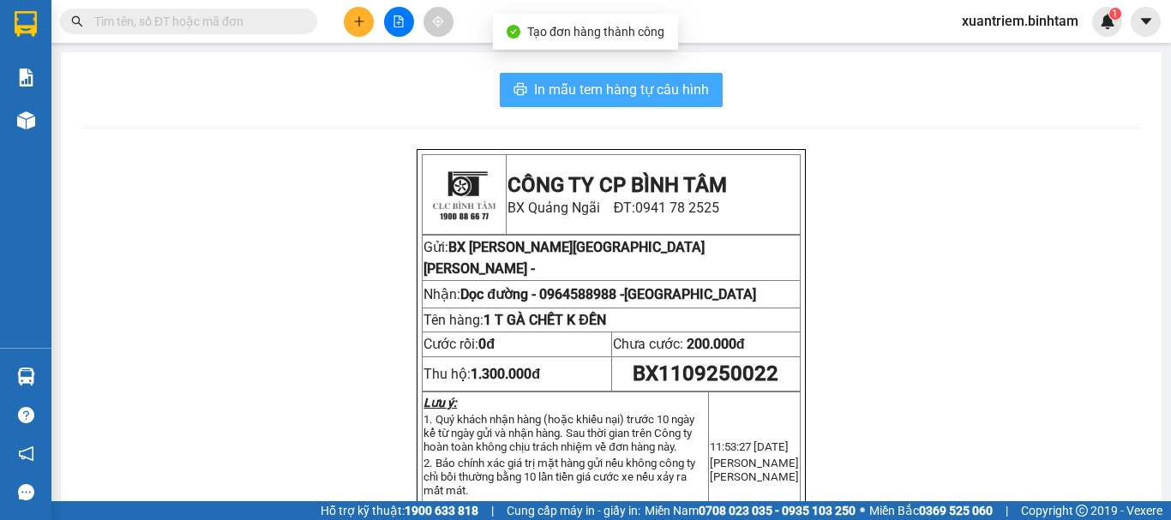
click at [668, 100] on span "In mẫu tem hàng tự cấu hình" at bounding box center [621, 89] width 175 height 21
click at [669, 84] on span "In mẫu tem hàng tự cấu hình" at bounding box center [621, 89] width 175 height 21
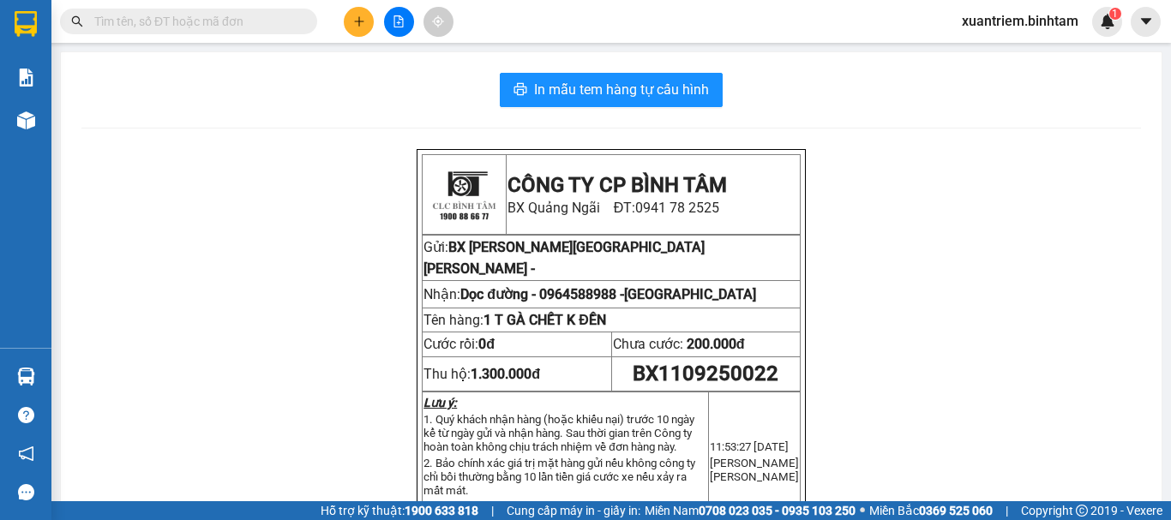
click at [375, 16] on div at bounding box center [398, 22] width 129 height 30
click at [356, 31] on button at bounding box center [359, 22] width 30 height 30
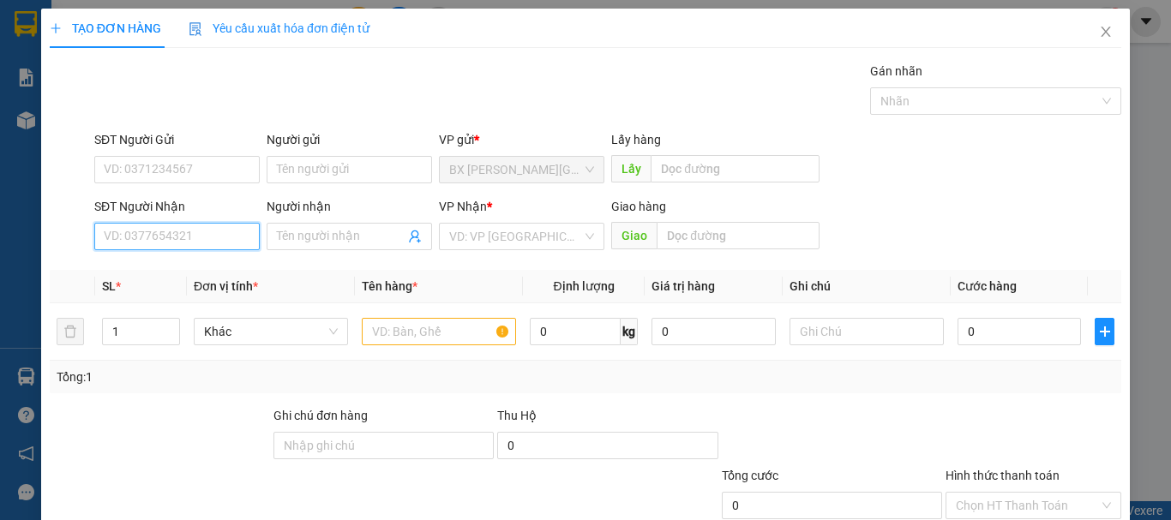
click at [214, 239] on input "SĐT Người Nhận" at bounding box center [176, 236] width 165 height 27
type input "0912907158"
click at [204, 271] on div "0912907158" at bounding box center [175, 270] width 143 height 19
type input "200.000"
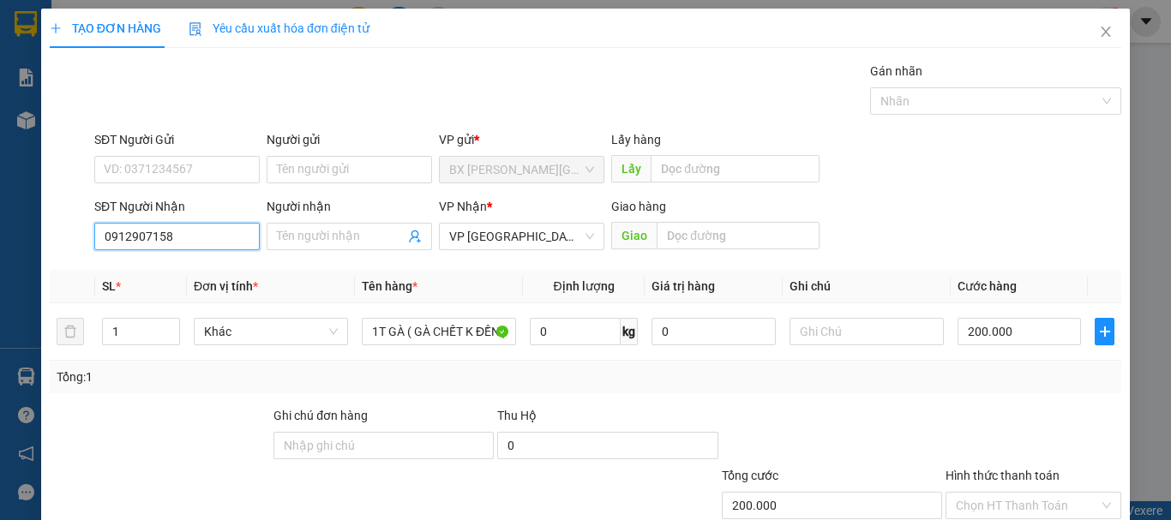
scroll to position [114, 0]
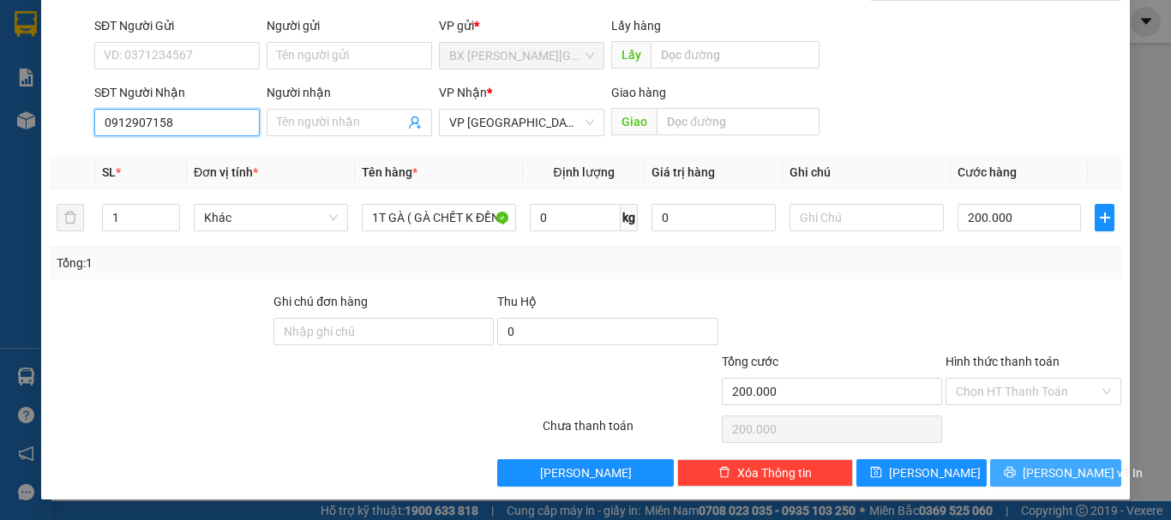
type input "0912907158"
click at [1016, 475] on icon "printer" at bounding box center [1010, 472] width 11 height 11
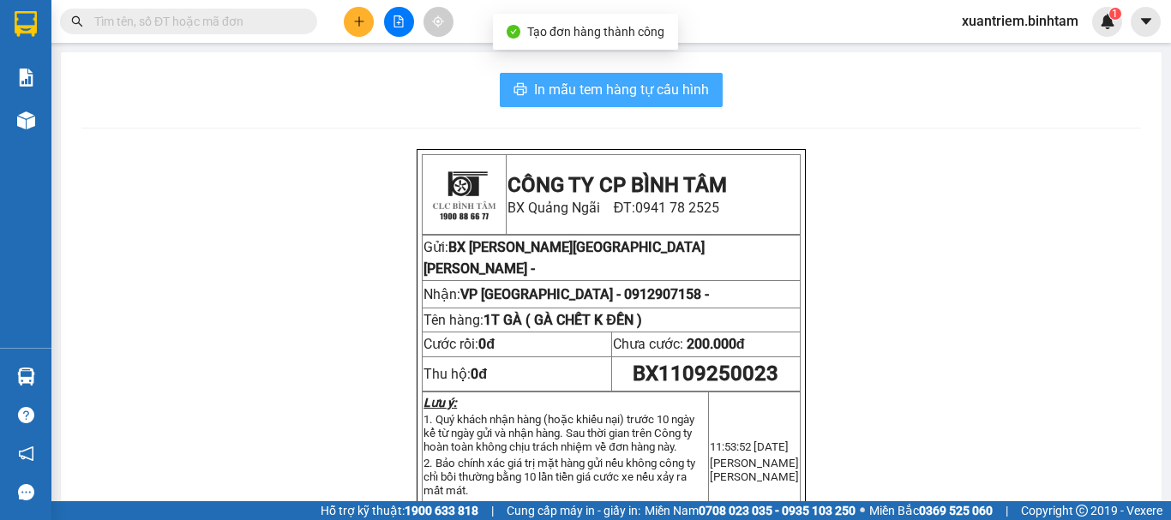
click at [575, 96] on span "In mẫu tem hàng tự cấu hình" at bounding box center [621, 89] width 175 height 21
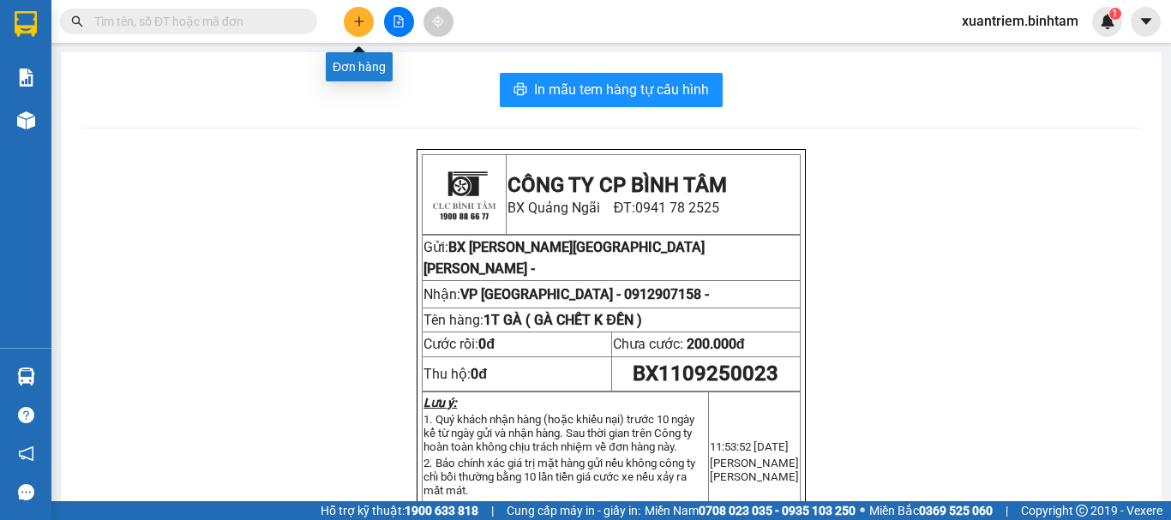
click at [360, 22] on icon "plus" at bounding box center [359, 21] width 12 height 12
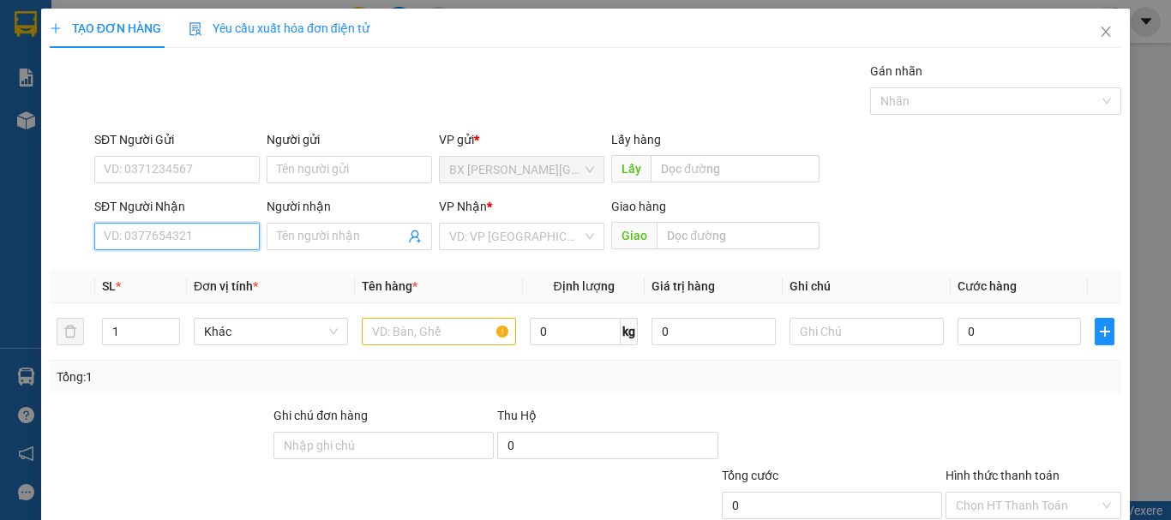
click at [233, 227] on input "SĐT Người Nhận" at bounding box center [176, 236] width 165 height 27
click at [222, 243] on input "0966375922" at bounding box center [176, 236] width 165 height 27
click at [244, 239] on input "0966375922" at bounding box center [176, 236] width 165 height 27
type input "0966375922"
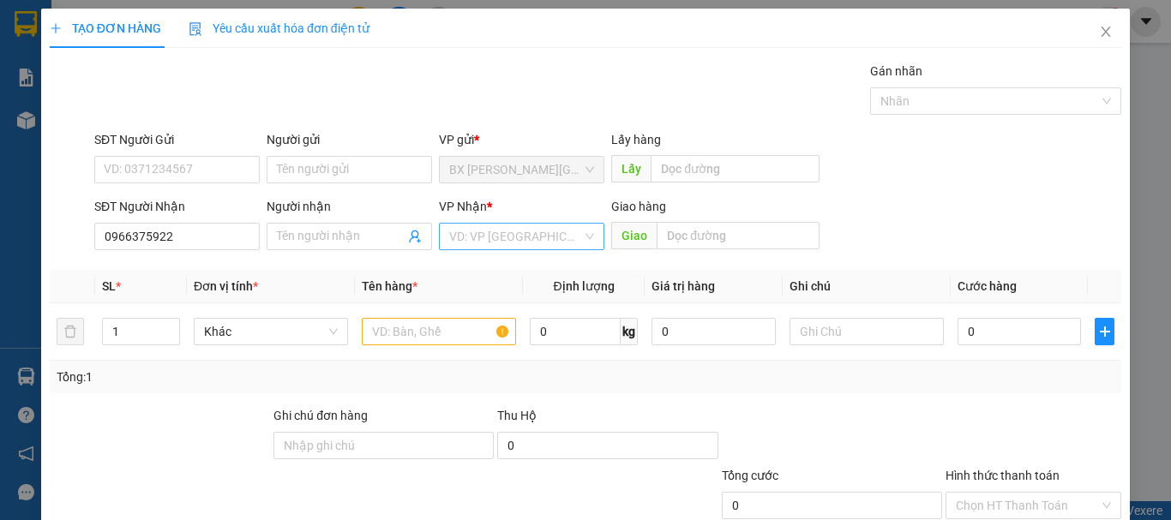
click at [471, 237] on input "search" at bounding box center [515, 237] width 133 height 26
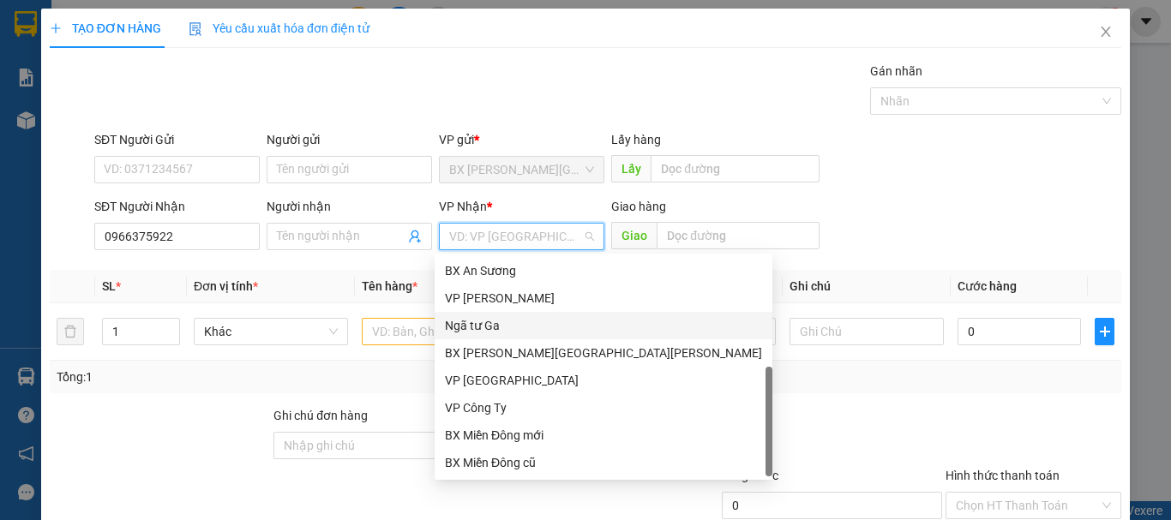
scroll to position [55, 0]
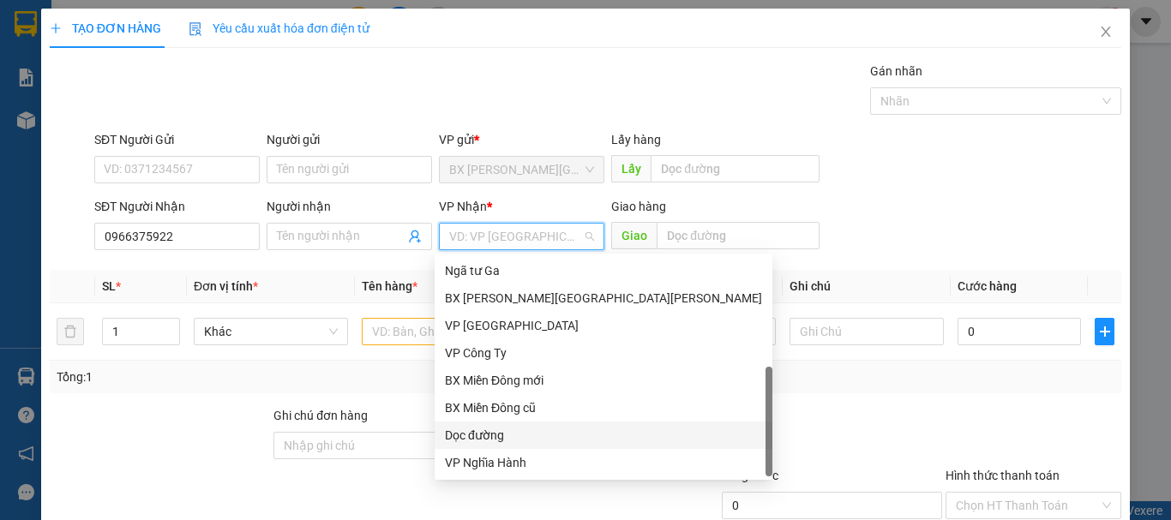
click at [529, 440] on div "Dọc đường" at bounding box center [603, 435] width 317 height 19
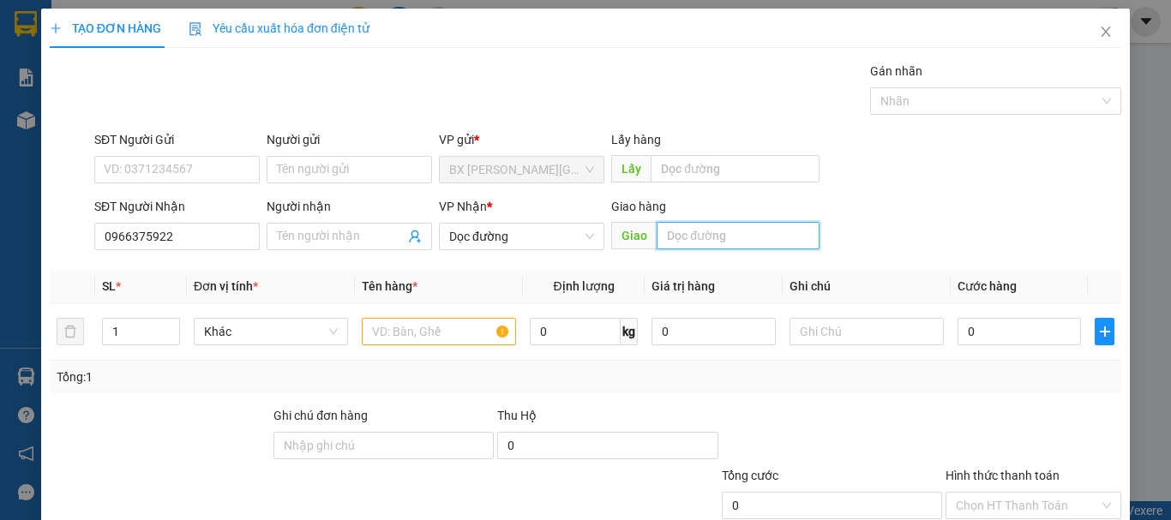
click at [678, 246] on input "text" at bounding box center [738, 235] width 163 height 27
type input "HẢI DƯƠNG"
click at [447, 330] on input "text" at bounding box center [439, 331] width 154 height 27
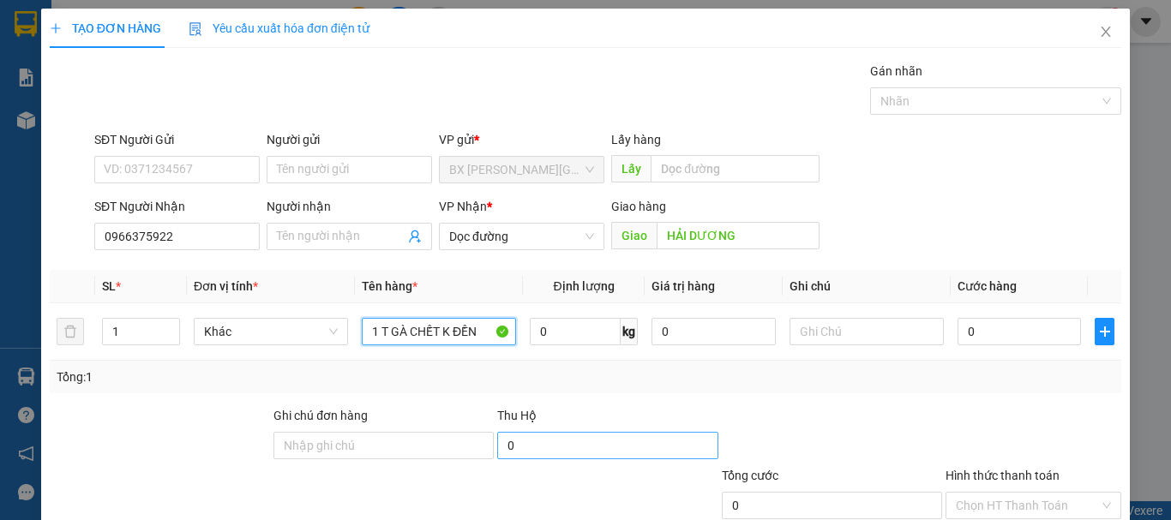
type input "1 T GÀ CHẾT K ĐỀN"
click at [549, 437] on input "0" at bounding box center [607, 445] width 220 height 27
type input "1.200.000"
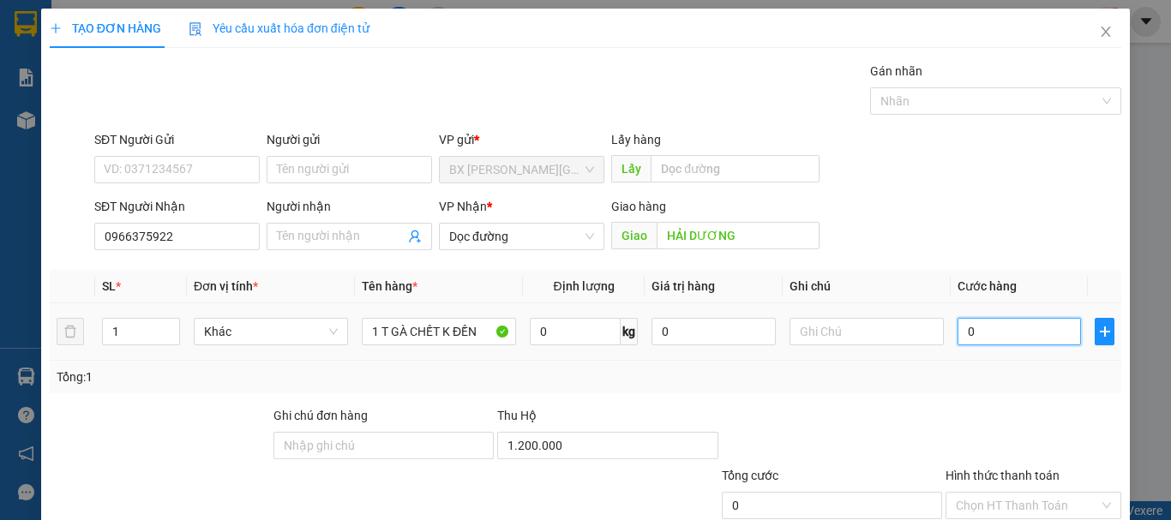
click at [996, 329] on input "0" at bounding box center [1018, 331] width 123 height 27
type input "2"
type input "20"
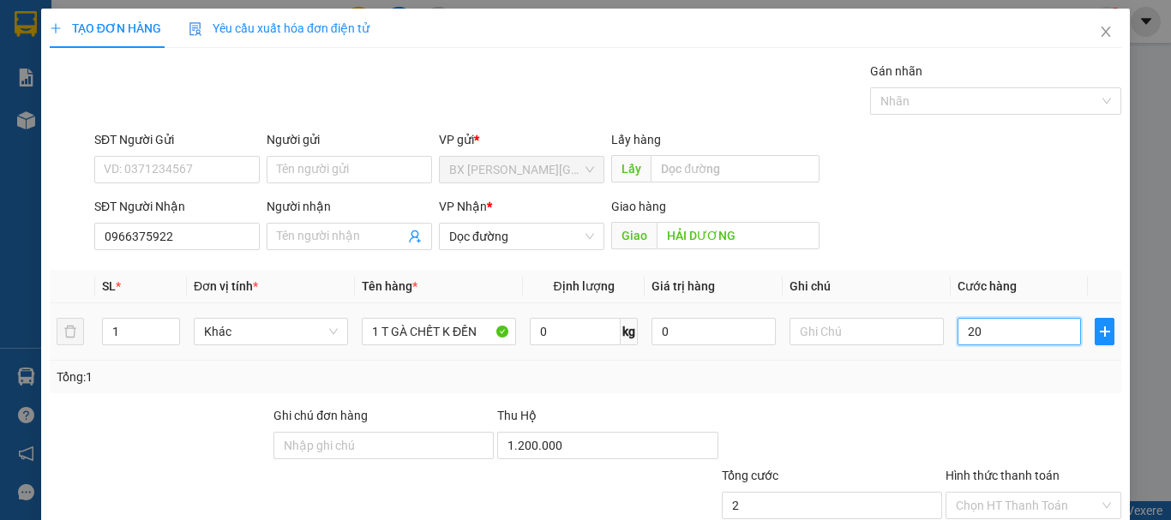
type input "20"
type input "200"
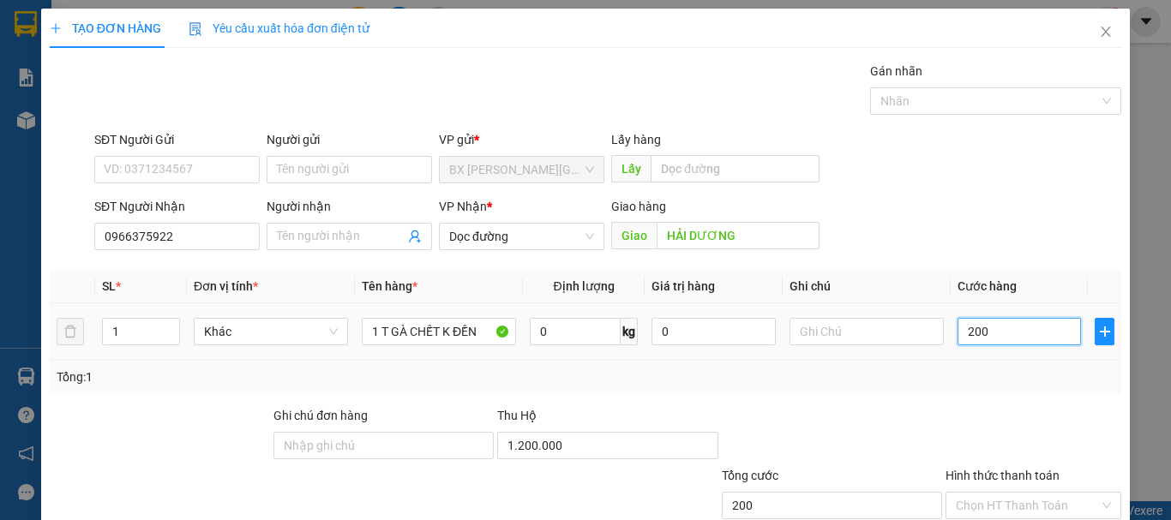
type input "2.000"
type input "20.000"
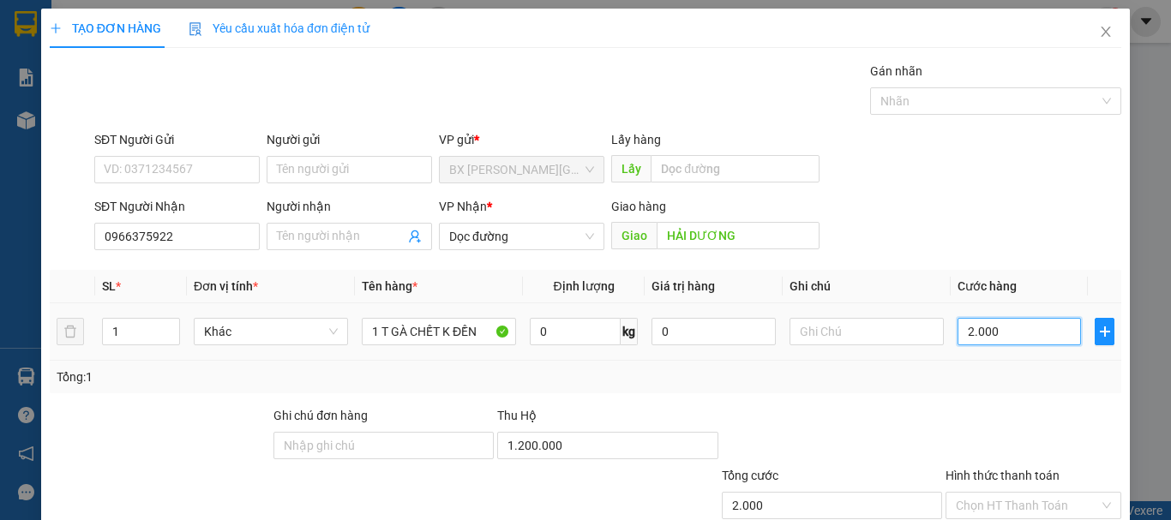
type input "20.000"
type input "200.000"
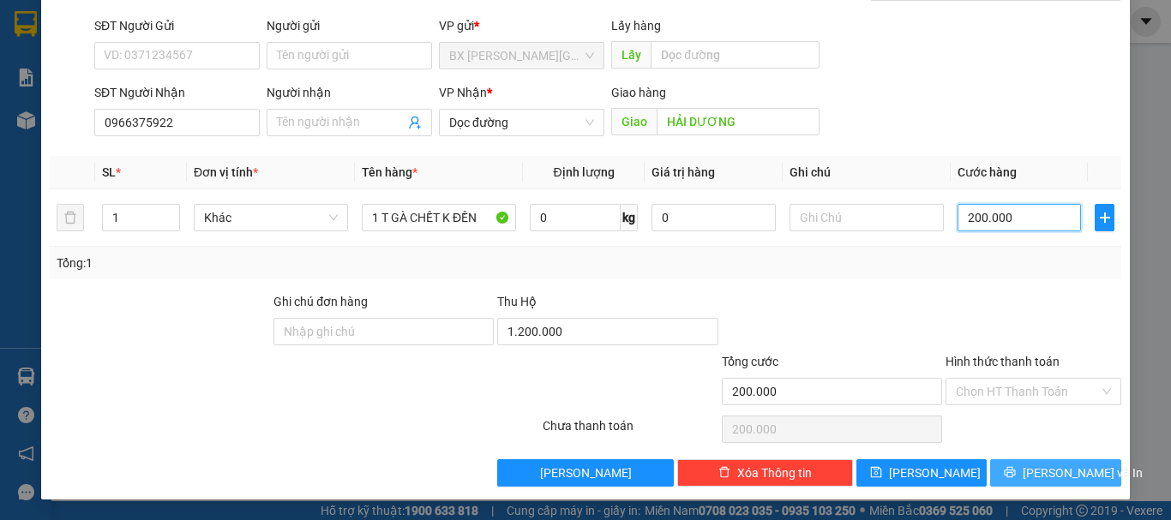
type input "200.000"
click at [1016, 466] on icon "printer" at bounding box center [1010, 472] width 12 height 12
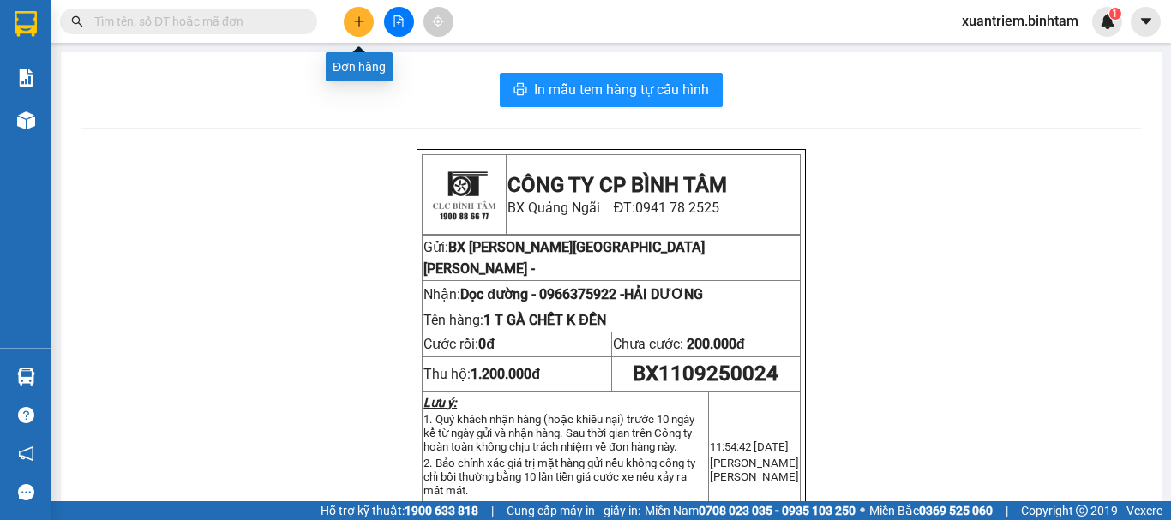
click at [350, 11] on button at bounding box center [359, 22] width 30 height 30
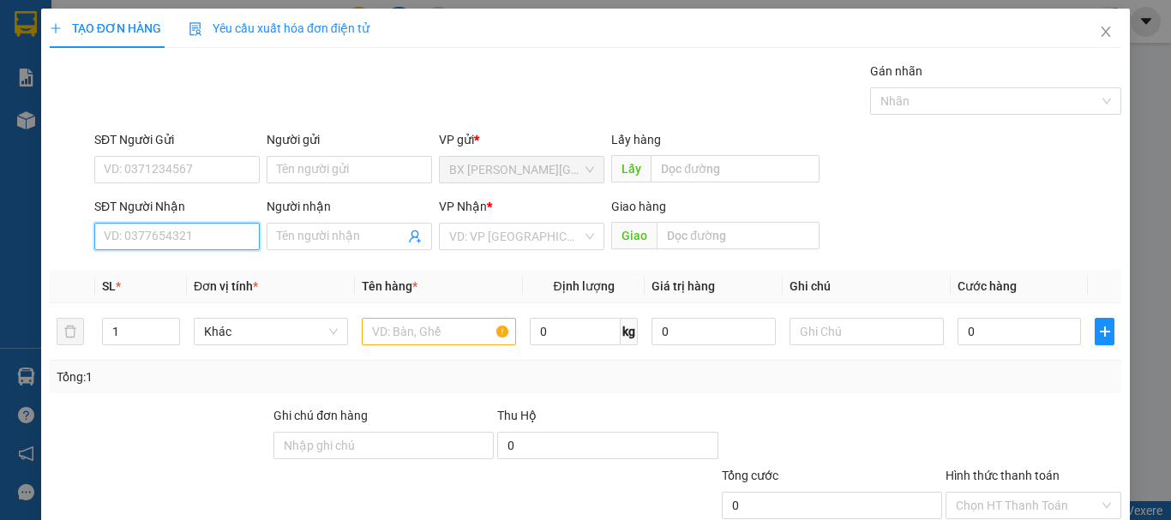
click at [214, 233] on input "SĐT Người Nhận" at bounding box center [176, 236] width 165 height 27
type input "0944376737"
click at [225, 225] on input "0944376737" at bounding box center [176, 236] width 165 height 27
click at [193, 274] on div "0944376737" at bounding box center [175, 270] width 143 height 19
type input "2.000.000"
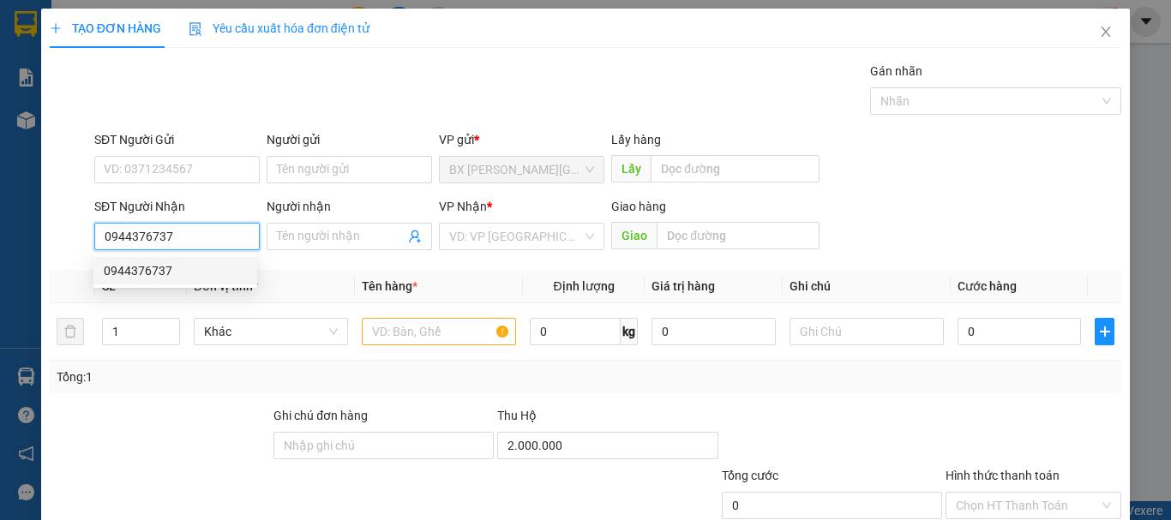
type input "200.000"
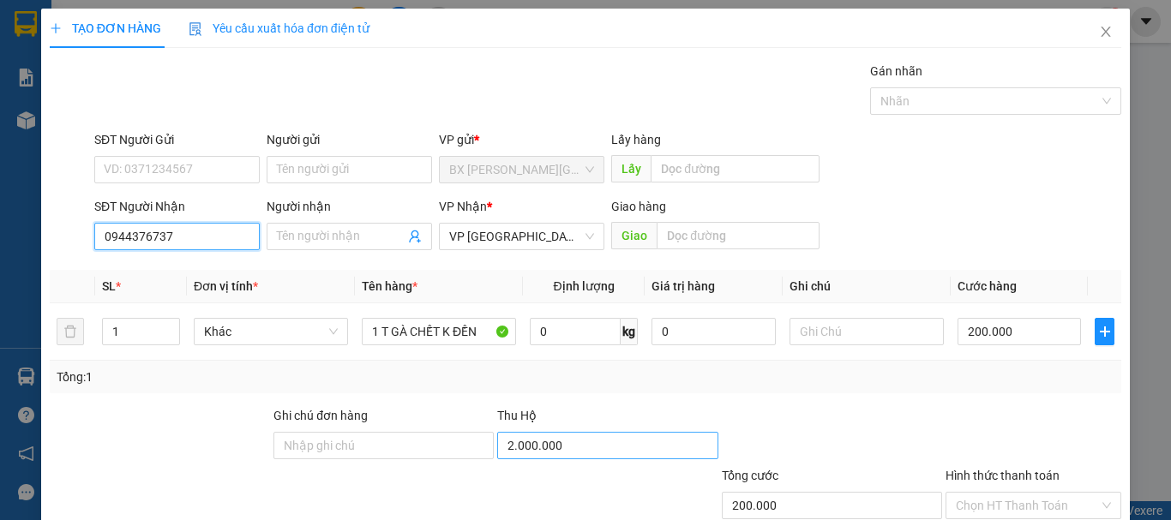
type input "0944376737"
click at [535, 441] on input "2.000.000" at bounding box center [607, 445] width 220 height 27
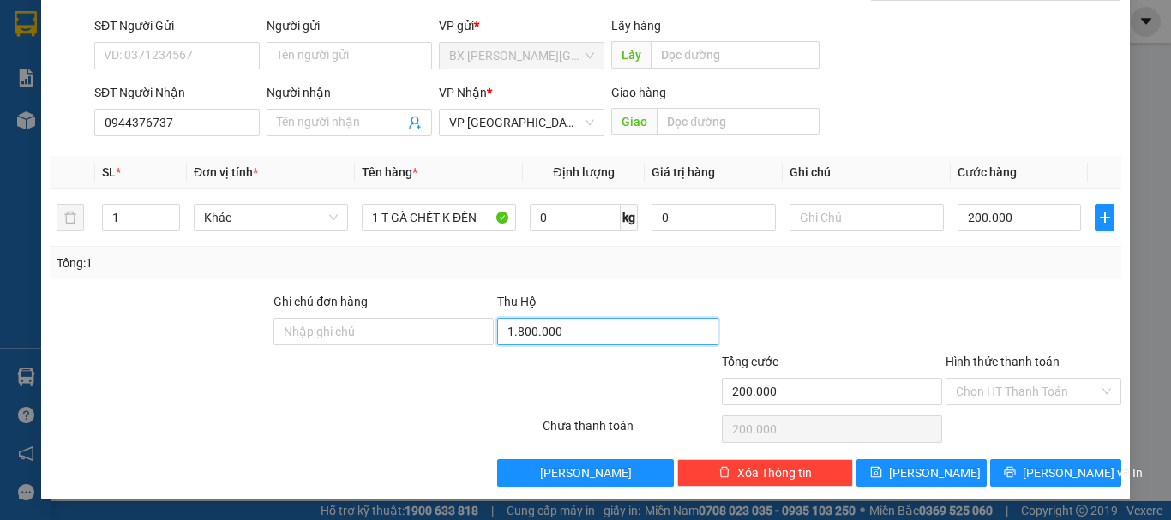
type input "1.800.000"
click at [1064, 490] on div "TẠO ĐƠN HÀNG Yêu cầu xuất hóa đơn điện tử Transit Pickup Surcharge Ids Transit …" at bounding box center [585, 197] width 1089 height 605
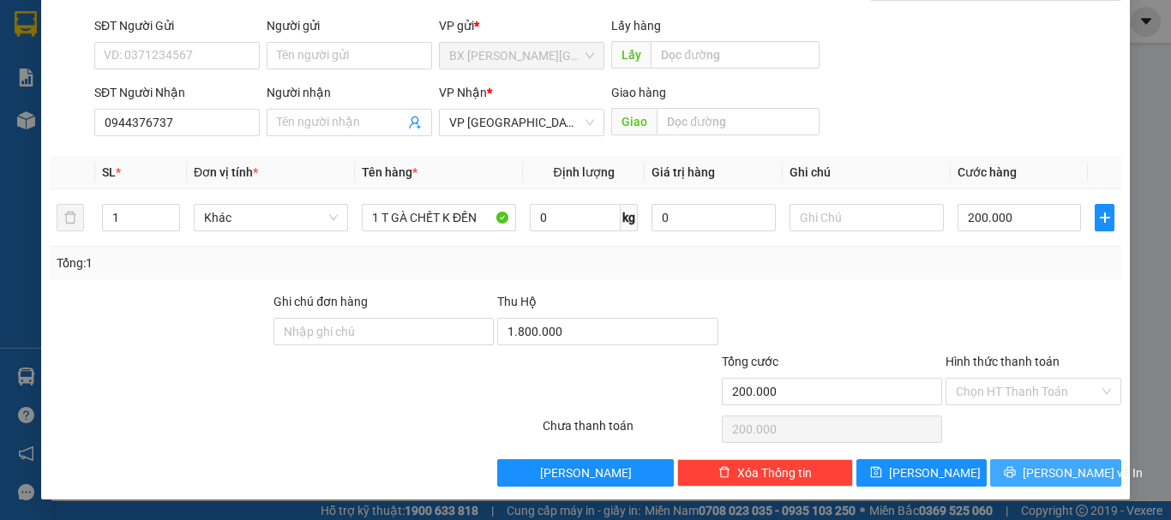
click at [1058, 472] on span "[PERSON_NAME] và In" at bounding box center [1083, 473] width 120 height 19
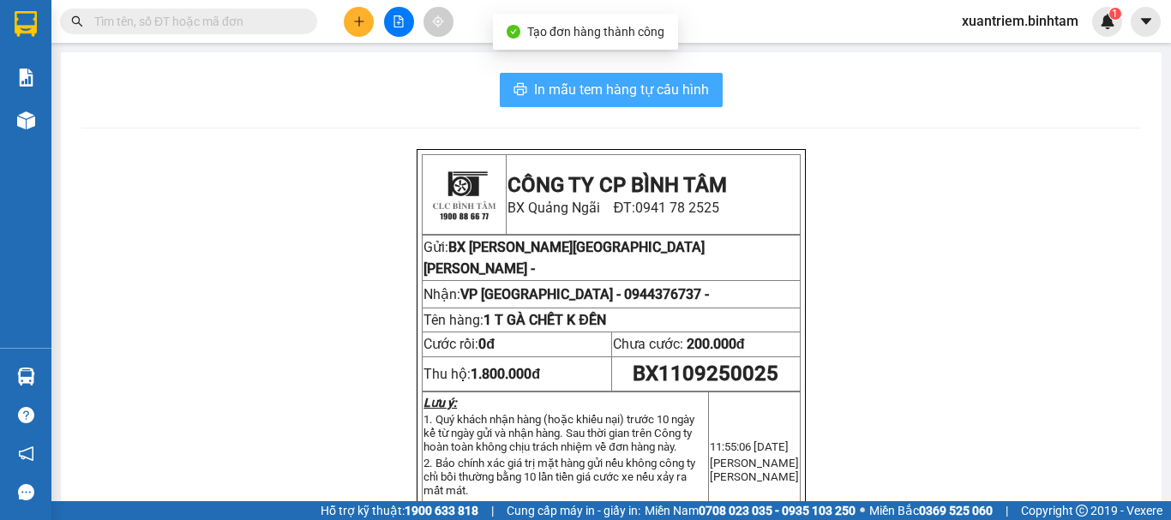
click at [649, 89] on span "In mẫu tem hàng tự cấu hình" at bounding box center [621, 89] width 175 height 21
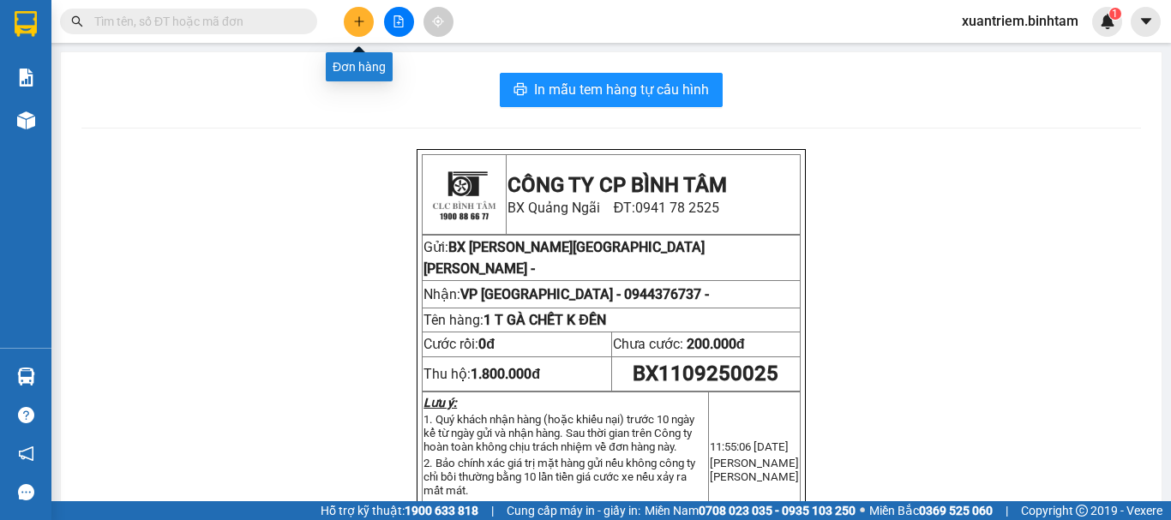
click at [357, 16] on icon "plus" at bounding box center [359, 21] width 12 height 12
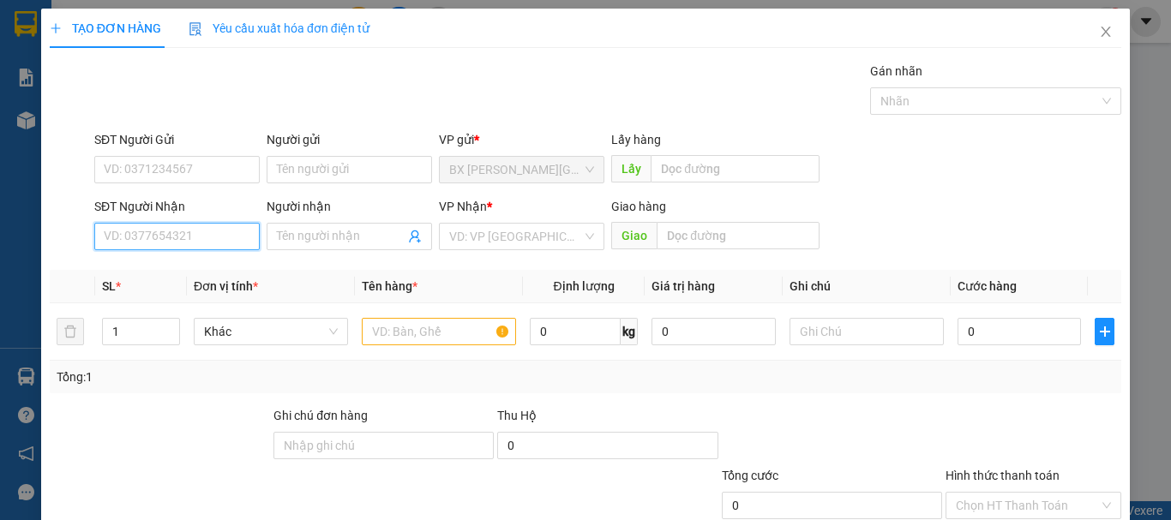
click at [238, 234] on input "SĐT Người Nhận" at bounding box center [176, 236] width 165 height 27
type input "0974878142"
click at [238, 234] on input "0974878142" at bounding box center [176, 236] width 165 height 27
click at [168, 267] on div "0974878142" at bounding box center [175, 270] width 143 height 19
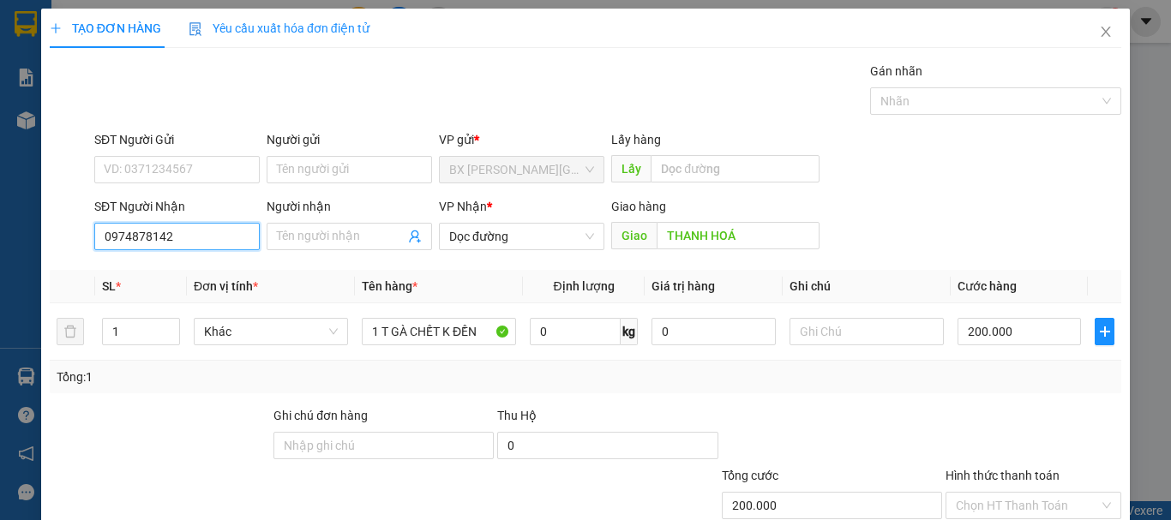
scroll to position [114, 0]
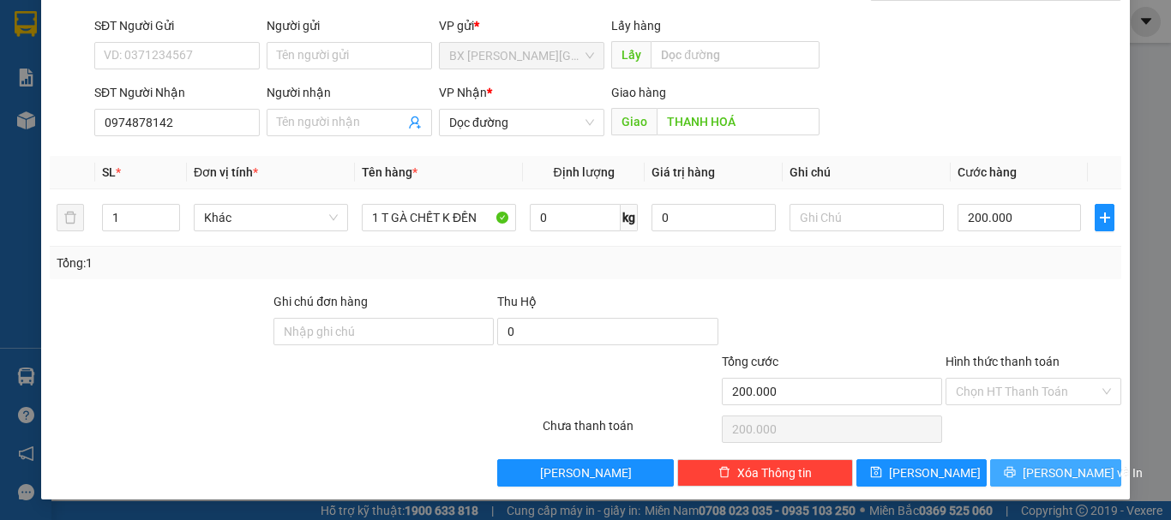
click at [1005, 480] on button "[PERSON_NAME] và In" at bounding box center [1055, 472] width 131 height 27
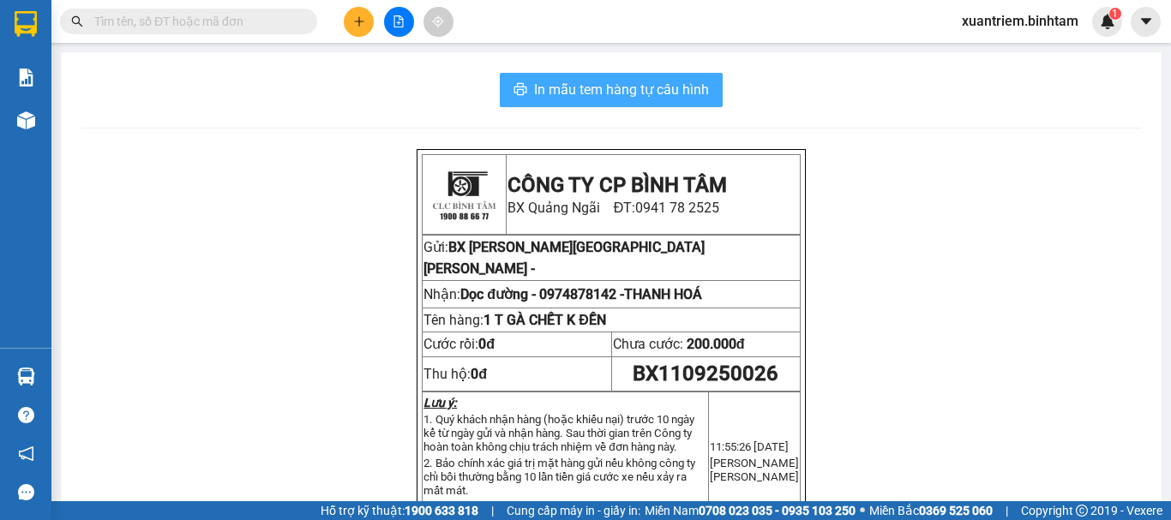
click at [680, 87] on span "In mẫu tem hàng tự cấu hình" at bounding box center [621, 89] width 175 height 21
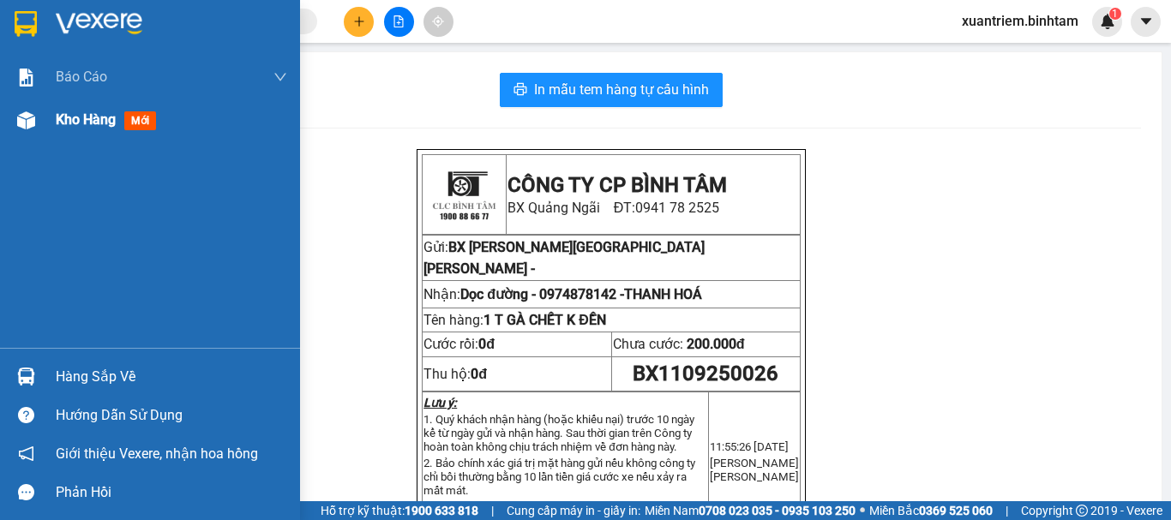
click at [32, 133] on div at bounding box center [26, 120] width 30 height 30
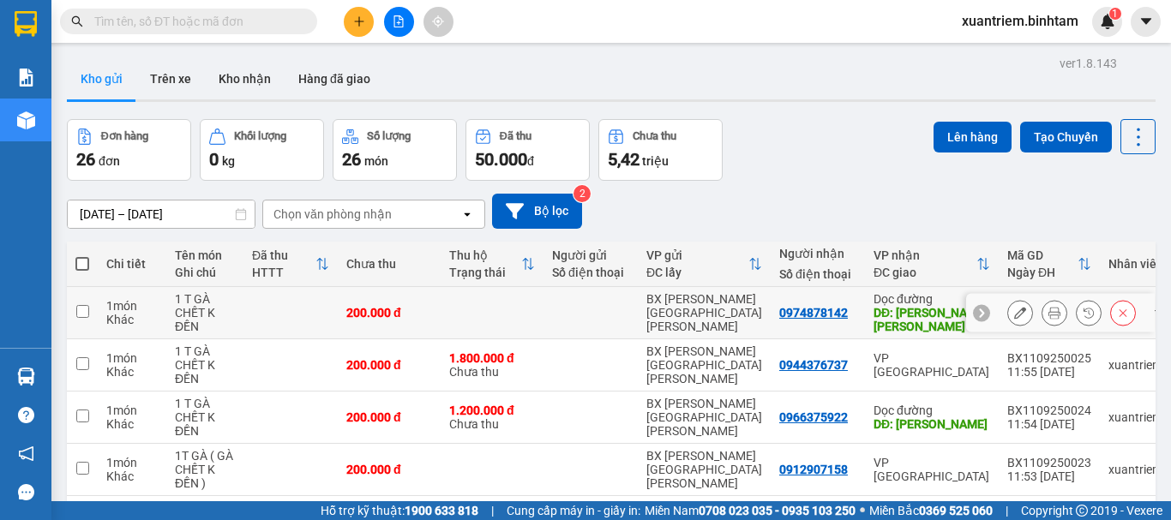
click at [395, 319] on div "200.000 đ" at bounding box center [389, 313] width 86 height 14
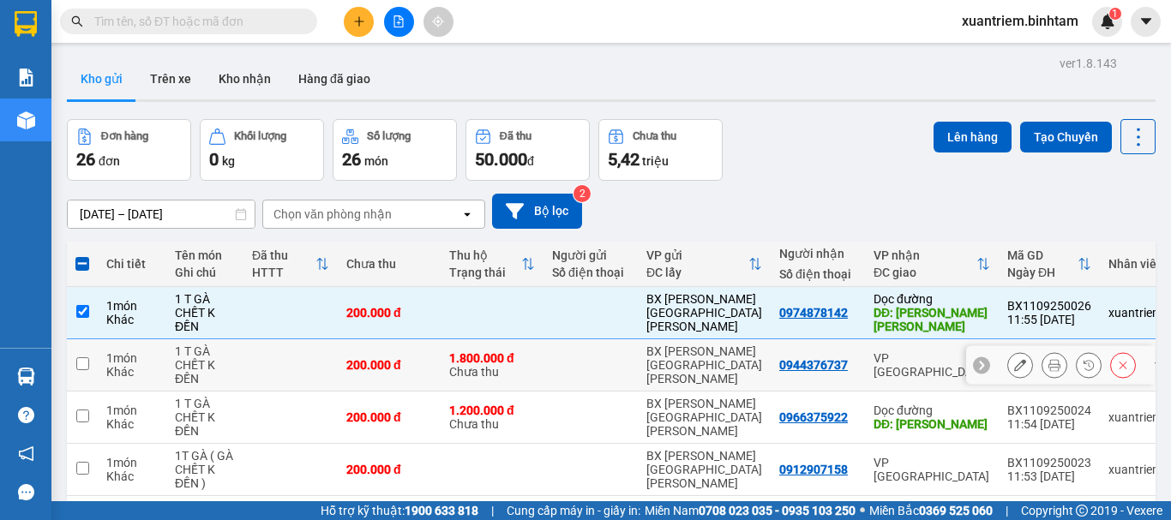
click at [369, 359] on div "200.000 đ" at bounding box center [389, 365] width 86 height 14
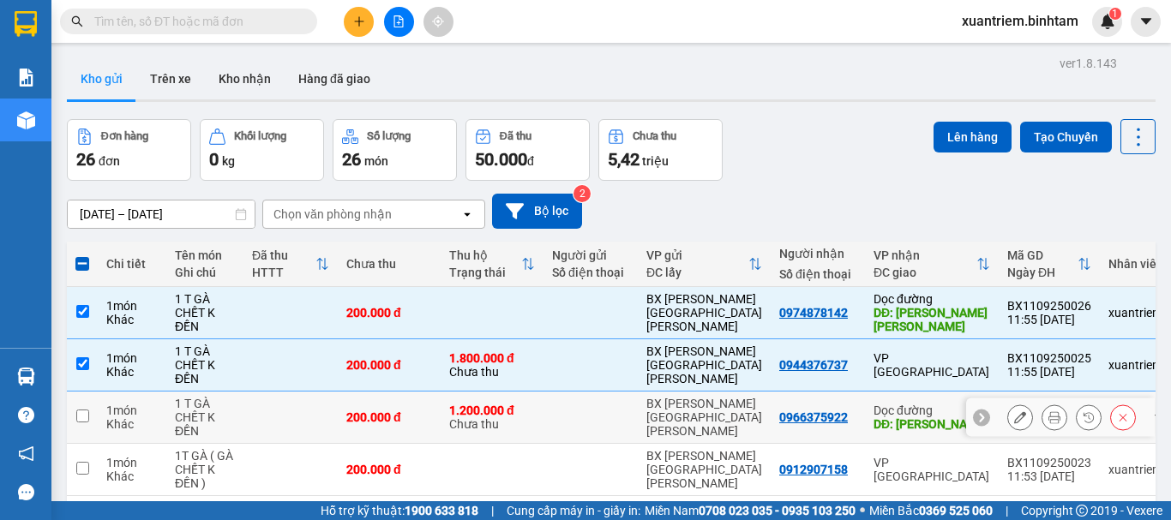
click at [348, 393] on td "200.000 đ" at bounding box center [389, 418] width 103 height 52
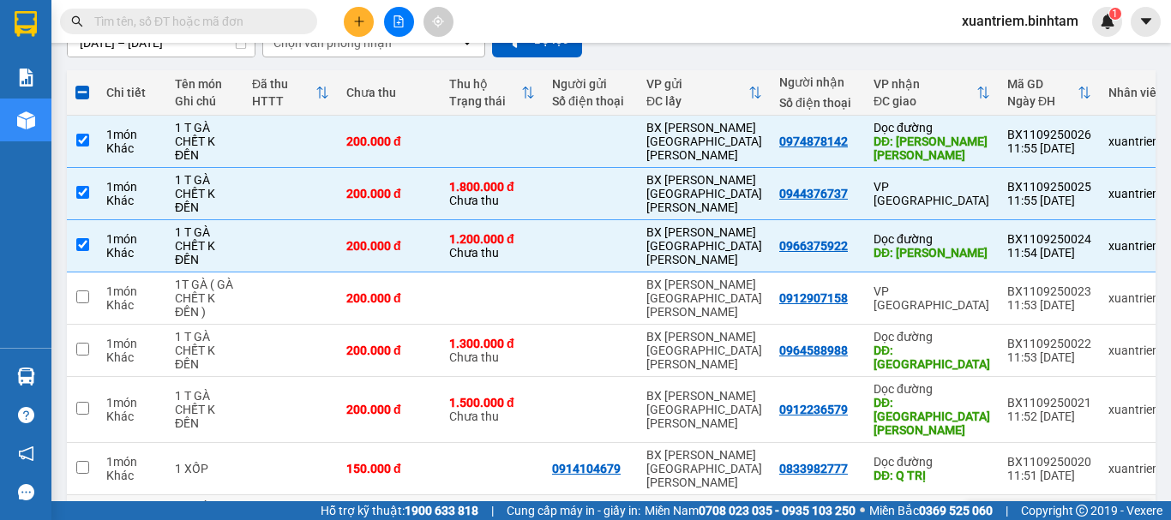
scroll to position [257, 0]
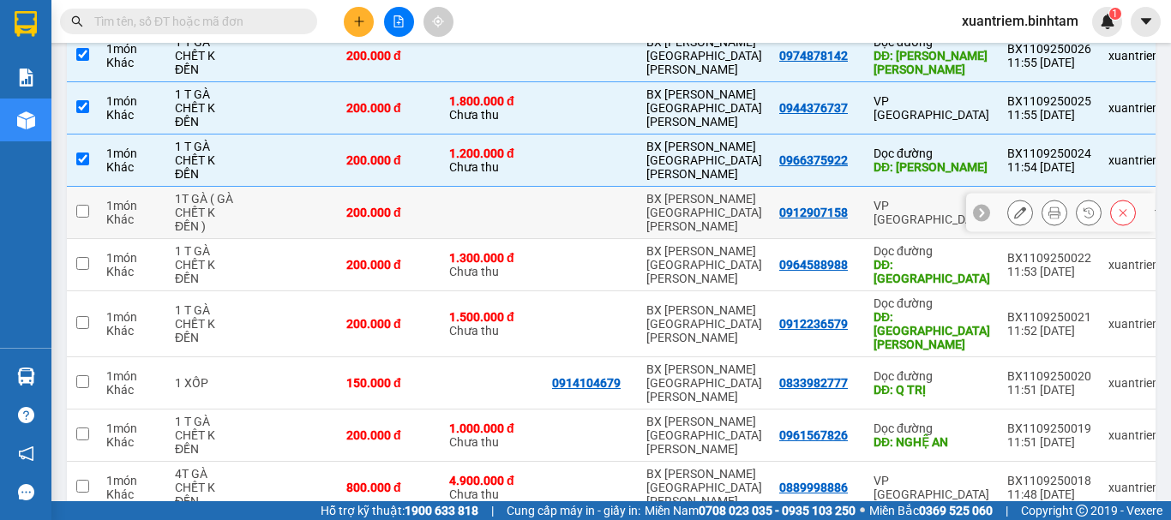
click at [239, 212] on td "1T GÀ ( GÀ CHẾT K ĐỀN )" at bounding box center [204, 213] width 77 height 52
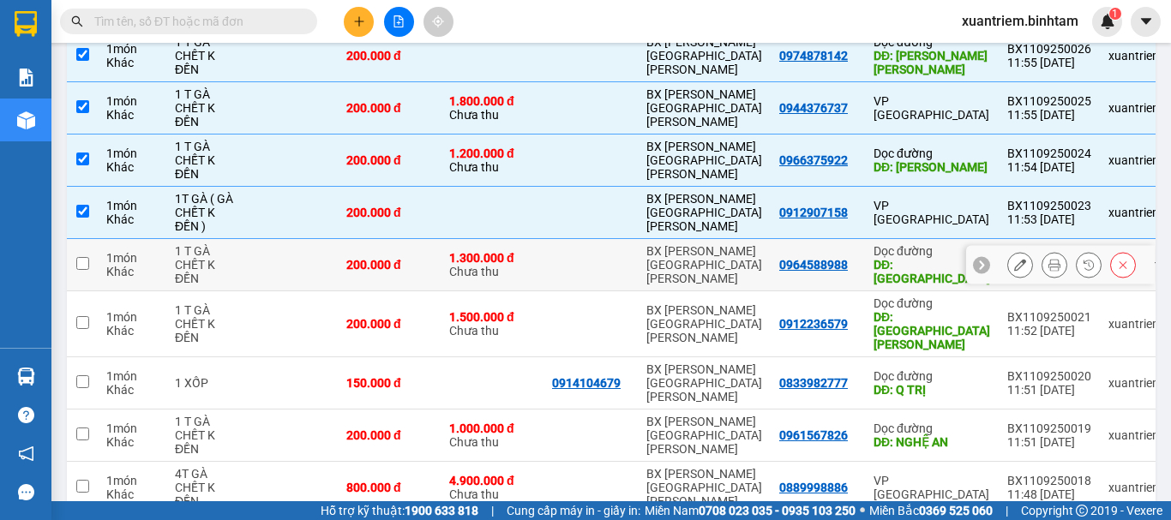
click at [223, 254] on div "1 T GÀ CHẾT K ĐỀN" at bounding box center [205, 264] width 60 height 41
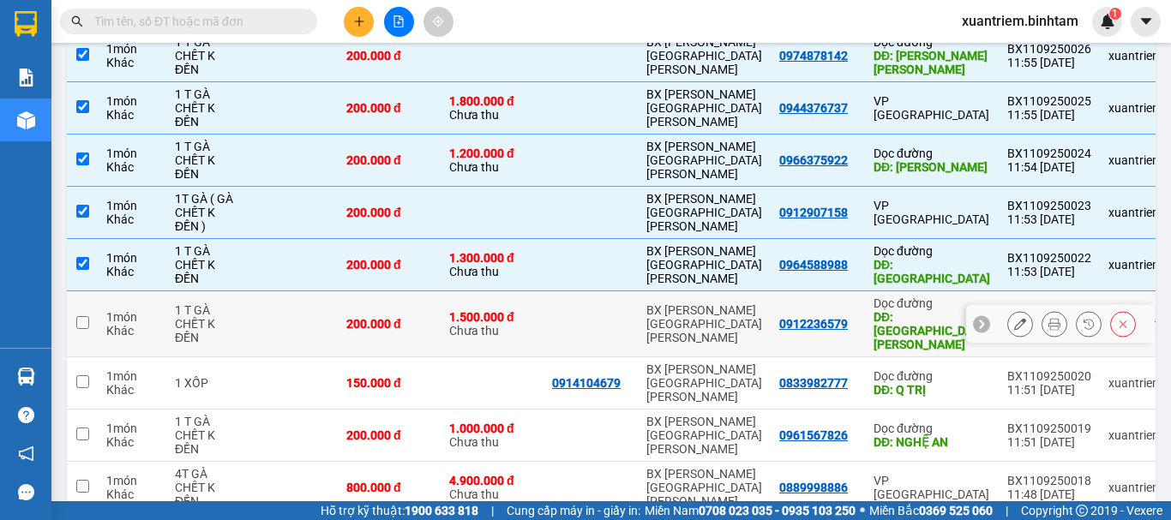
click at [227, 314] on div "1 T GÀ CHẾT K ĐỀN" at bounding box center [205, 323] width 60 height 41
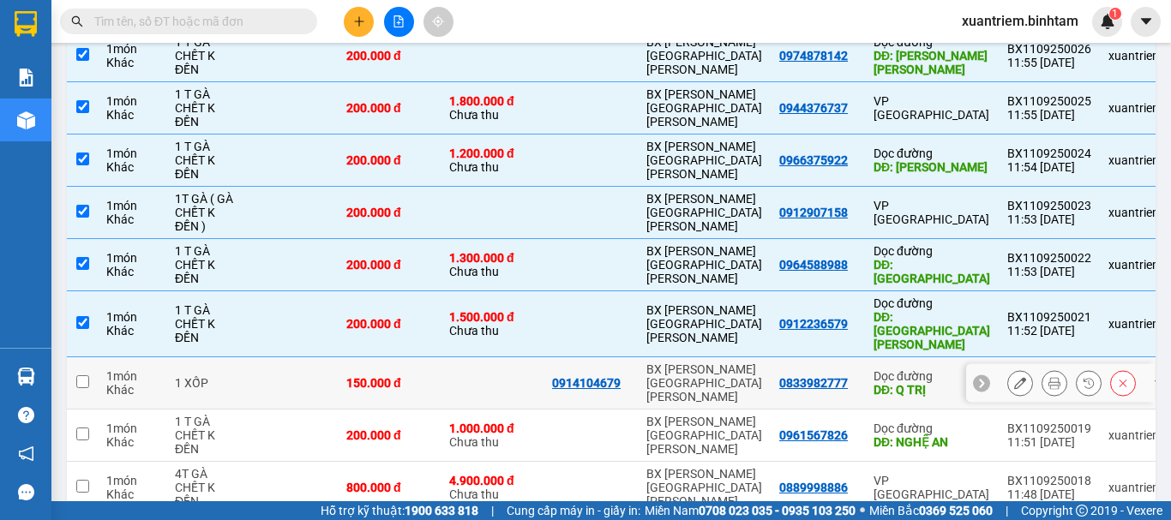
click at [230, 376] on div "1 XỐP" at bounding box center [205, 383] width 60 height 14
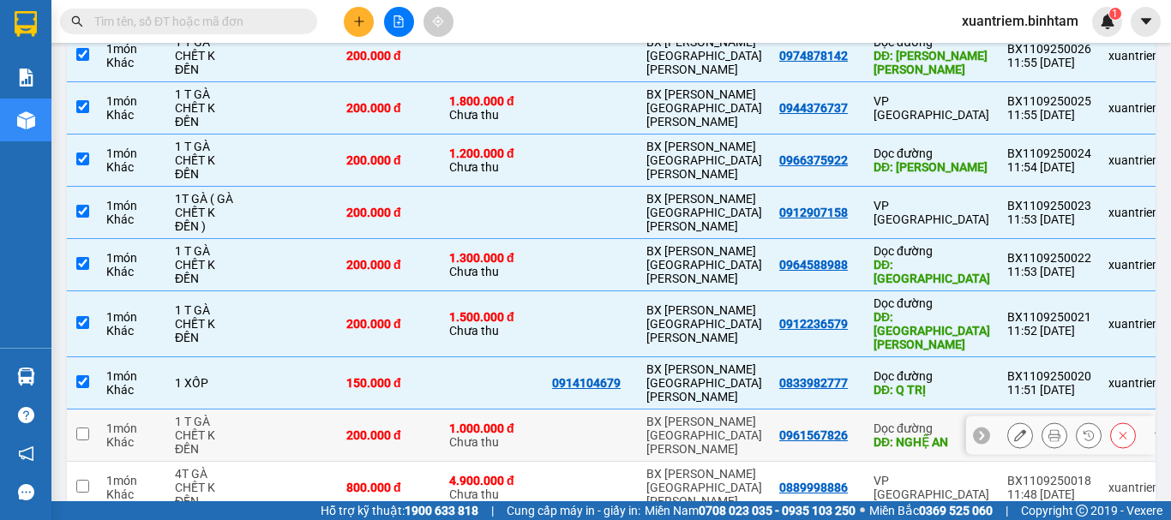
click at [222, 415] on div "1 T GÀ CHẾT K ĐỀN" at bounding box center [205, 435] width 60 height 41
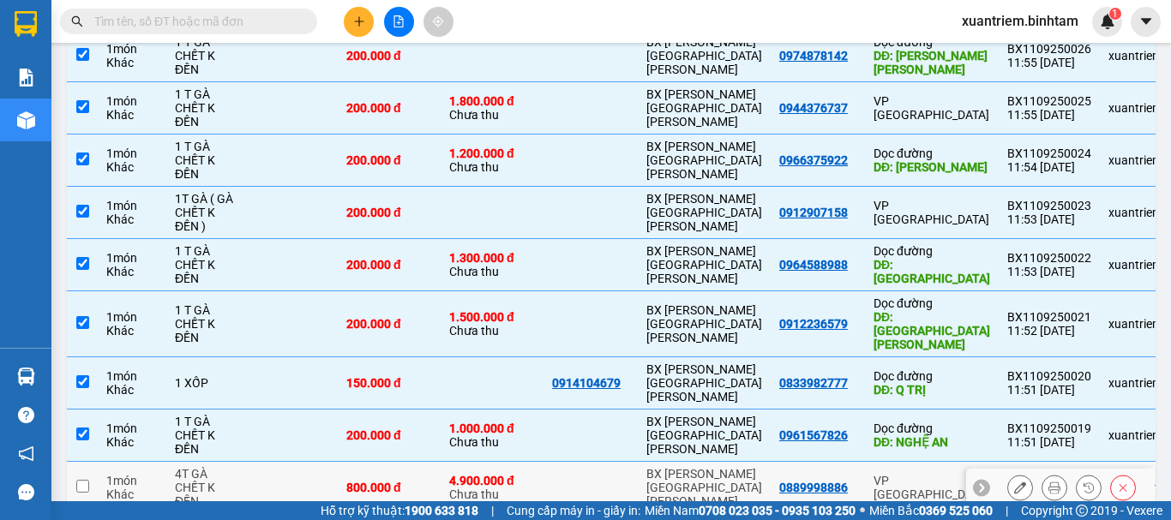
click at [225, 467] on div "4T GÀ CHẾT K ĐỀN" at bounding box center [205, 487] width 60 height 41
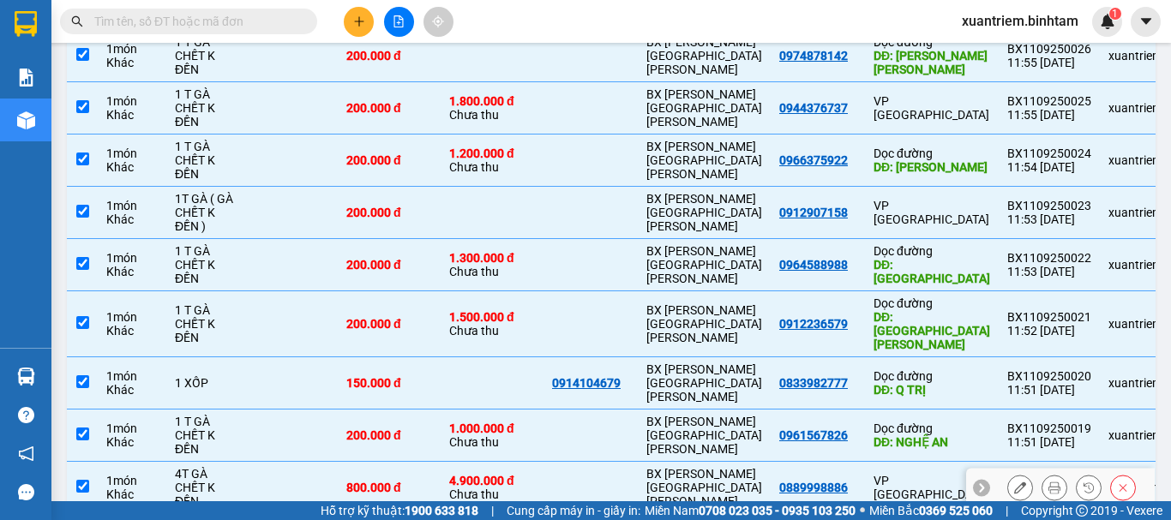
scroll to position [372, 0]
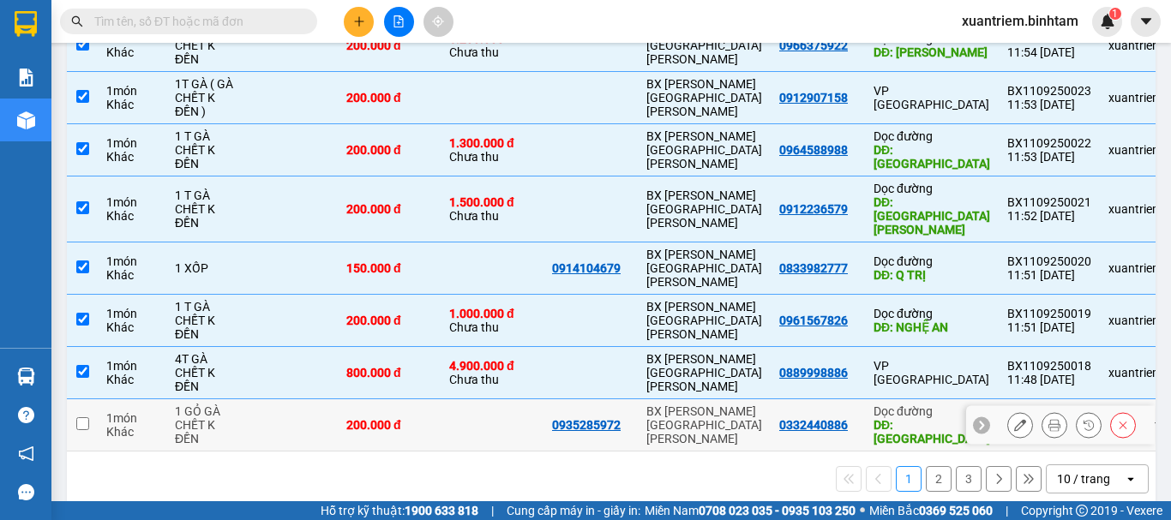
click at [189, 405] on div "1 GỎ GÀ CHẾT K ĐỀN" at bounding box center [205, 425] width 60 height 41
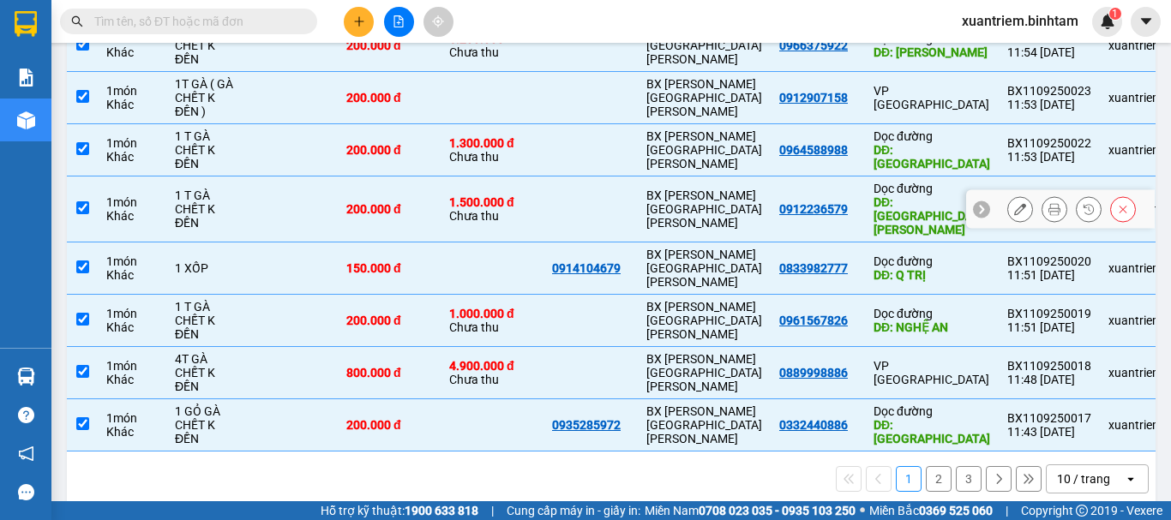
scroll to position [29, 0]
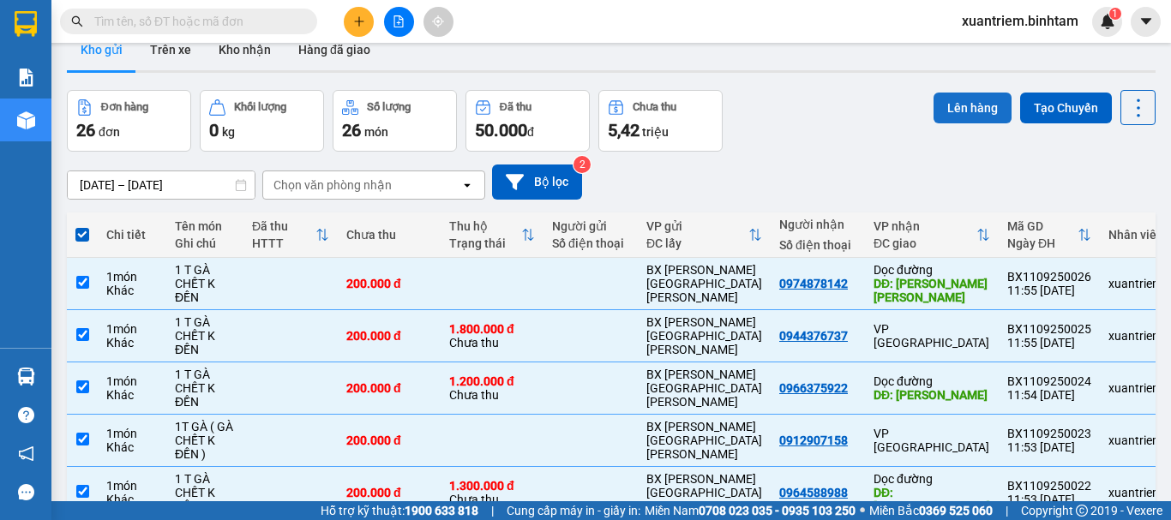
click at [951, 111] on button "Lên hàng" at bounding box center [972, 108] width 78 height 31
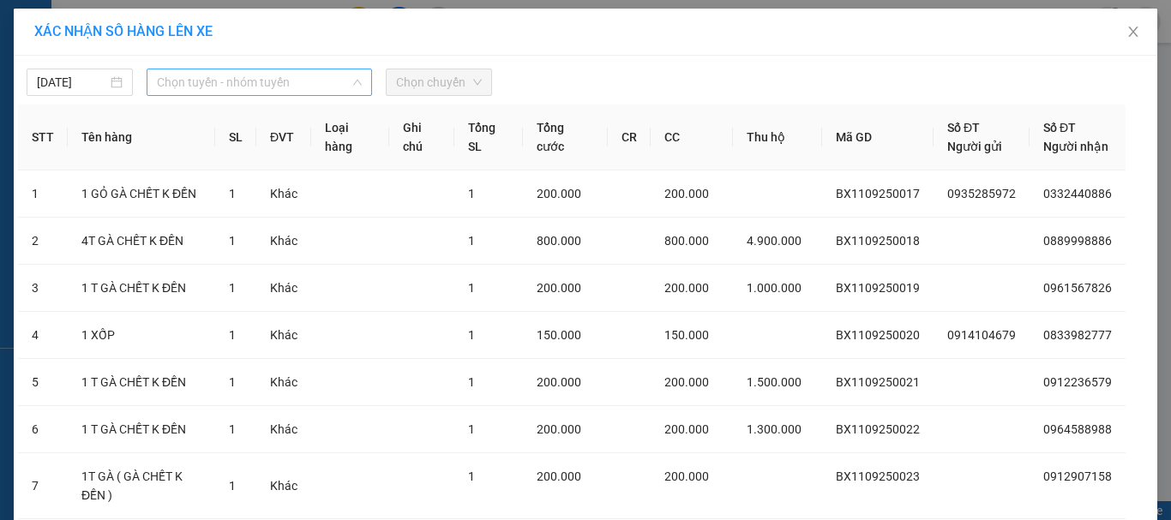
click at [257, 84] on span "Chọn tuyến - nhóm tuyến" at bounding box center [259, 82] width 205 height 26
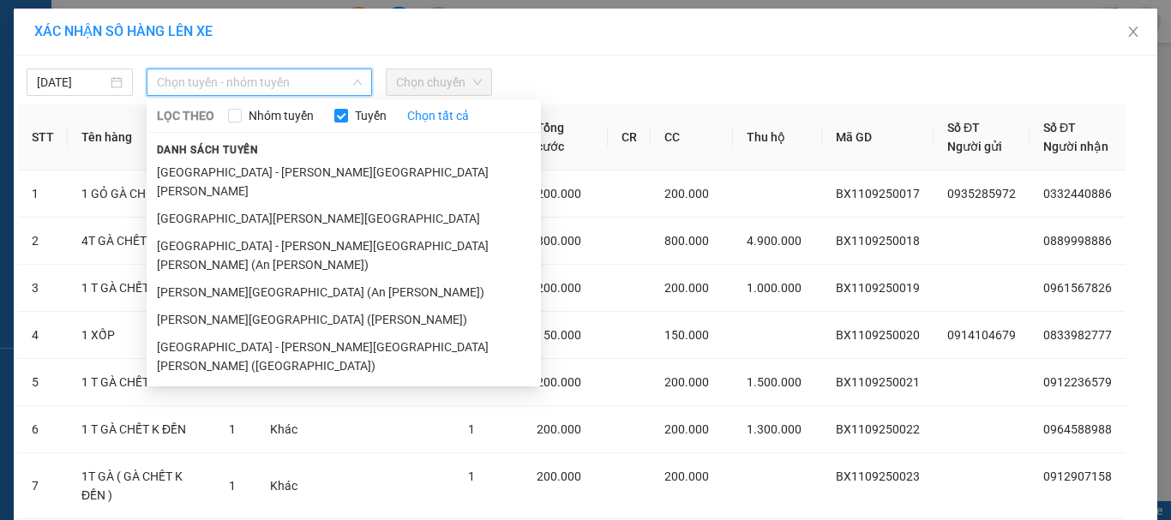
click at [277, 205] on li "Quảng Ngãi - Hà Nội" at bounding box center [344, 218] width 394 height 27
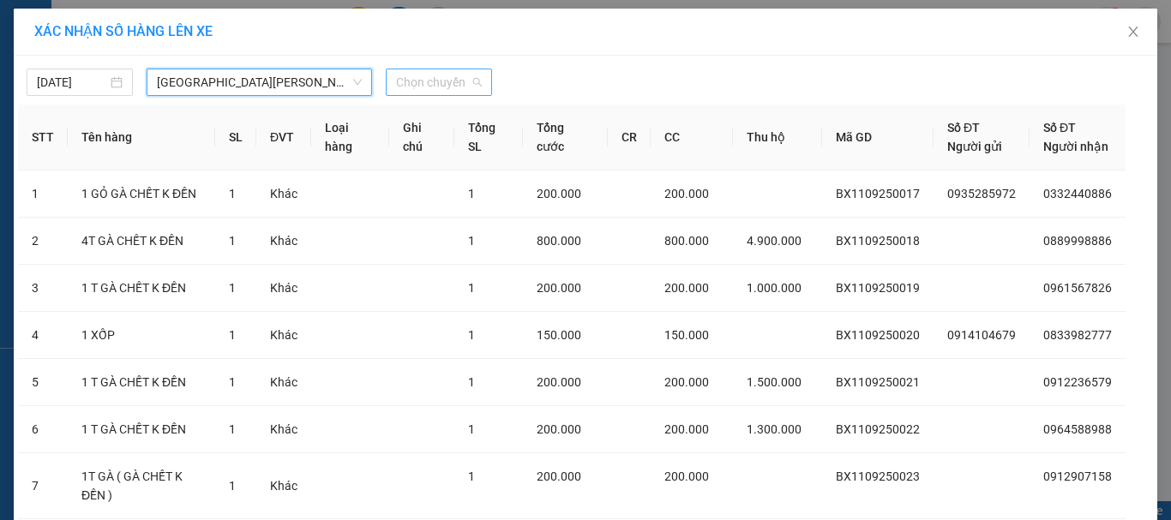
click at [429, 91] on span "Chọn chuyến" at bounding box center [439, 82] width 86 height 26
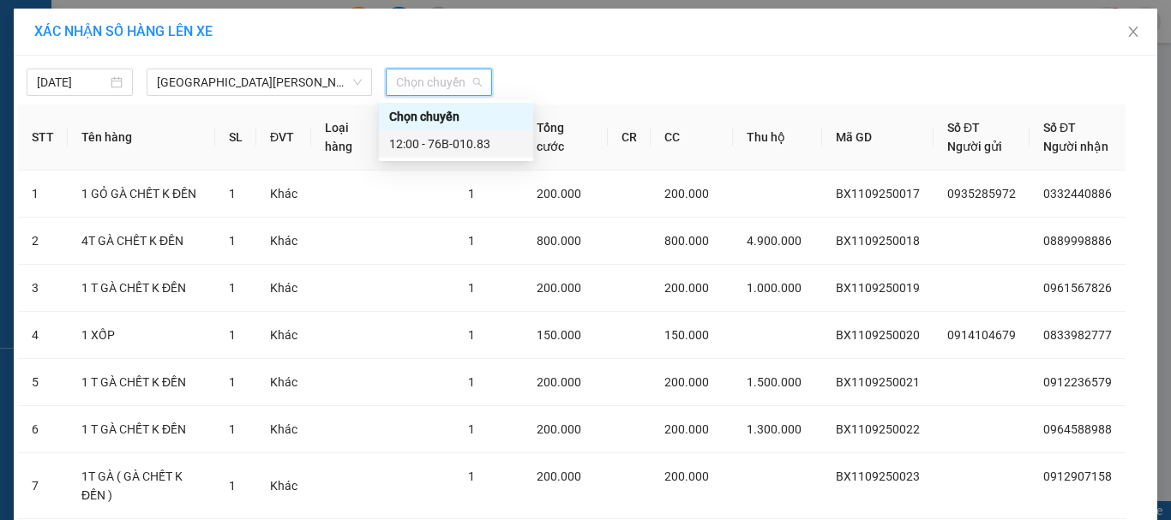
click at [444, 151] on div "12:00 - 76B-010.83" at bounding box center [456, 144] width 134 height 19
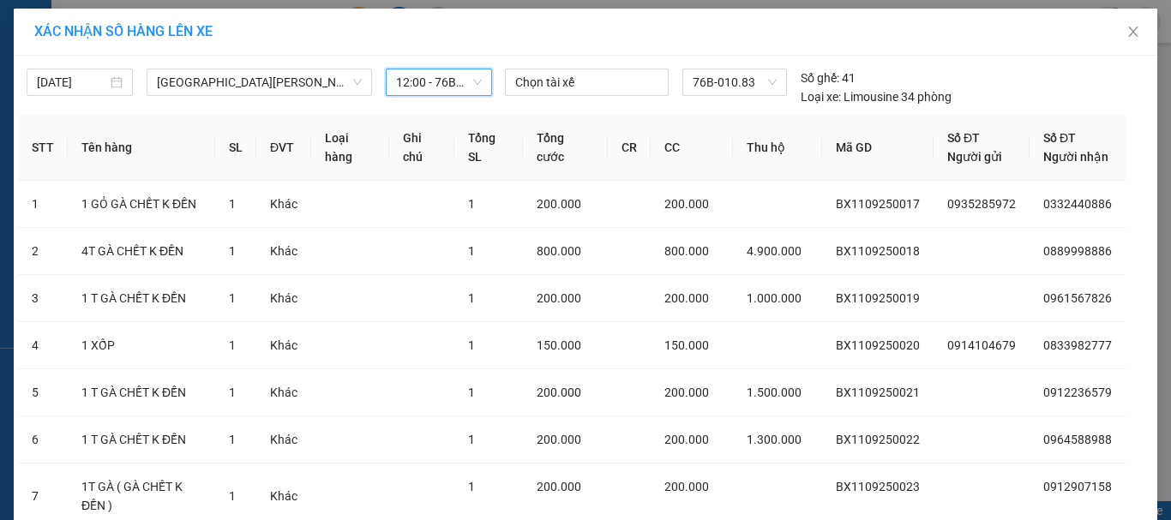
scroll to position [257, 0]
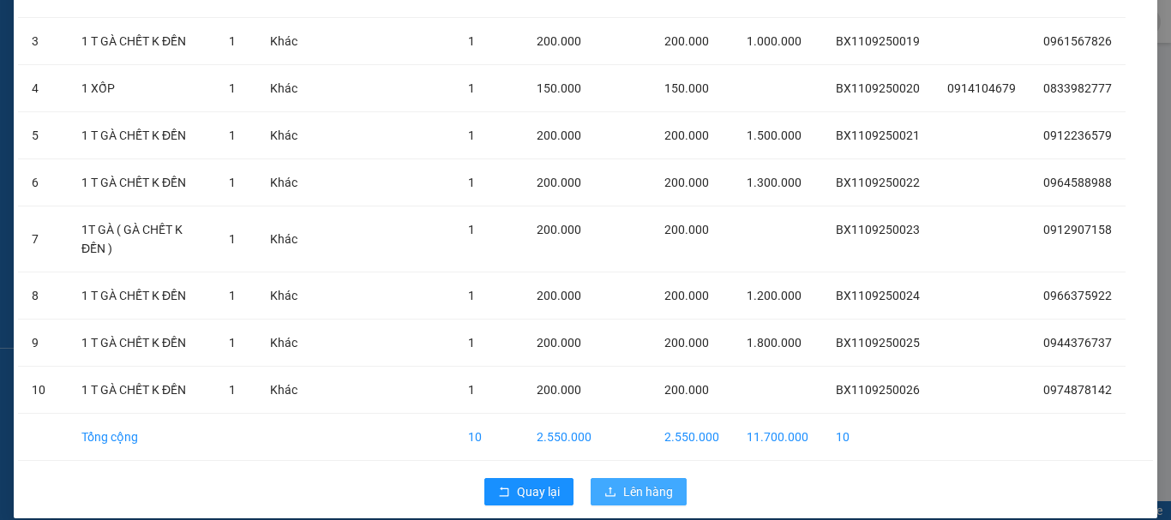
click at [613, 478] on button "Lên hàng" at bounding box center [639, 491] width 96 height 27
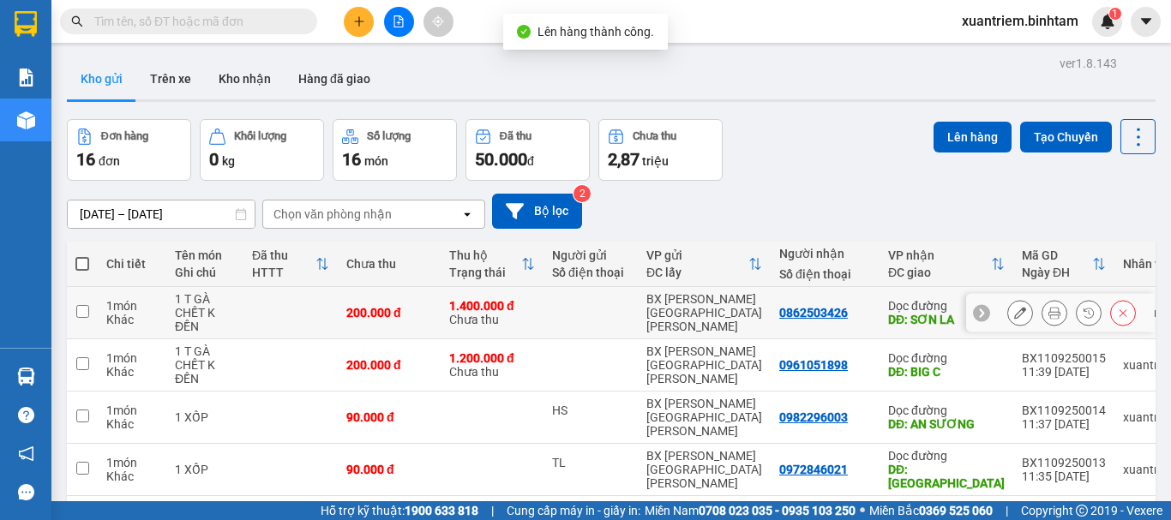
click at [435, 310] on td "200.000 đ" at bounding box center [389, 313] width 103 height 52
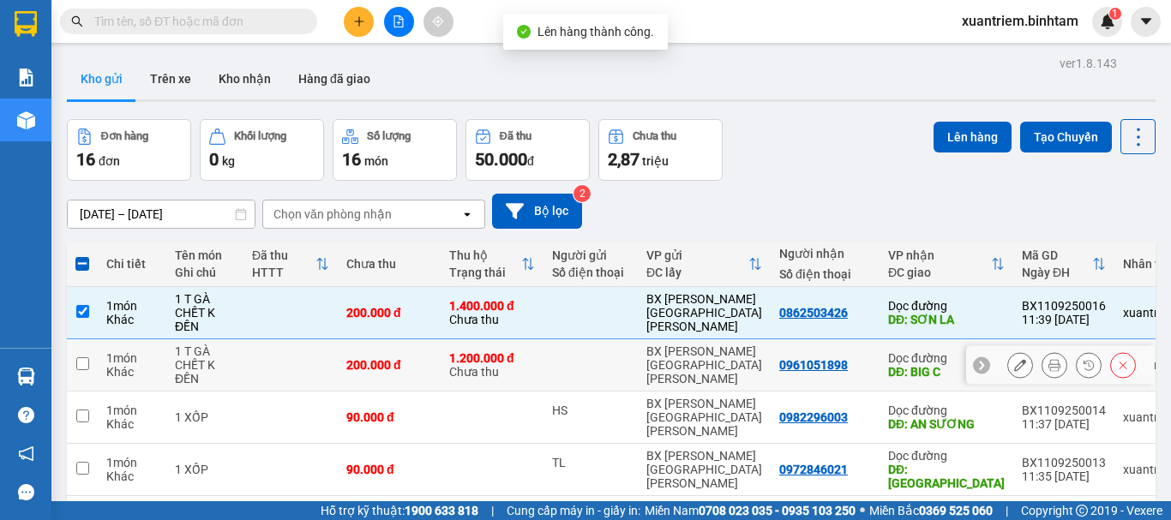
click at [455, 371] on div "1.200.000 đ Chưa thu" at bounding box center [492, 364] width 86 height 27
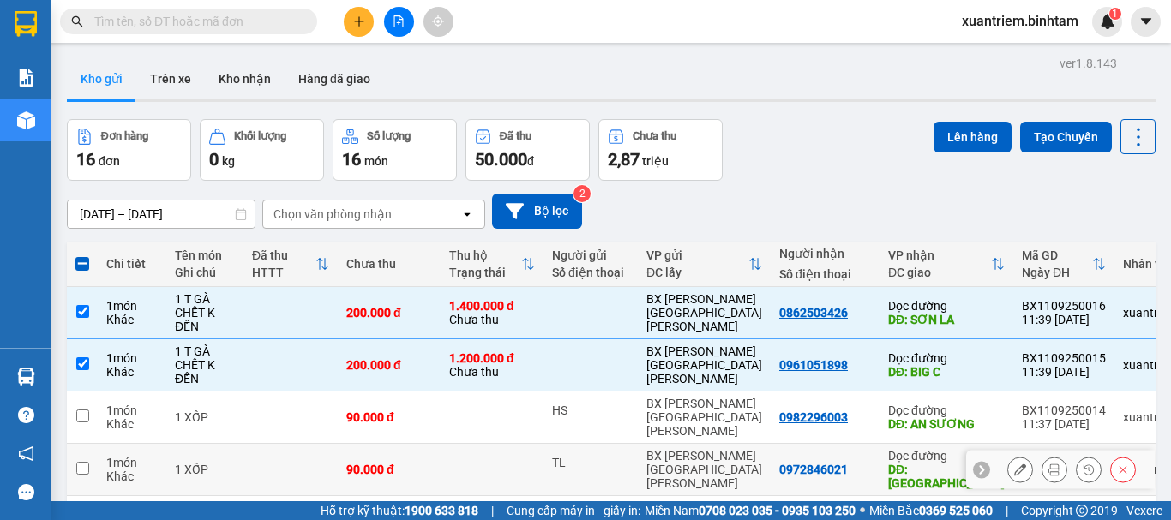
click at [459, 444] on td at bounding box center [492, 470] width 103 height 52
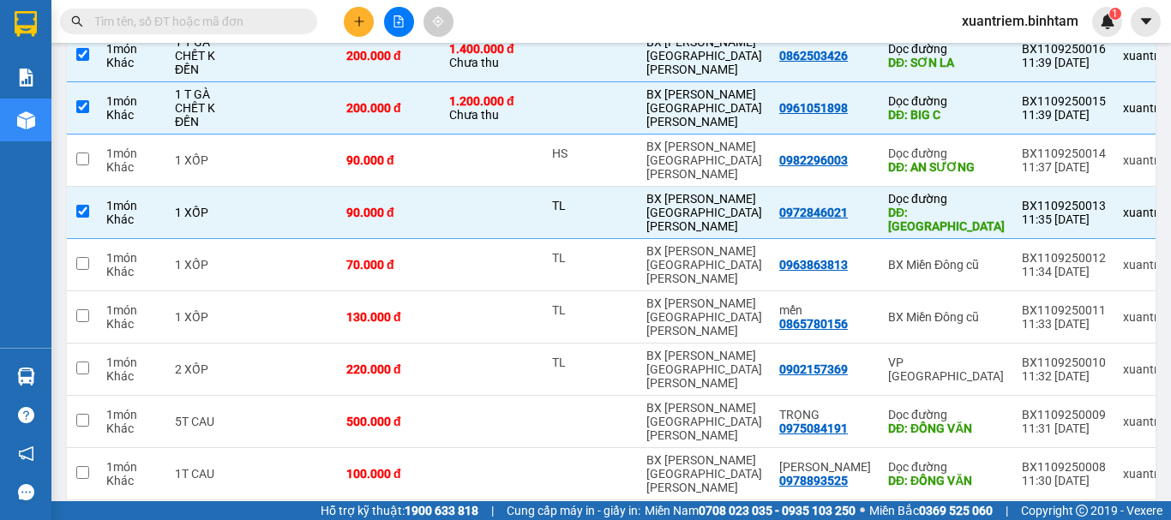
scroll to position [276, 0]
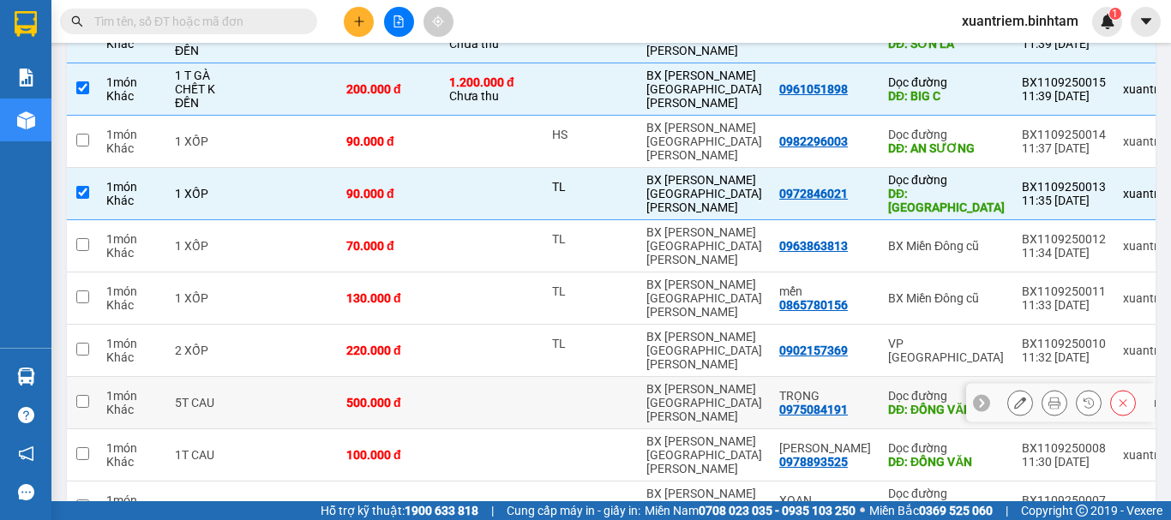
click at [507, 377] on td at bounding box center [492, 403] width 103 height 52
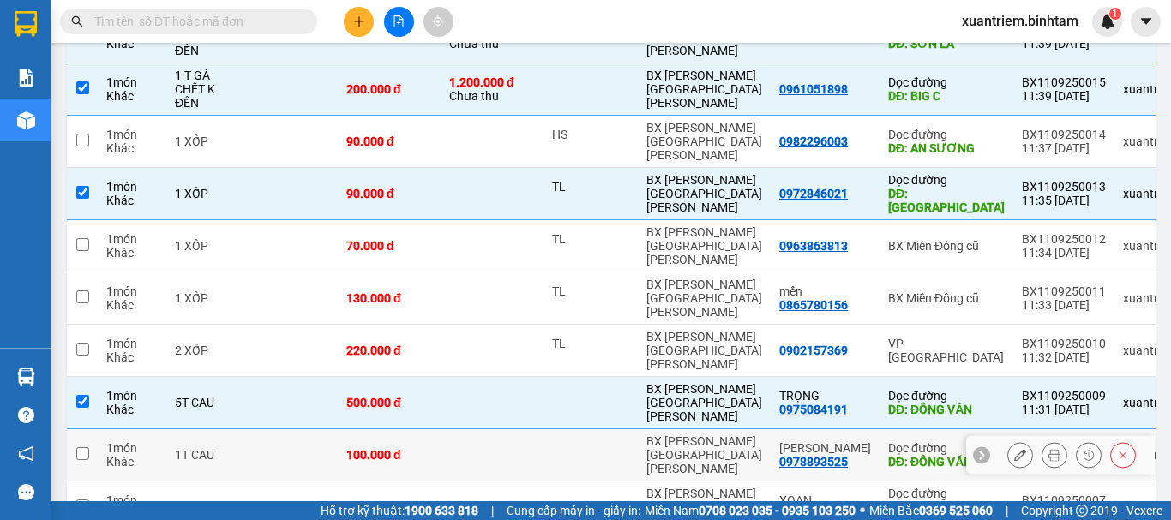
click at [492, 429] on td at bounding box center [492, 455] width 103 height 52
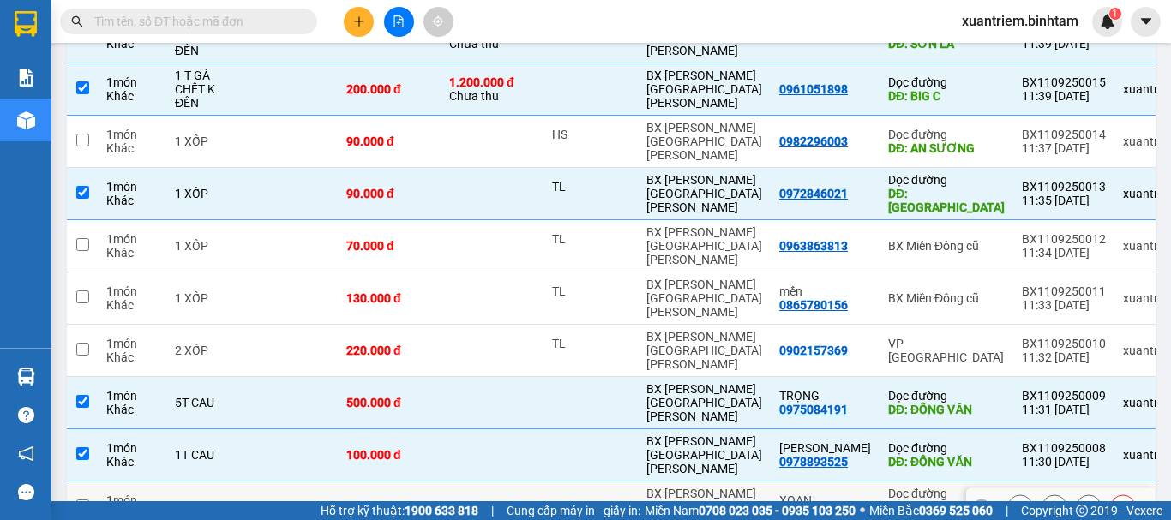
click at [490, 482] on td at bounding box center [492, 508] width 103 height 52
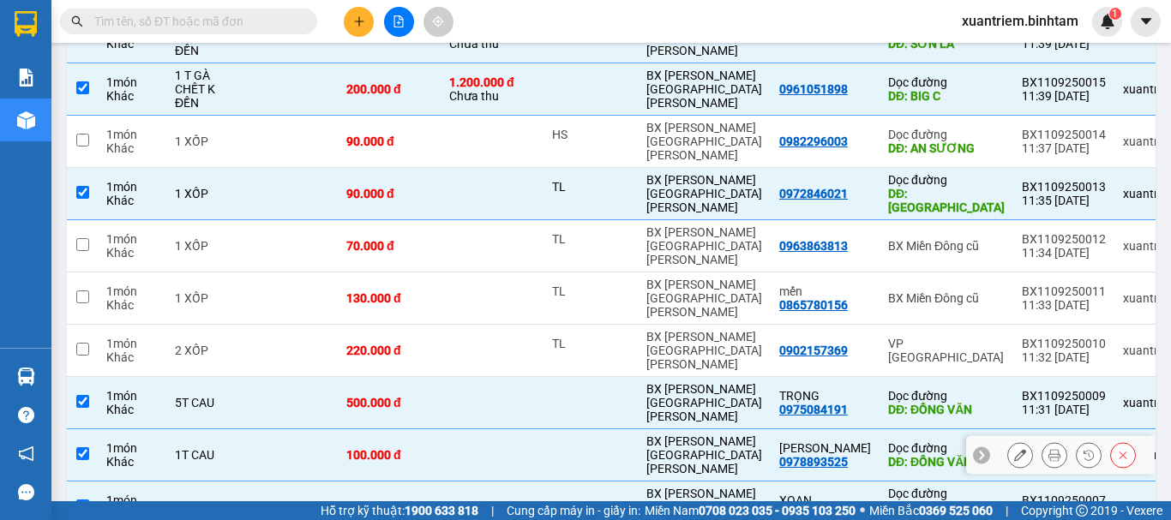
scroll to position [0, 0]
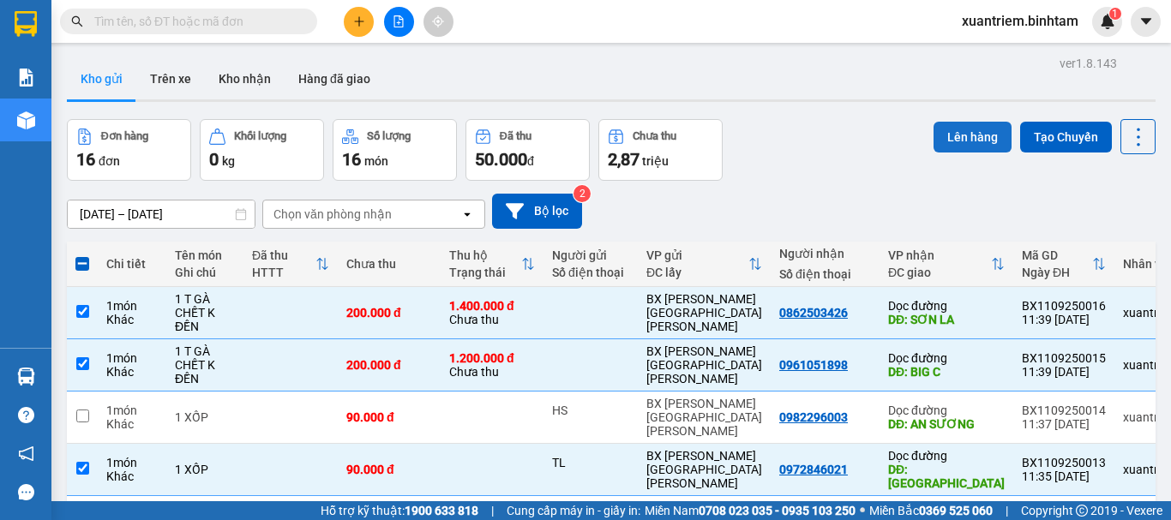
click at [951, 134] on button "Lên hàng" at bounding box center [972, 137] width 78 height 31
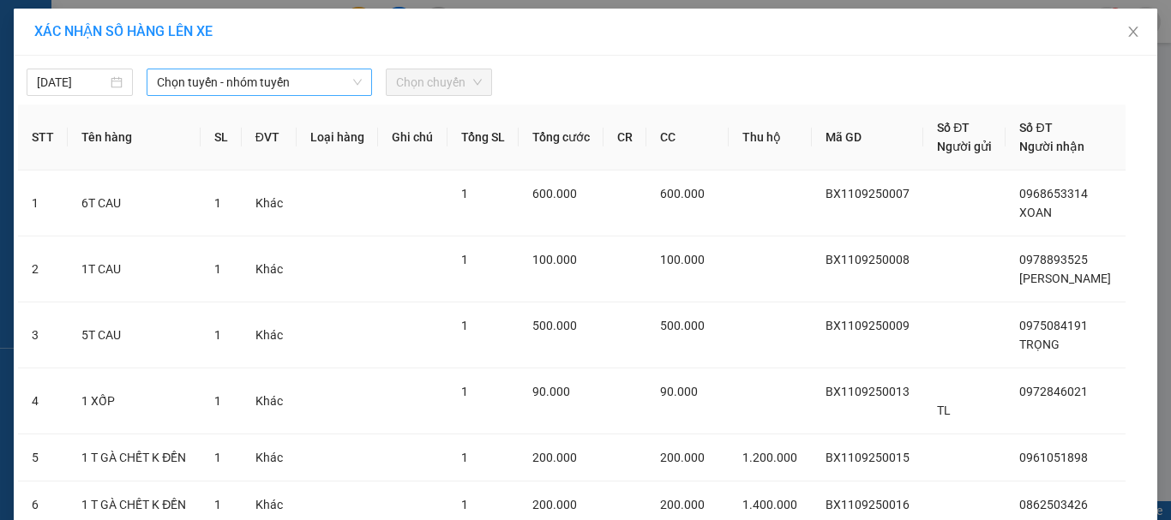
click at [277, 75] on span "Chọn tuyến - nhóm tuyến" at bounding box center [259, 82] width 205 height 26
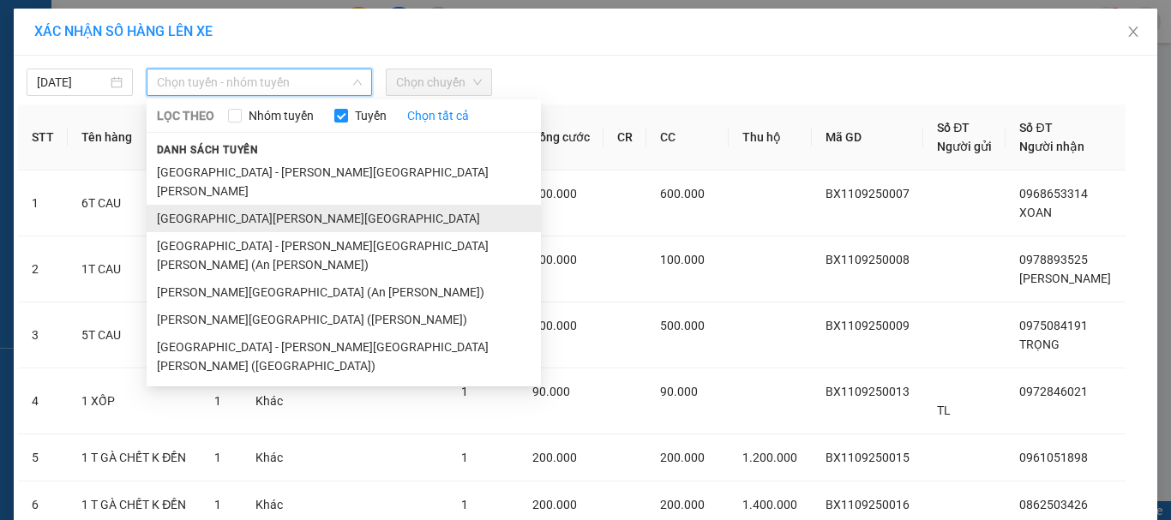
drag, startPoint x: 287, startPoint y: 210, endPoint x: 363, endPoint y: 113, distance: 122.8
click at [287, 209] on li "Quảng Ngãi - Hà Nội" at bounding box center [344, 218] width 394 height 27
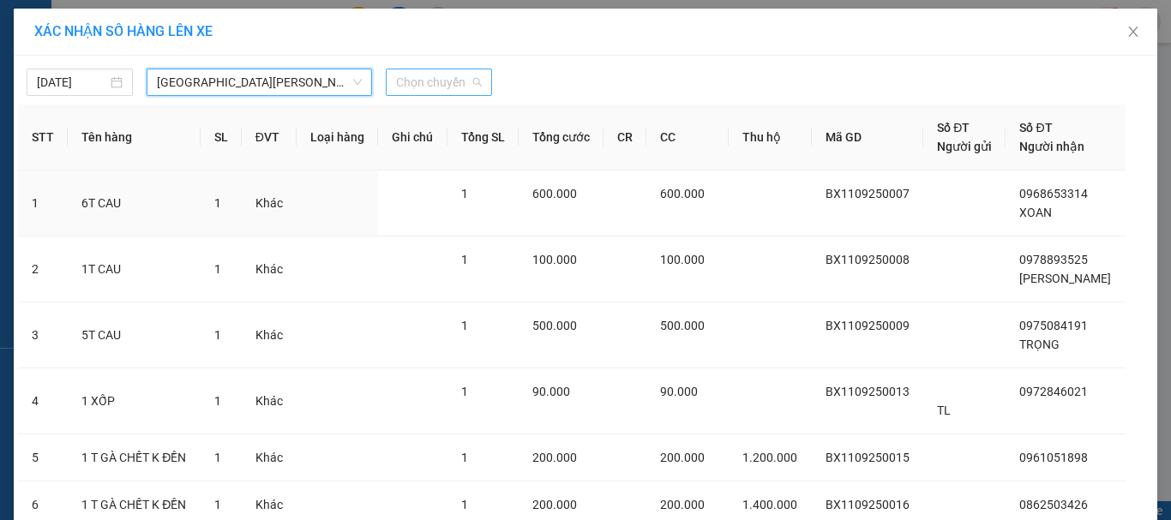
click at [433, 89] on span "Chọn chuyến" at bounding box center [439, 82] width 86 height 26
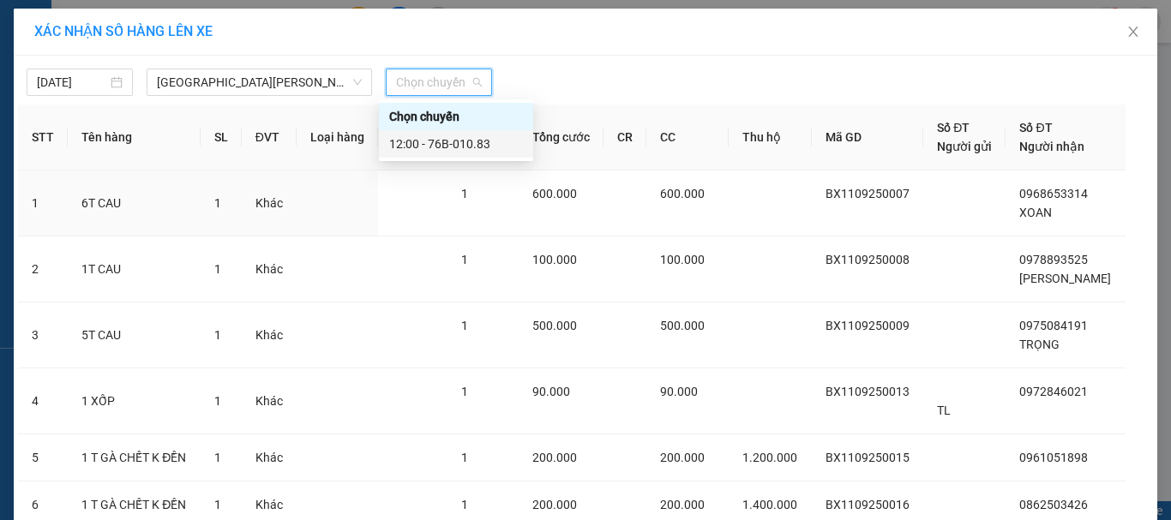
click at [467, 136] on div "12:00 - 76B-010.83" at bounding box center [456, 144] width 134 height 19
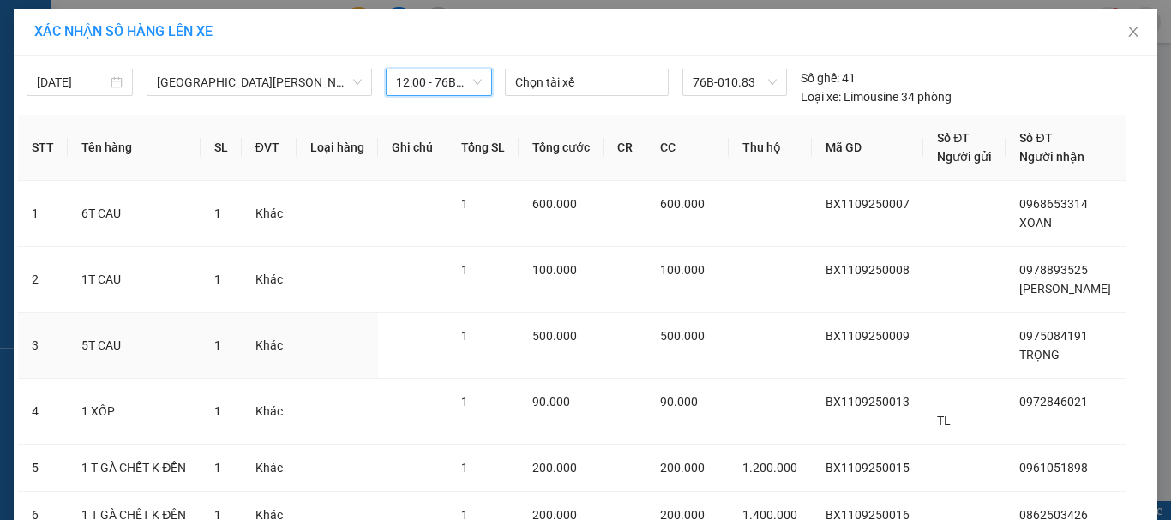
scroll to position [144, 0]
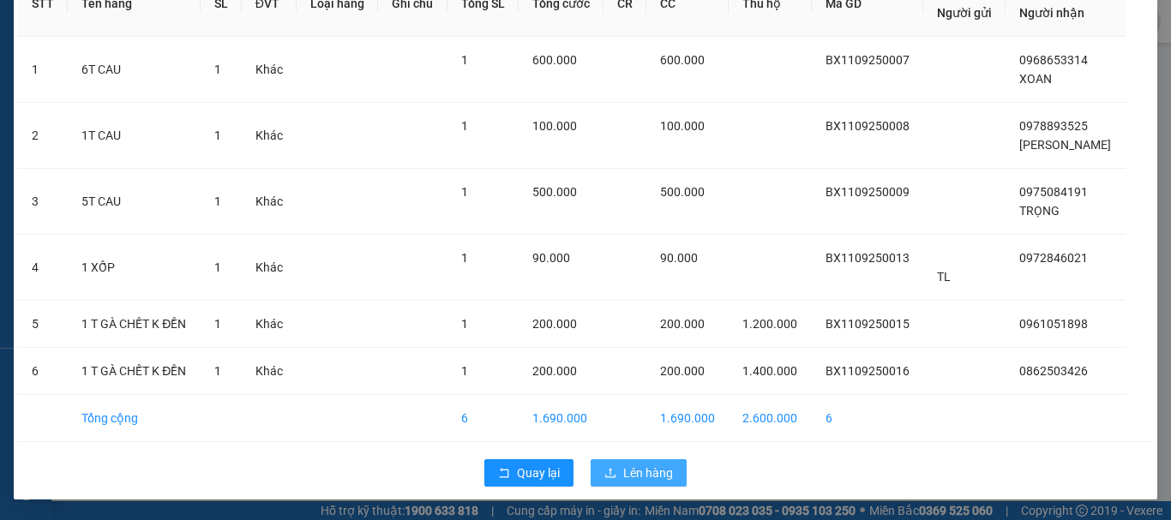
click at [631, 473] on span "Lên hàng" at bounding box center [648, 473] width 50 height 19
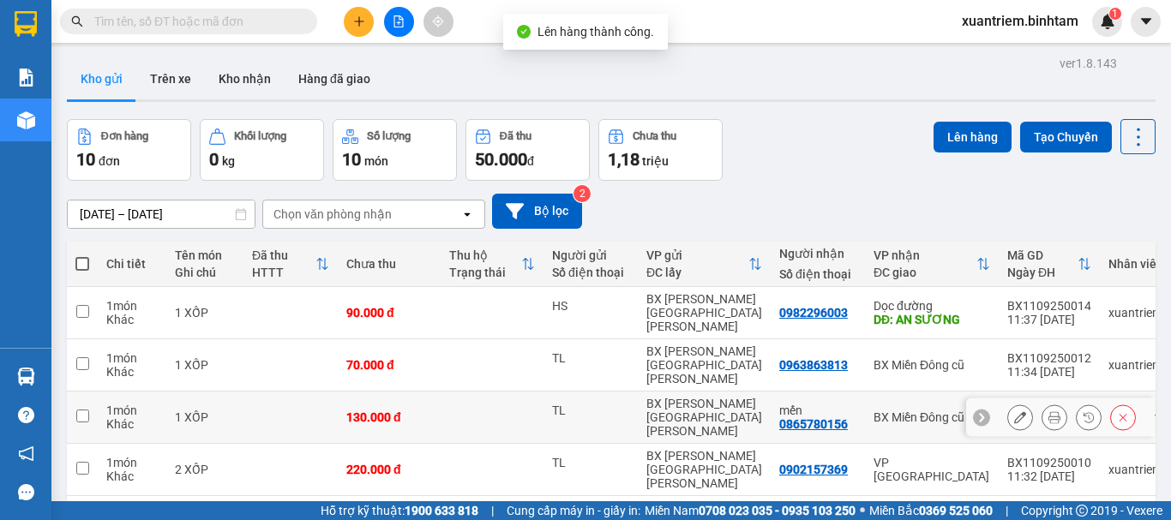
scroll to position [86, 0]
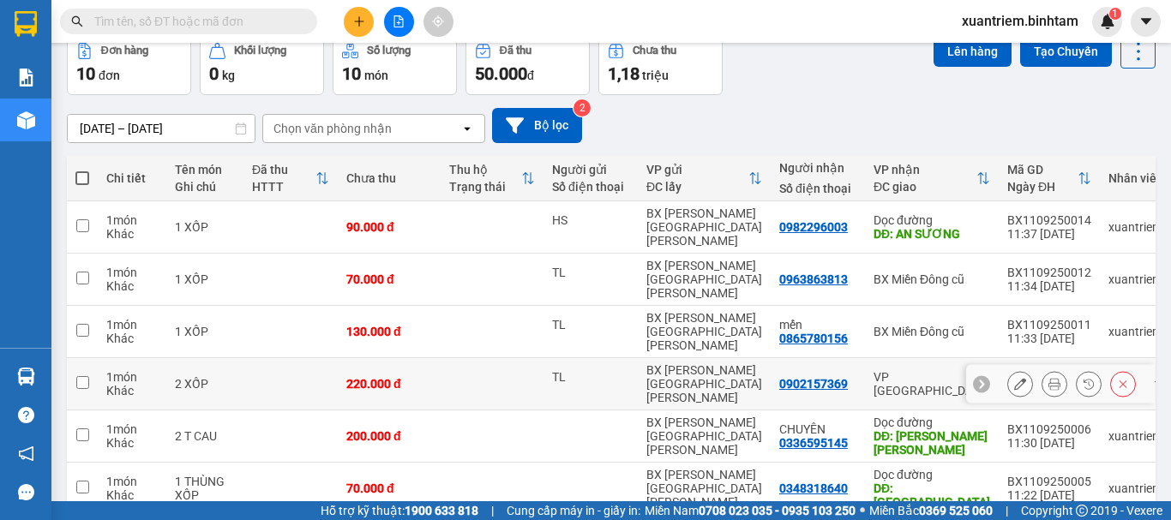
click at [428, 377] on div "220.000 đ" at bounding box center [389, 384] width 86 height 14
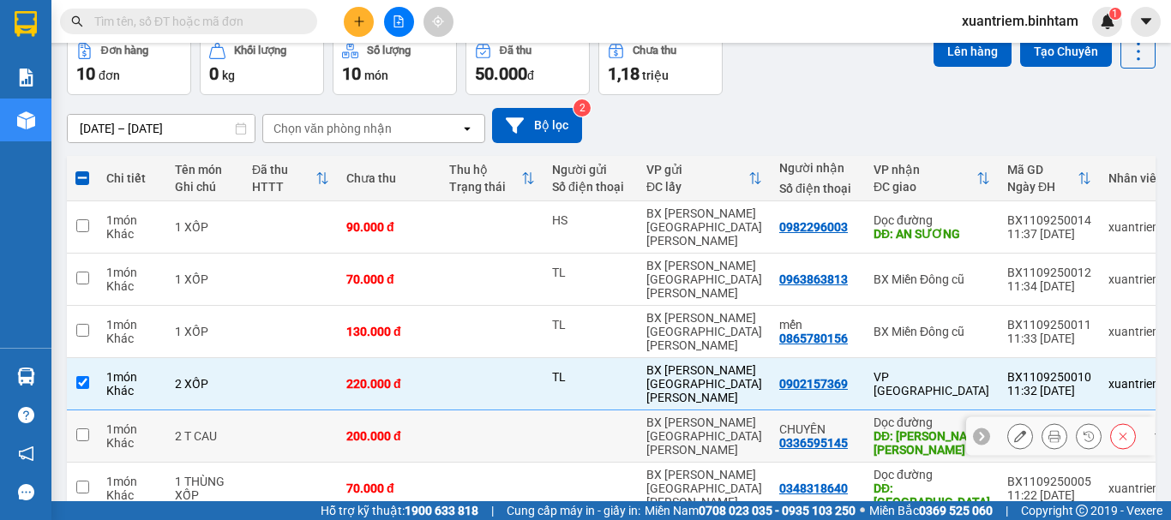
click at [411, 429] on div "200.000 đ" at bounding box center [389, 436] width 86 height 14
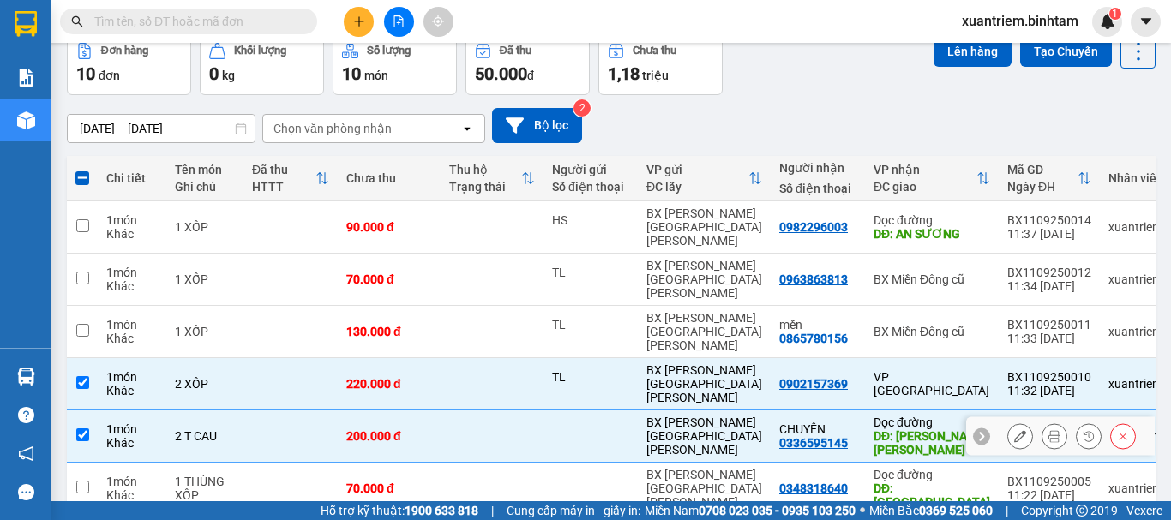
click at [399, 411] on td "200.000 đ" at bounding box center [389, 437] width 103 height 52
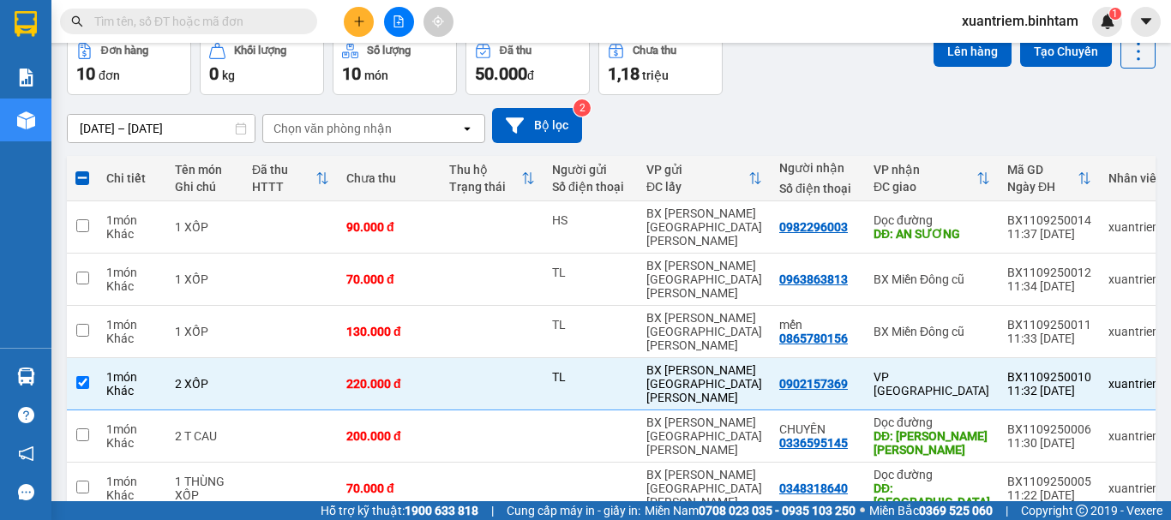
scroll to position [262, 0]
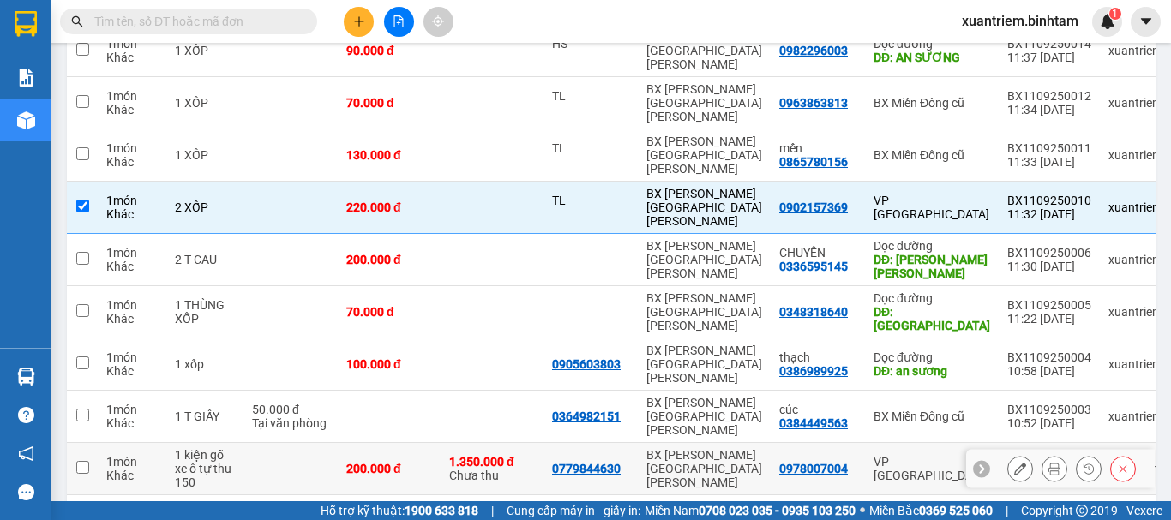
click at [375, 443] on td "200.000 đ" at bounding box center [389, 469] width 103 height 52
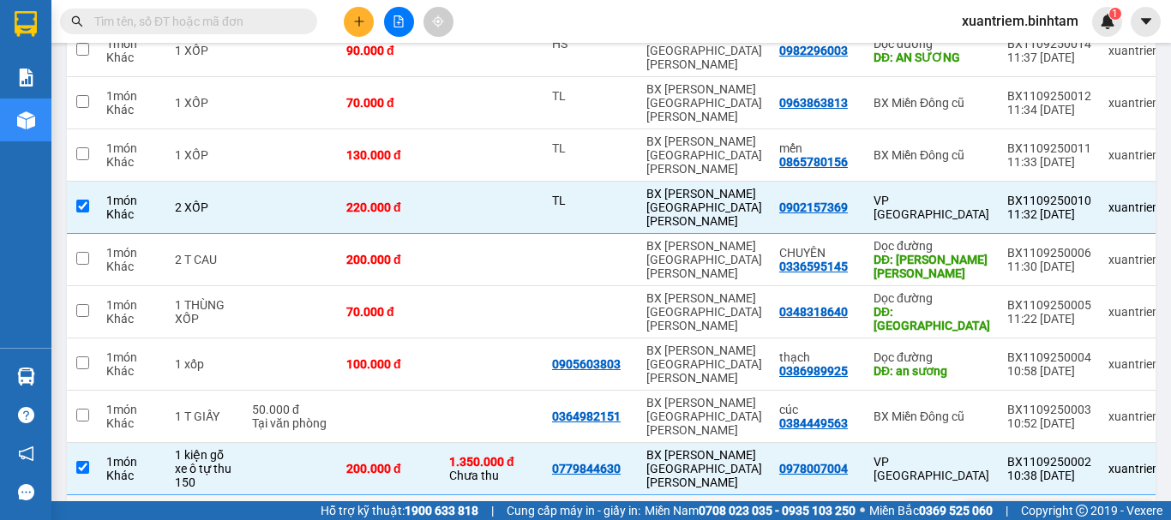
click at [381, 514] on div "100.000 đ" at bounding box center [389, 521] width 86 height 14
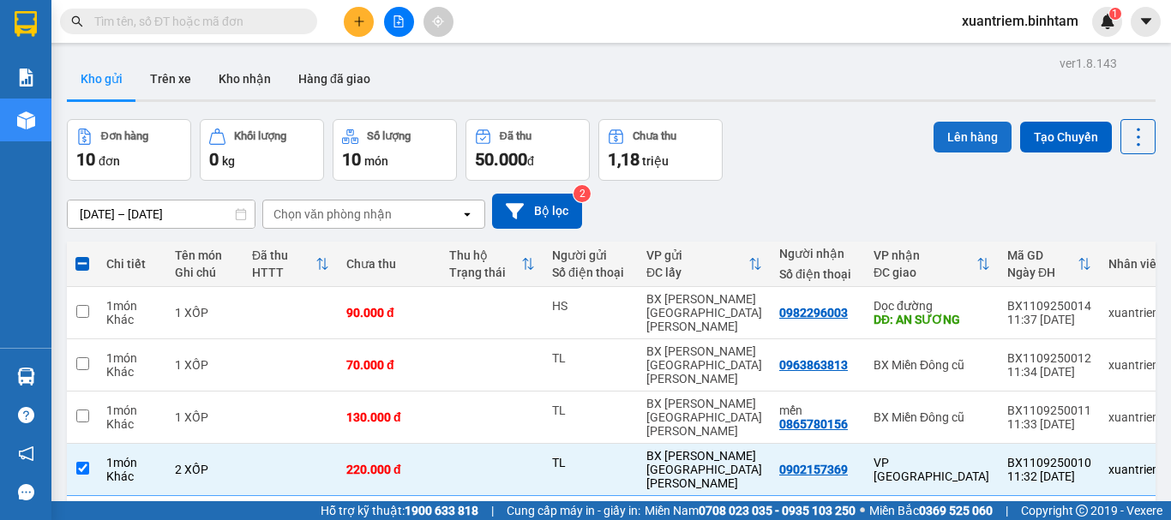
click at [937, 137] on button "Lên hàng" at bounding box center [972, 137] width 78 height 31
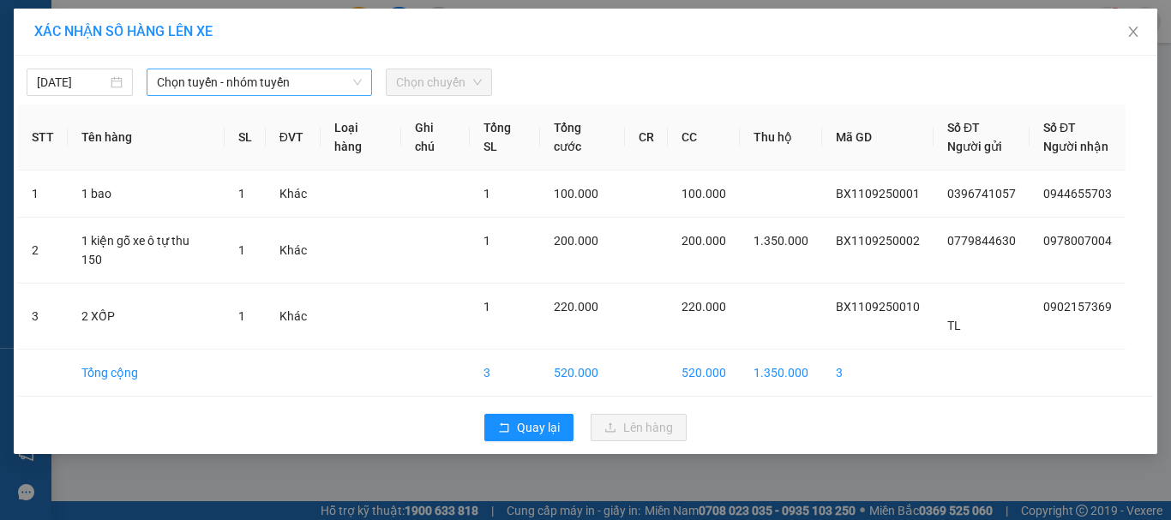
click at [251, 80] on span "Chọn tuyến - nhóm tuyến" at bounding box center [259, 82] width 205 height 26
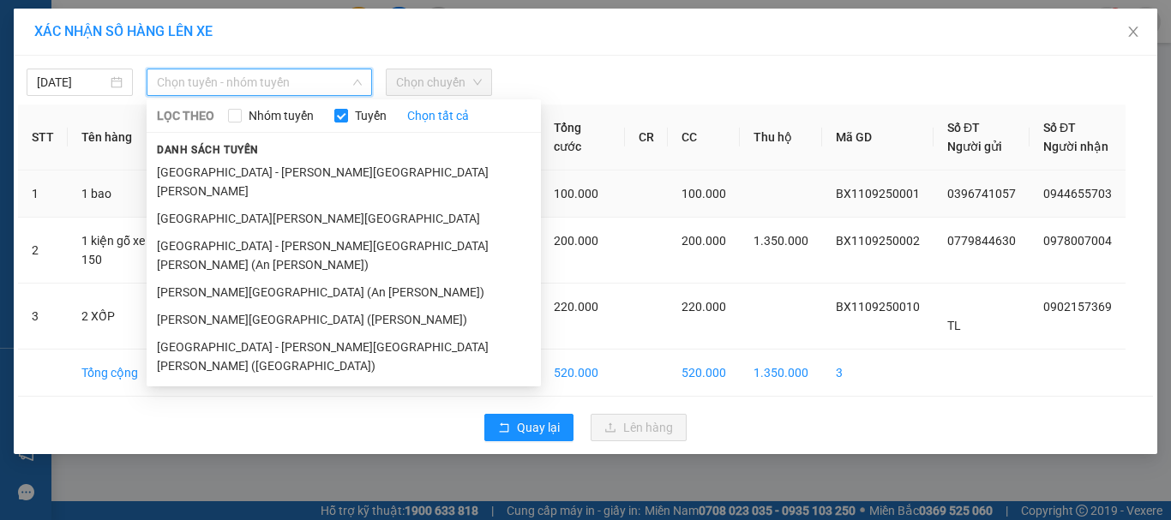
drag, startPoint x: 272, startPoint y: 199, endPoint x: 285, endPoint y: 190, distance: 15.5
click at [273, 205] on li "Quảng Ngãi - Hà Nội" at bounding box center [344, 218] width 394 height 27
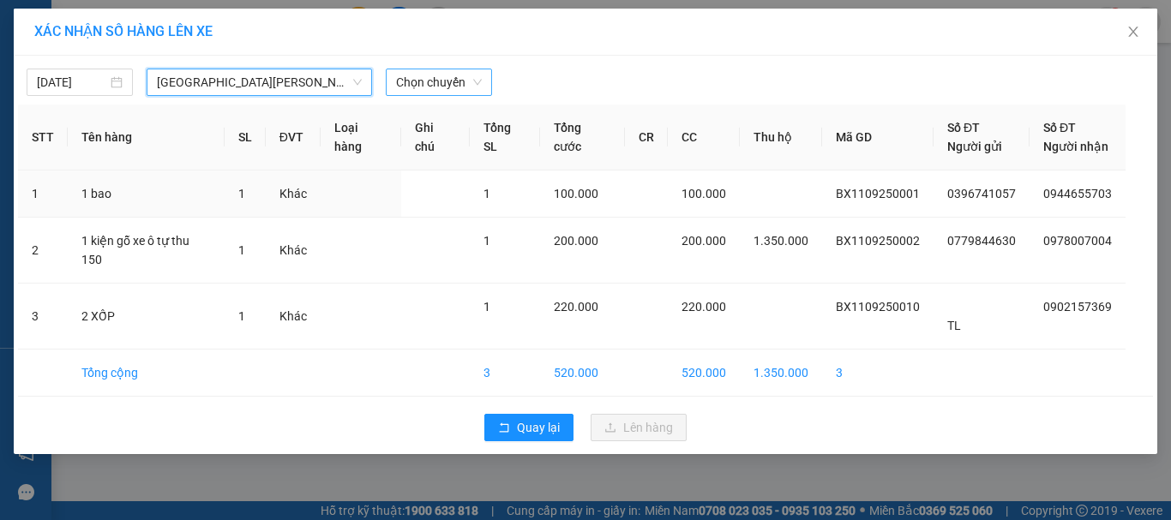
click at [461, 94] on span "Chọn chuyến" at bounding box center [439, 82] width 86 height 26
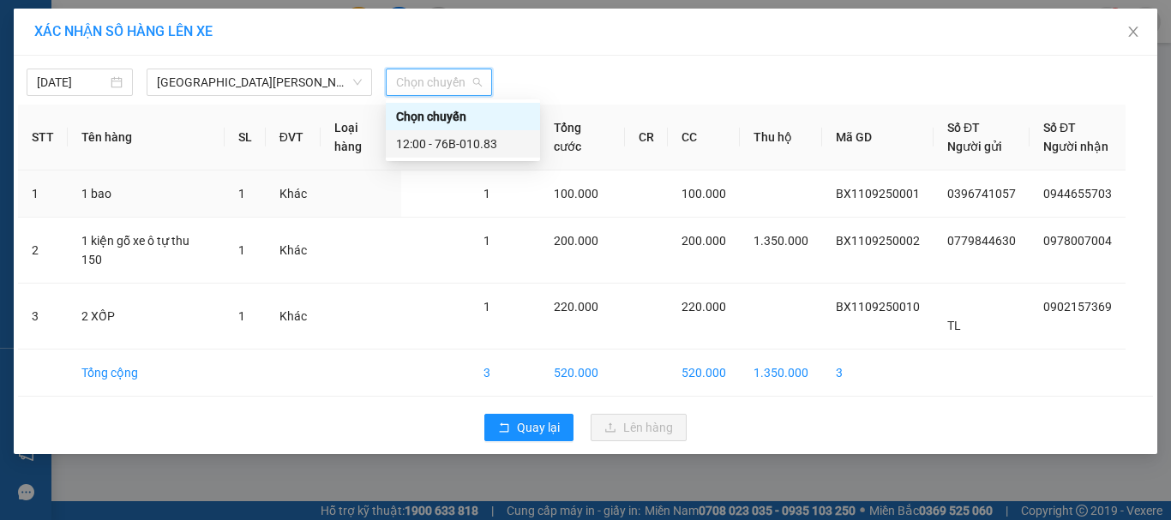
drag, startPoint x: 460, startPoint y: 138, endPoint x: 477, endPoint y: 150, distance: 20.9
click at [460, 140] on div "12:00 - 76B-010.83" at bounding box center [463, 144] width 134 height 19
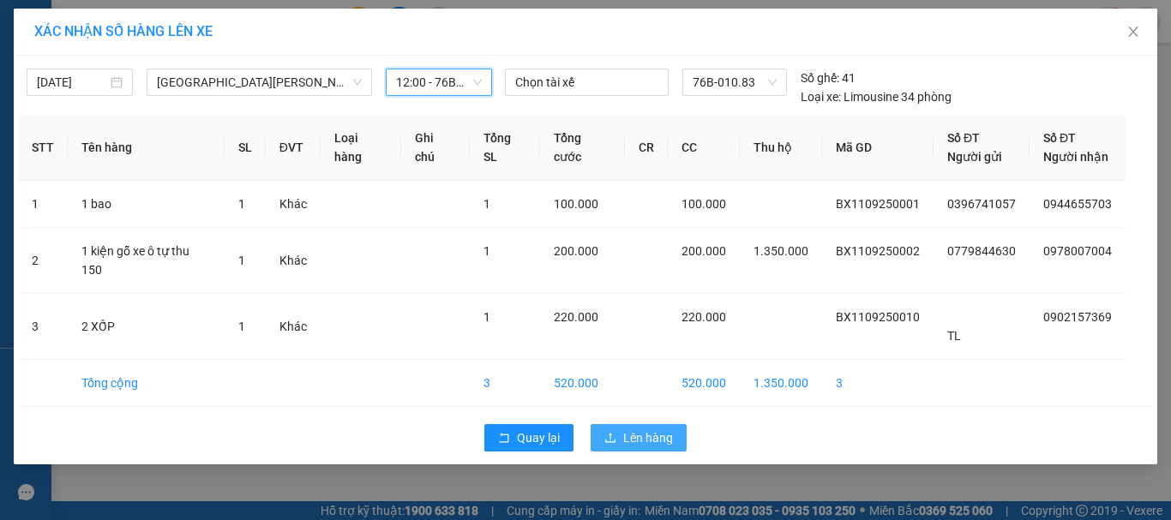
click at [612, 432] on icon "upload" at bounding box center [610, 438] width 12 height 12
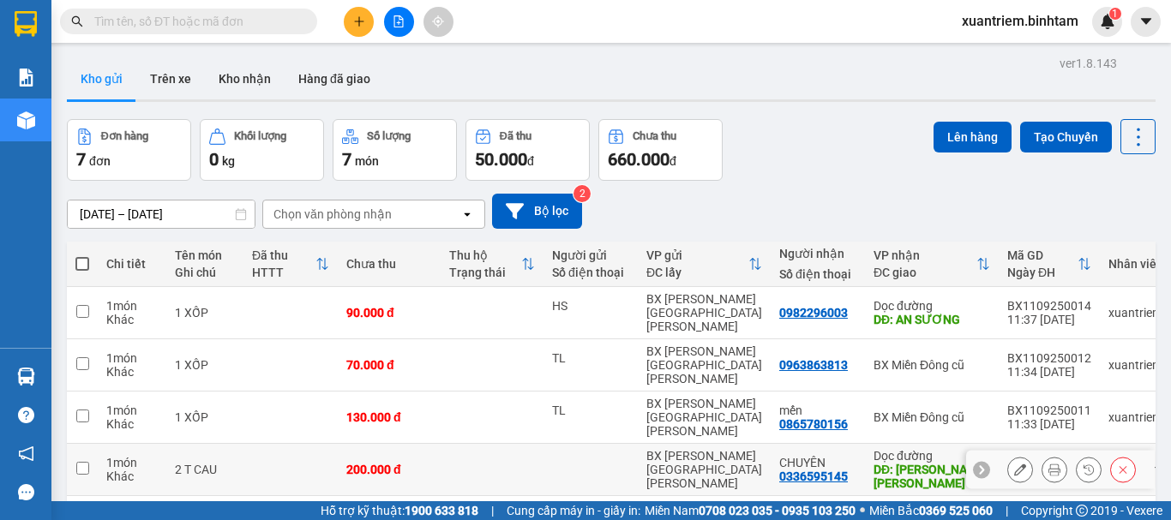
click at [568, 444] on td at bounding box center [590, 470] width 94 height 52
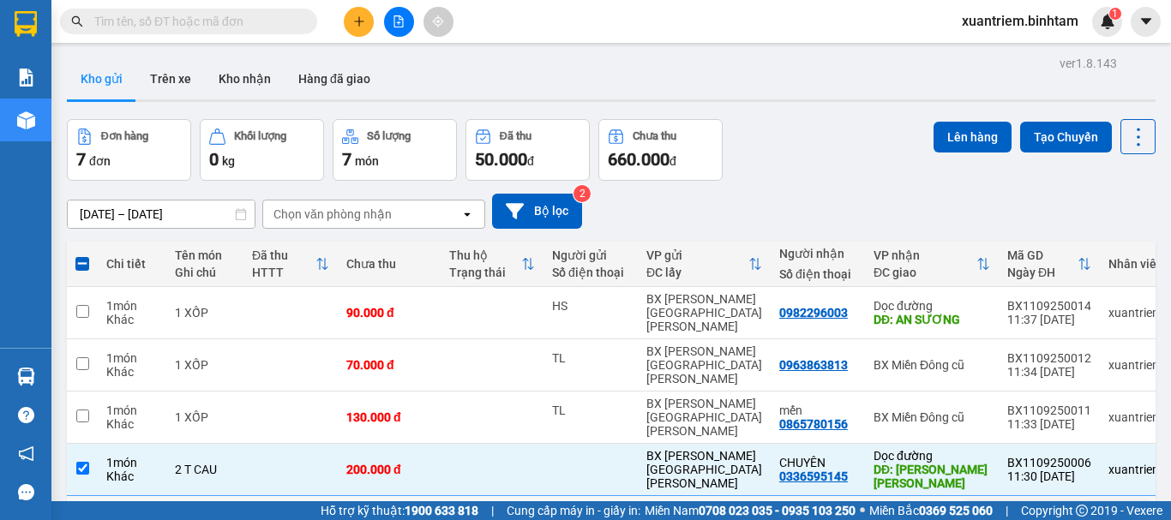
click at [501, 496] on td at bounding box center [492, 522] width 103 height 52
click at [957, 149] on button "Lên hàng" at bounding box center [972, 137] width 78 height 31
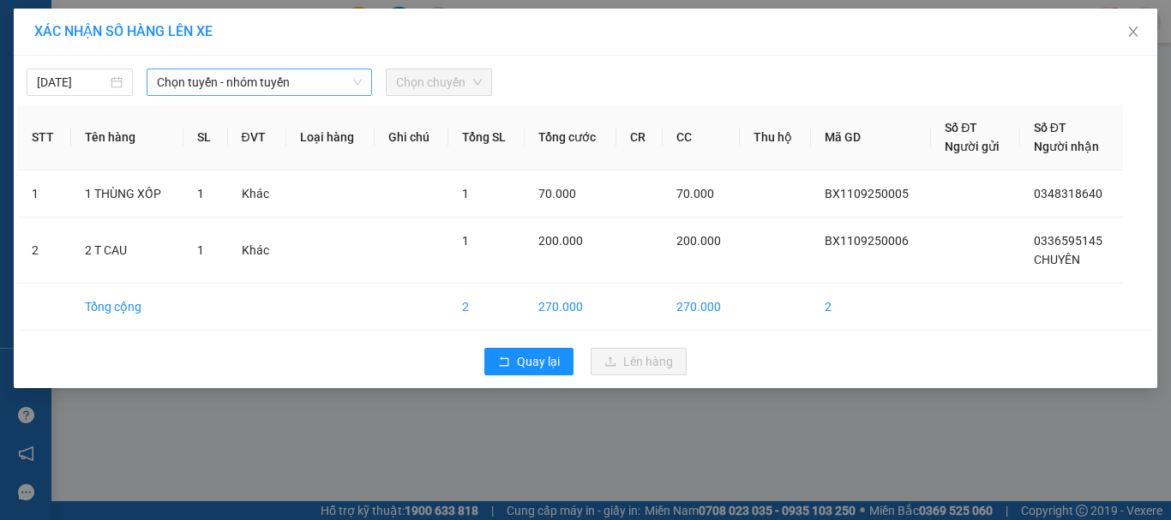
click at [213, 82] on span "Chọn tuyến - nhóm tuyến" at bounding box center [259, 82] width 205 height 26
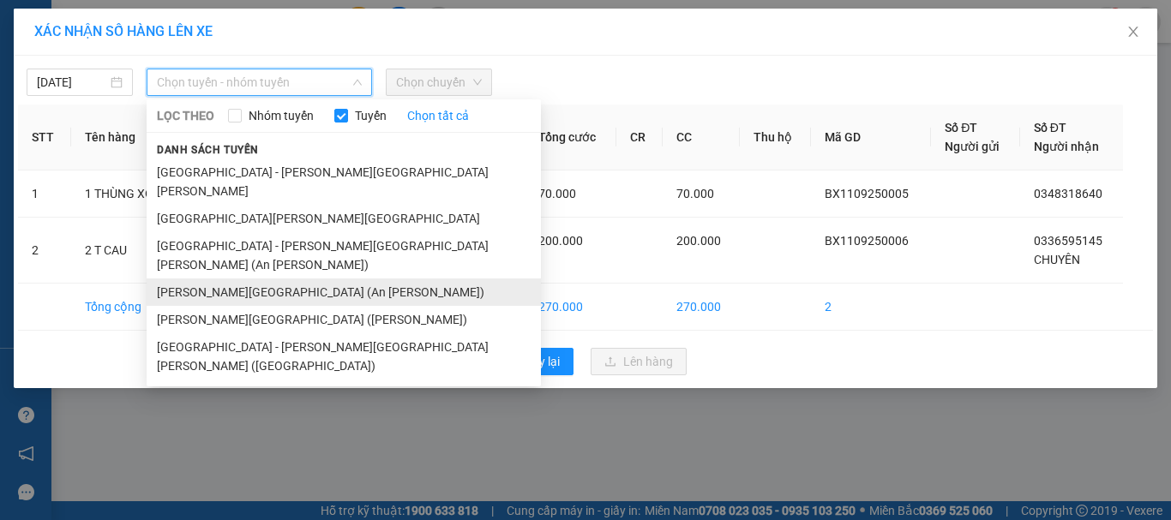
click at [274, 279] on li "Quảng Ngãi - Sài Gòn (An Sương)" at bounding box center [344, 292] width 394 height 27
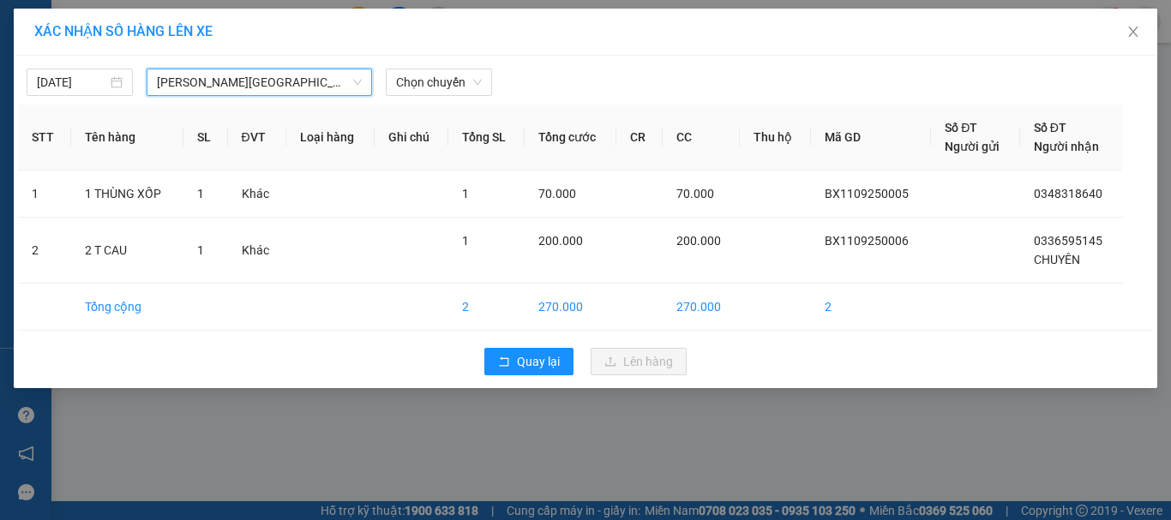
click at [292, 81] on span "Quảng Ngãi - Sài Gòn (An Sương)" at bounding box center [259, 82] width 205 height 26
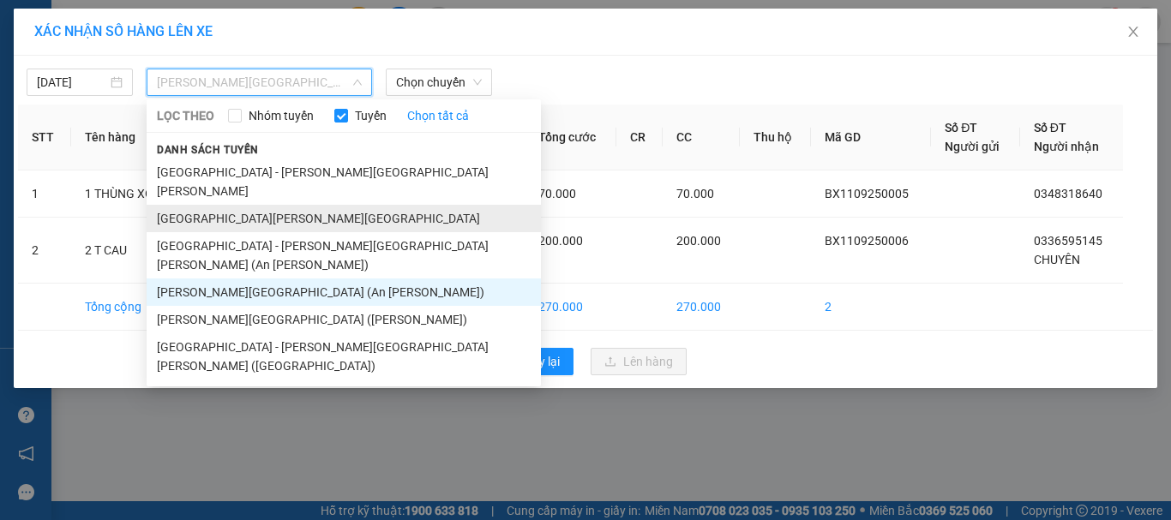
click at [281, 205] on li "Quảng Ngãi - Hà Nội" at bounding box center [344, 218] width 394 height 27
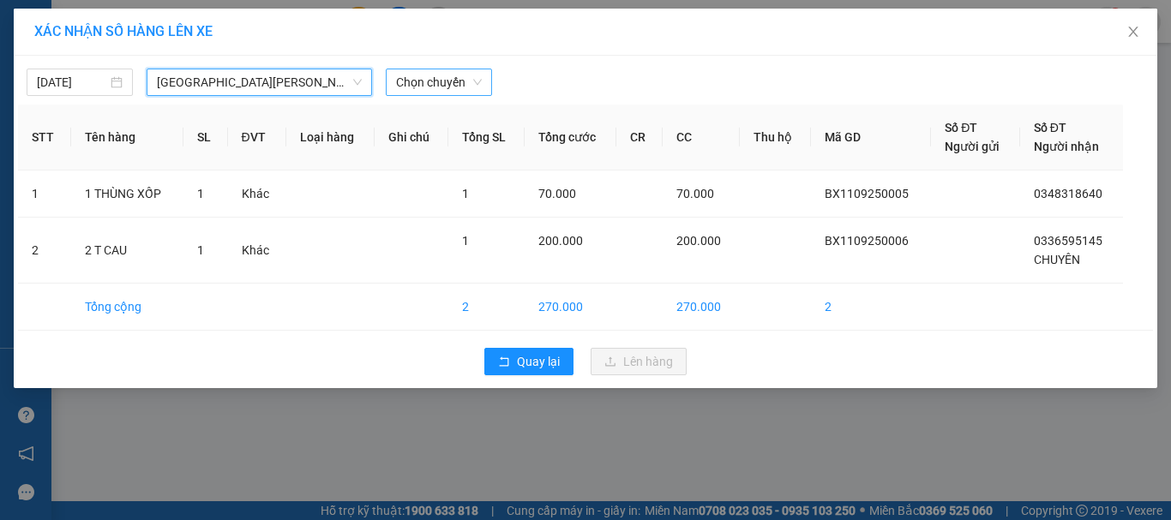
click at [471, 84] on span "Chọn chuyến" at bounding box center [439, 82] width 86 height 26
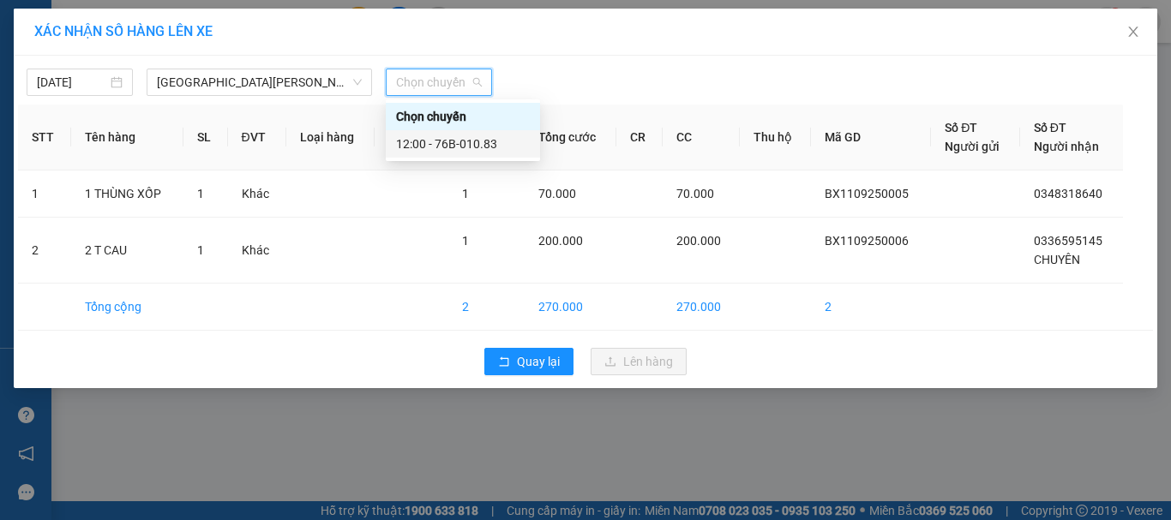
click at [469, 141] on div "12:00 - 76B-010.83" at bounding box center [463, 144] width 134 height 19
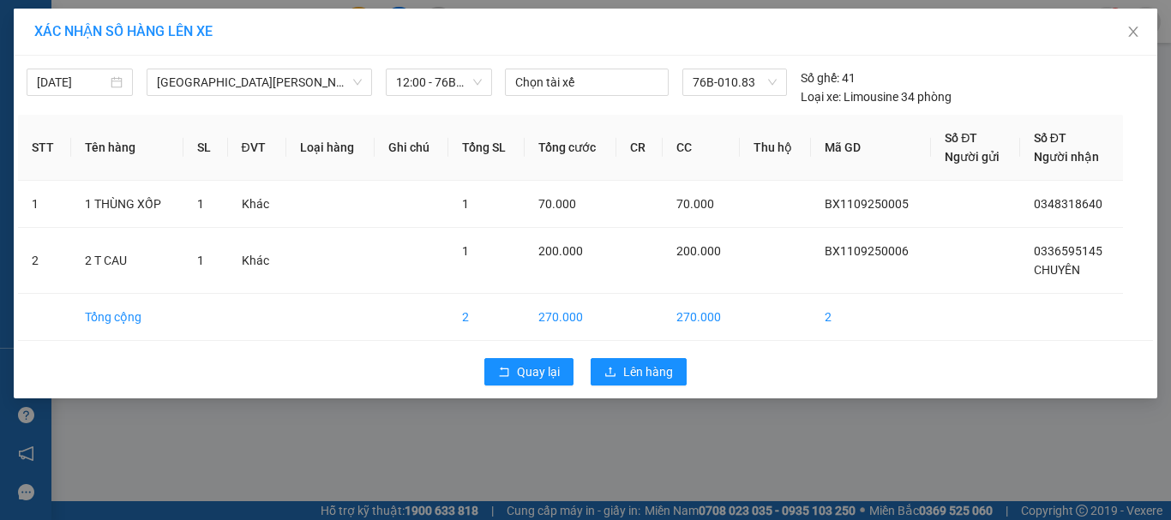
click at [665, 387] on div "Quay lại Lên hàng" at bounding box center [585, 372] width 1135 height 45
click at [665, 381] on span "Lên hàng" at bounding box center [648, 372] width 50 height 19
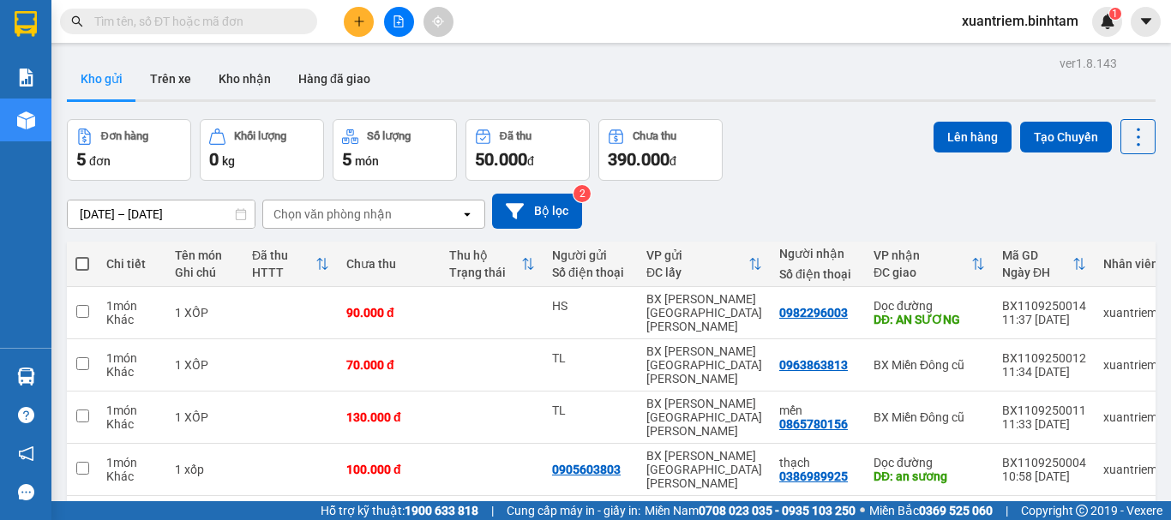
click at [404, 4] on div "Kết quả tìm kiếm ( 0 ) Bộ lọc No Data xuantriem.binhtam 1" at bounding box center [585, 21] width 1171 height 43
click at [399, 19] on icon "file-add" at bounding box center [399, 21] width 12 height 12
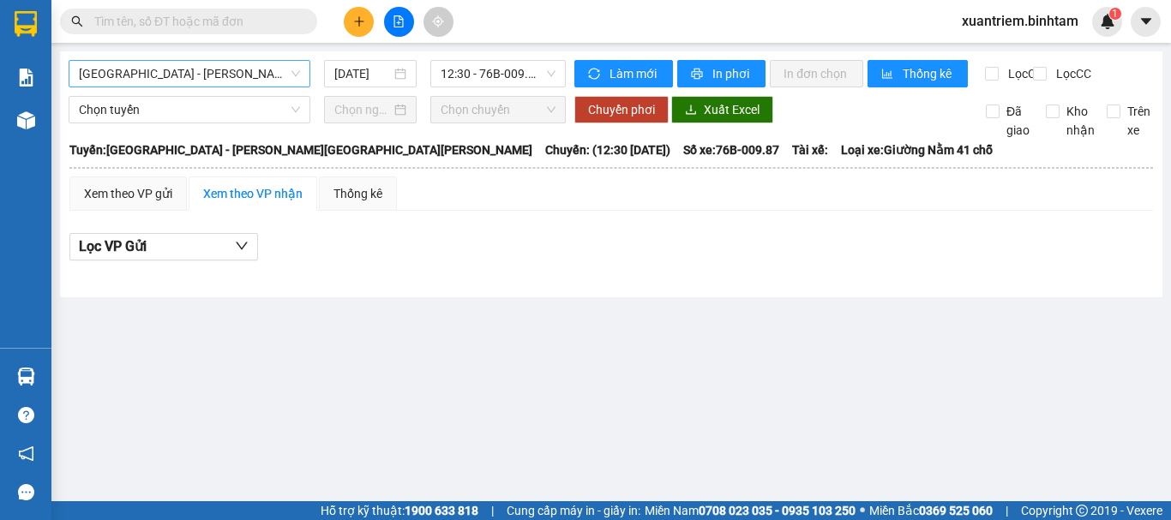
click at [285, 77] on span "Hà Nội - Quảng Ngãi" at bounding box center [189, 74] width 221 height 26
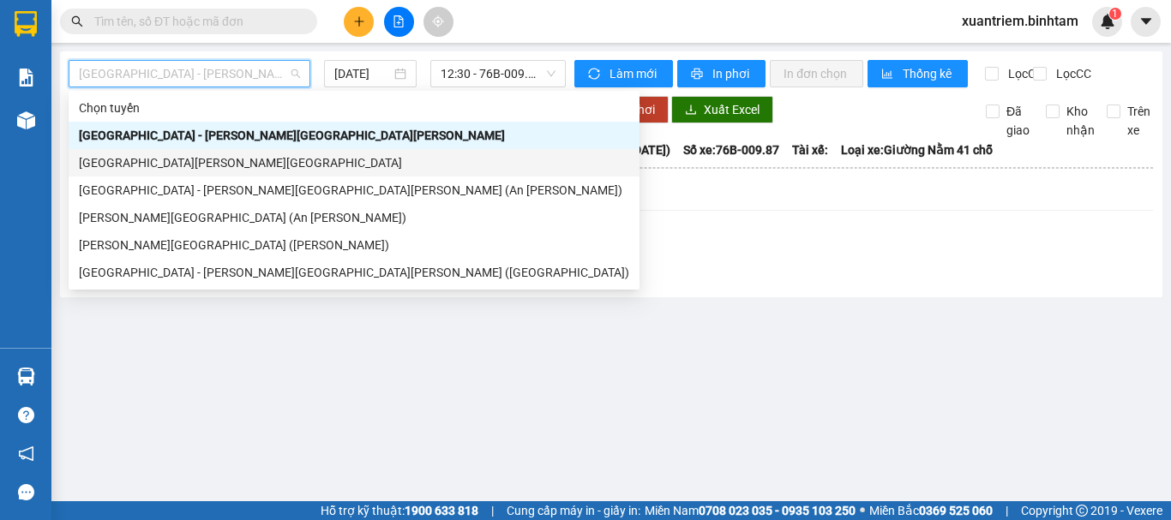
click at [236, 158] on div "Quảng Ngãi - Hà Nội" at bounding box center [354, 162] width 550 height 19
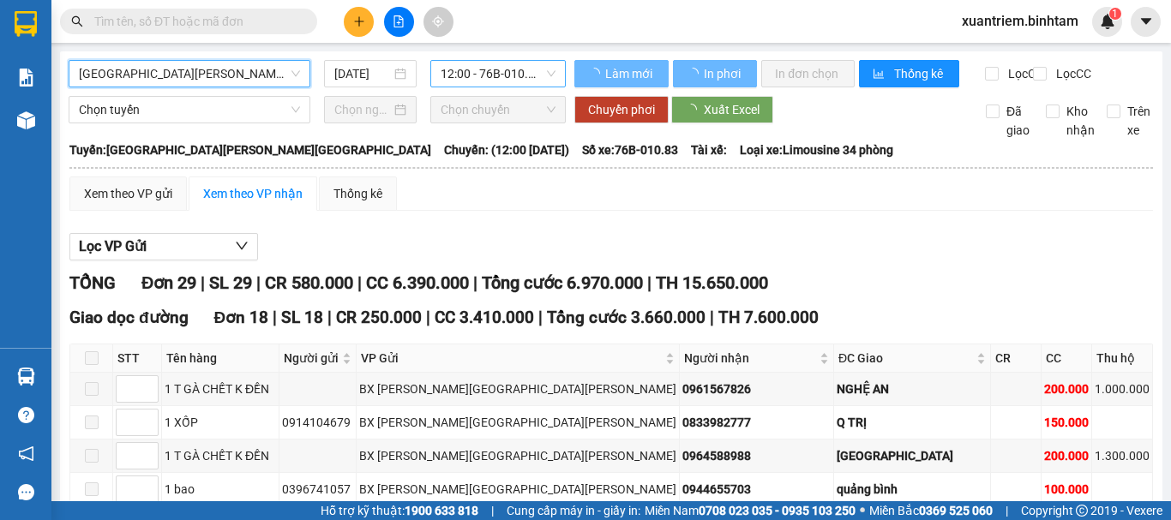
click at [484, 80] on span "12:00 - 76B-010.83" at bounding box center [498, 74] width 115 height 26
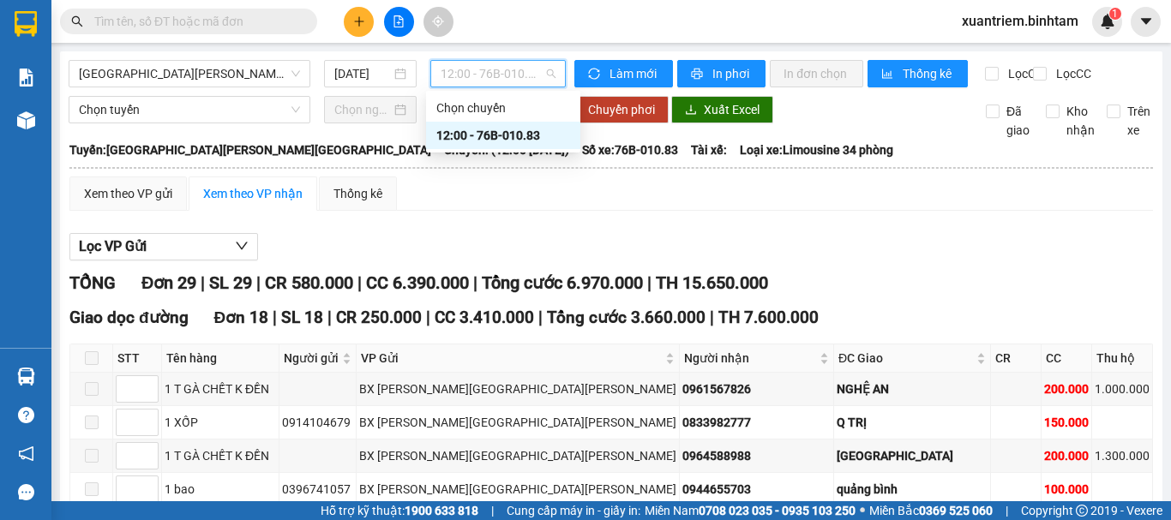
click at [522, 135] on div "12:00 - 76B-010.83" at bounding box center [503, 135] width 134 height 19
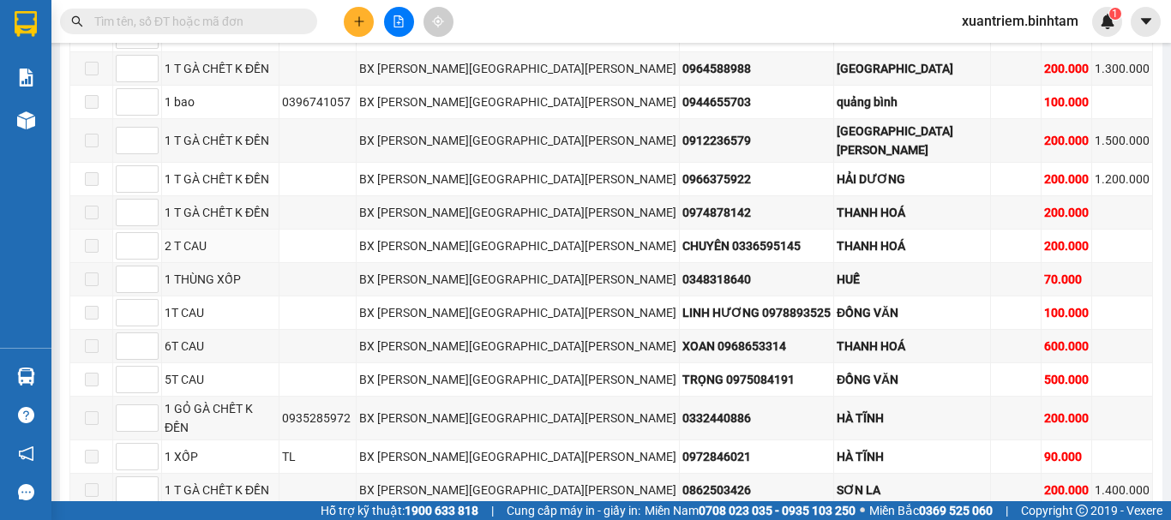
scroll to position [45, 0]
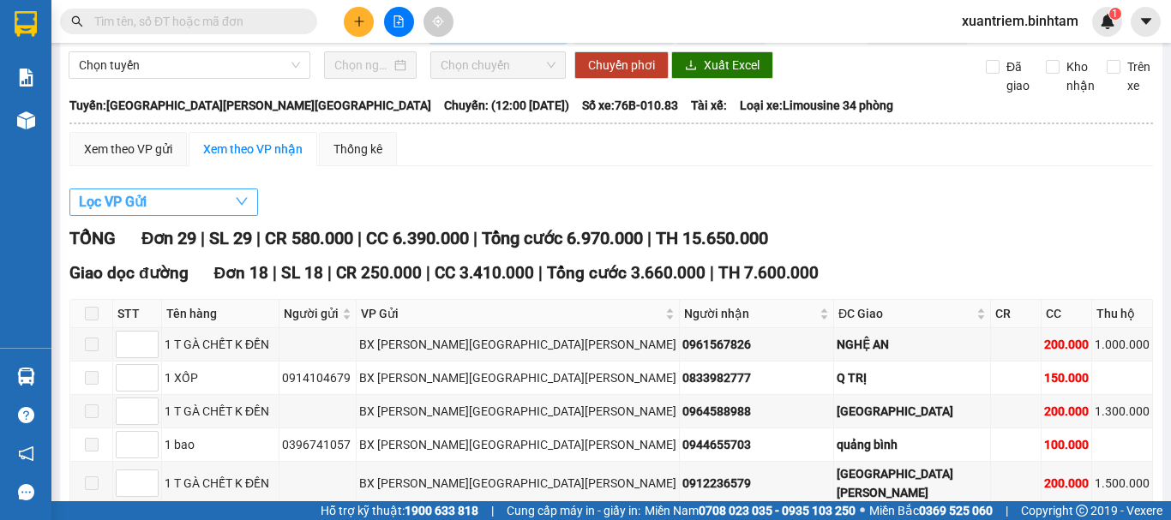
click at [220, 210] on button "Lọc VP Gửi" at bounding box center [163, 202] width 189 height 27
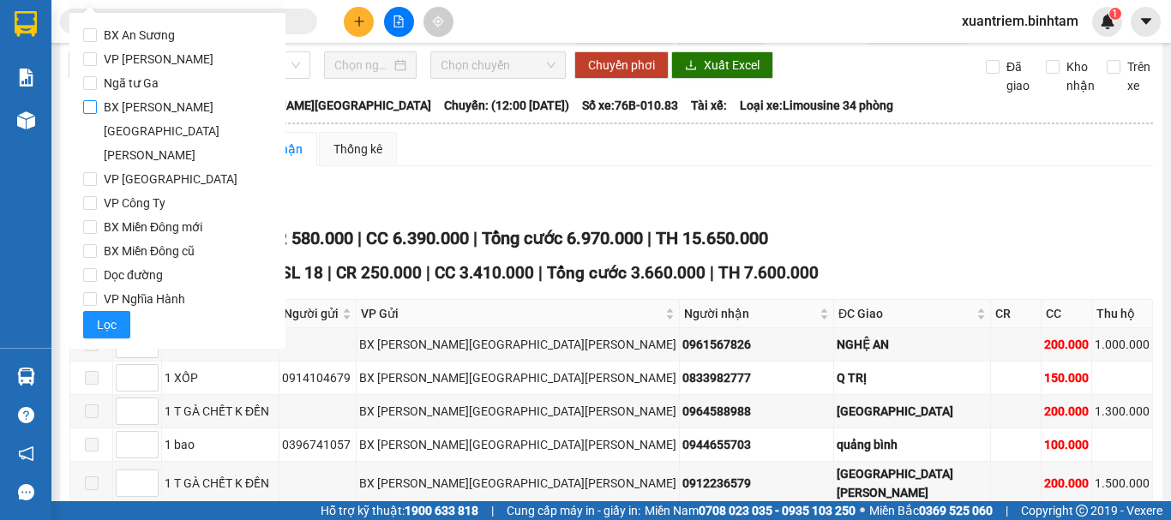
click at [179, 108] on span "BX [GEOGRAPHIC_DATA]" at bounding box center [184, 131] width 175 height 72
click at [97, 108] on input "BX [GEOGRAPHIC_DATA]" at bounding box center [90, 107] width 14 height 14
click at [108, 315] on span "Lọc" at bounding box center [107, 324] width 20 height 19
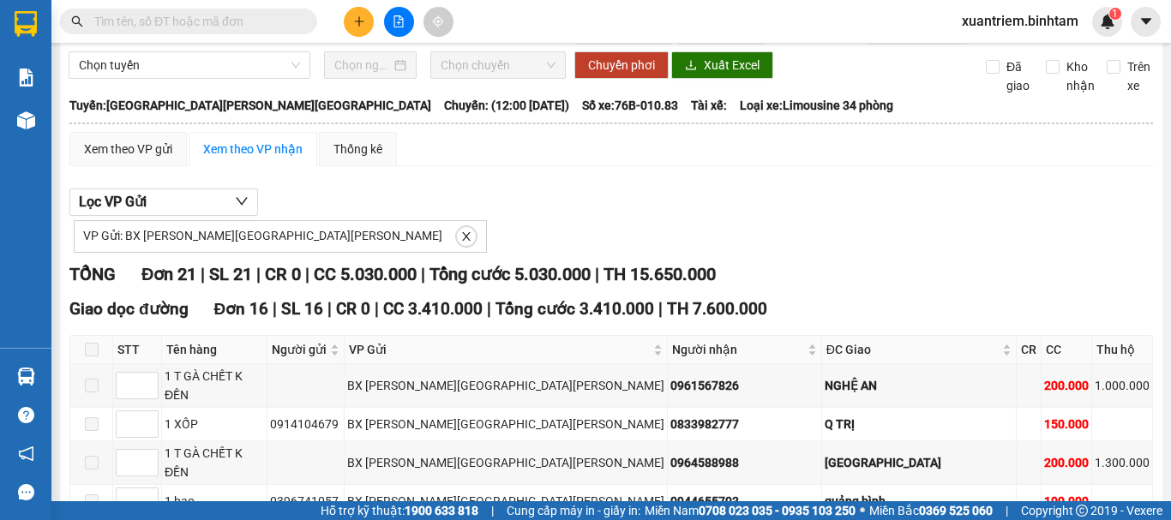
scroll to position [0, 0]
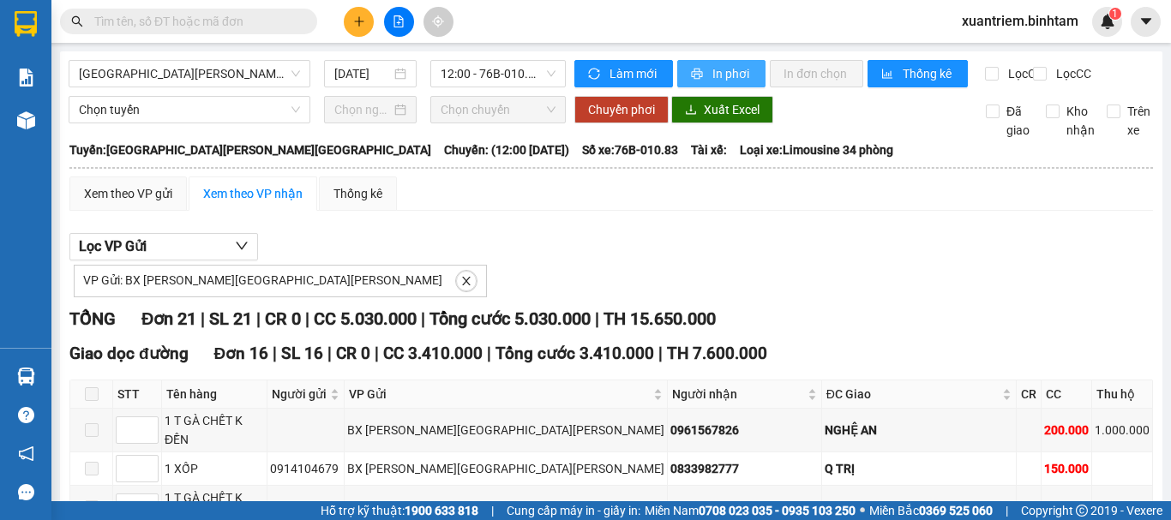
click at [714, 81] on span "In phơi" at bounding box center [731, 73] width 39 height 19
drag, startPoint x: 699, startPoint y: 295, endPoint x: 479, endPoint y: 225, distance: 230.4
click at [697, 294] on div "VP Gửi: BX Quảng Ngãi" at bounding box center [610, 279] width 1083 height 37
click at [122, 203] on div "Xem theo VP gửi" at bounding box center [128, 193] width 88 height 19
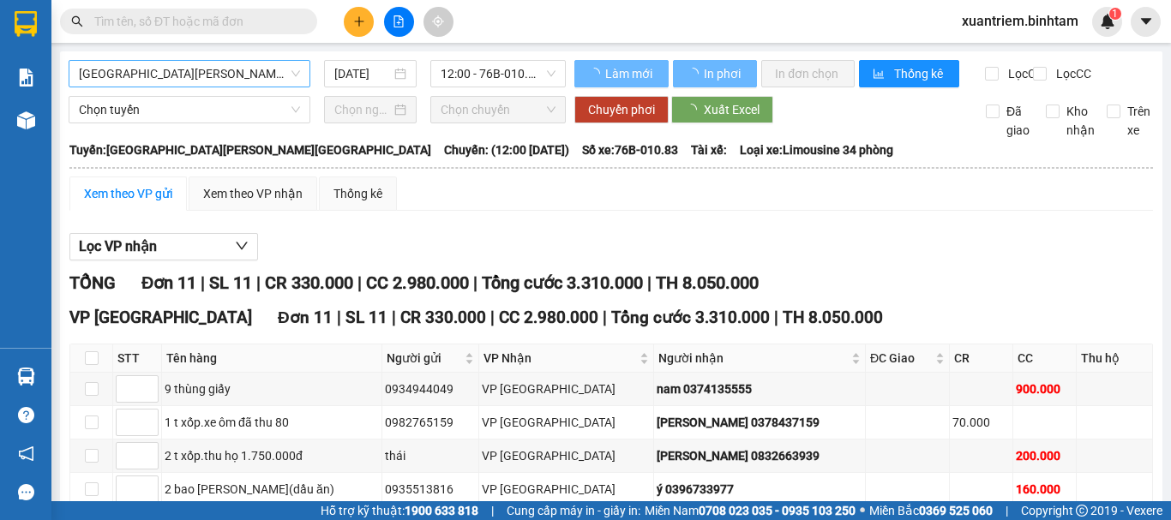
click at [184, 78] on span "Quảng Ngãi - Hà Nội" at bounding box center [189, 74] width 221 height 26
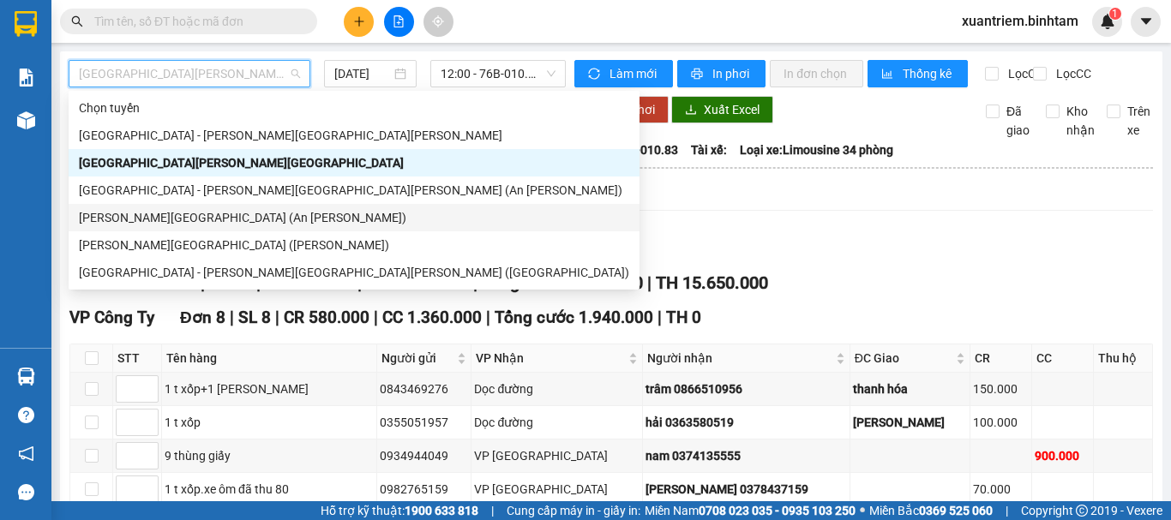
drag, startPoint x: 197, startPoint y: 210, endPoint x: 310, endPoint y: 107, distance: 152.9
click at [199, 206] on div "Quảng Ngãi - Sài Gòn (An Sương)" at bounding box center [354, 217] width 571 height 27
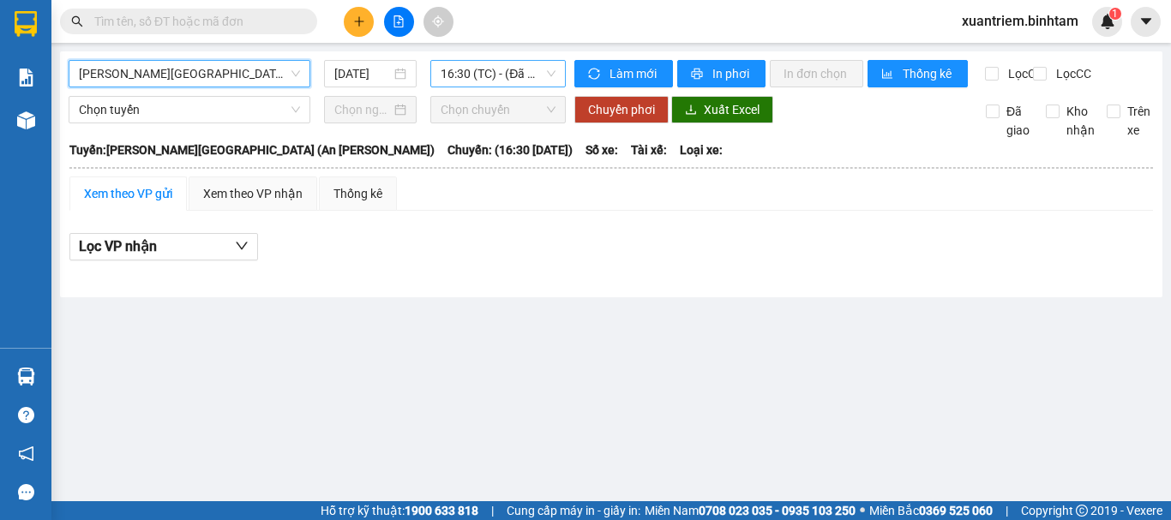
click at [516, 67] on span "16:30 (TC) - (Đã hủy)" at bounding box center [498, 74] width 115 height 26
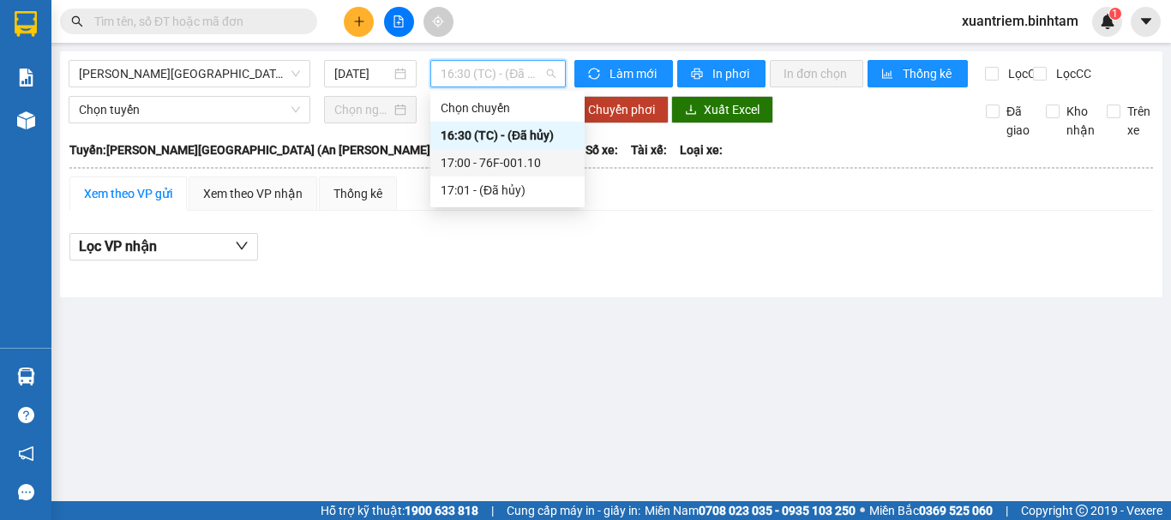
click at [525, 161] on div "17:00 - 76F-001.10" at bounding box center [508, 162] width 134 height 19
